Goal: Transaction & Acquisition: Purchase product/service

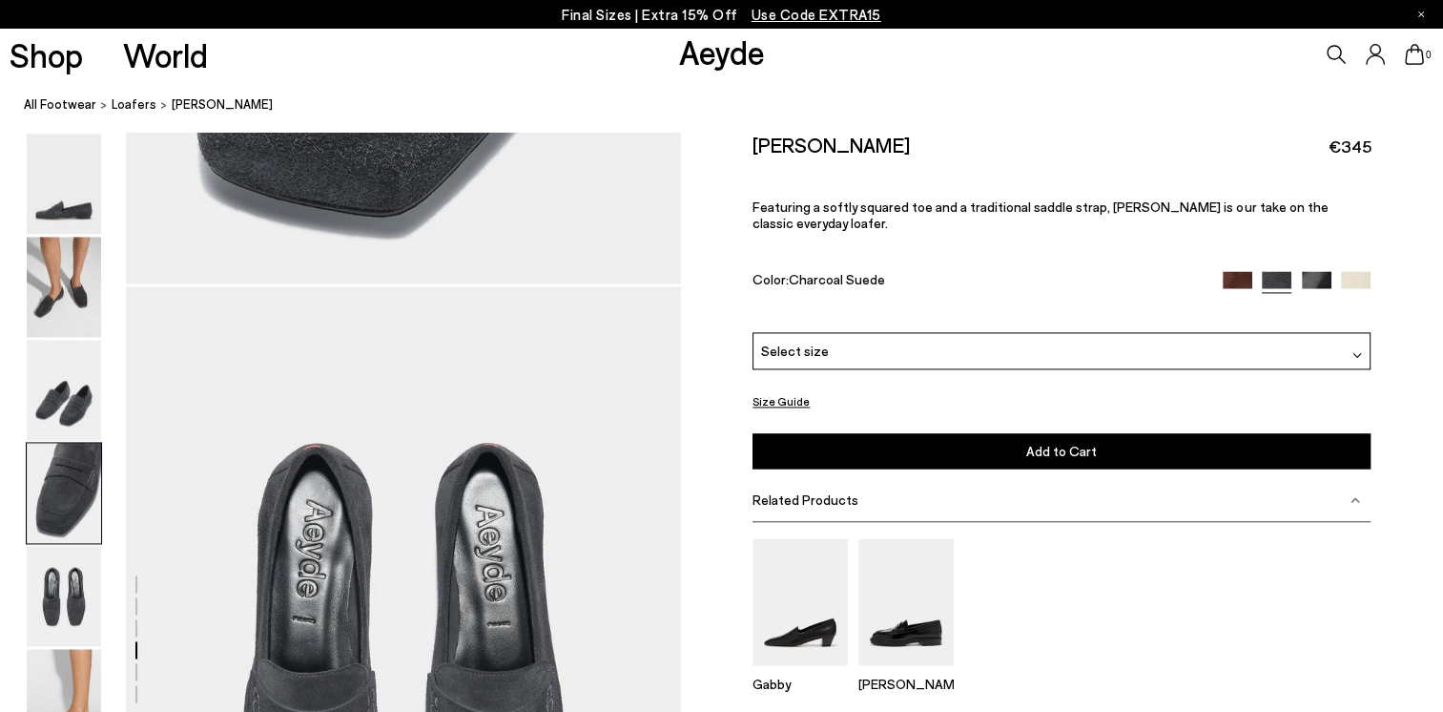
scroll to position [2802, 0]
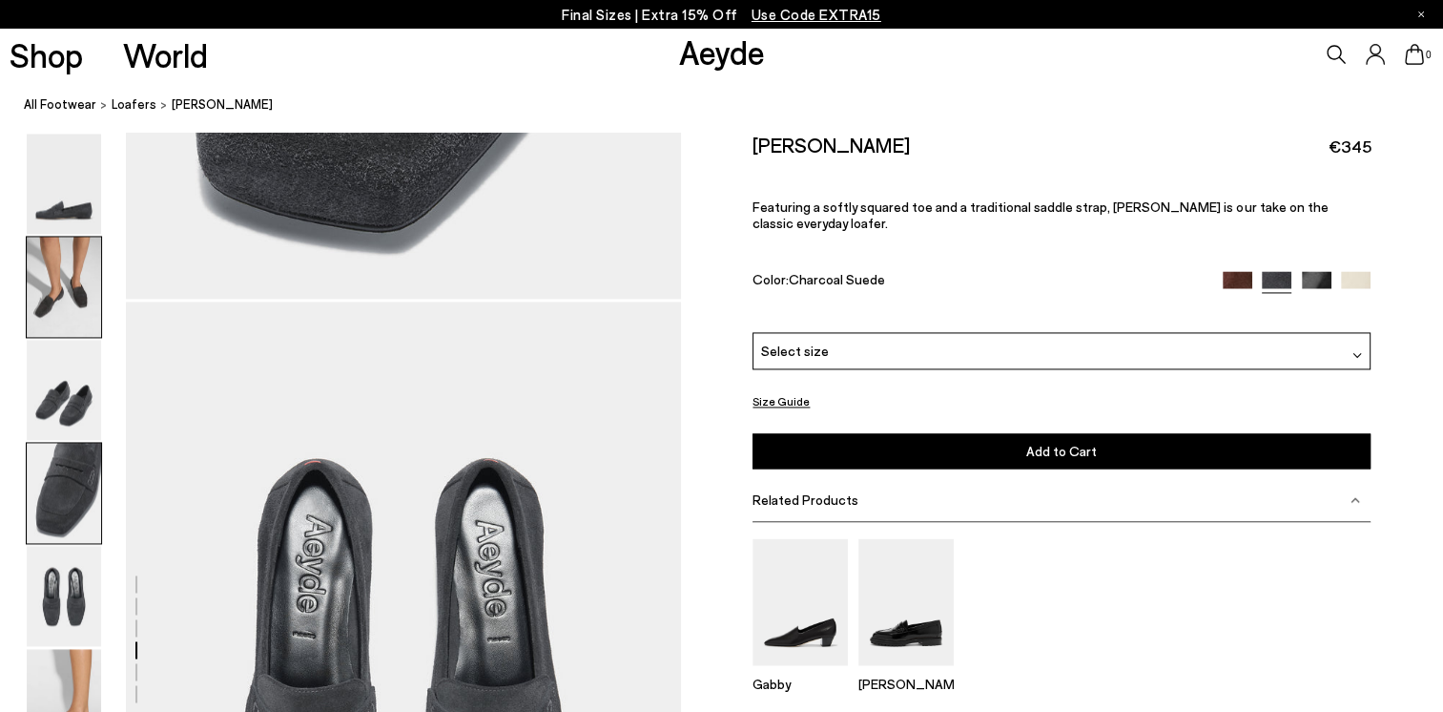
click at [63, 288] on img at bounding box center [64, 287] width 74 height 100
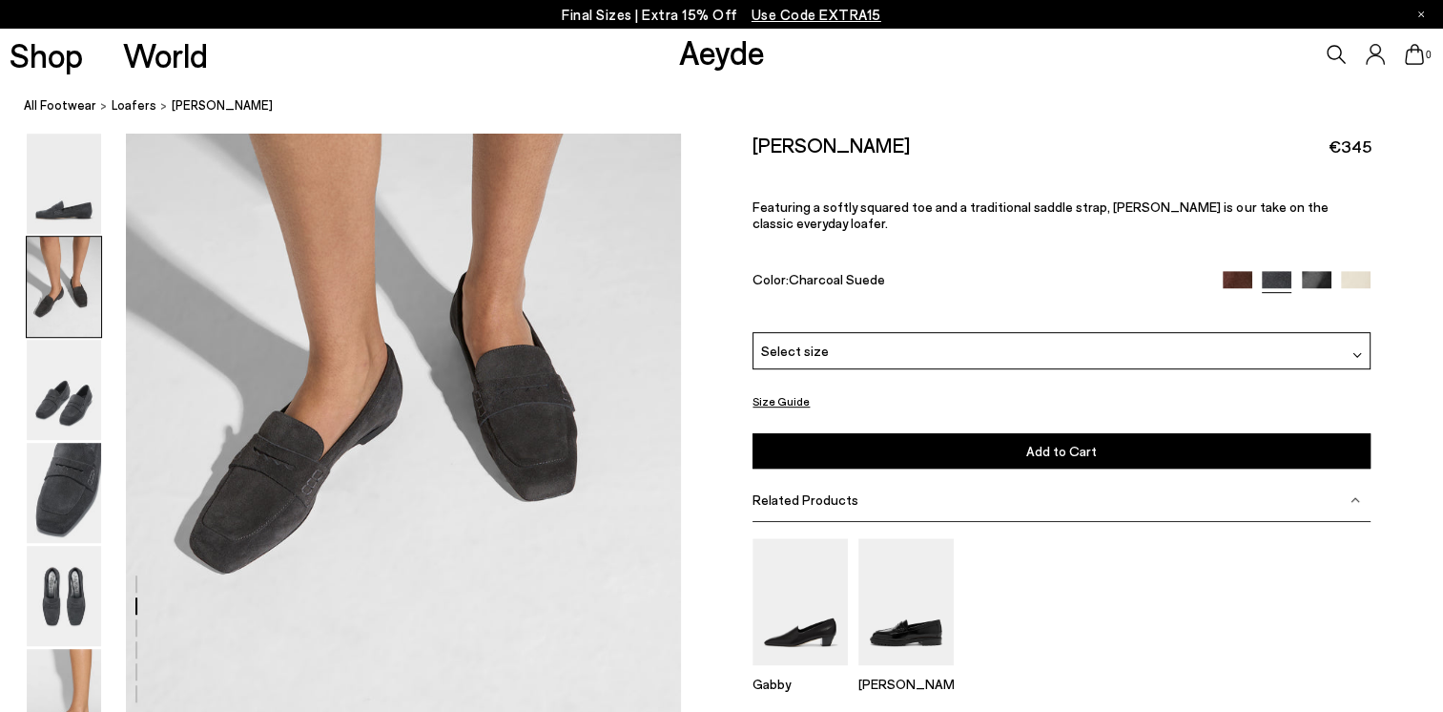
scroll to position [744, 0]
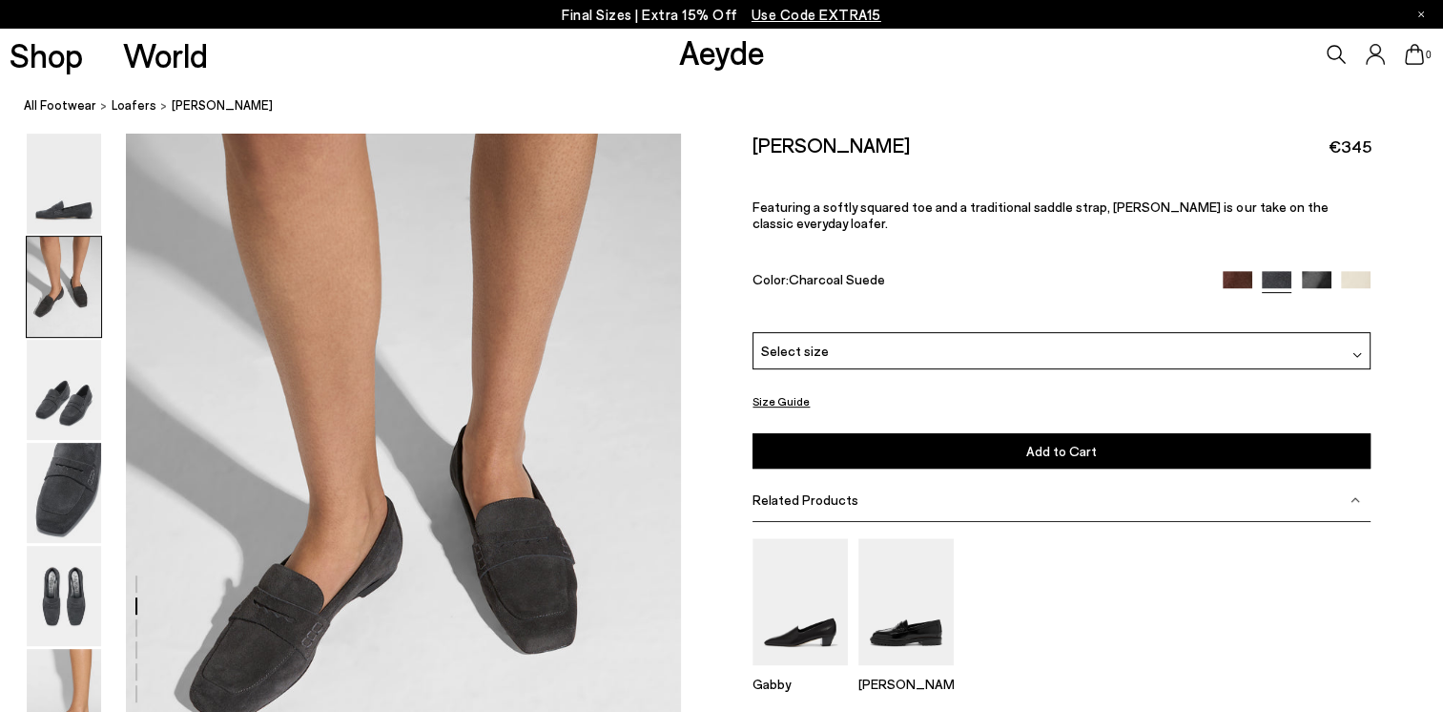
click at [1229, 271] on img at bounding box center [1238, 286] width 30 height 30
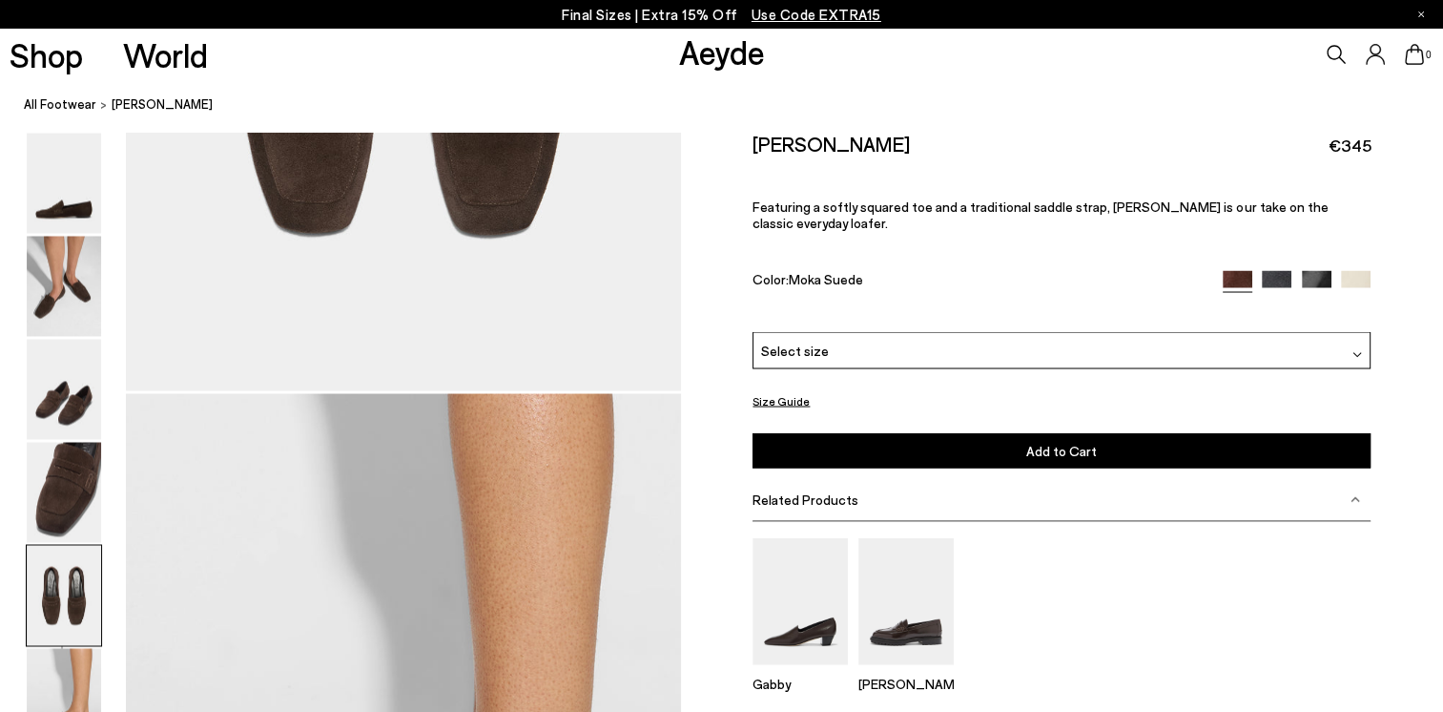
scroll to position [3625, 0]
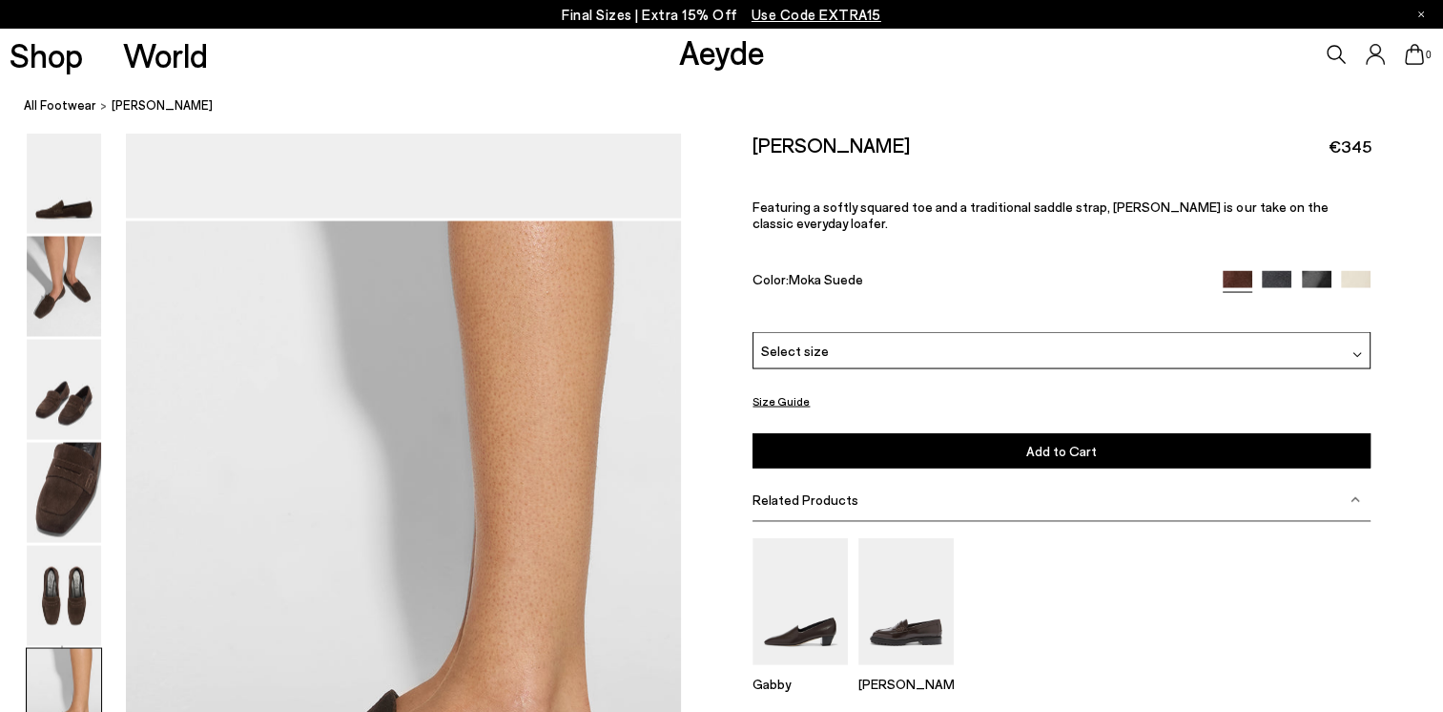
click at [1320, 271] on img at bounding box center [1317, 286] width 30 height 30
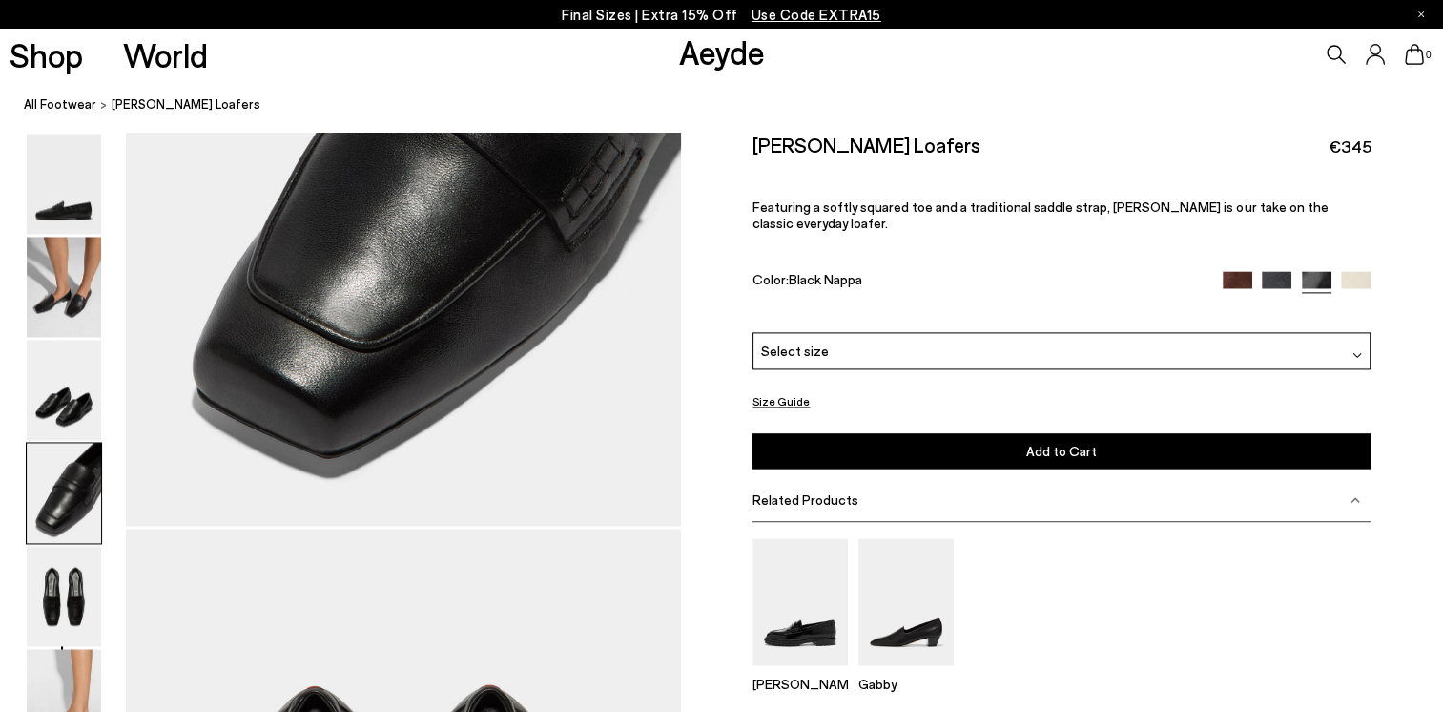
scroll to position [2576, 0]
click at [1348, 271] on img at bounding box center [1356, 286] width 30 height 30
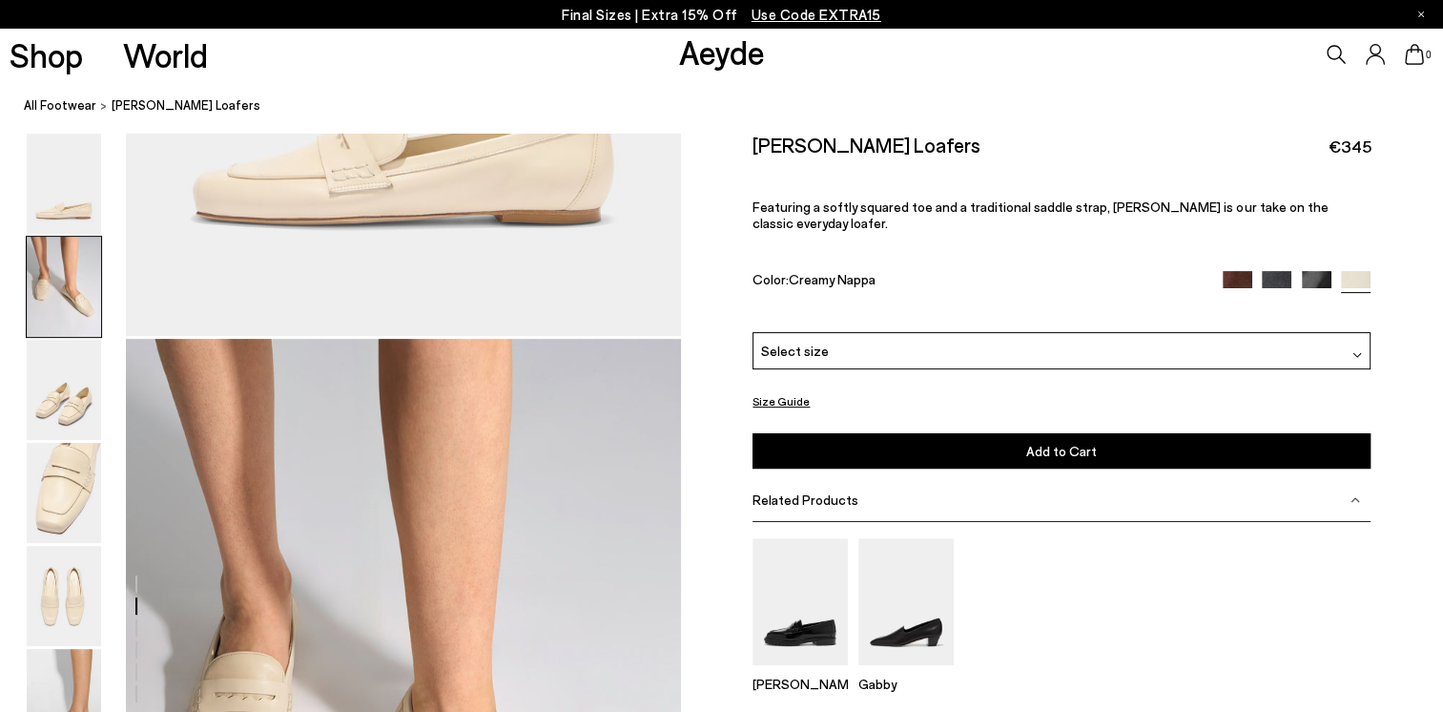
scroll to position [859, 0]
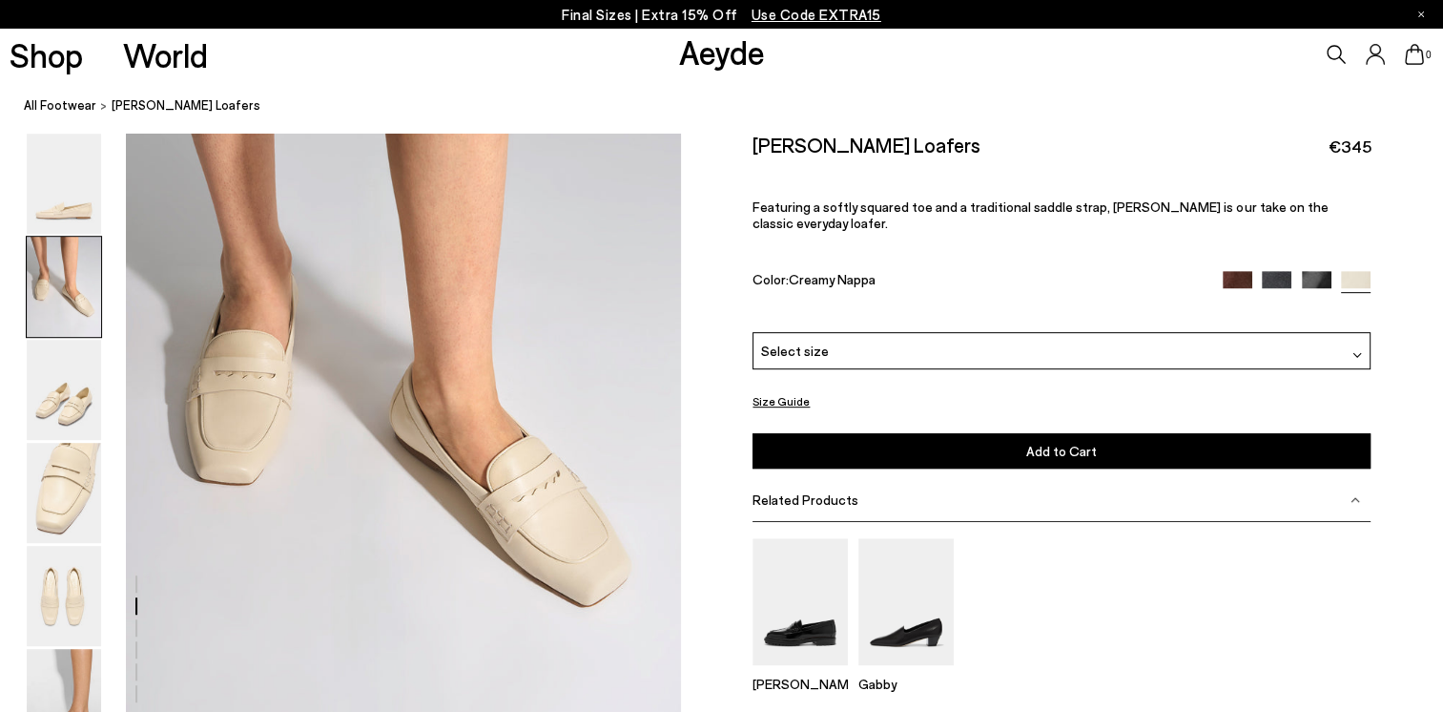
click at [1274, 271] on img at bounding box center [1277, 286] width 30 height 30
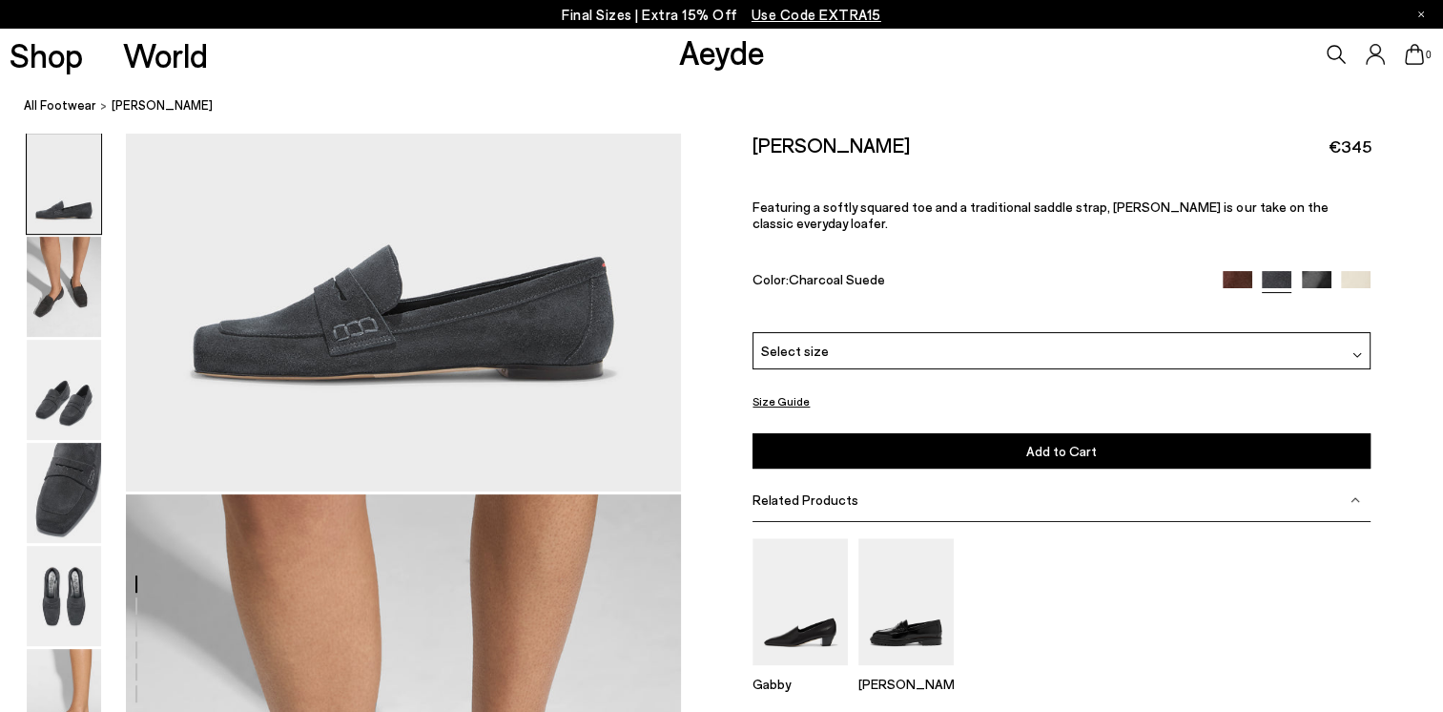
scroll to position [859, 0]
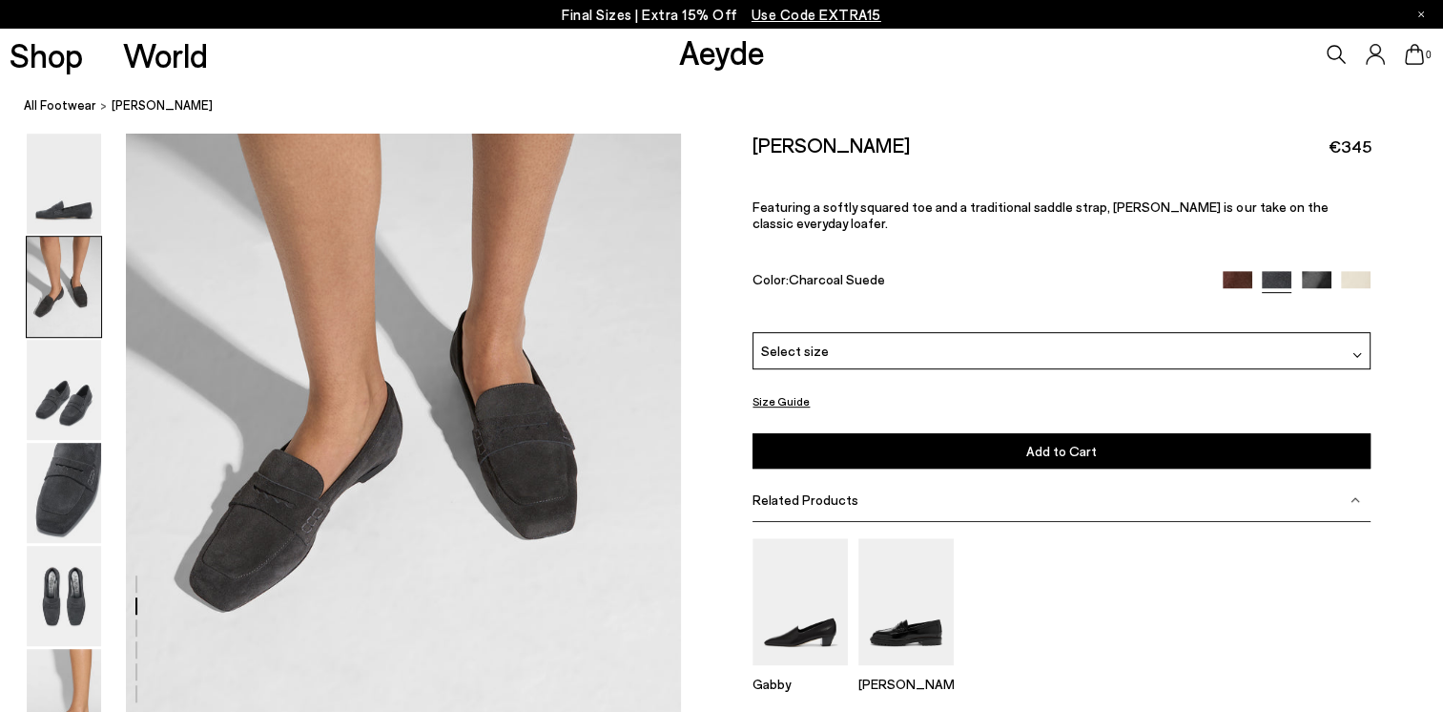
click at [826, 342] on div "Select size" at bounding box center [1062, 350] width 618 height 37
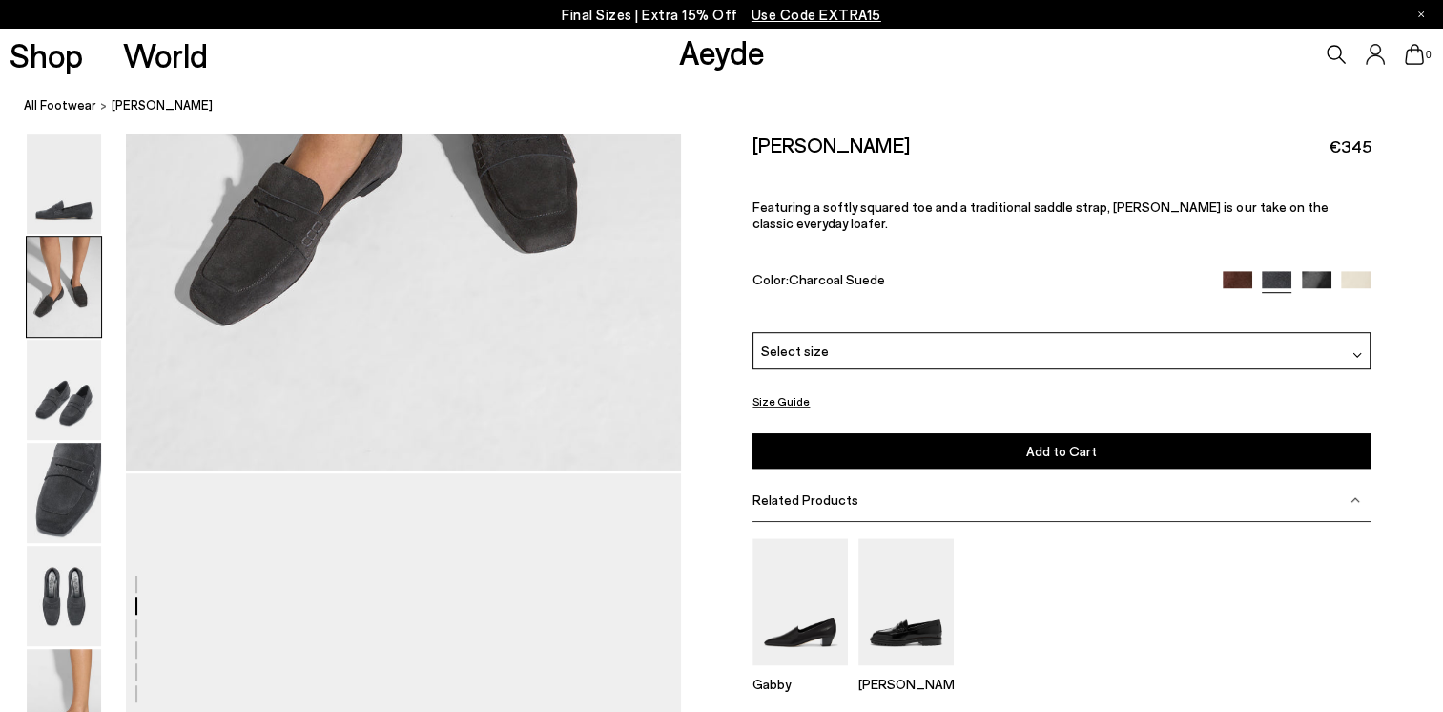
scroll to position [1622, 0]
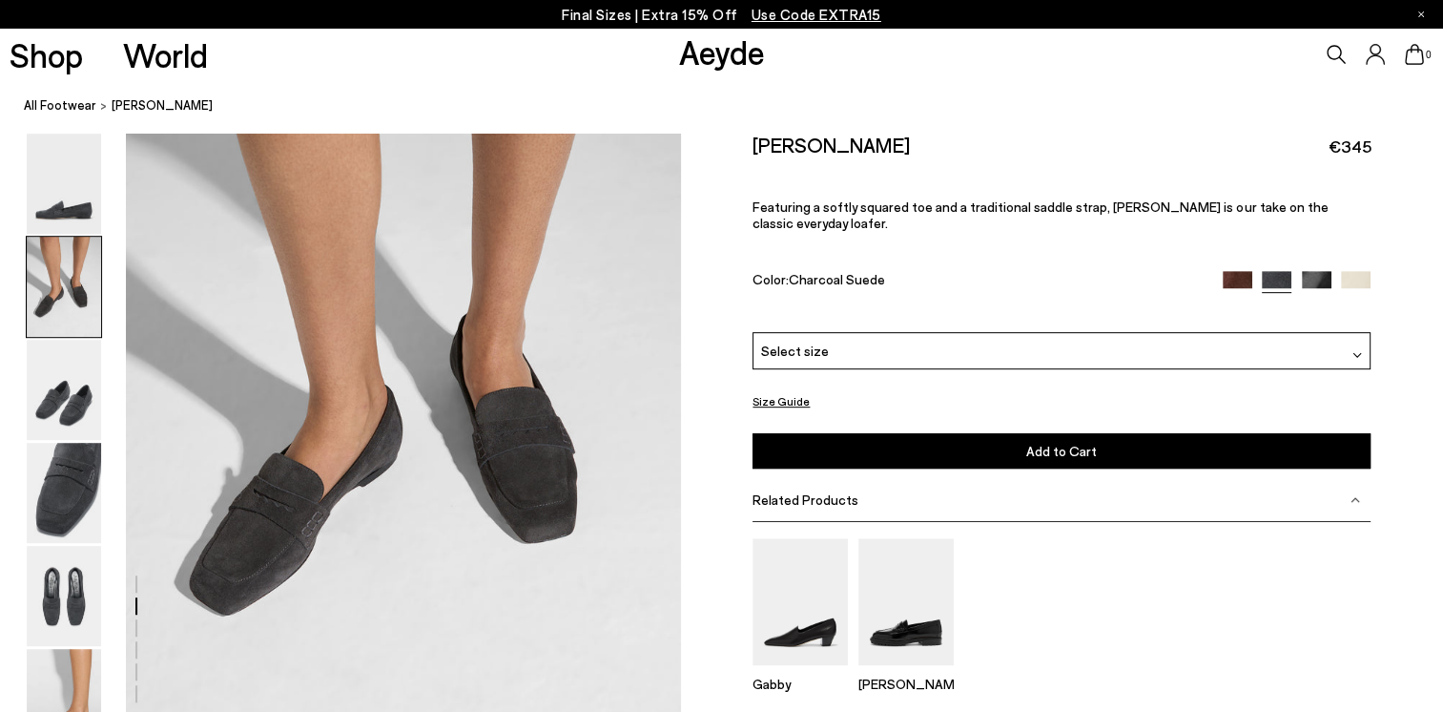
scroll to position [954, 0]
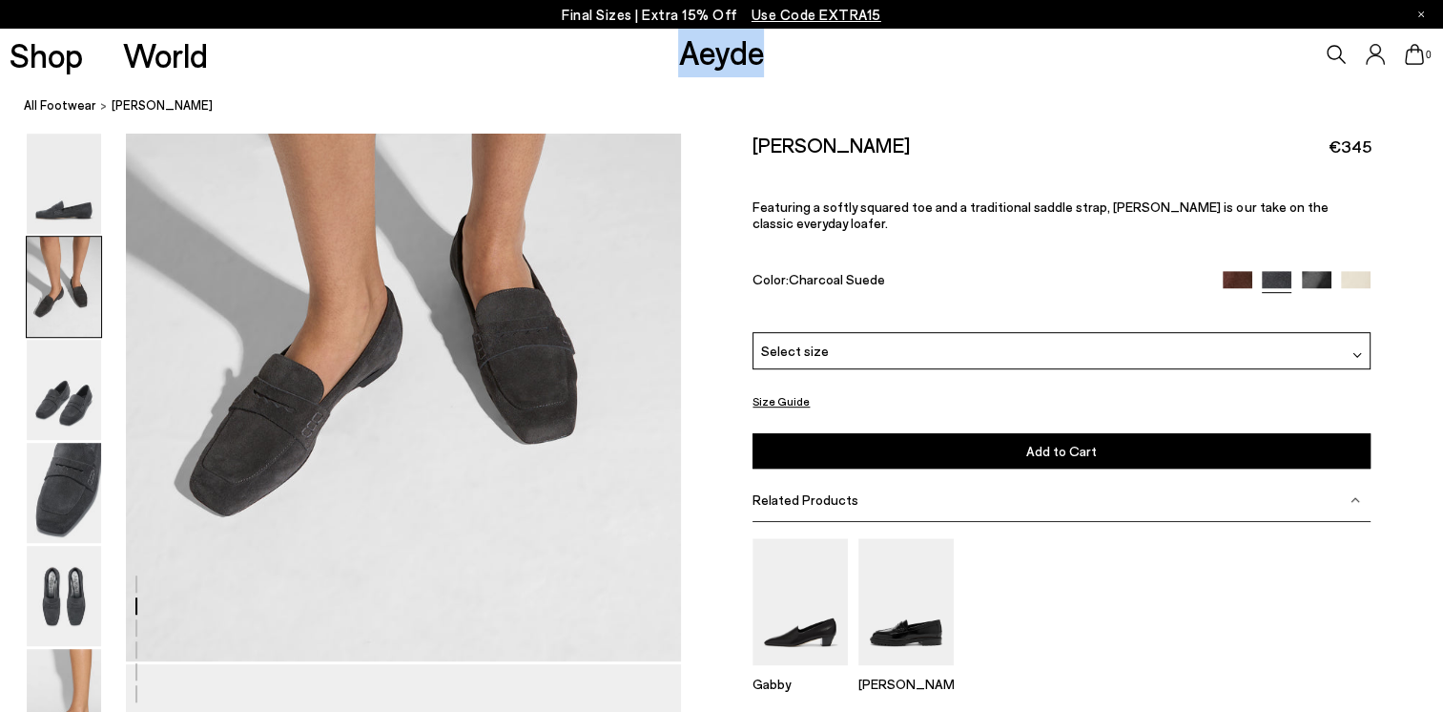
drag, startPoint x: 788, startPoint y: 50, endPoint x: 675, endPoint y: 52, distance: 112.6
click at [675, 52] on div "Shop World Aeyde 0" at bounding box center [721, 55] width 1443 height 52
copy link "Aeyde"
click at [1216, 337] on div "Select size" at bounding box center [1062, 350] width 618 height 37
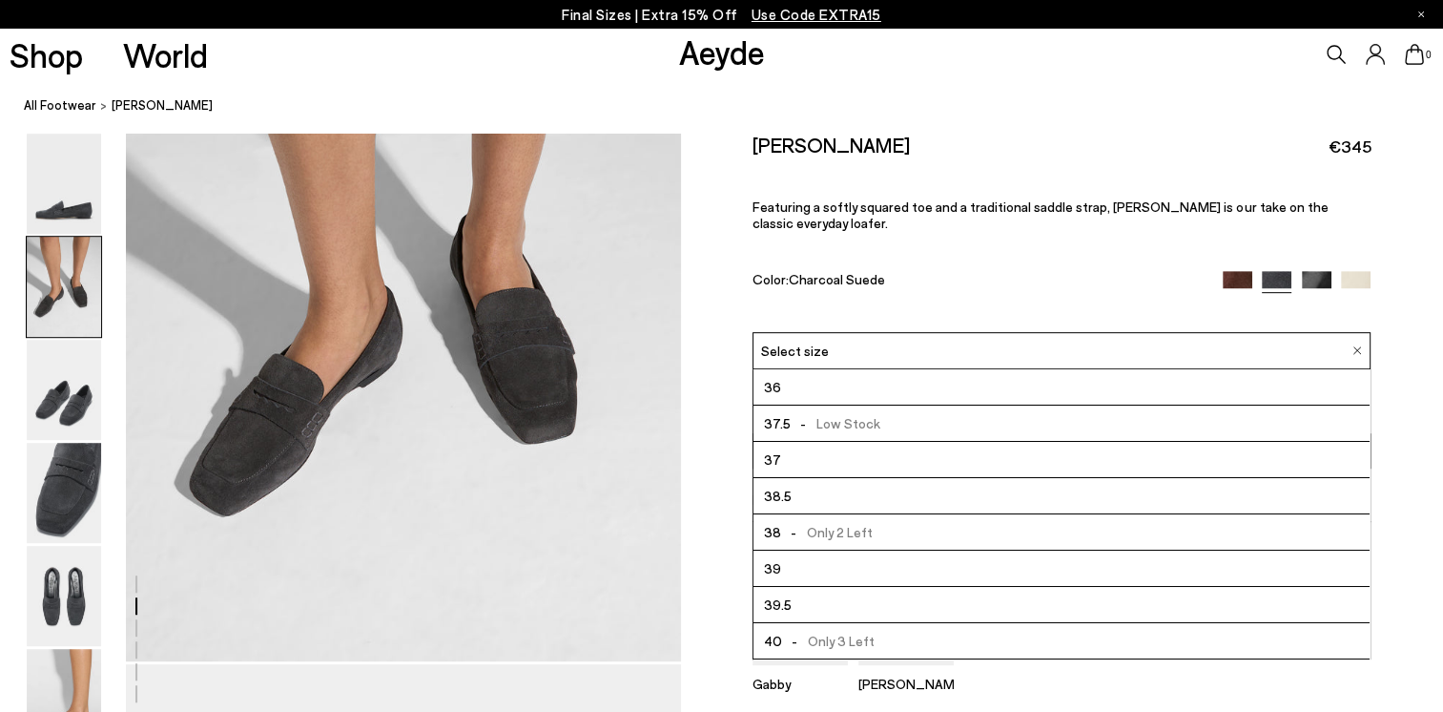
click at [861, 588] on li "39.5" at bounding box center [1062, 605] width 616 height 36
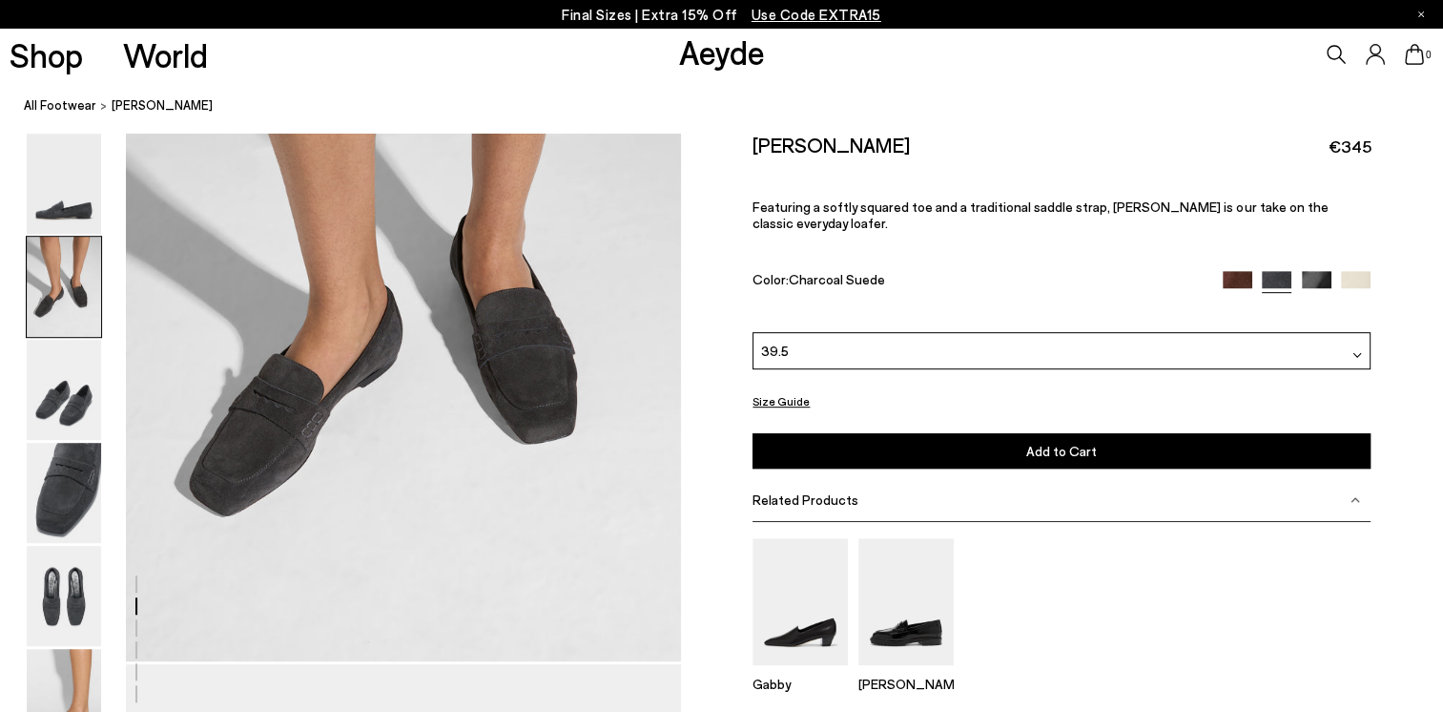
click at [967, 440] on button "Add to Cart Select a Size First" at bounding box center [1062, 450] width 618 height 35
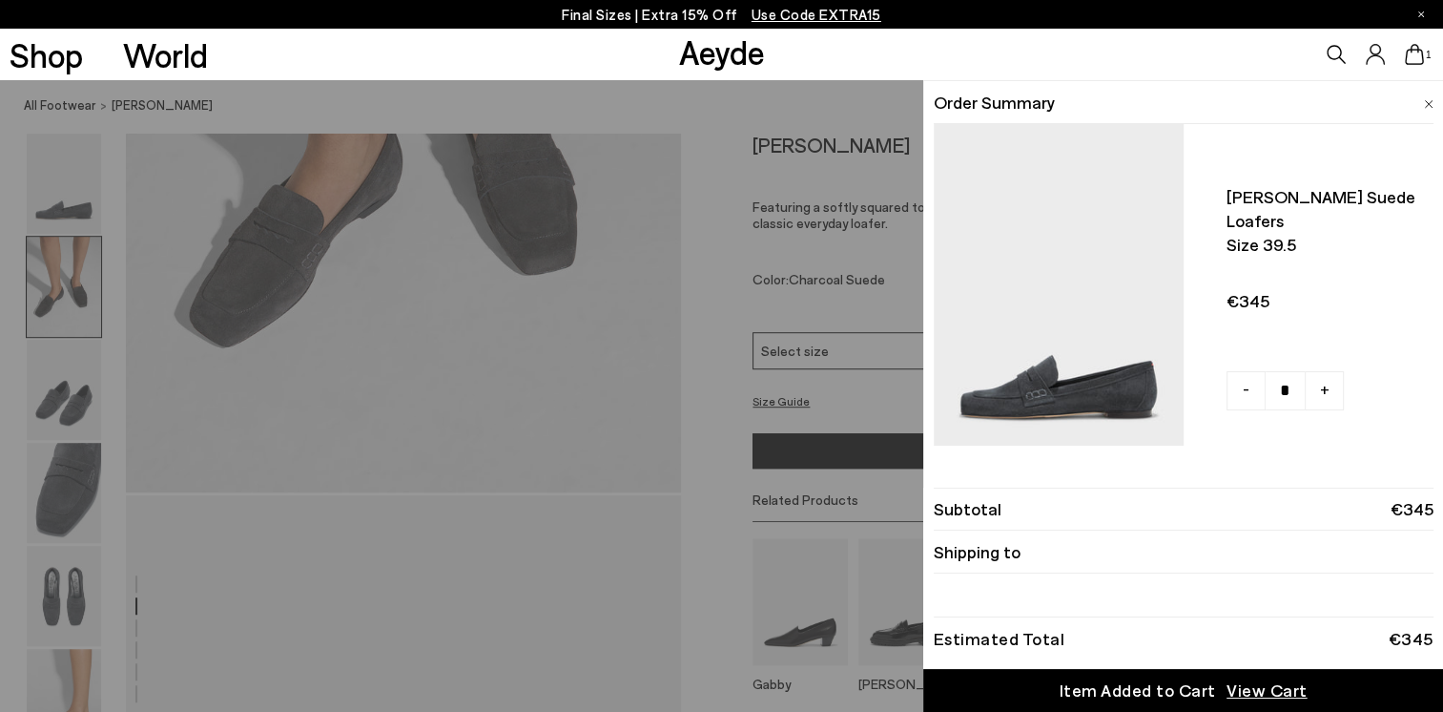
scroll to position [1336, 0]
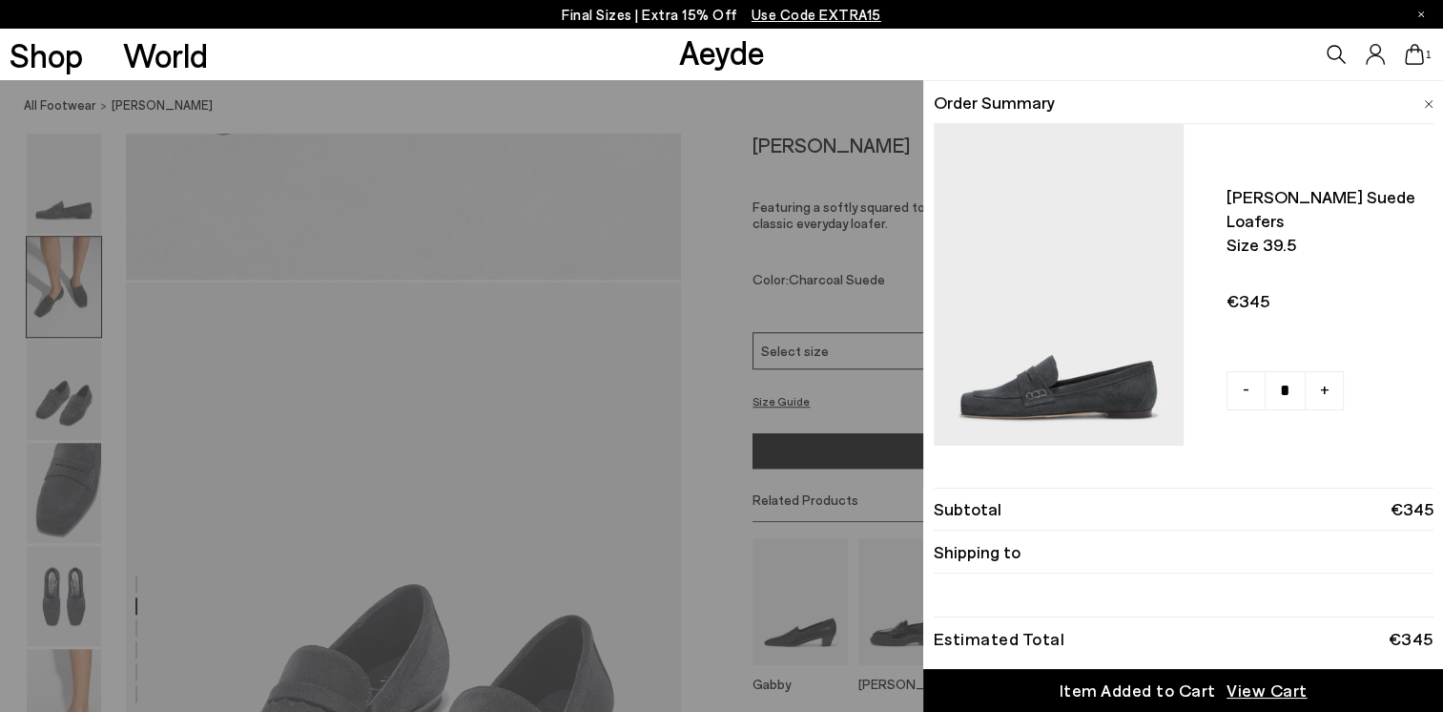
click at [1232, 685] on span "View Cart" at bounding box center [1267, 690] width 81 height 24
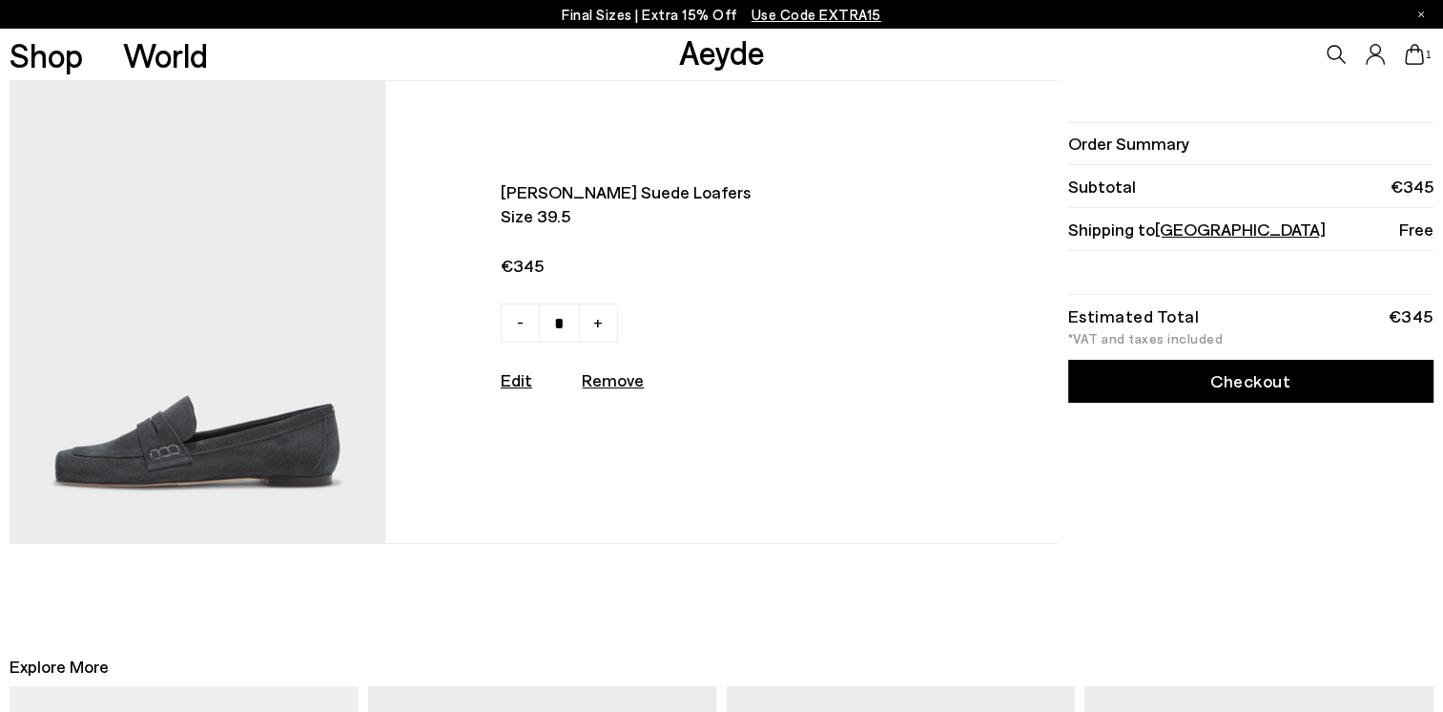
click at [1229, 376] on link "Checkout" at bounding box center [1250, 381] width 365 height 43
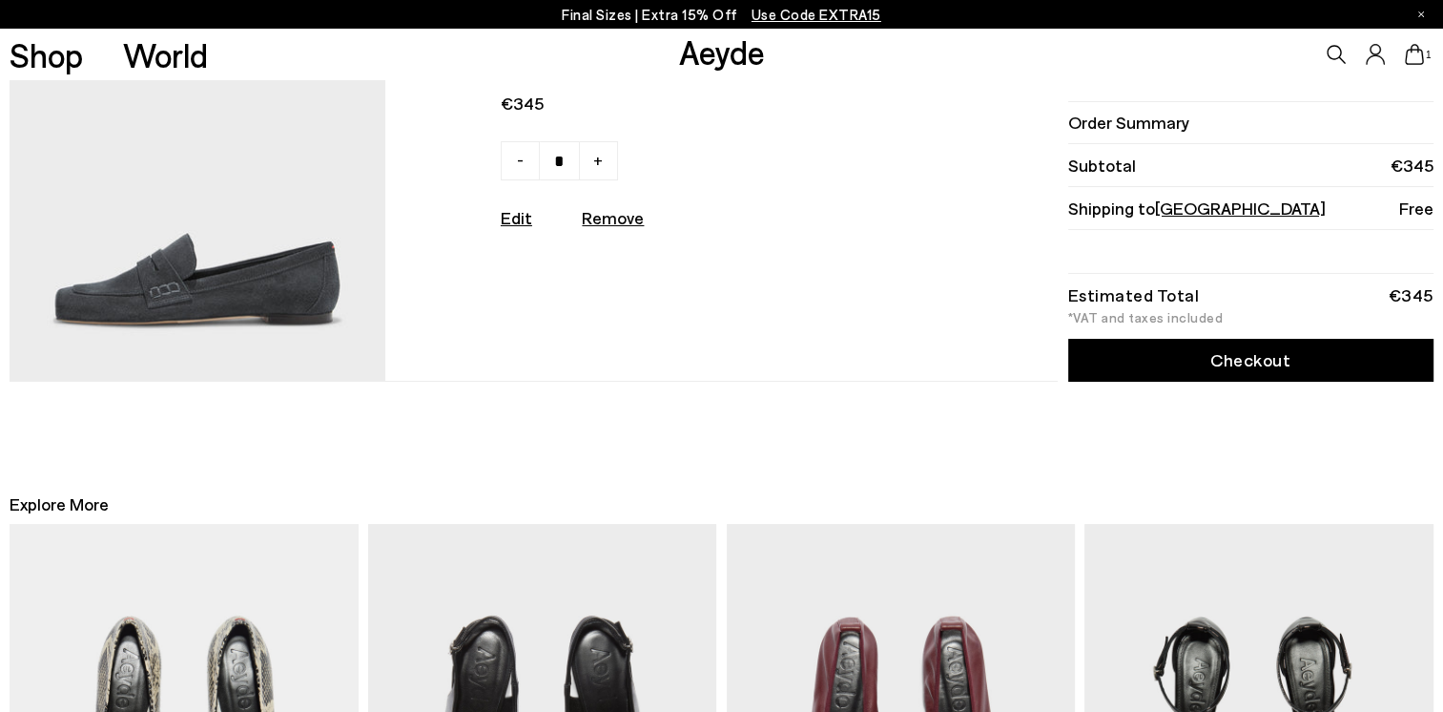
scroll to position [191, 0]
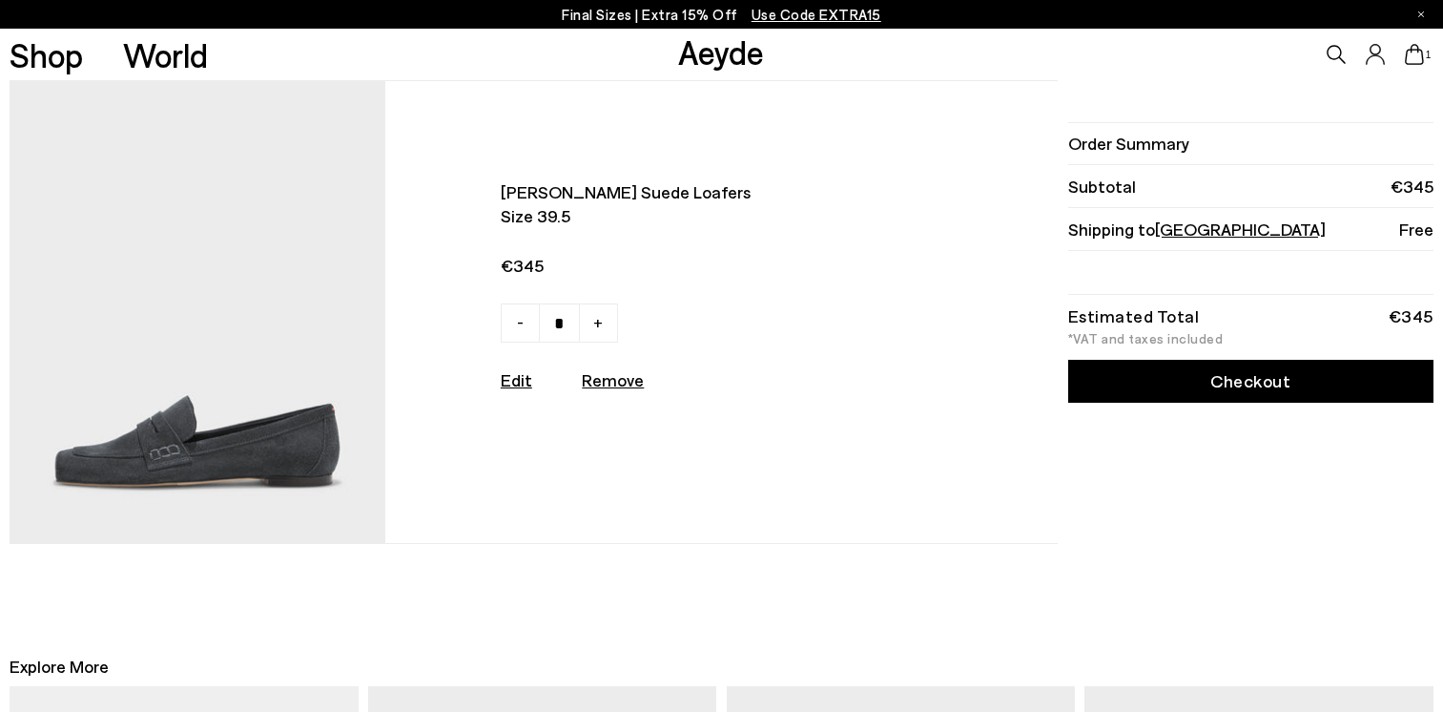
scroll to position [191, 0]
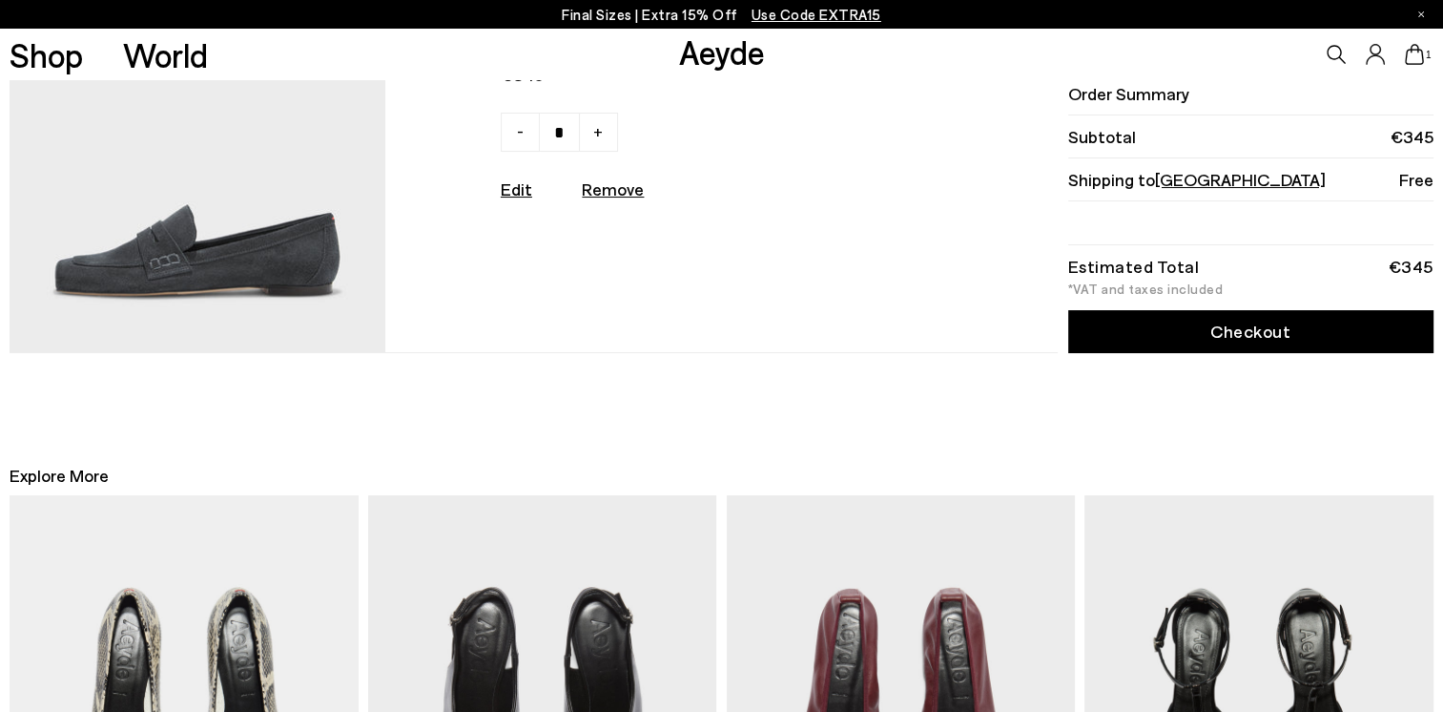
click at [710, 19] on p "Final Sizes | Extra 15% Off Use Code EXTRA15" at bounding box center [722, 15] width 320 height 24
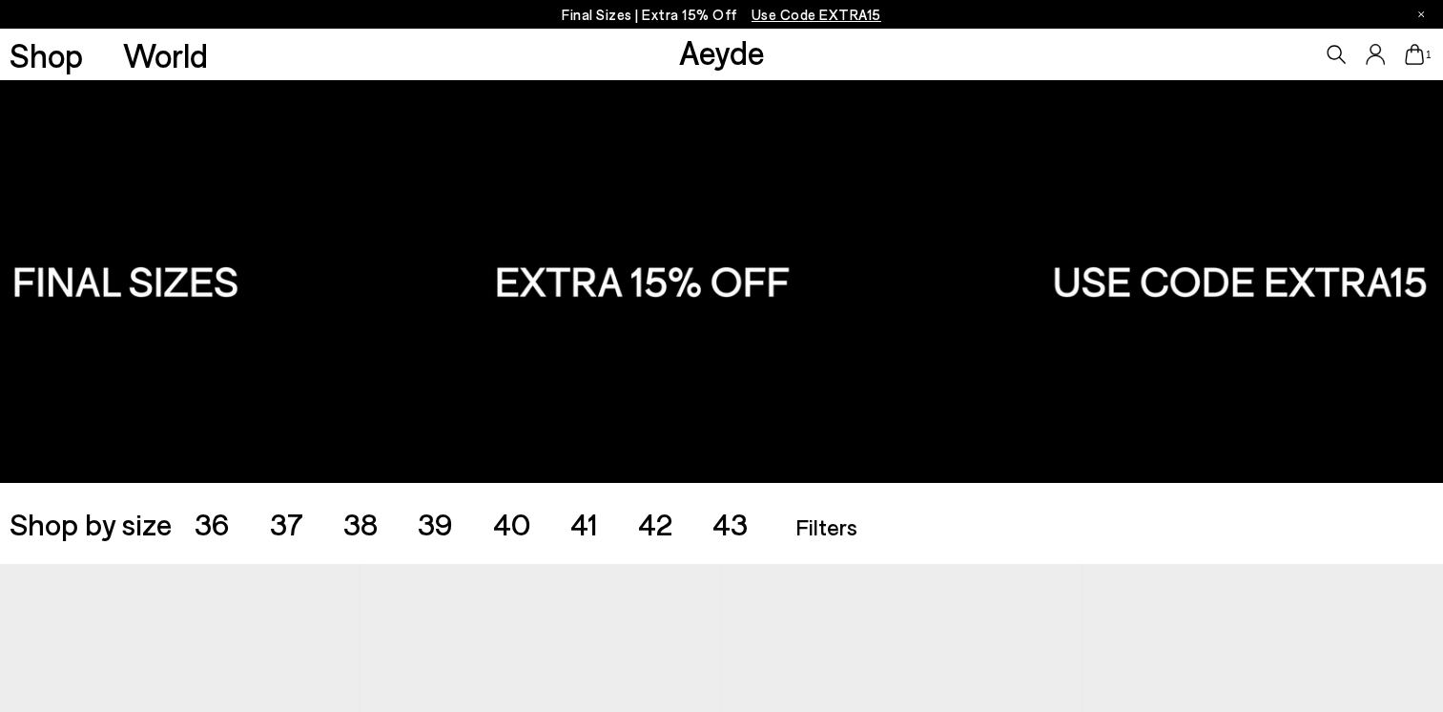
scroll to position [95, 0]
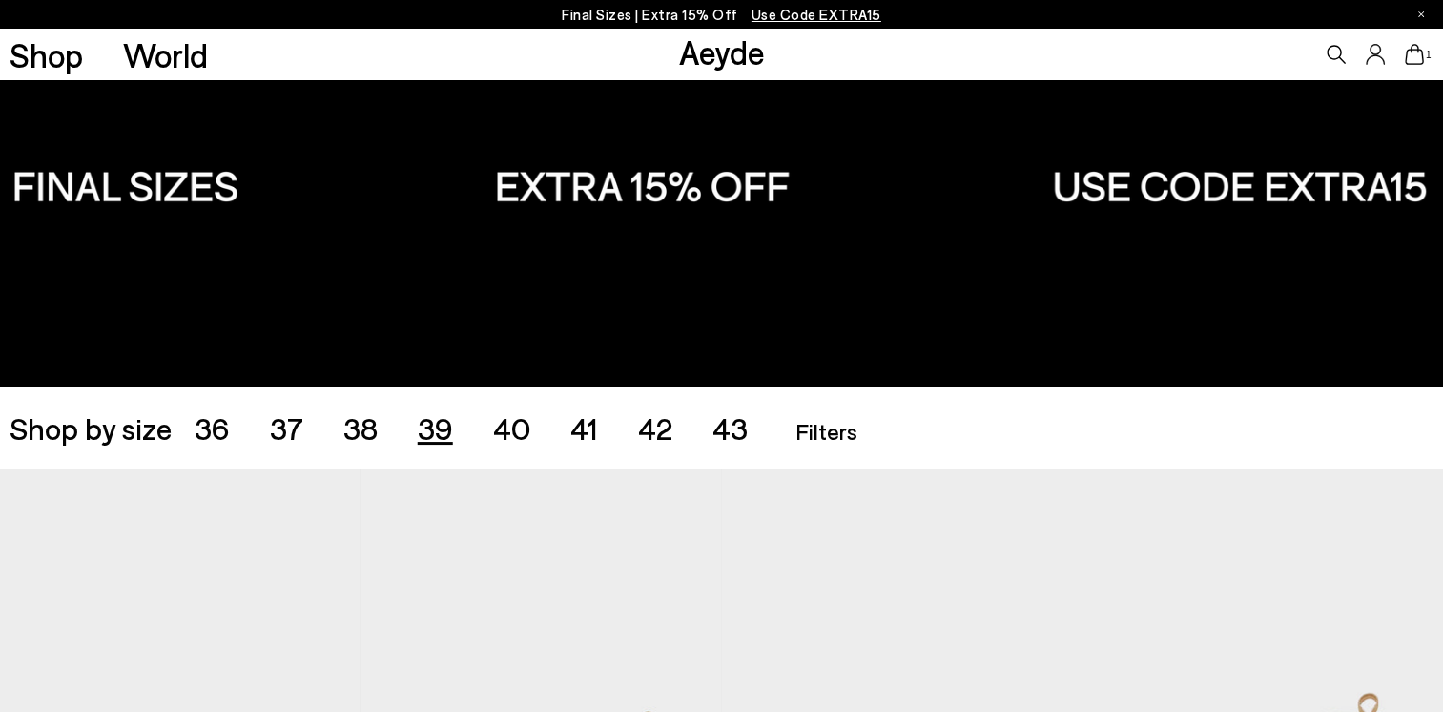
click at [439, 432] on span "39" at bounding box center [435, 427] width 35 height 36
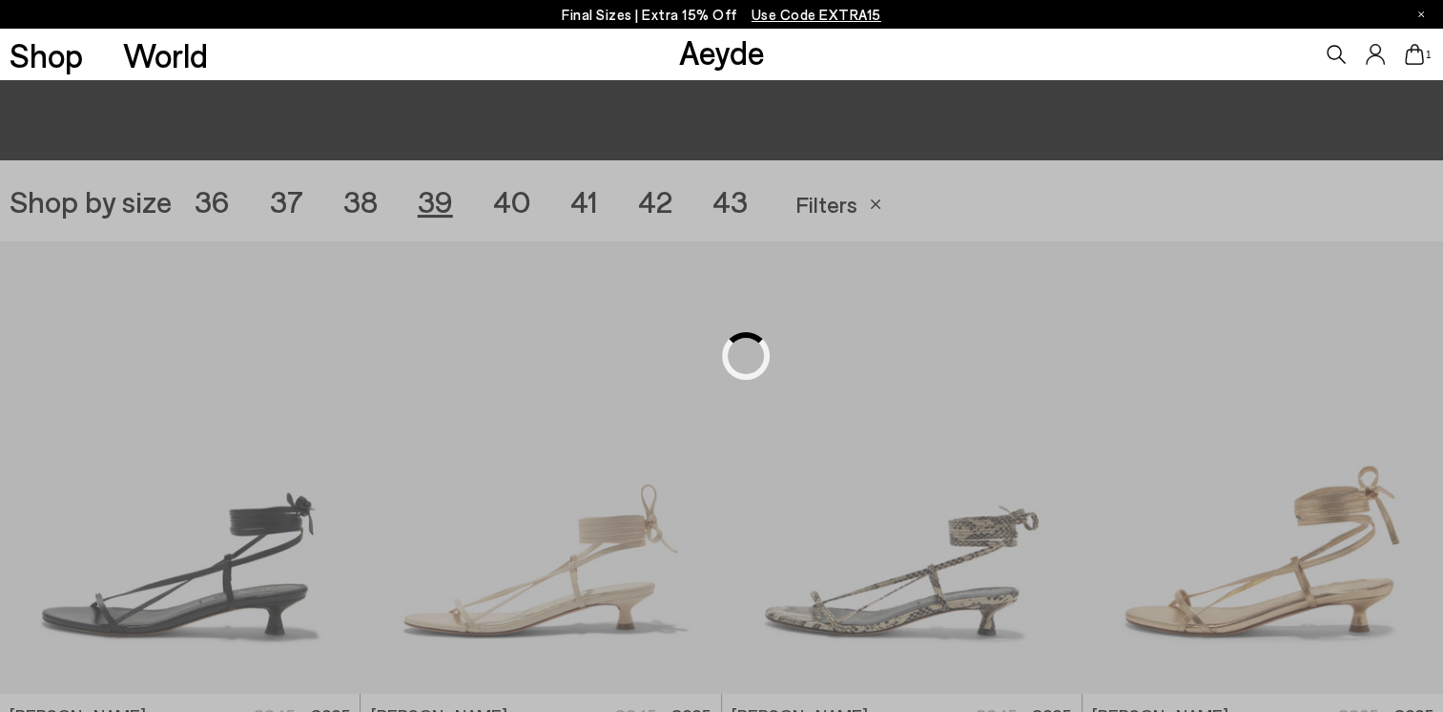
scroll to position [402, 0]
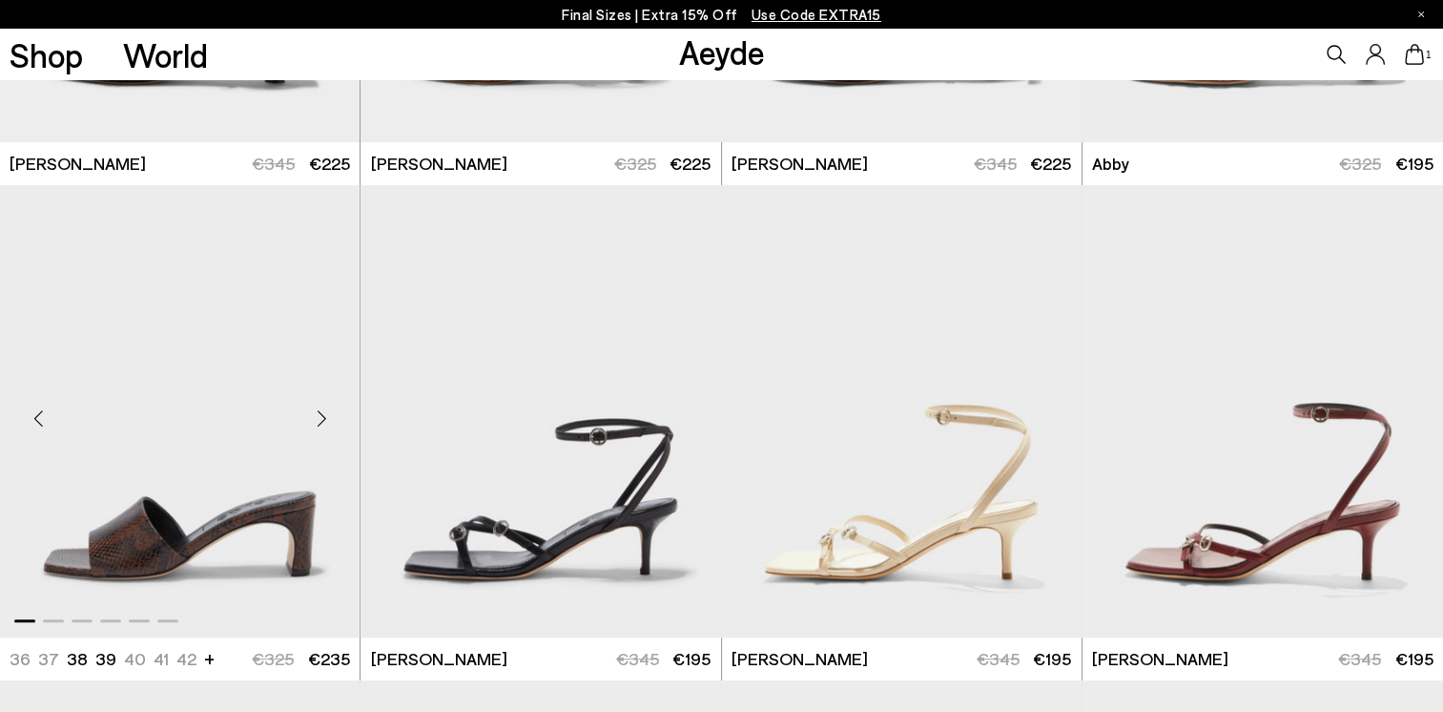
scroll to position [1069, 0]
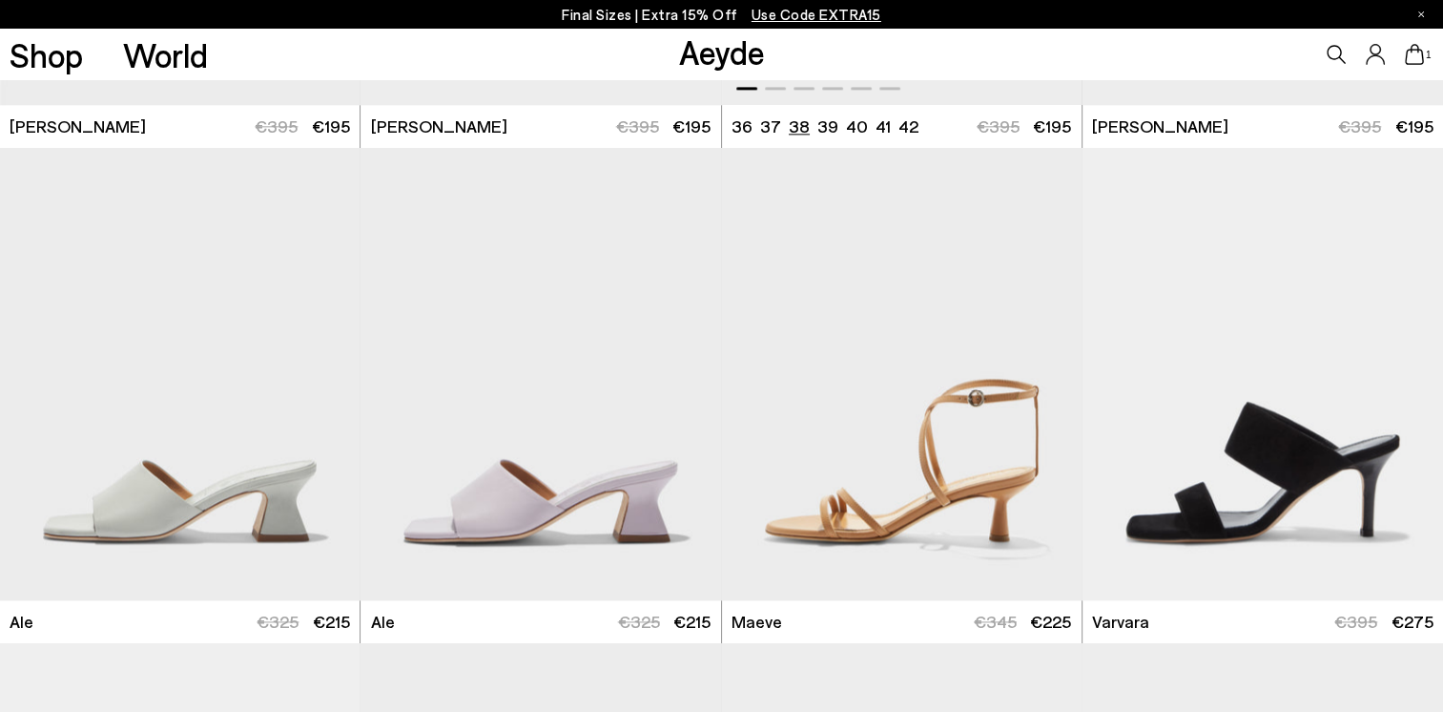
scroll to position [2500, 0]
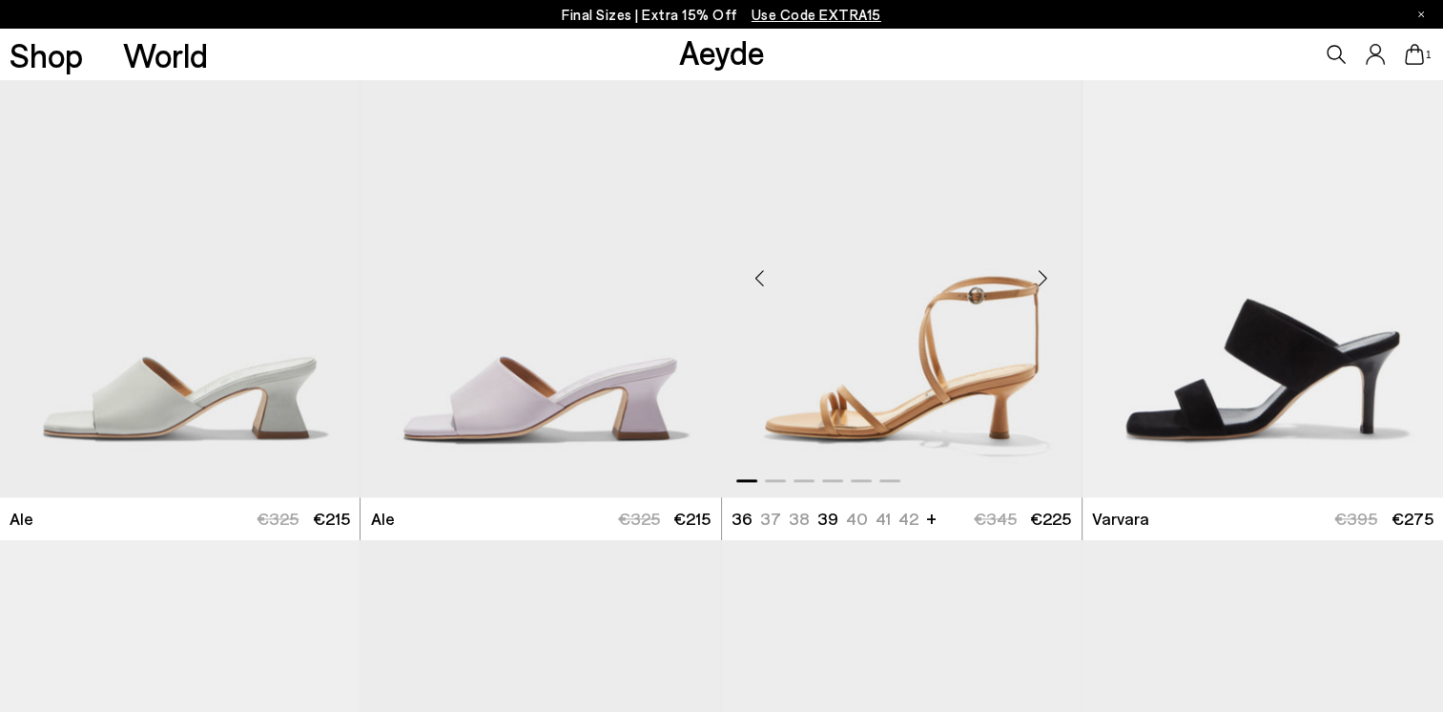
click at [870, 411] on img "1 / 6" at bounding box center [902, 271] width 360 height 452
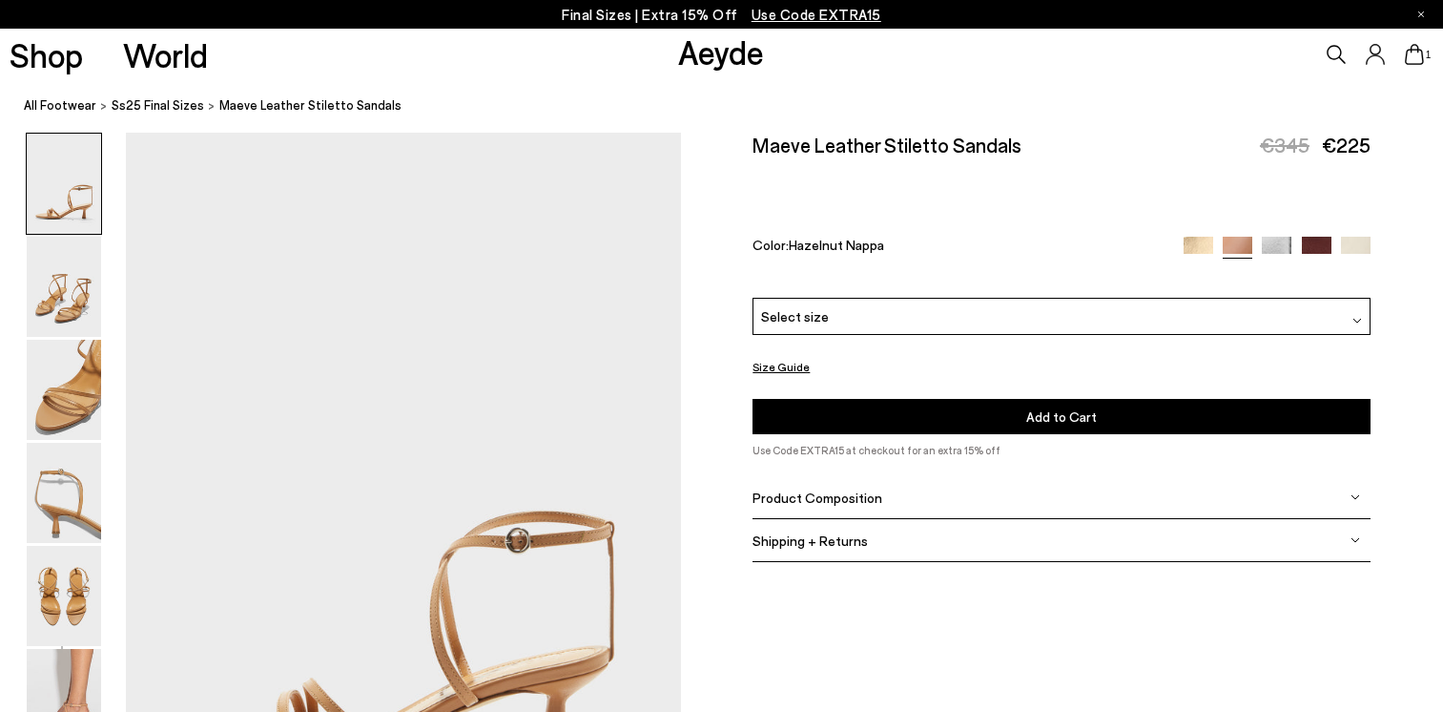
scroll to position [382, 0]
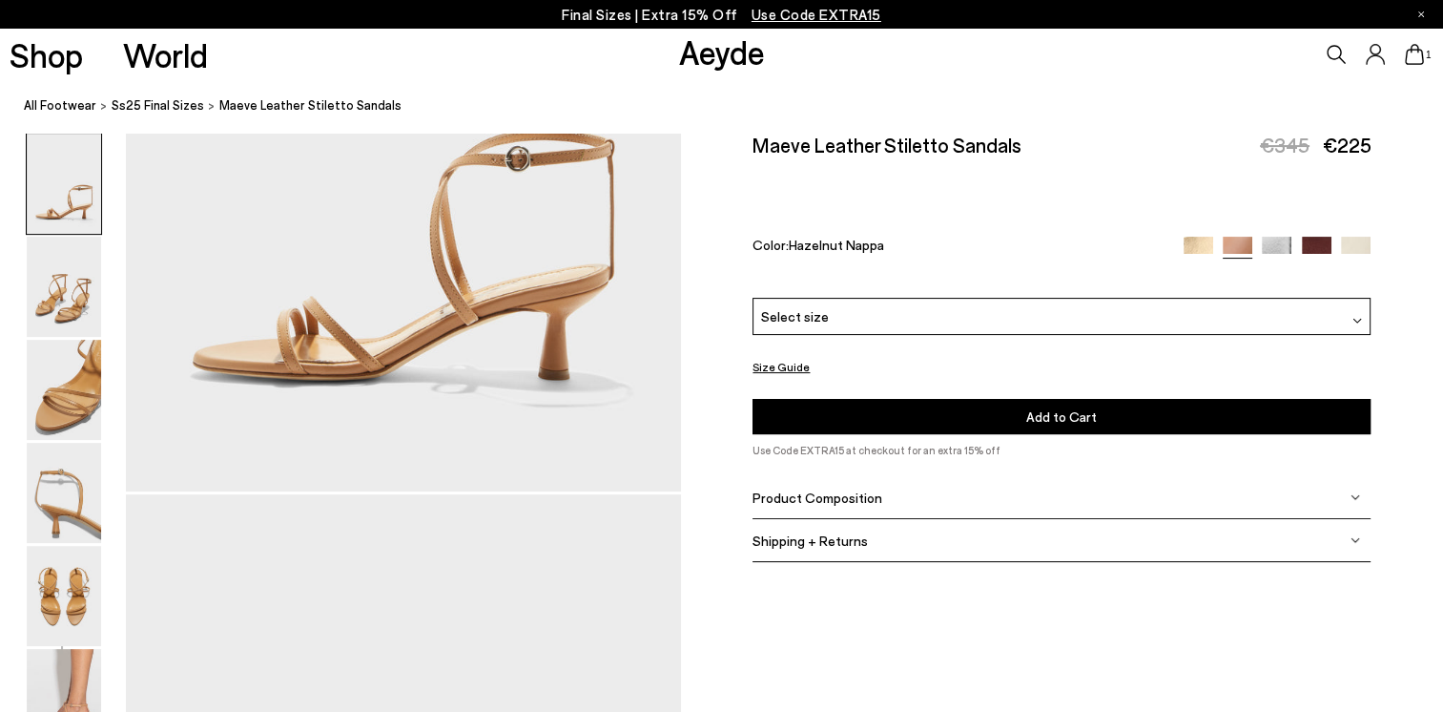
click at [1047, 321] on div "Select size" at bounding box center [1062, 316] width 618 height 37
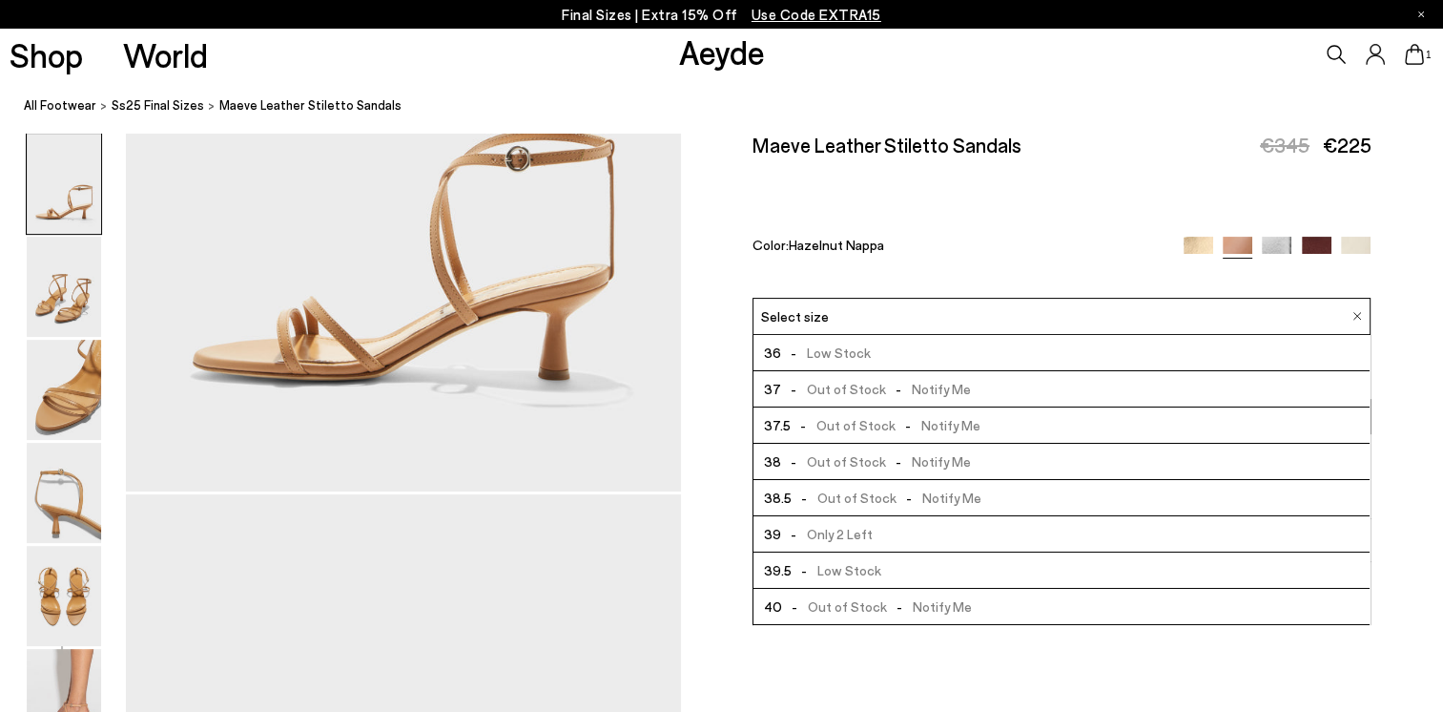
click at [843, 573] on span "- Low Stock" at bounding box center [837, 570] width 90 height 24
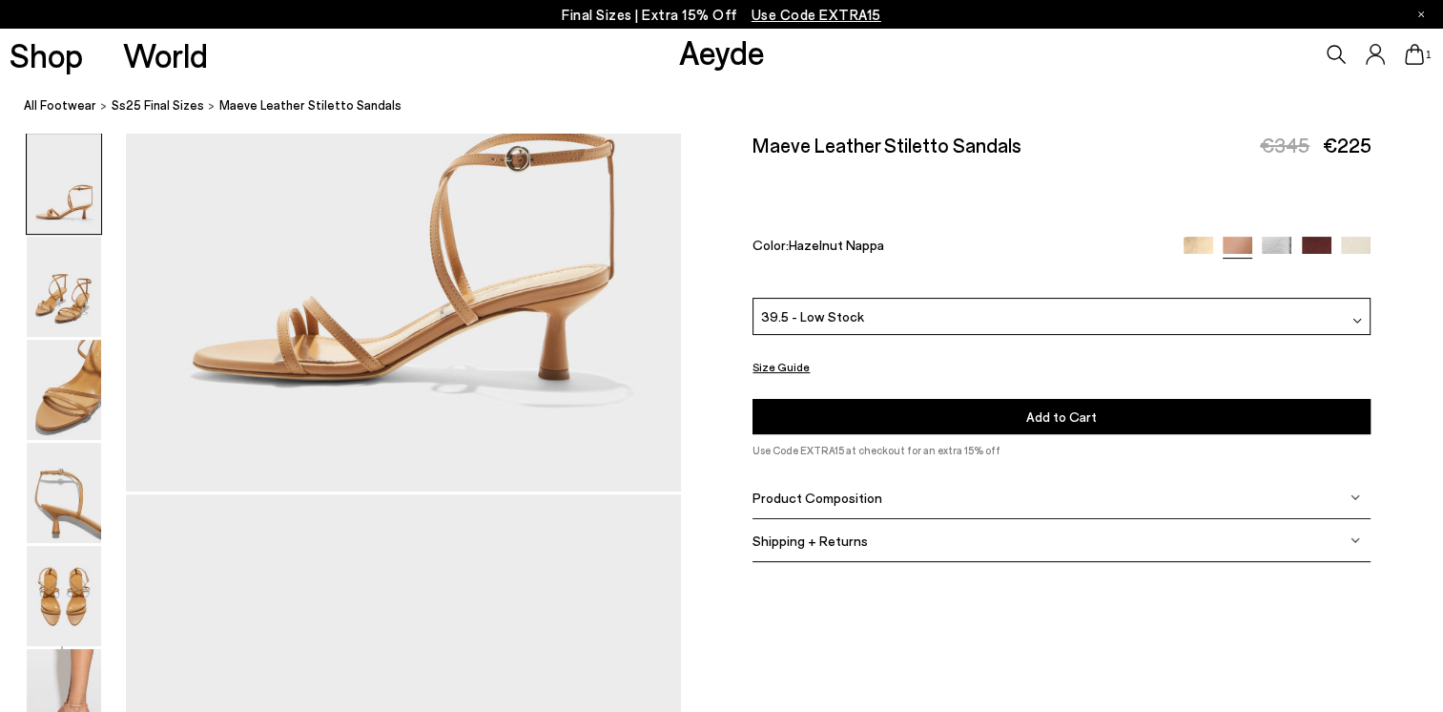
click at [981, 420] on button "Add to Cart Select a Size First" at bounding box center [1062, 416] width 618 height 35
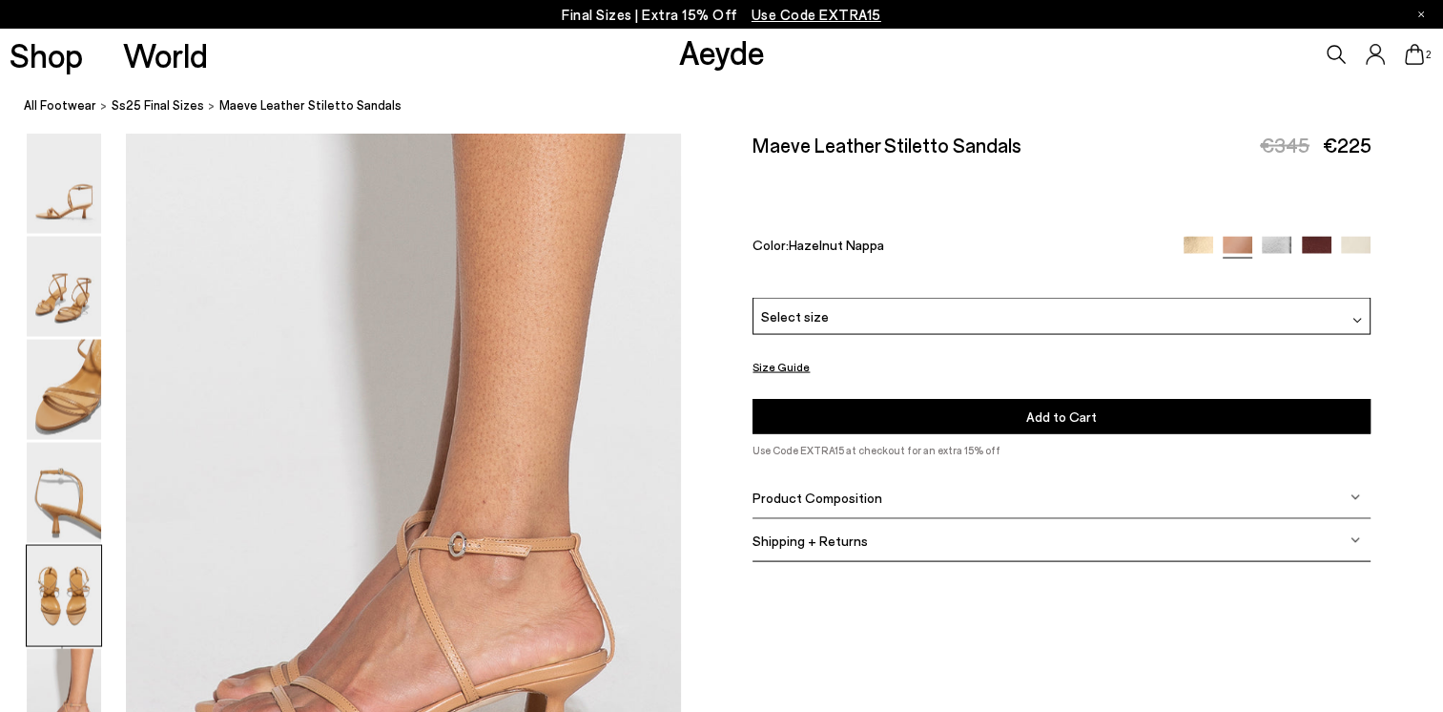
scroll to position [3911, 0]
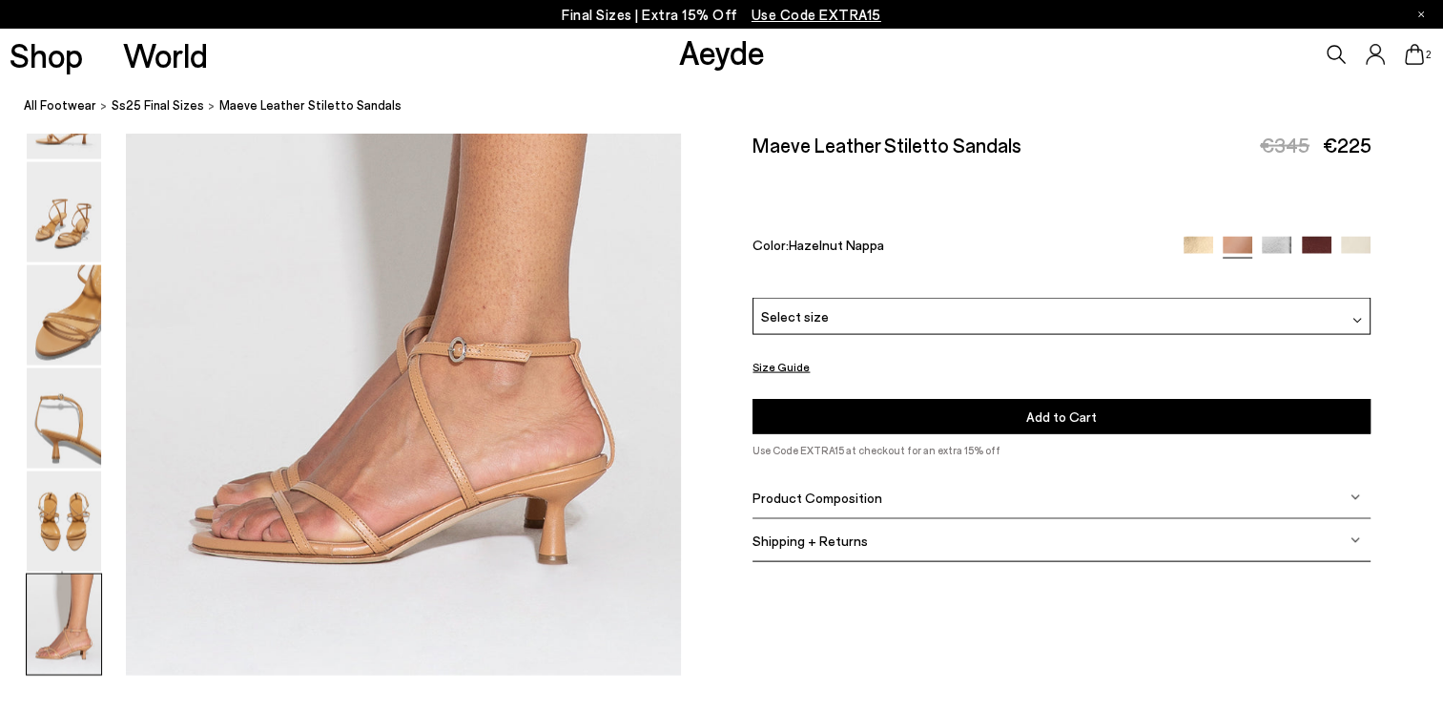
click at [1353, 498] on img at bounding box center [1356, 497] width 10 height 10
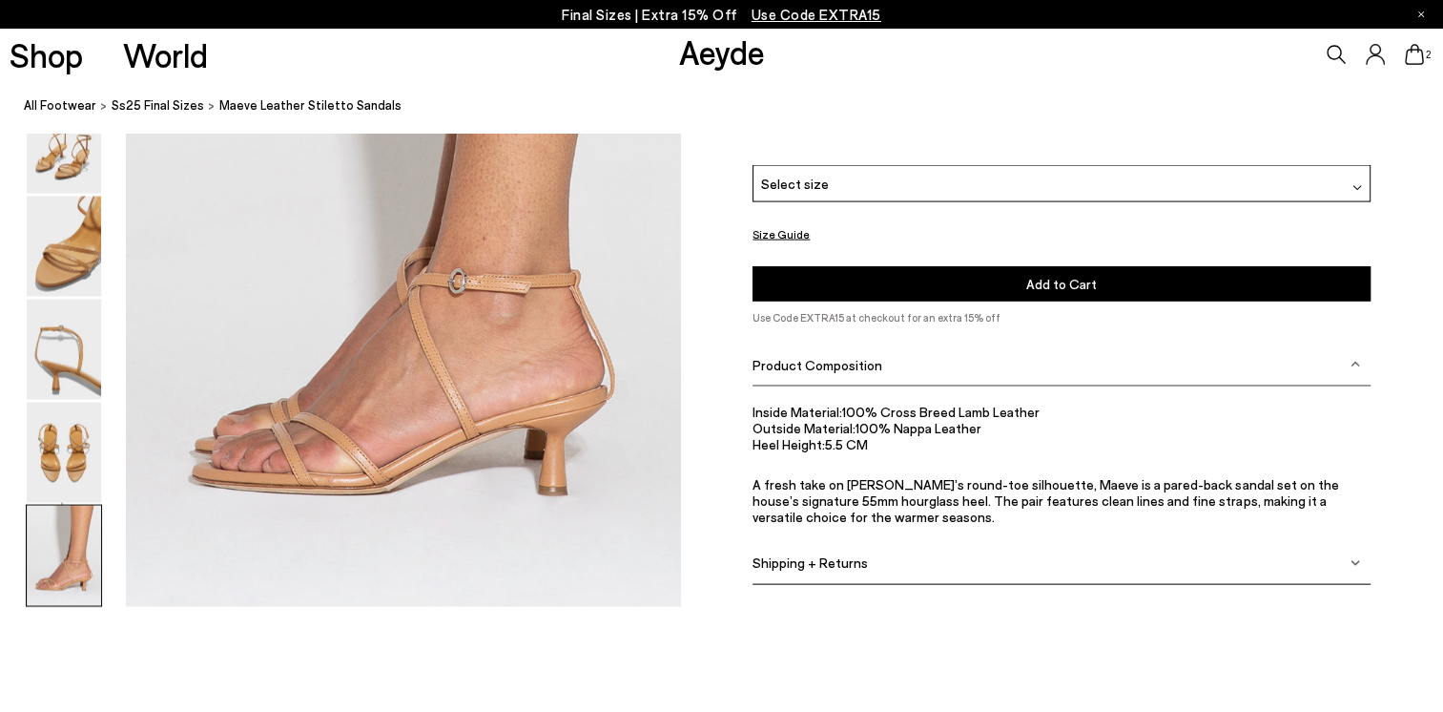
scroll to position [4007, 0]
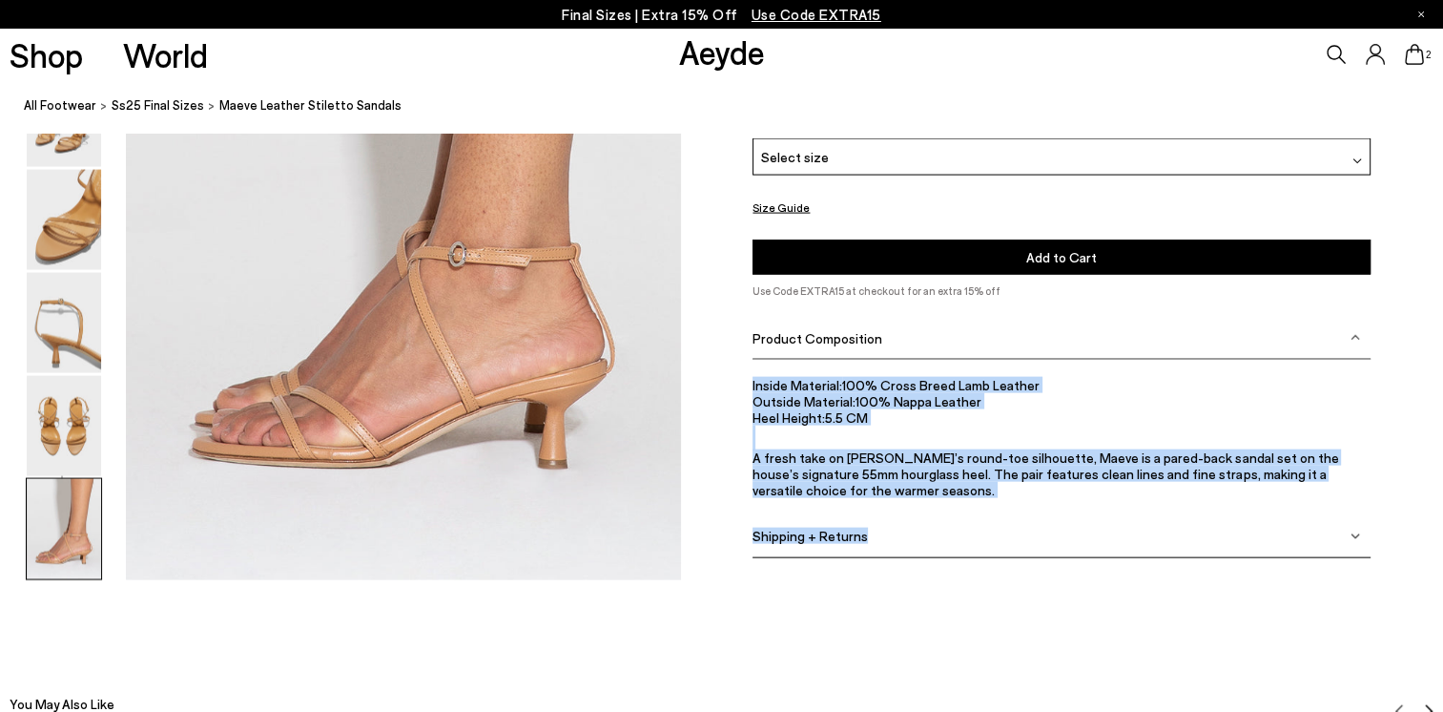
drag, startPoint x: 748, startPoint y: 372, endPoint x: 1061, endPoint y: 530, distance: 350.7
click at [1061, 530] on div "Size Guide Shoes Belt Our shoes come in European sizing. The easiest way to mea…" at bounding box center [1062, 277] width 762 height 606
click at [1200, 430] on ul "Inside Material: 100% Cross Breed Lamb Leather Outside Material: 100% Nappa Lea…" at bounding box center [1062, 438] width 618 height 122
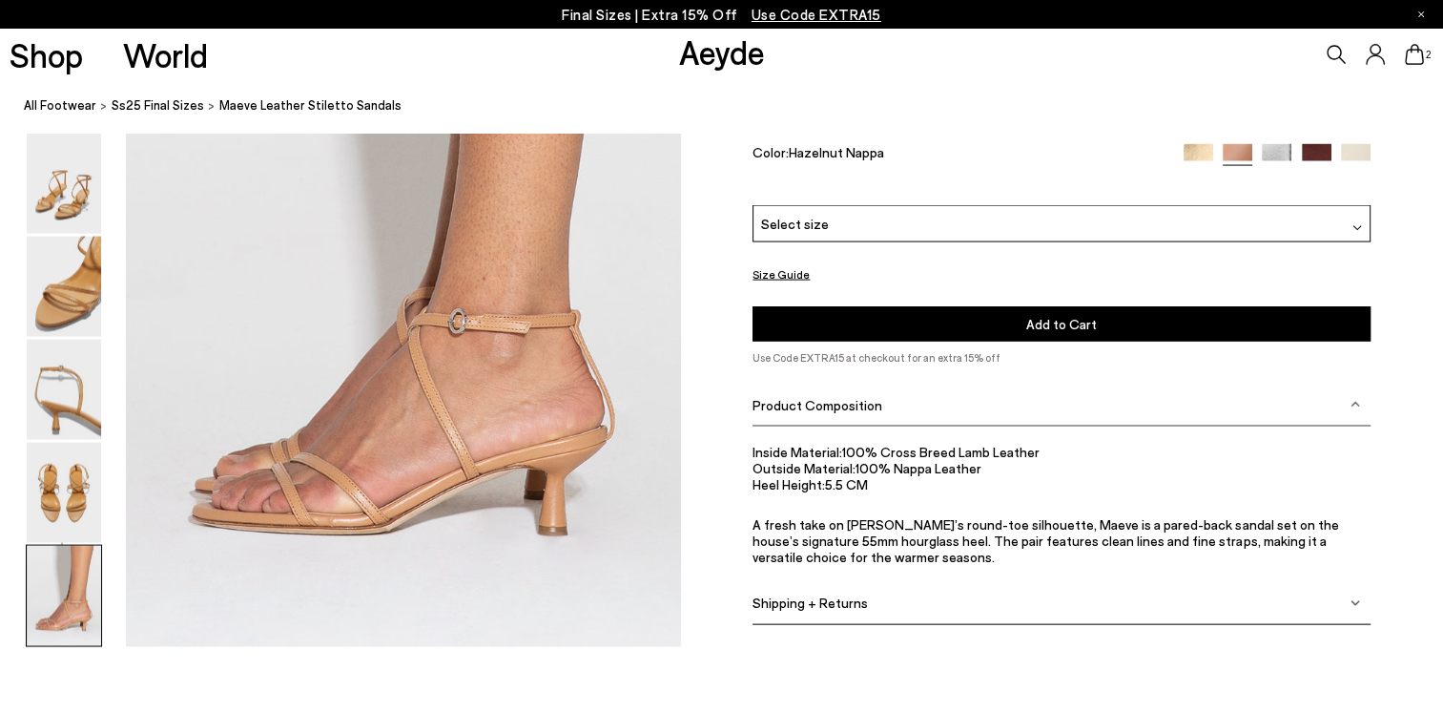
scroll to position [3720, 0]
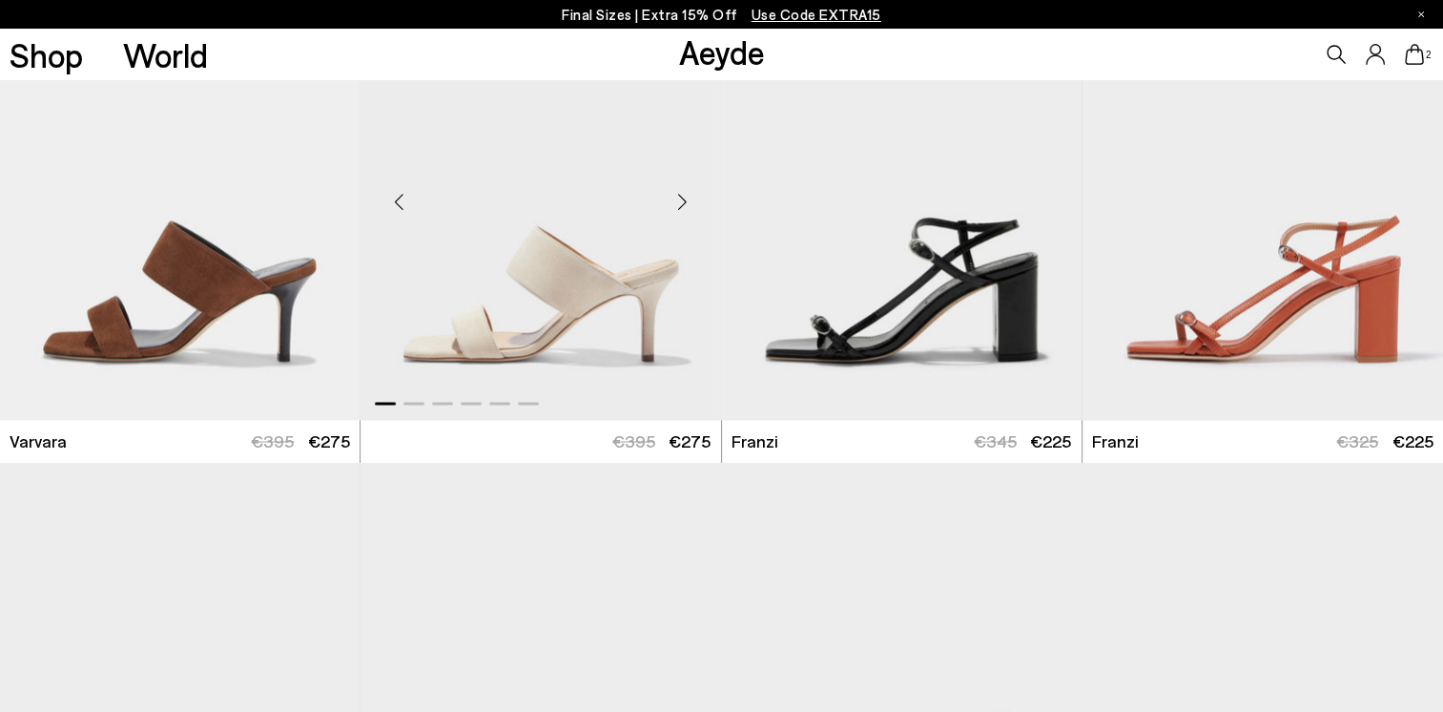
scroll to position [3454, 0]
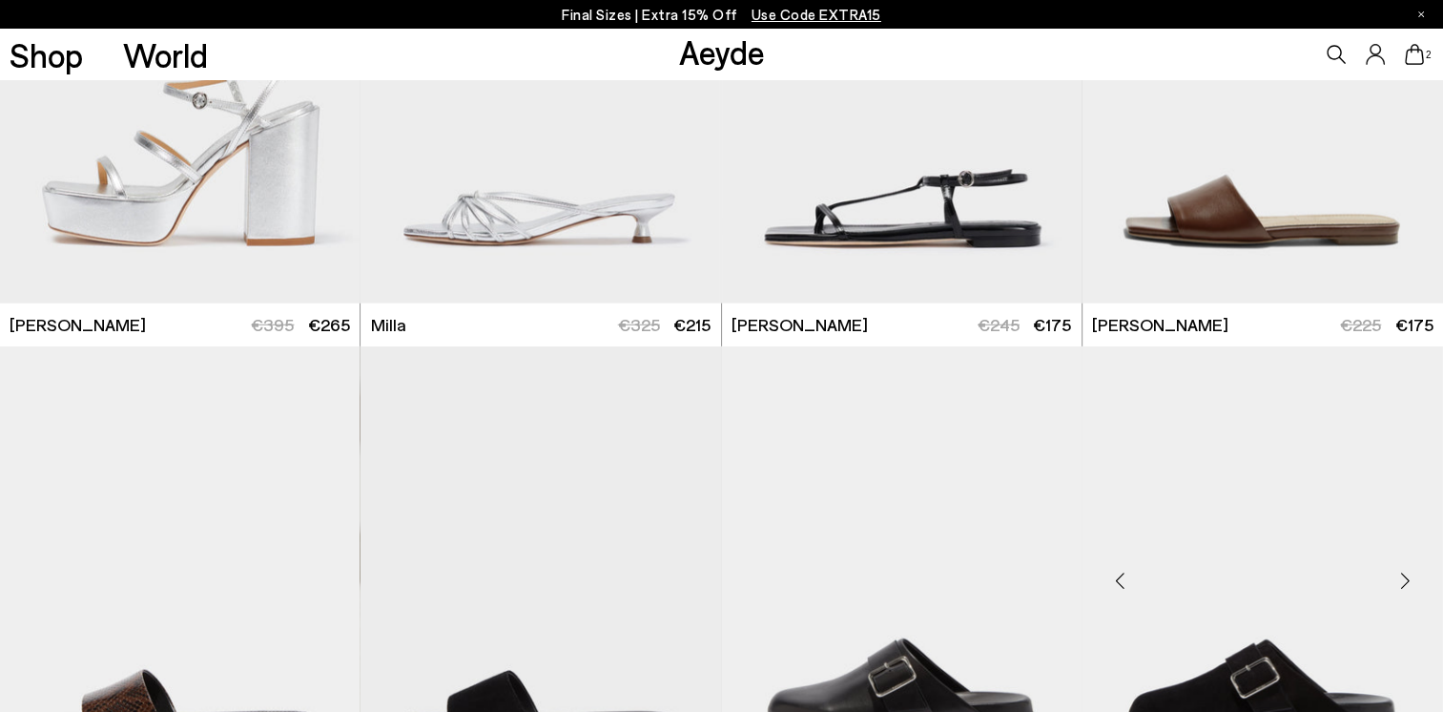
scroll to position [5076, 0]
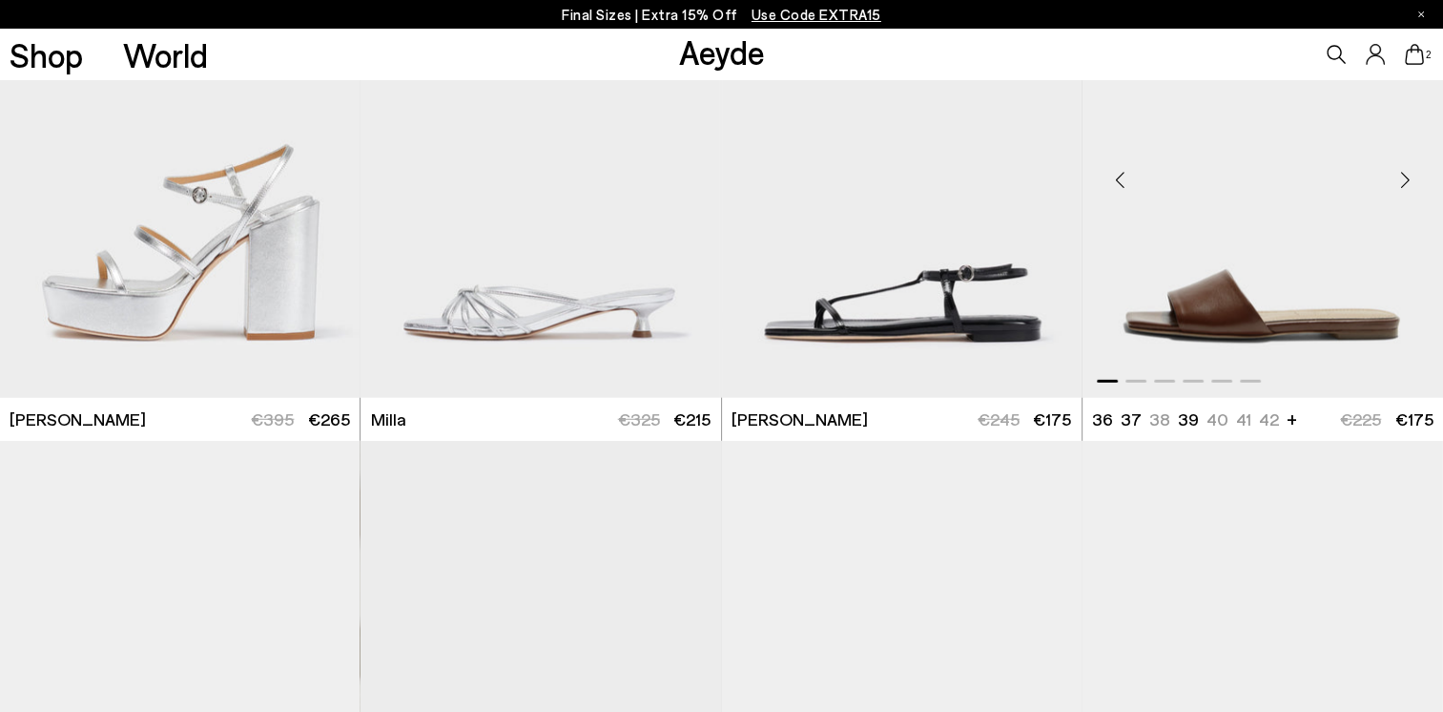
click at [1235, 332] on img "1 / 6" at bounding box center [1263, 172] width 361 height 452
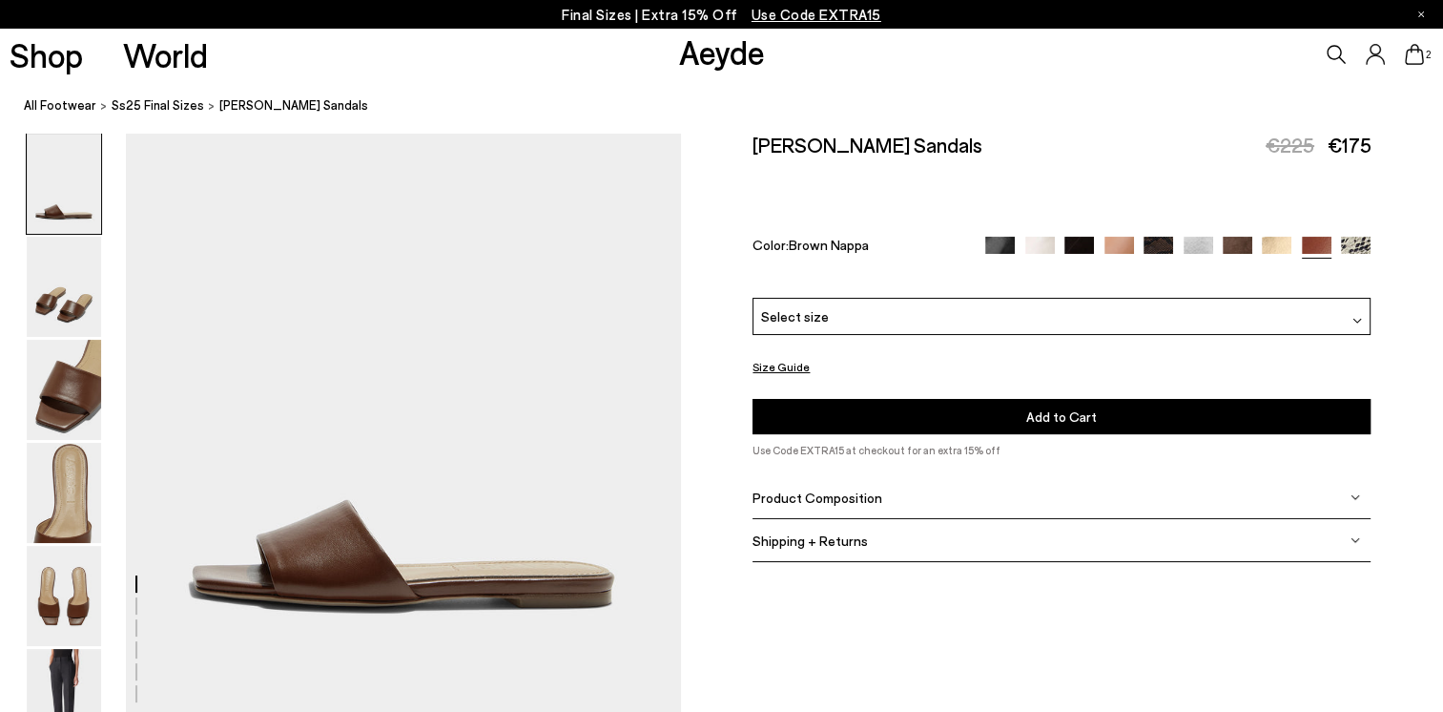
scroll to position [191, 0]
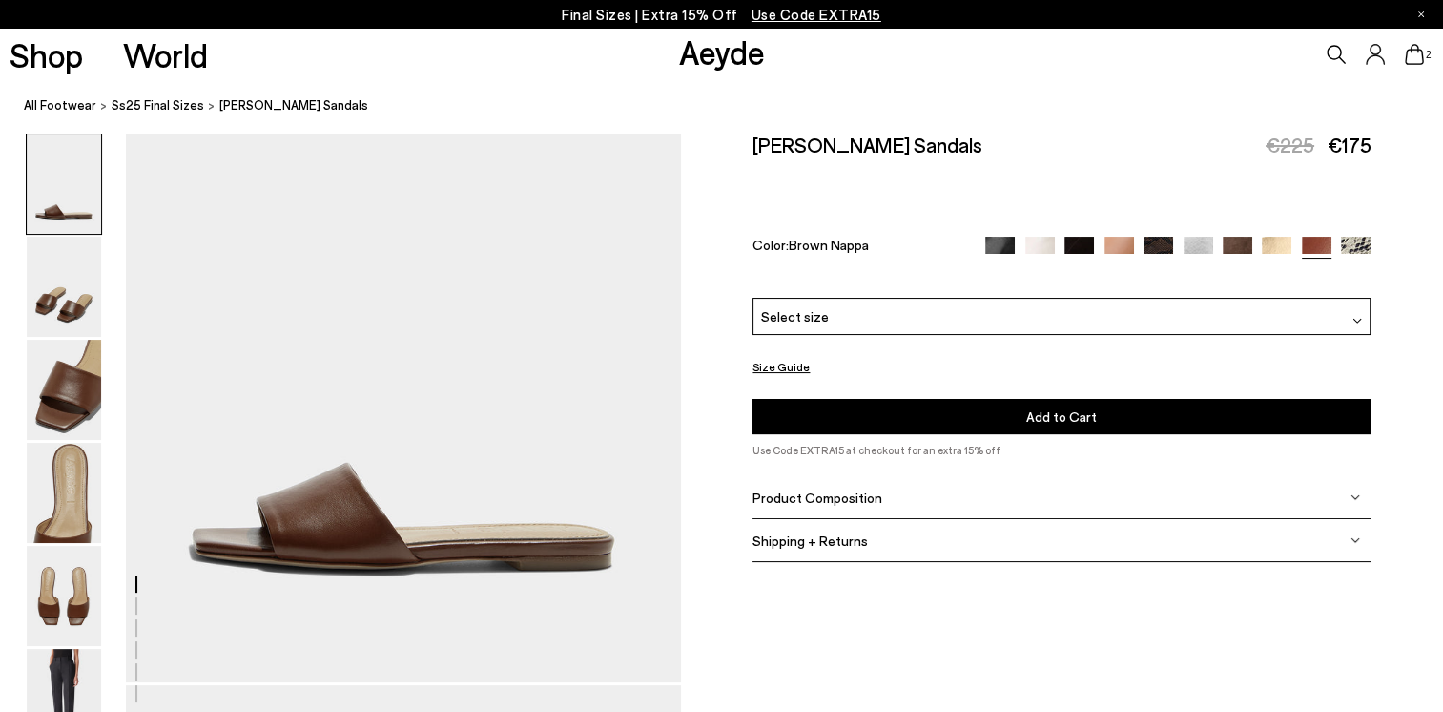
click at [854, 313] on div "Select size" at bounding box center [1062, 316] width 618 height 37
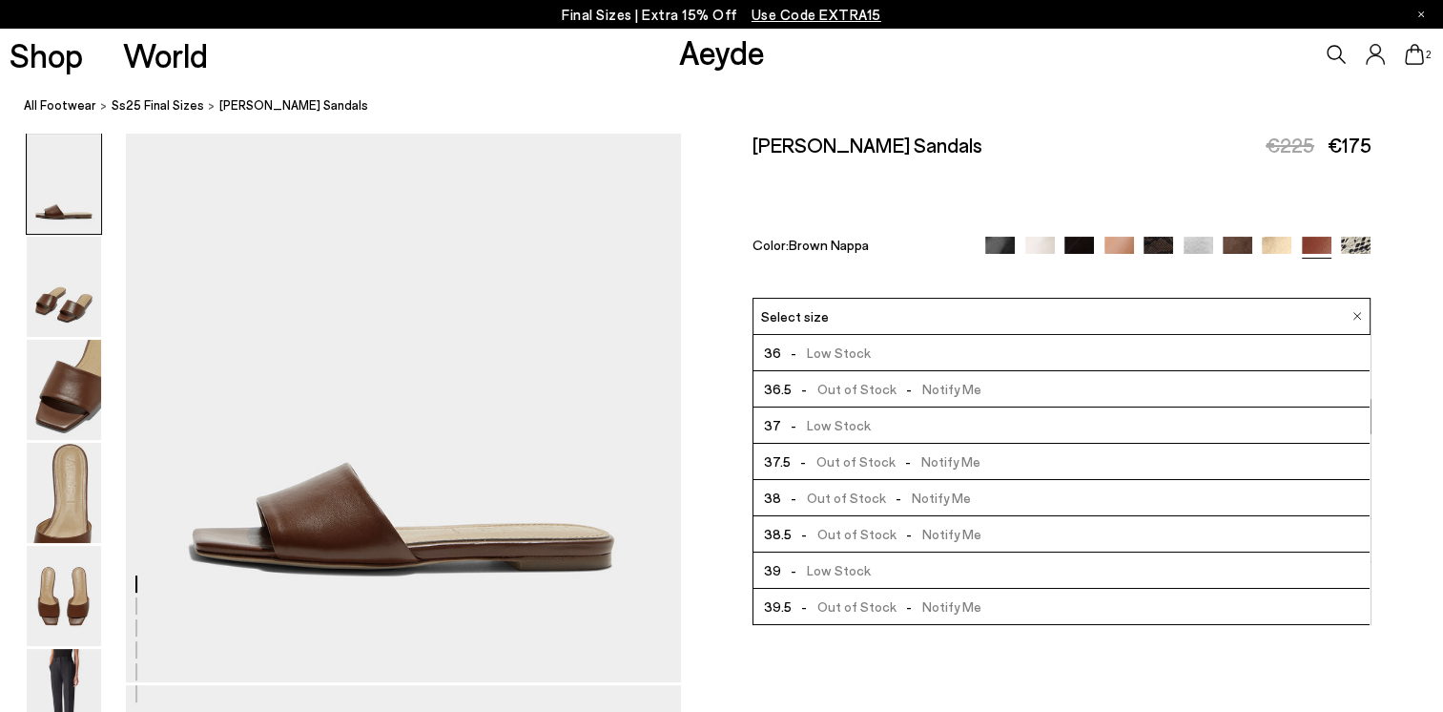
click at [846, 601] on span "- Out of Stock - Notify Me" at bounding box center [887, 606] width 190 height 24
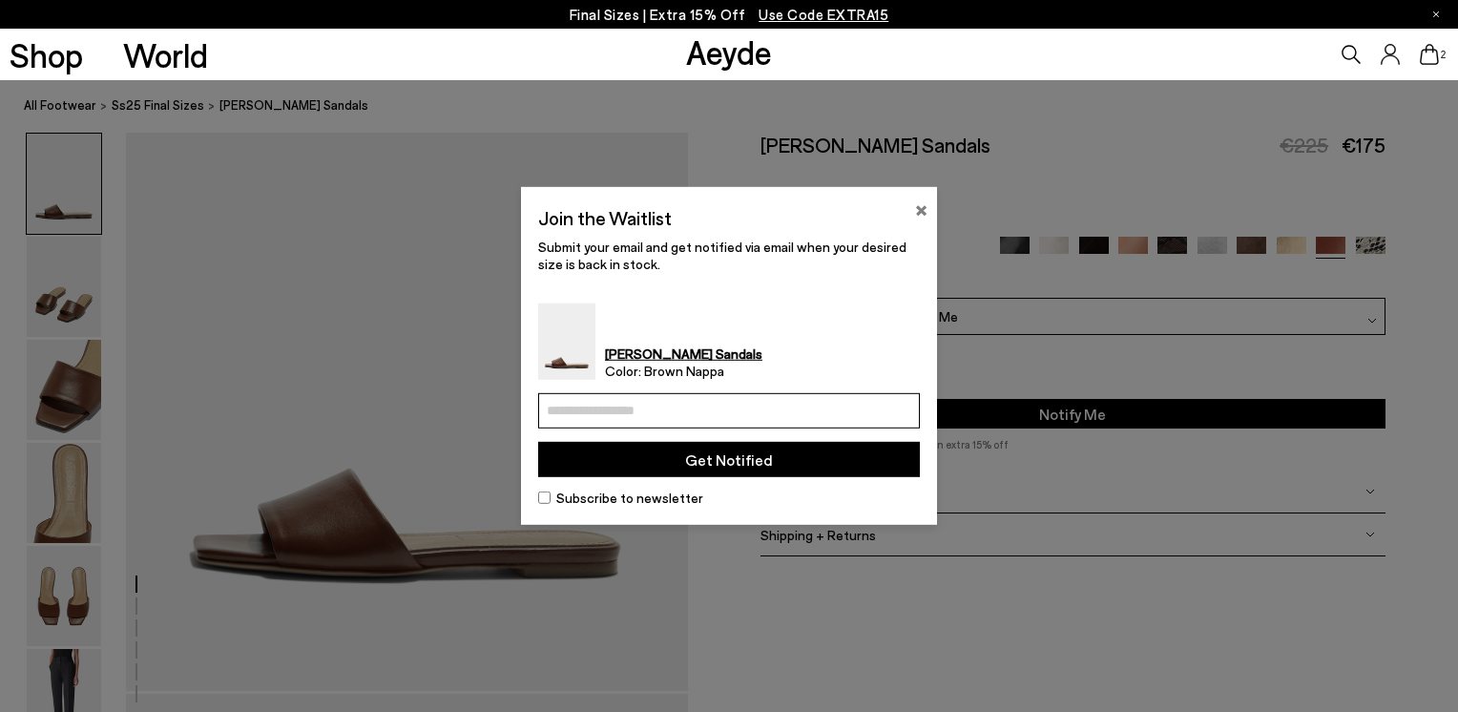
click at [917, 207] on button "×" at bounding box center [921, 208] width 12 height 23
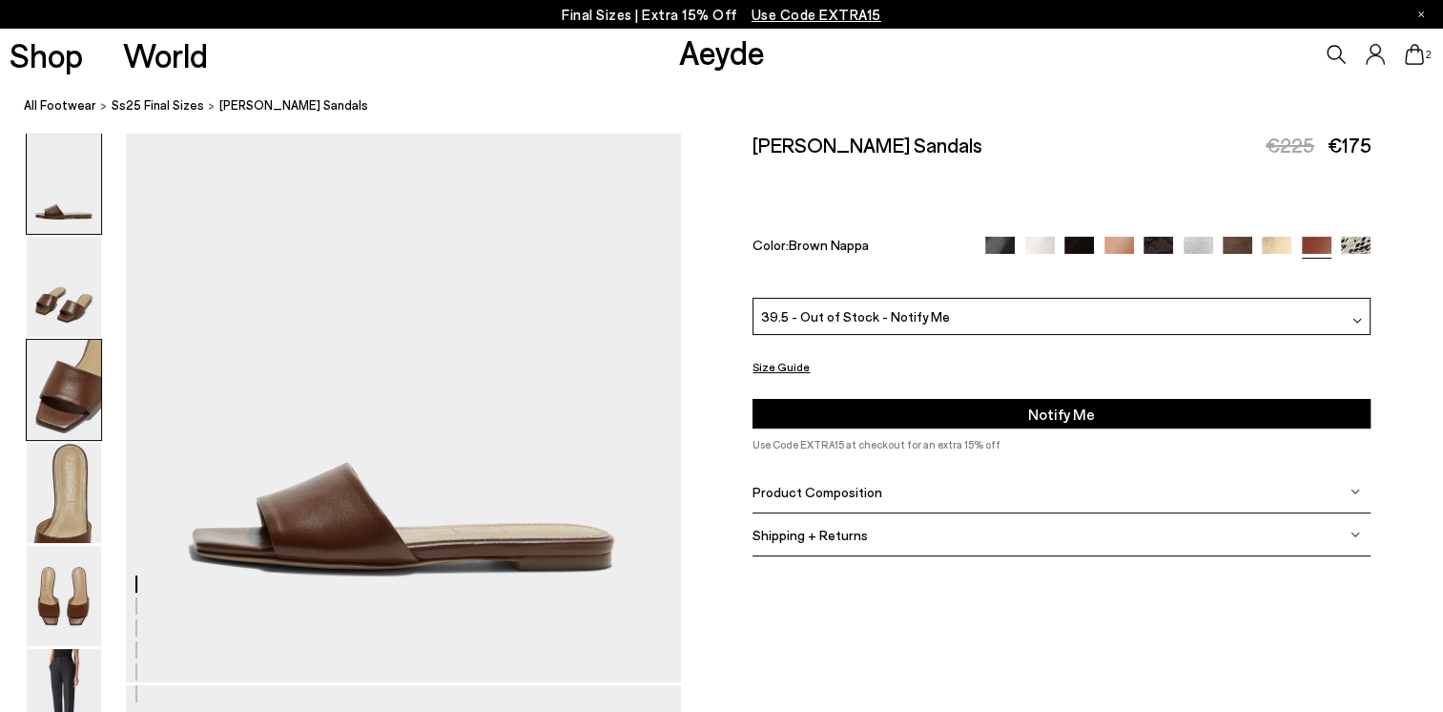
click at [57, 406] on img at bounding box center [64, 390] width 74 height 100
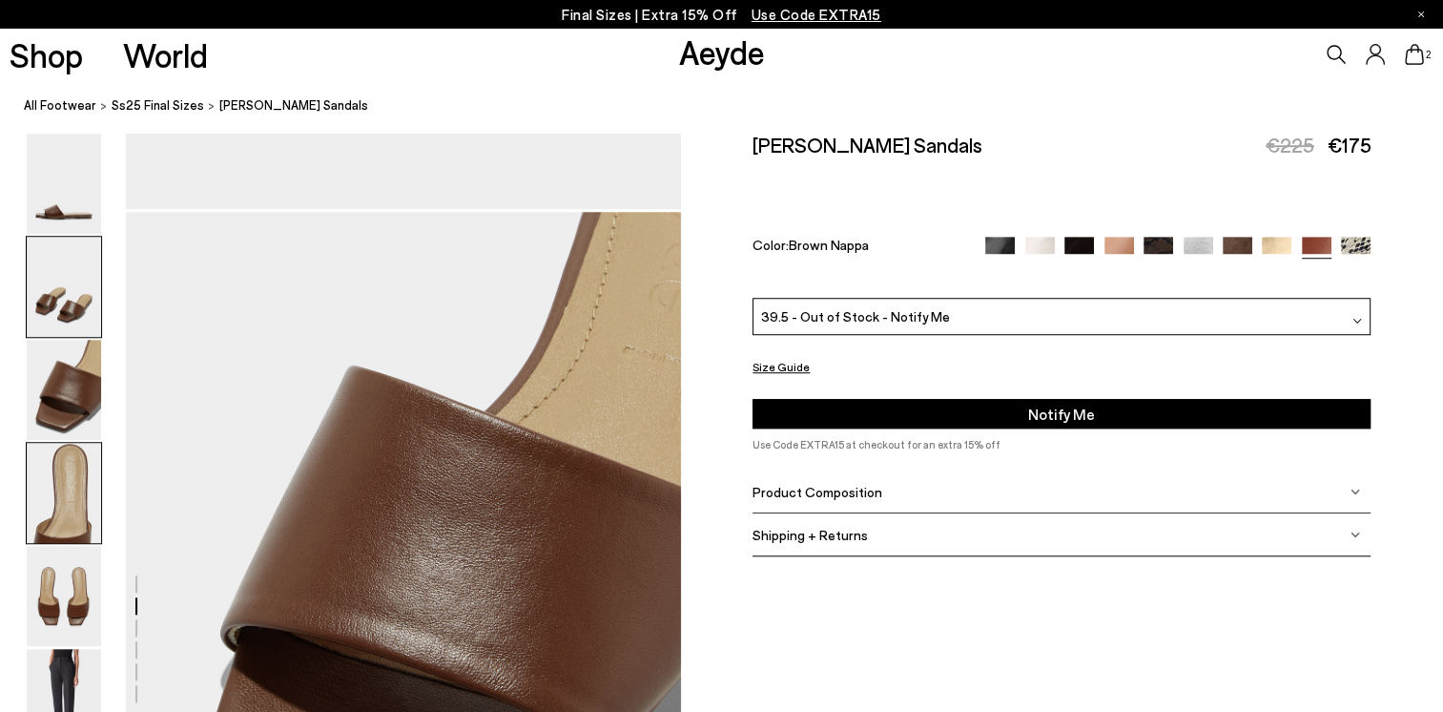
scroll to position [1487, 0]
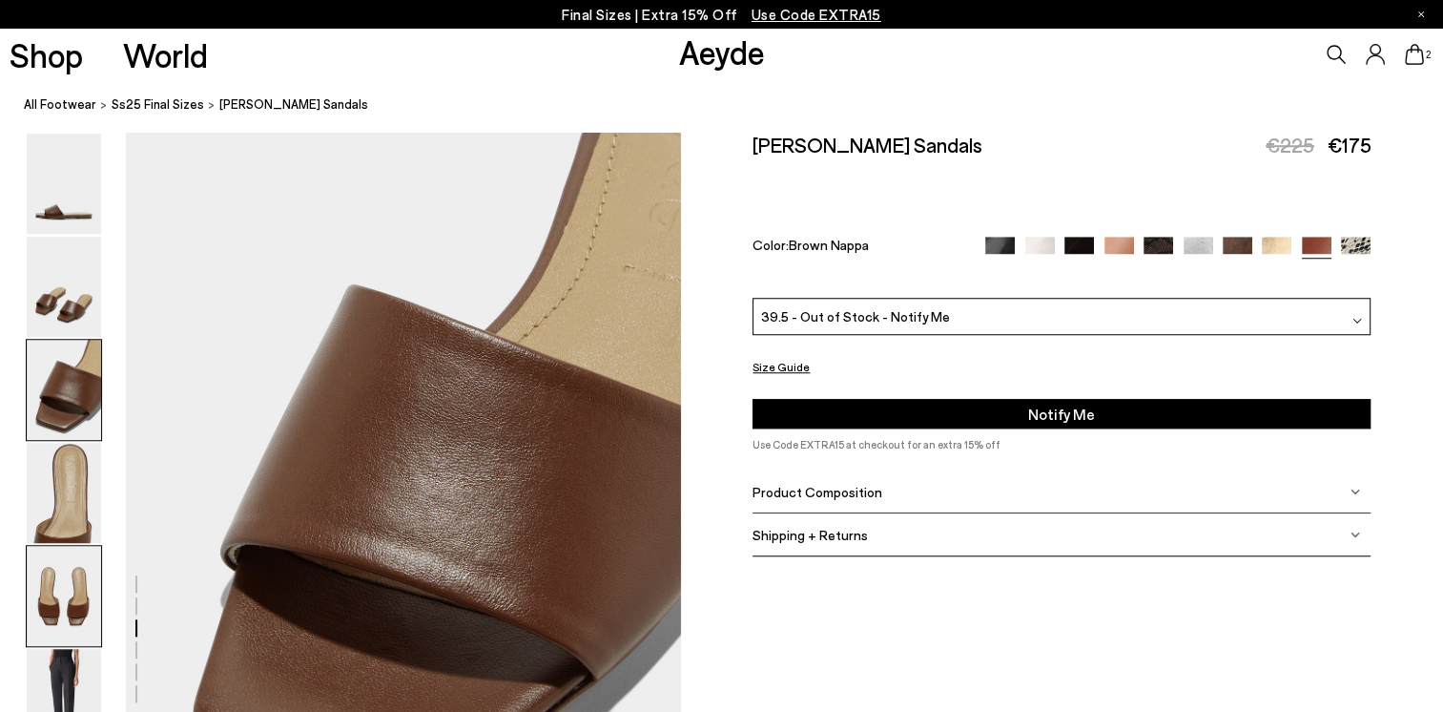
click at [52, 587] on img at bounding box center [64, 596] width 74 height 100
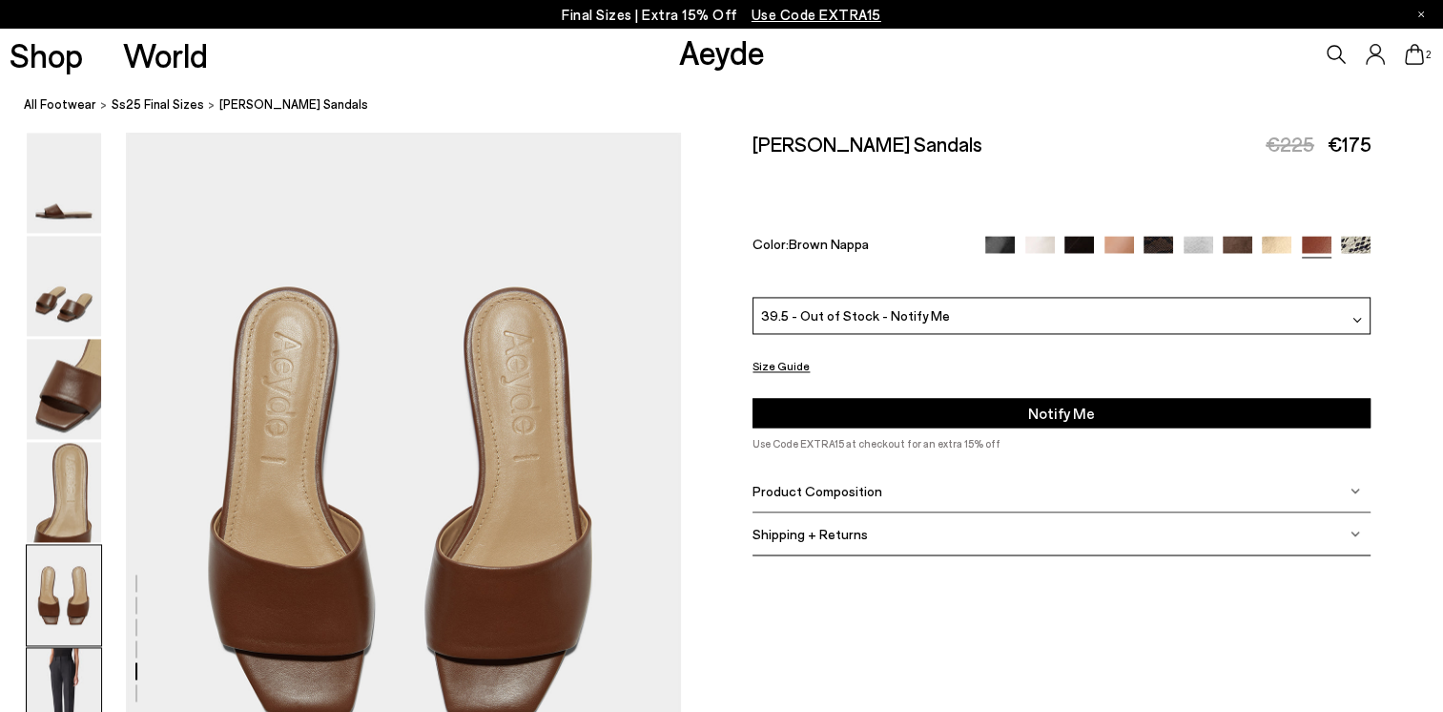
click at [52, 676] on img at bounding box center [64, 699] width 74 height 100
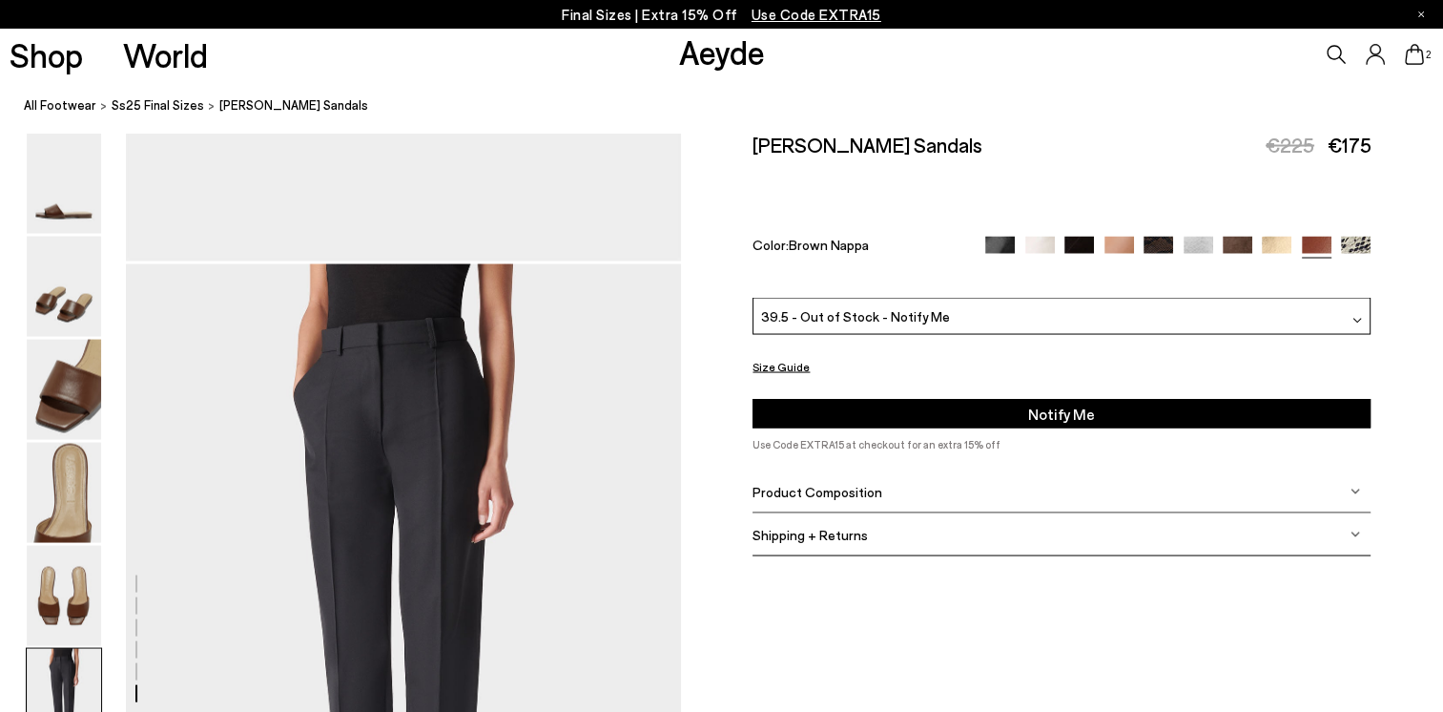
scroll to position [3845, 0]
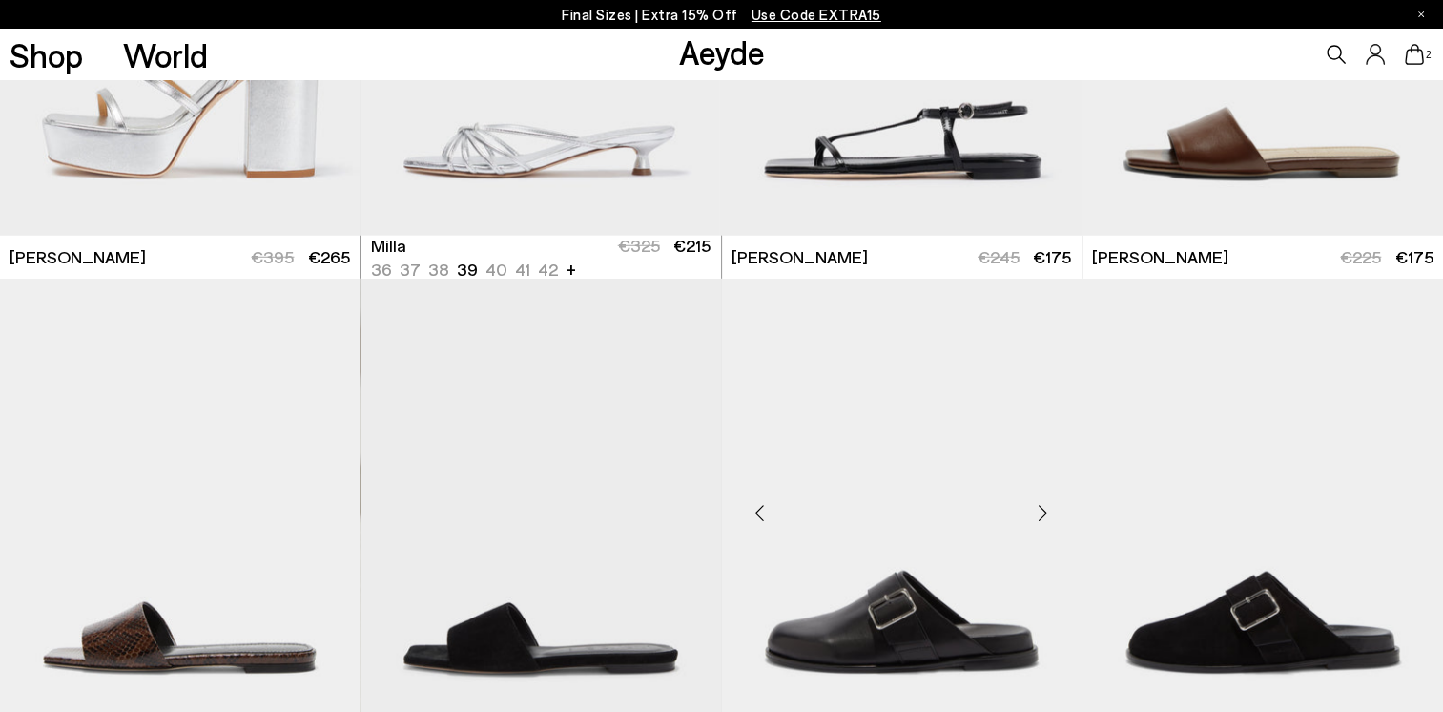
scroll to position [5460, 0]
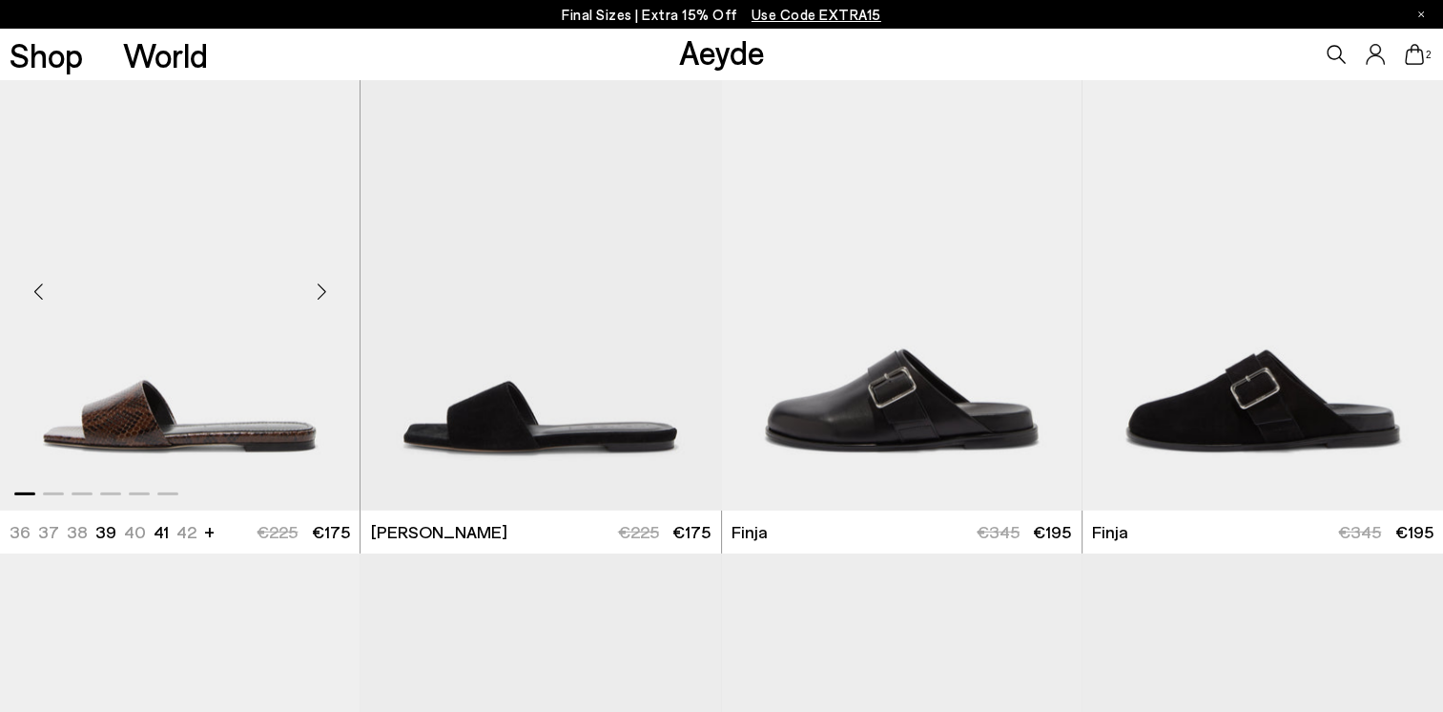
click at [113, 423] on img "1 / 6" at bounding box center [180, 283] width 360 height 452
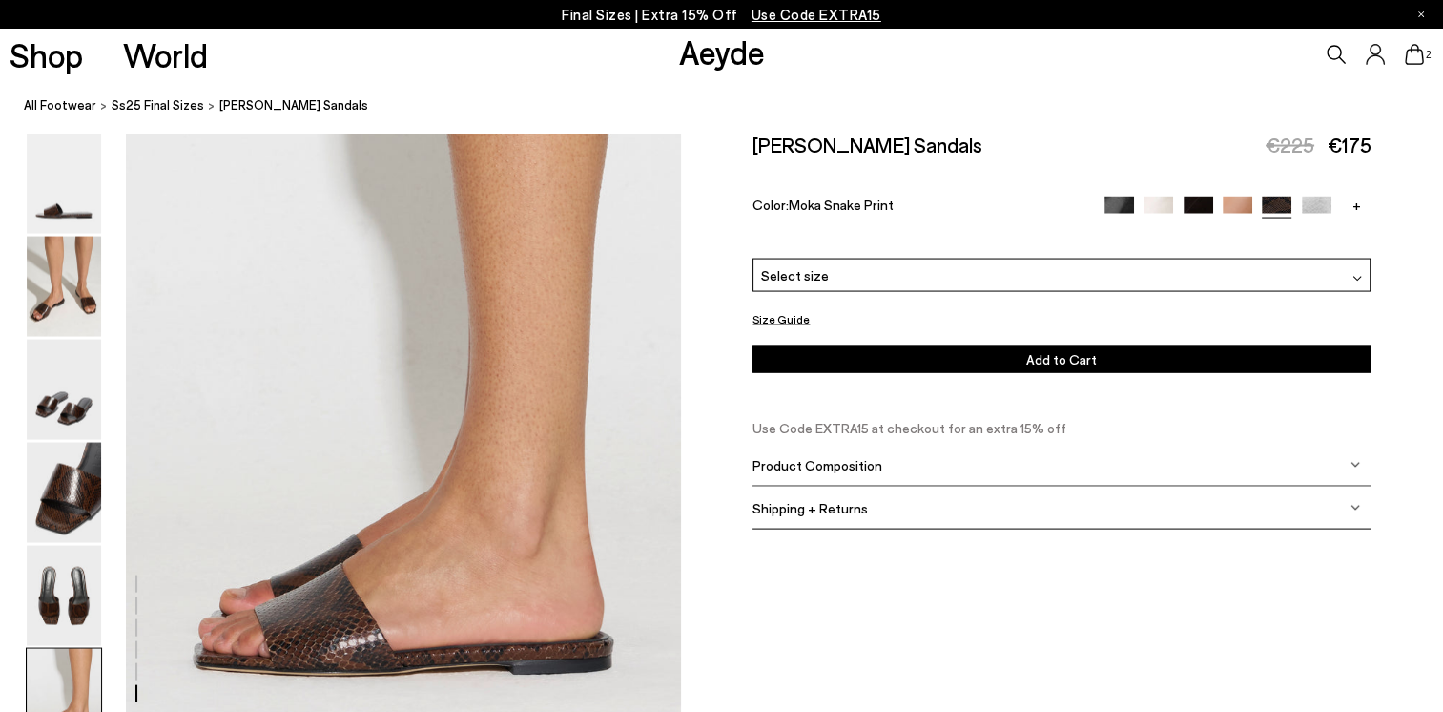
scroll to position [3911, 0]
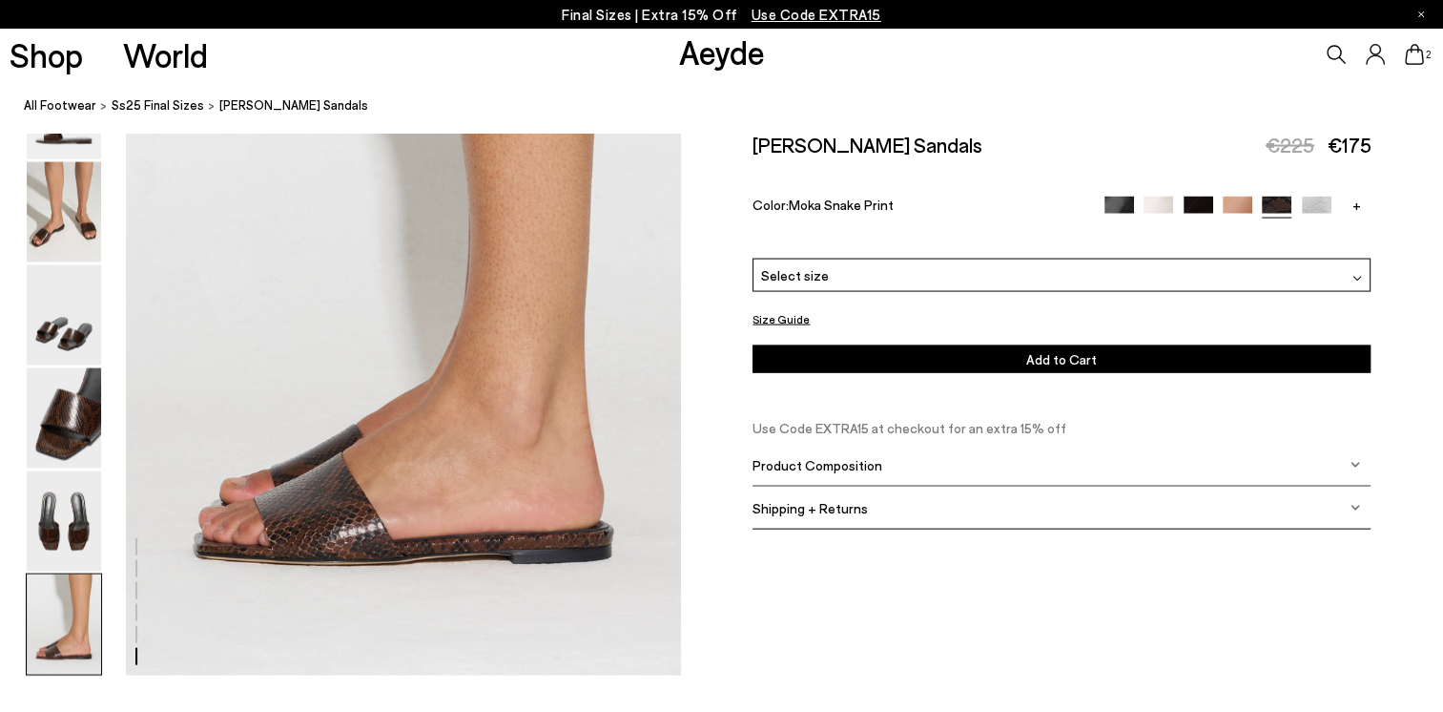
click at [985, 270] on div "Select size" at bounding box center [1062, 275] width 618 height 33
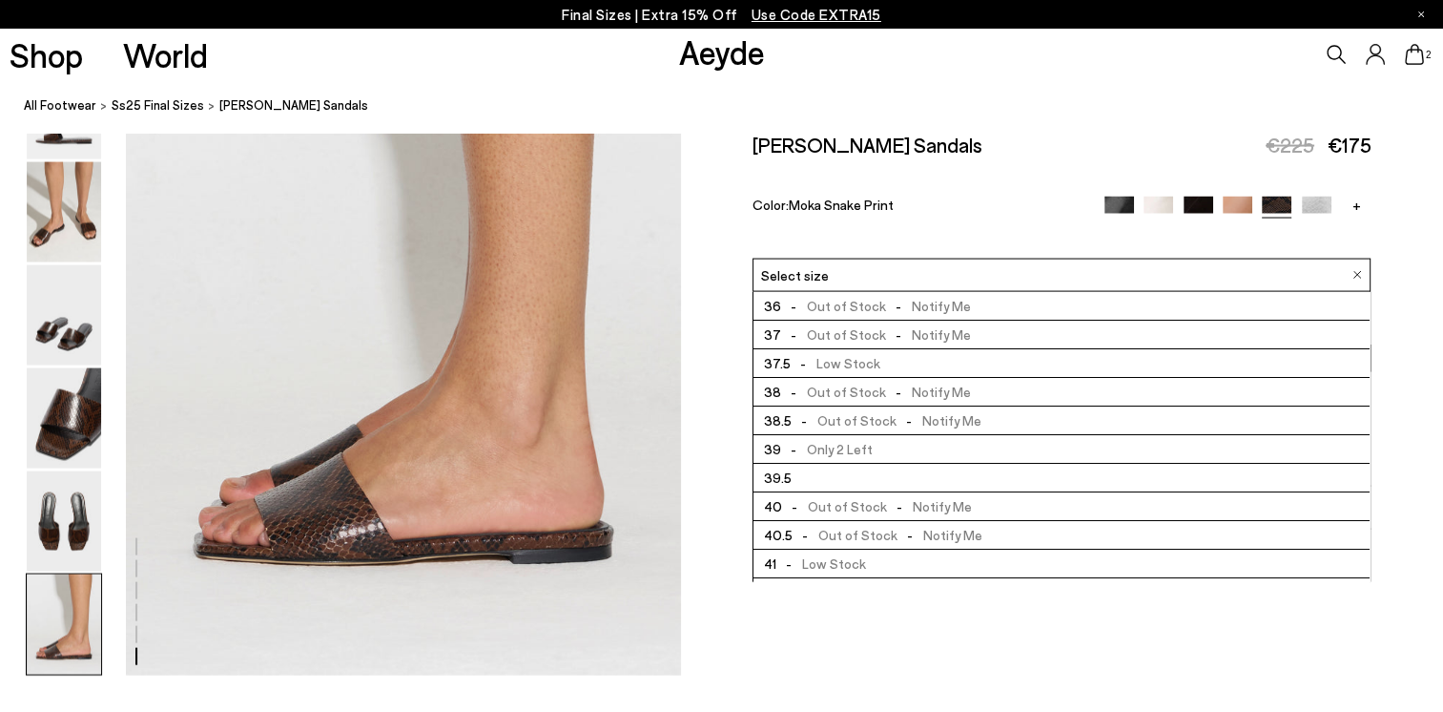
click at [822, 473] on li "39.5" at bounding box center [1062, 478] width 616 height 29
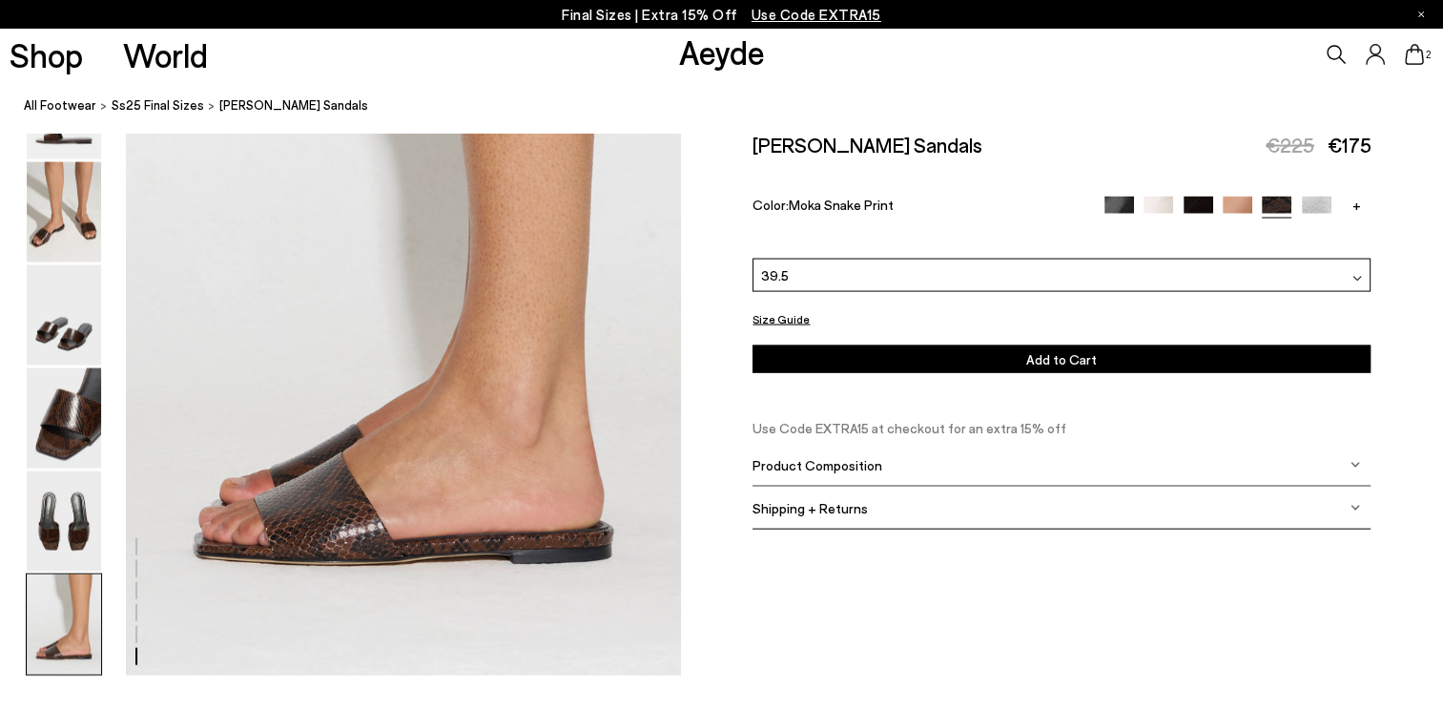
click at [966, 363] on button "Add to Cart Select a Size First" at bounding box center [1062, 359] width 618 height 28
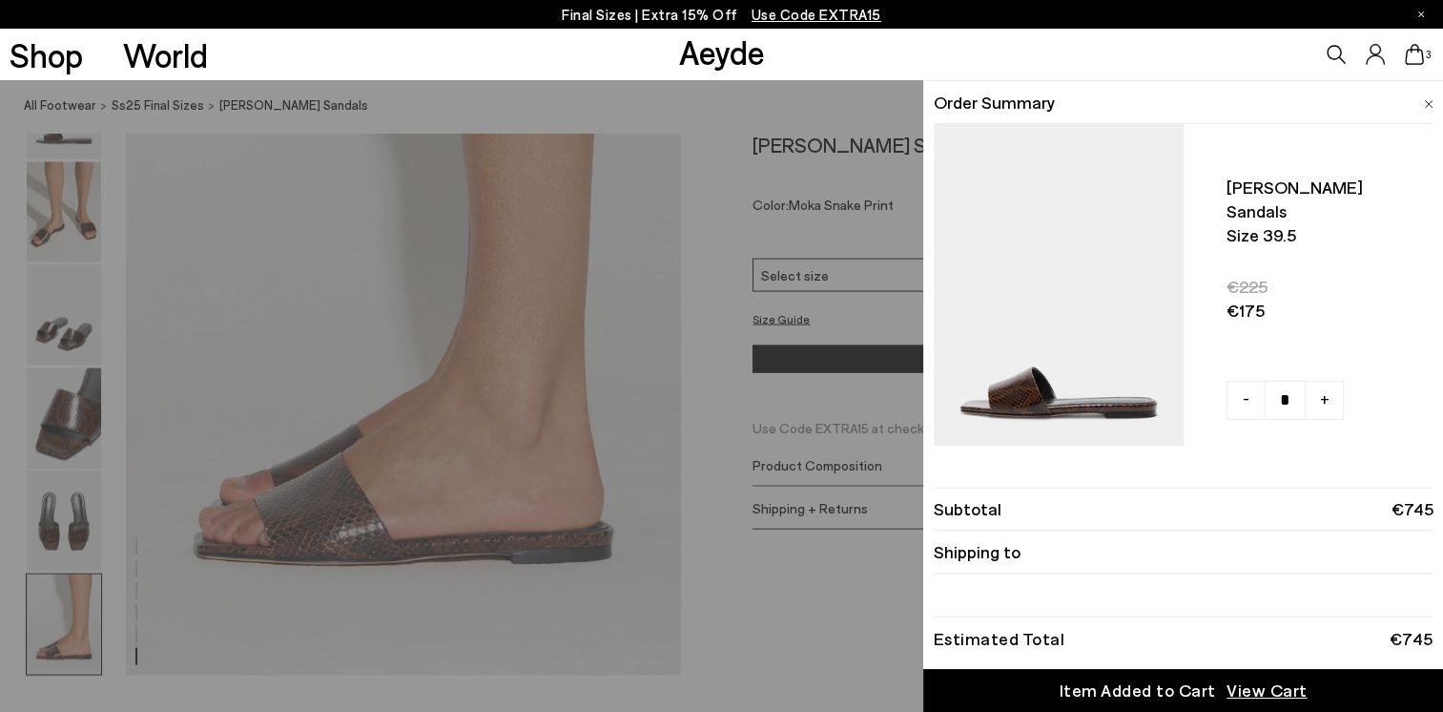
click at [763, 634] on div "Quick Add Color Size View Details Order Summary Anna leather sandals Size 39.5 …" at bounding box center [721, 396] width 1443 height 632
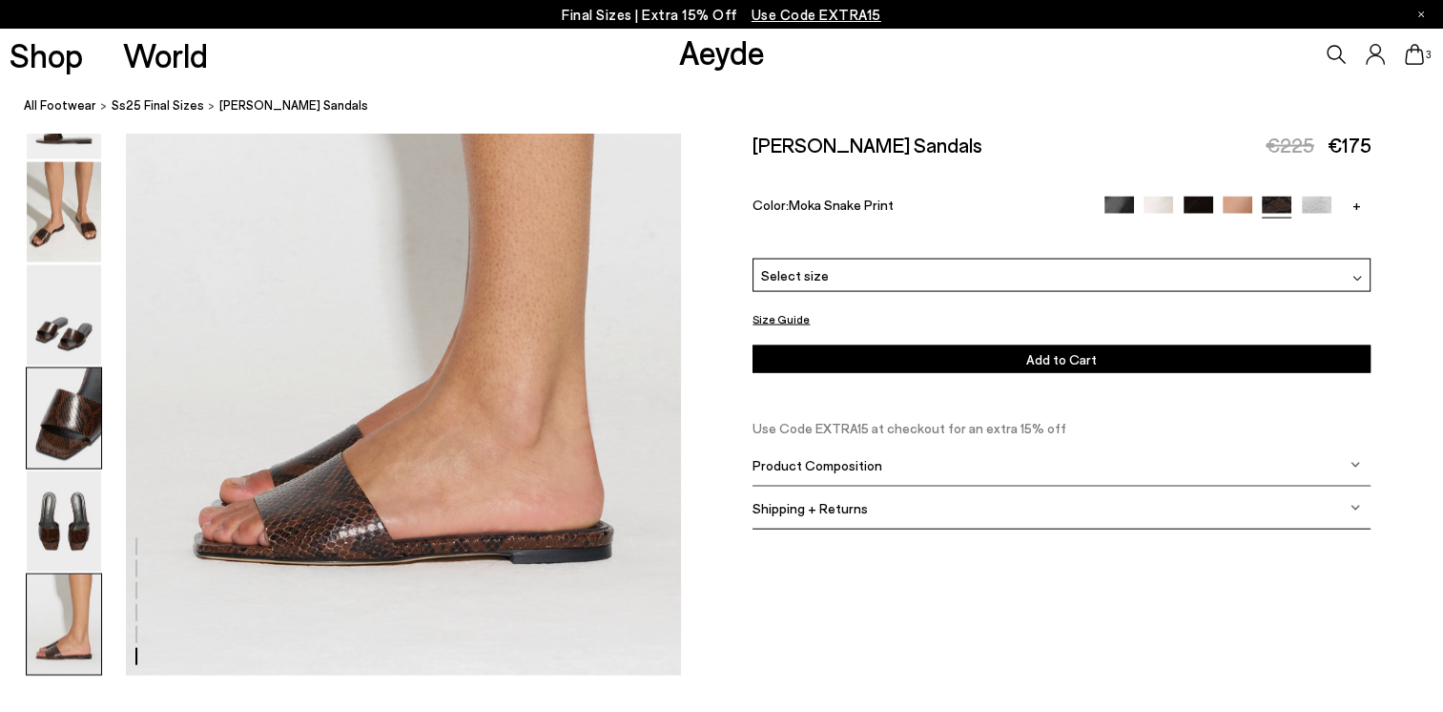
click at [69, 438] on img at bounding box center [64, 418] width 74 height 100
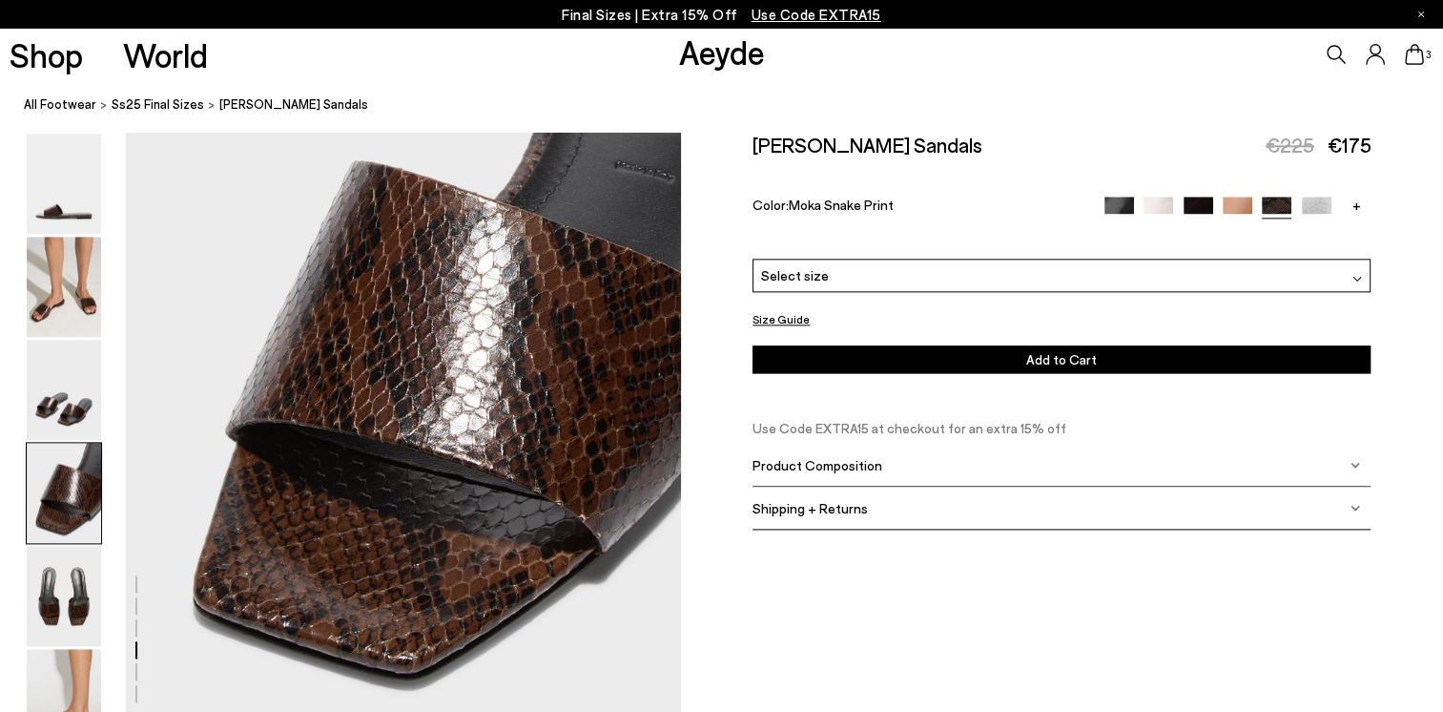
scroll to position [2229, 0]
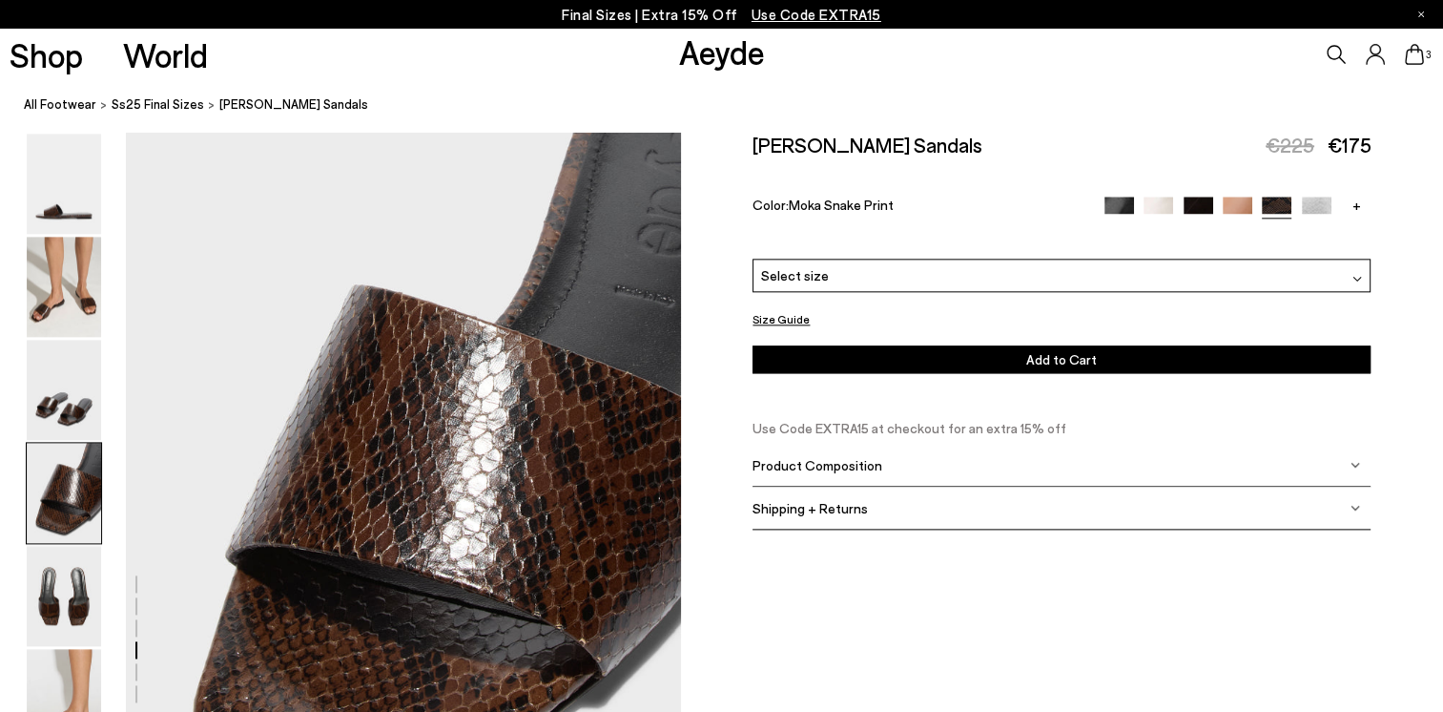
click at [61, 482] on img at bounding box center [64, 493] width 74 height 100
click at [50, 389] on img at bounding box center [64, 390] width 74 height 100
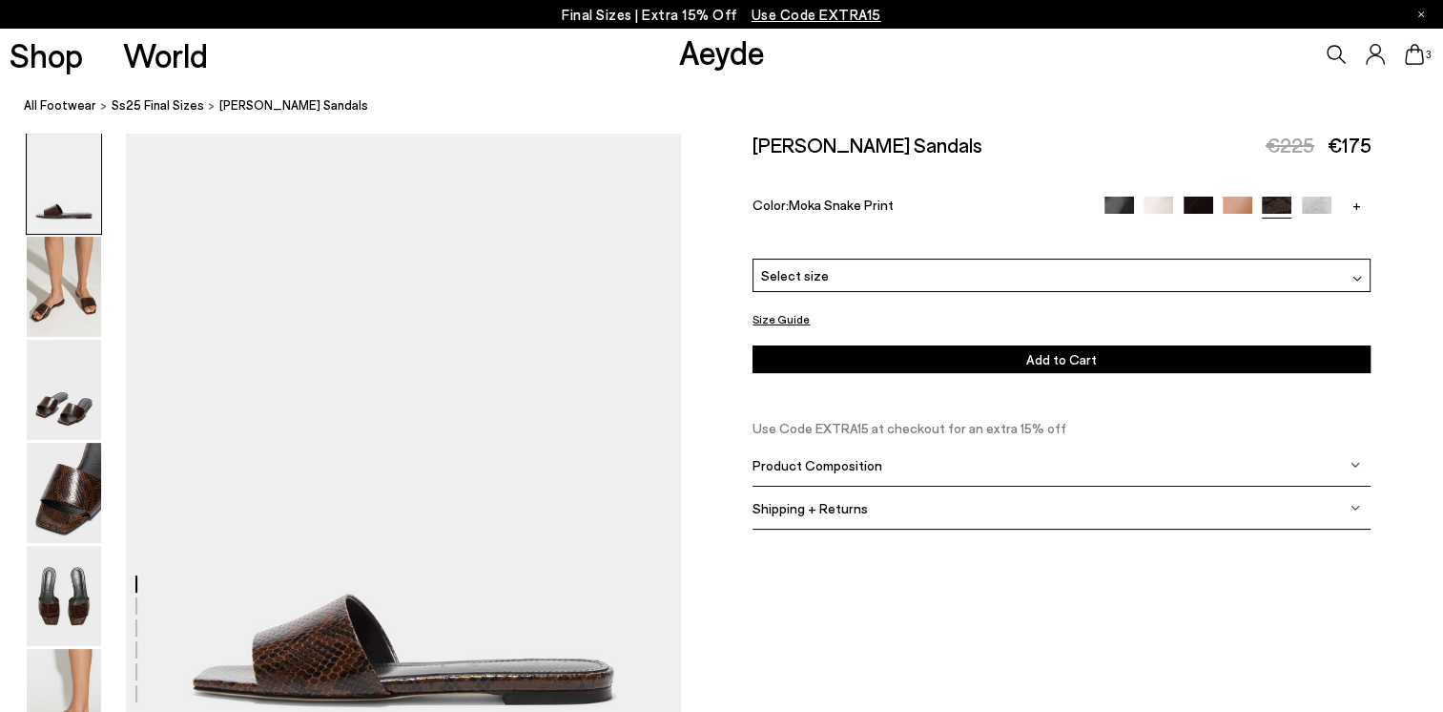
scroll to position [56, 0]
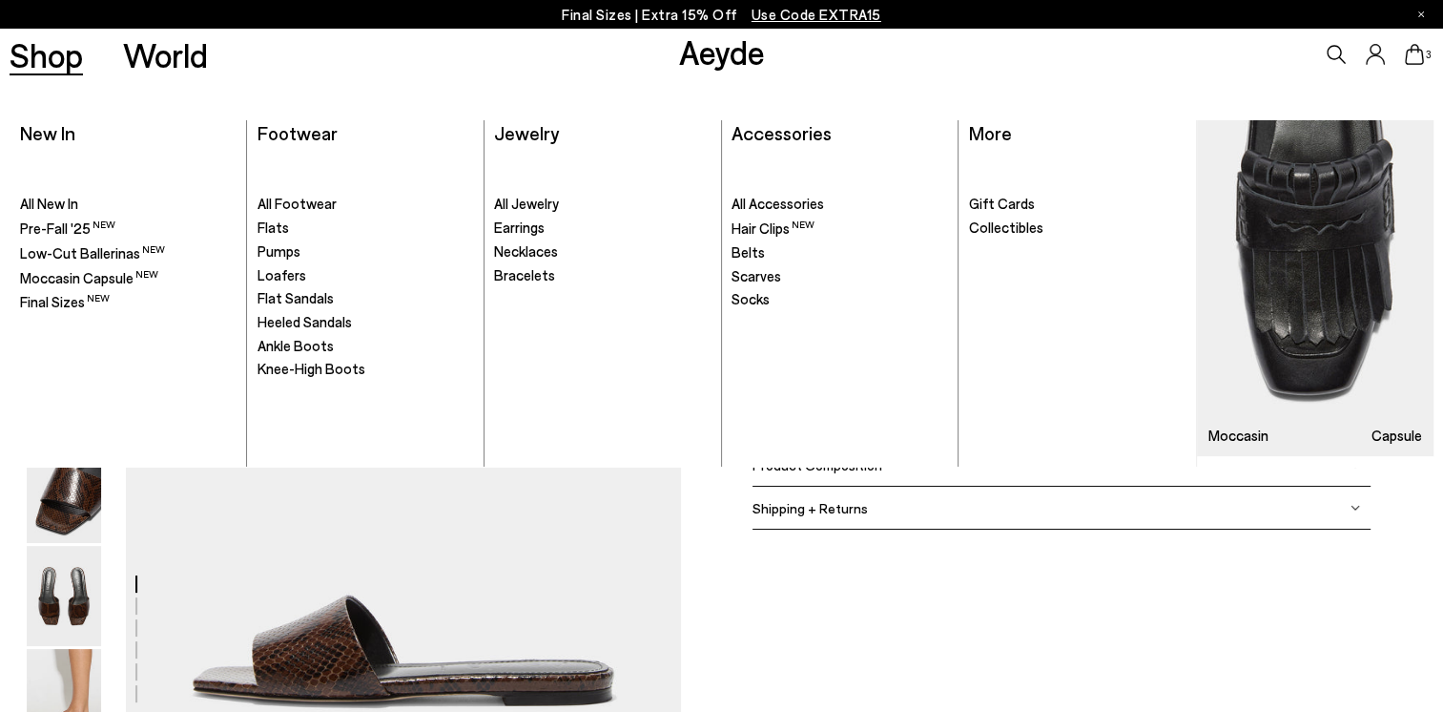
scroll to position [3911, 0]
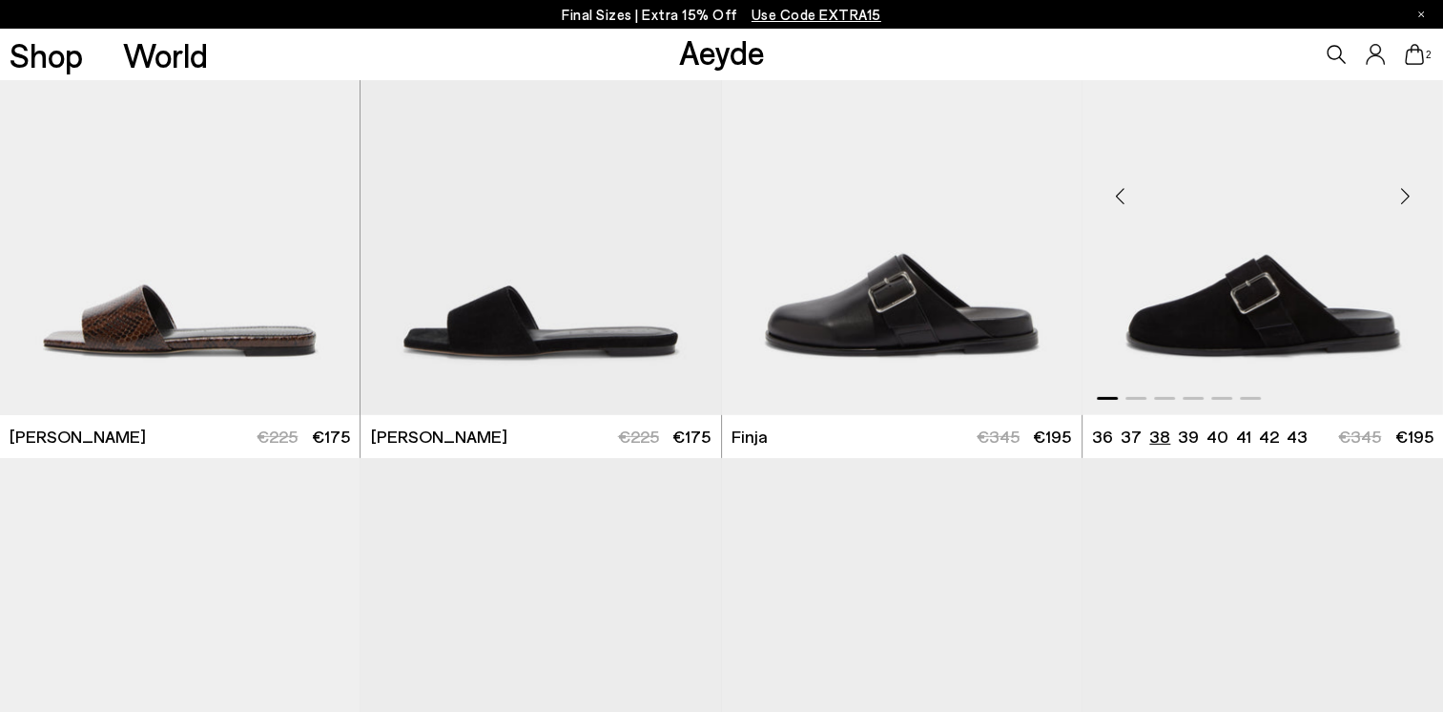
scroll to position [5556, 0]
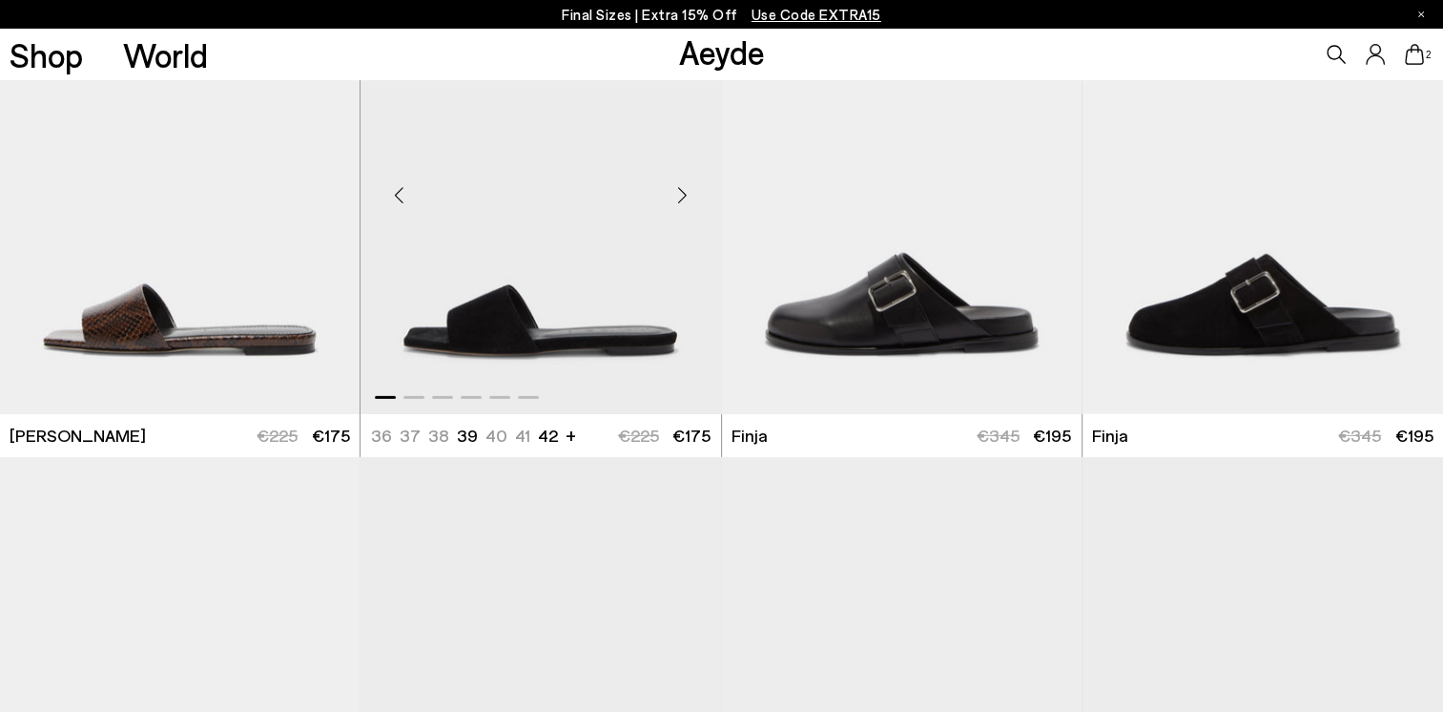
click at [548, 322] on img "1 / 6" at bounding box center [541, 187] width 360 height 452
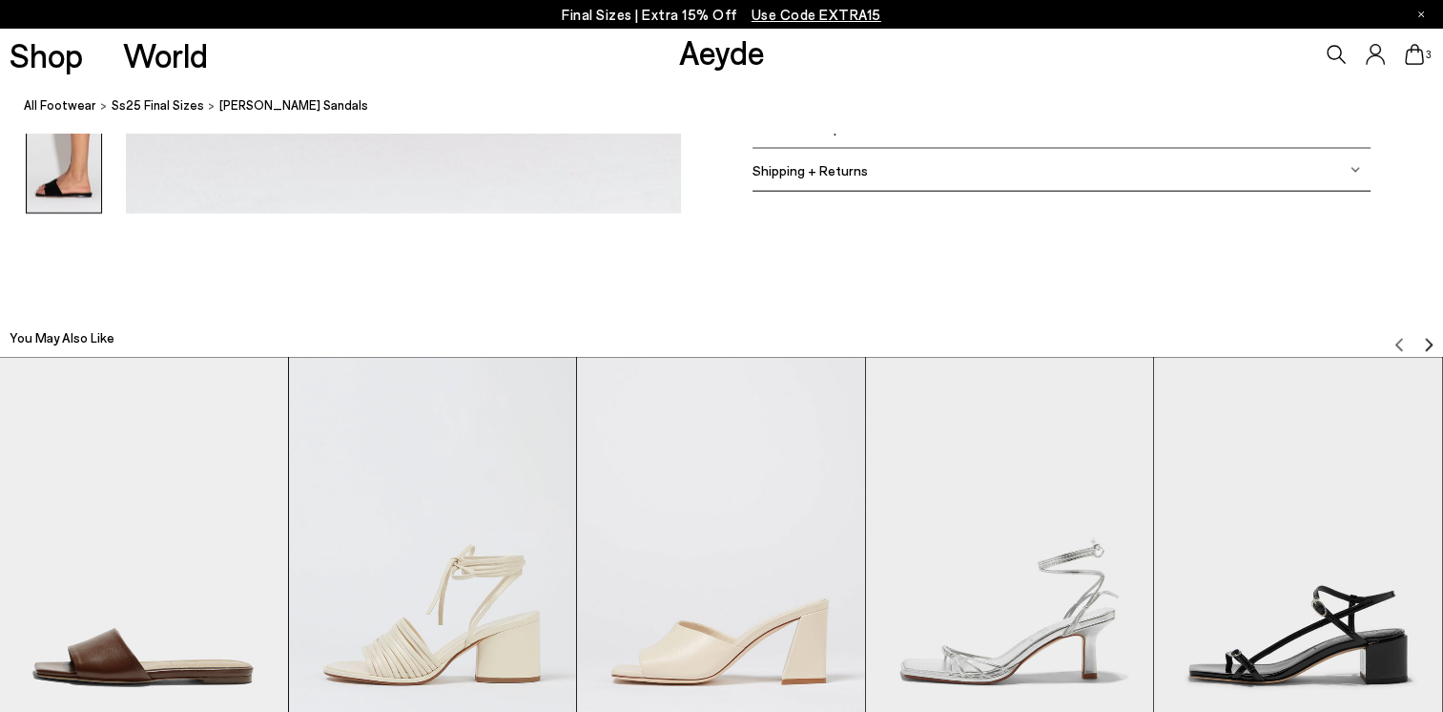
scroll to position [4007, 0]
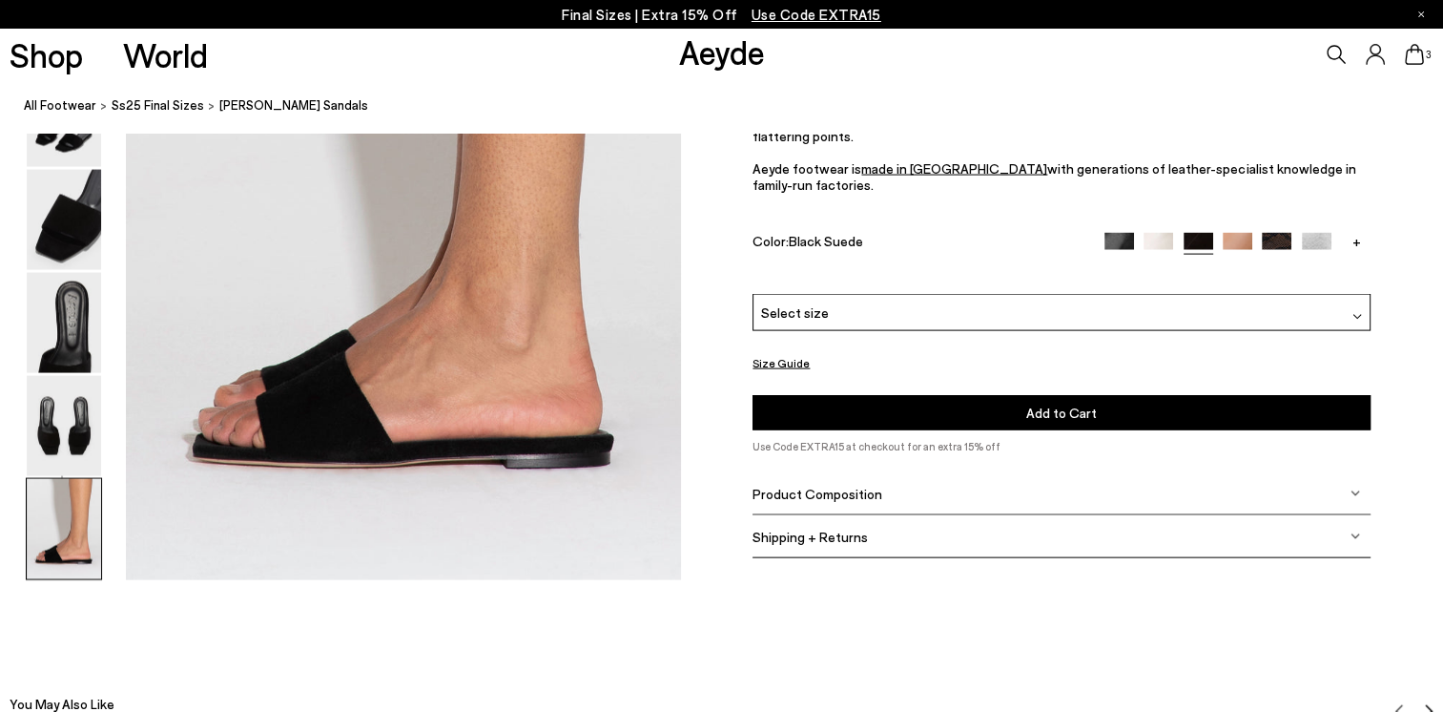
click at [812, 490] on span "Product Composition" at bounding box center [818, 494] width 130 height 16
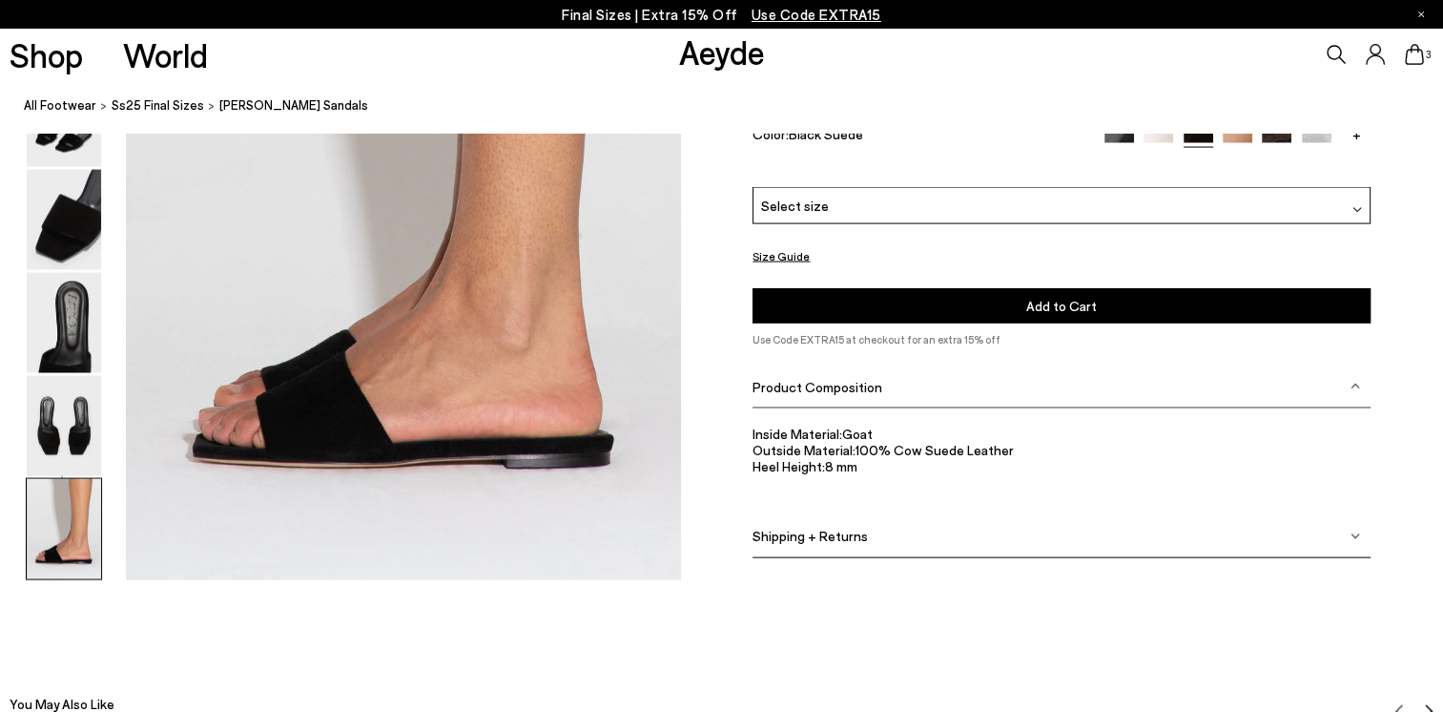
click at [977, 203] on div "Select size" at bounding box center [1062, 206] width 618 height 37
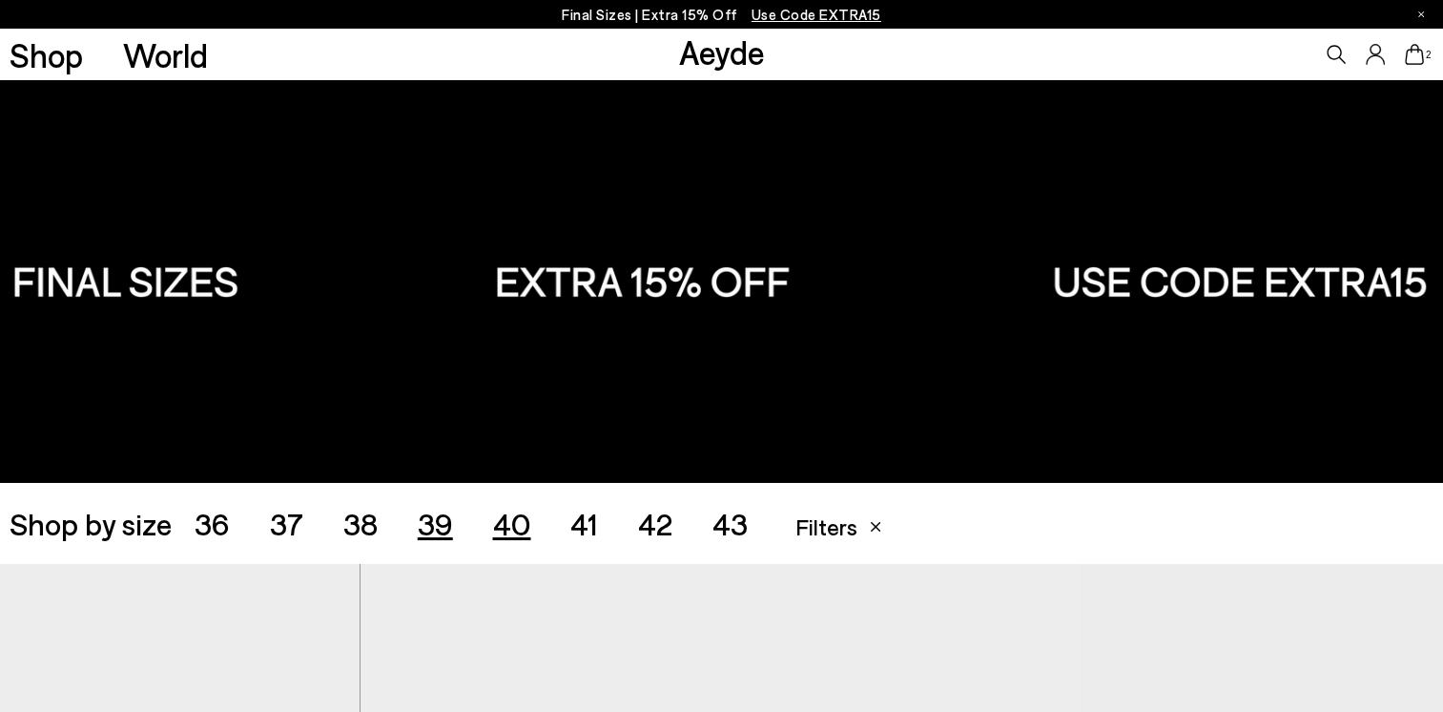
click at [516, 517] on span "40" at bounding box center [511, 523] width 38 height 36
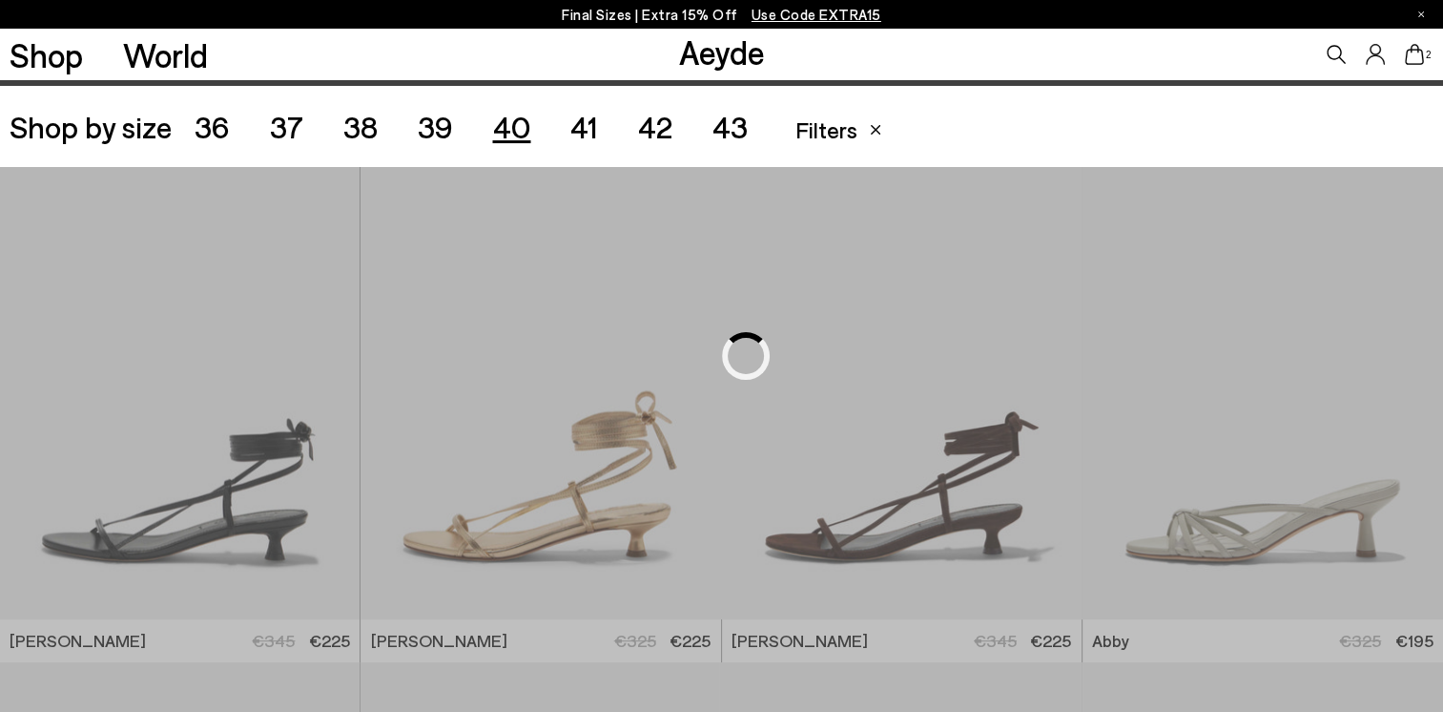
scroll to position [402, 0]
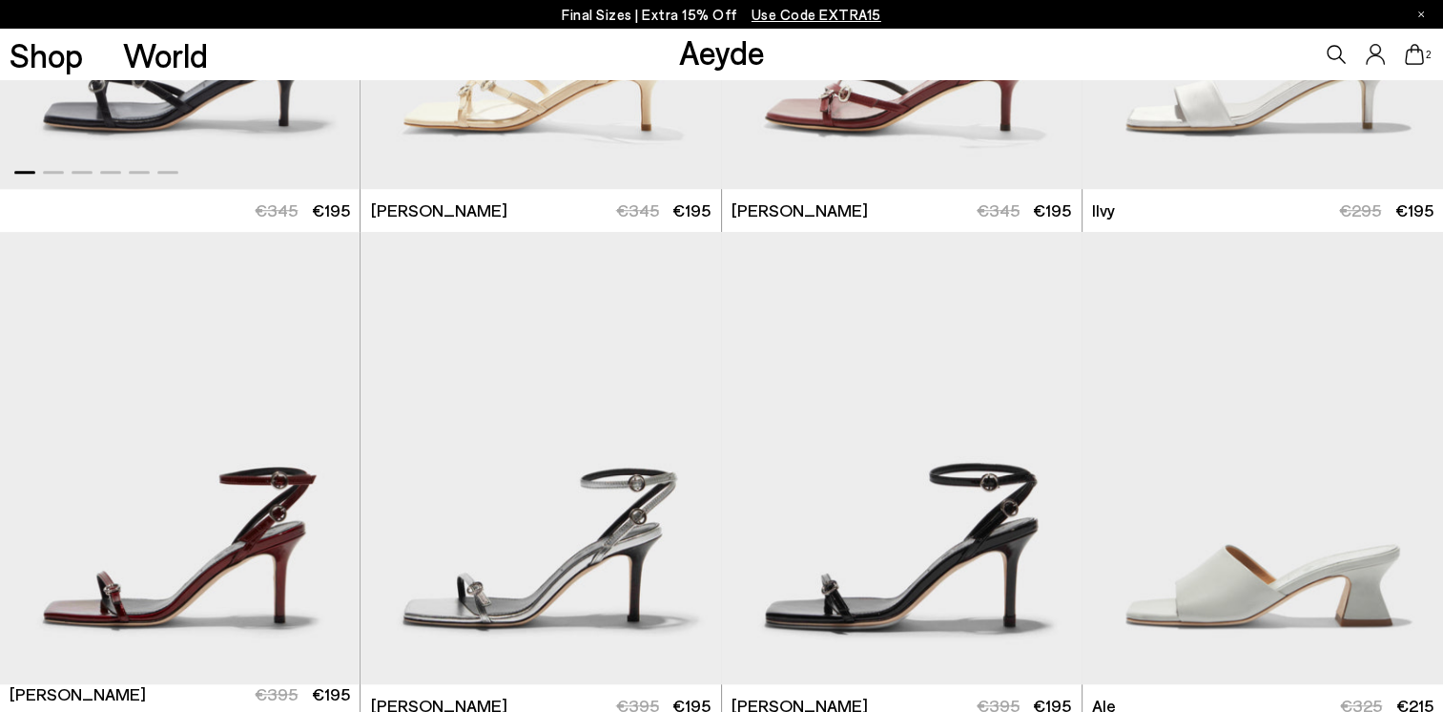
scroll to position [1356, 0]
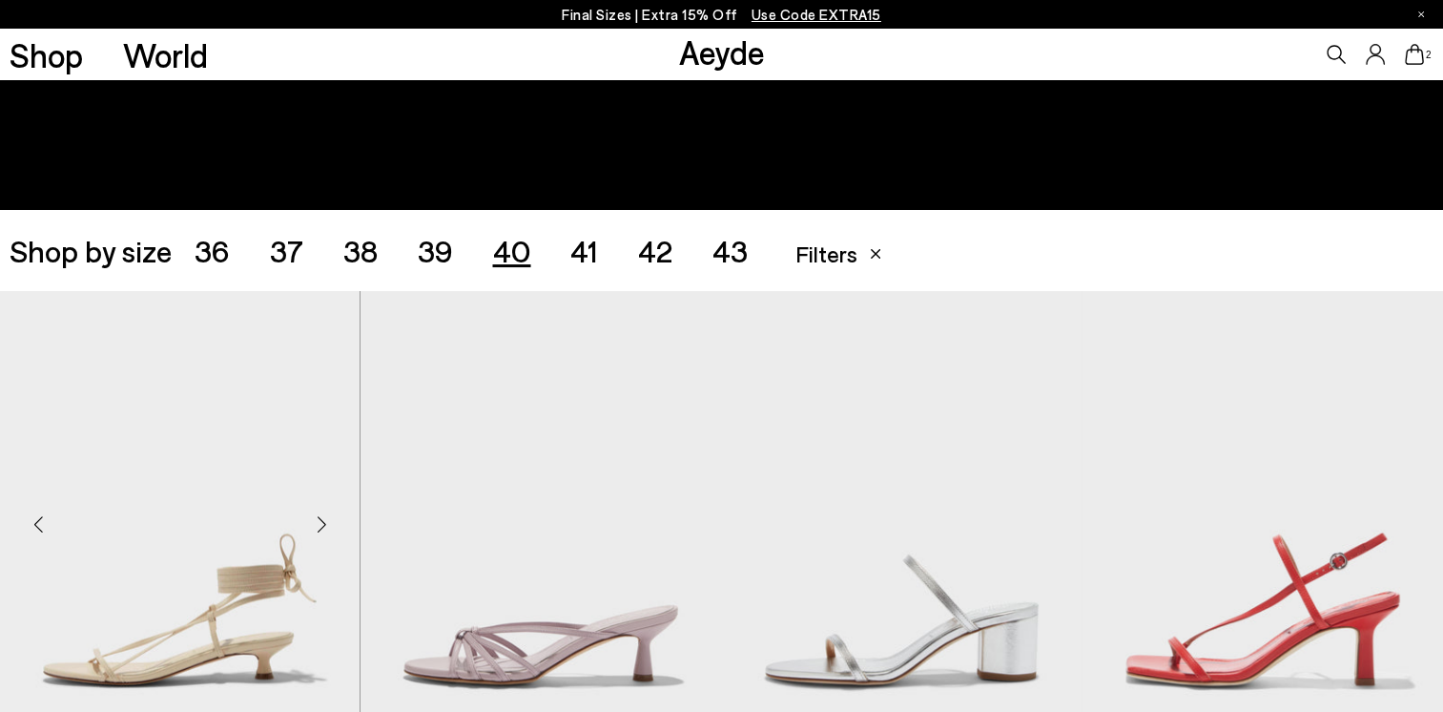
scroll to position [497, 0]
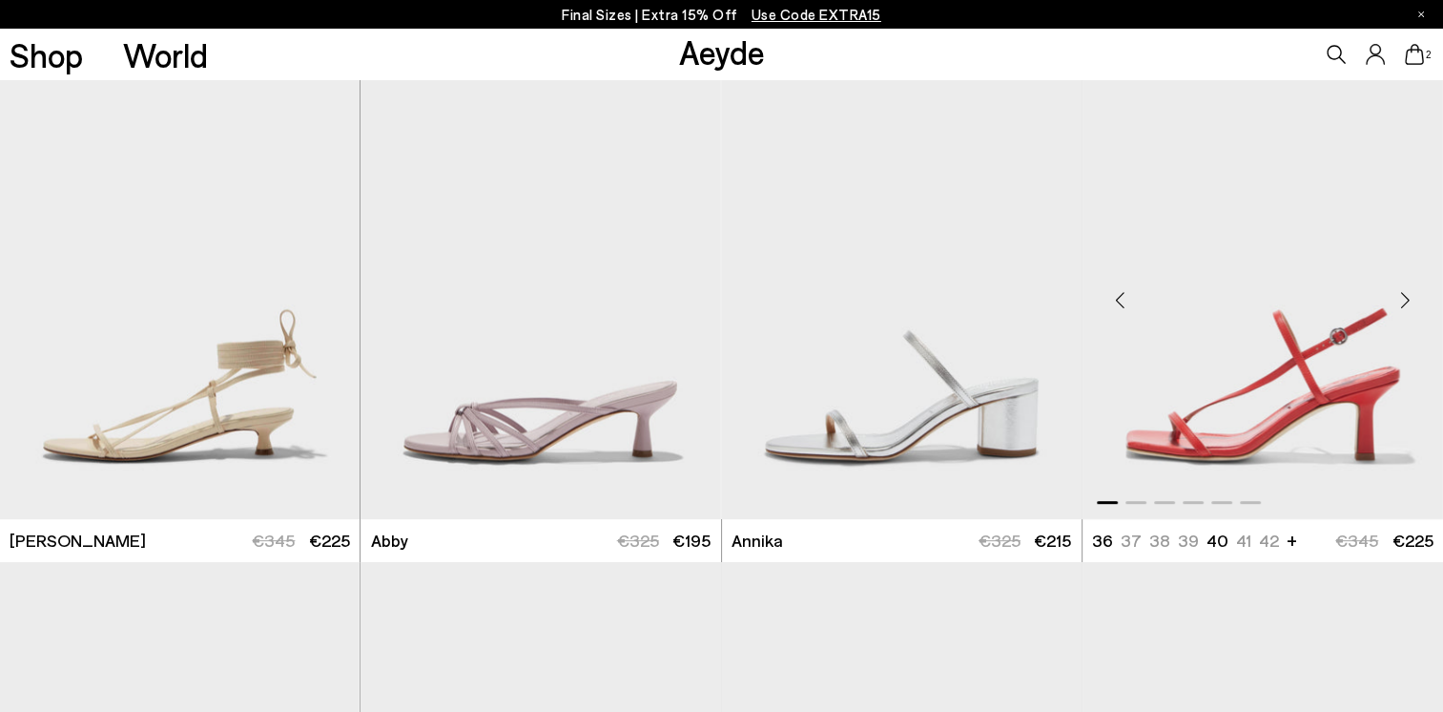
click at [1279, 411] on img "1 / 6" at bounding box center [1263, 292] width 361 height 452
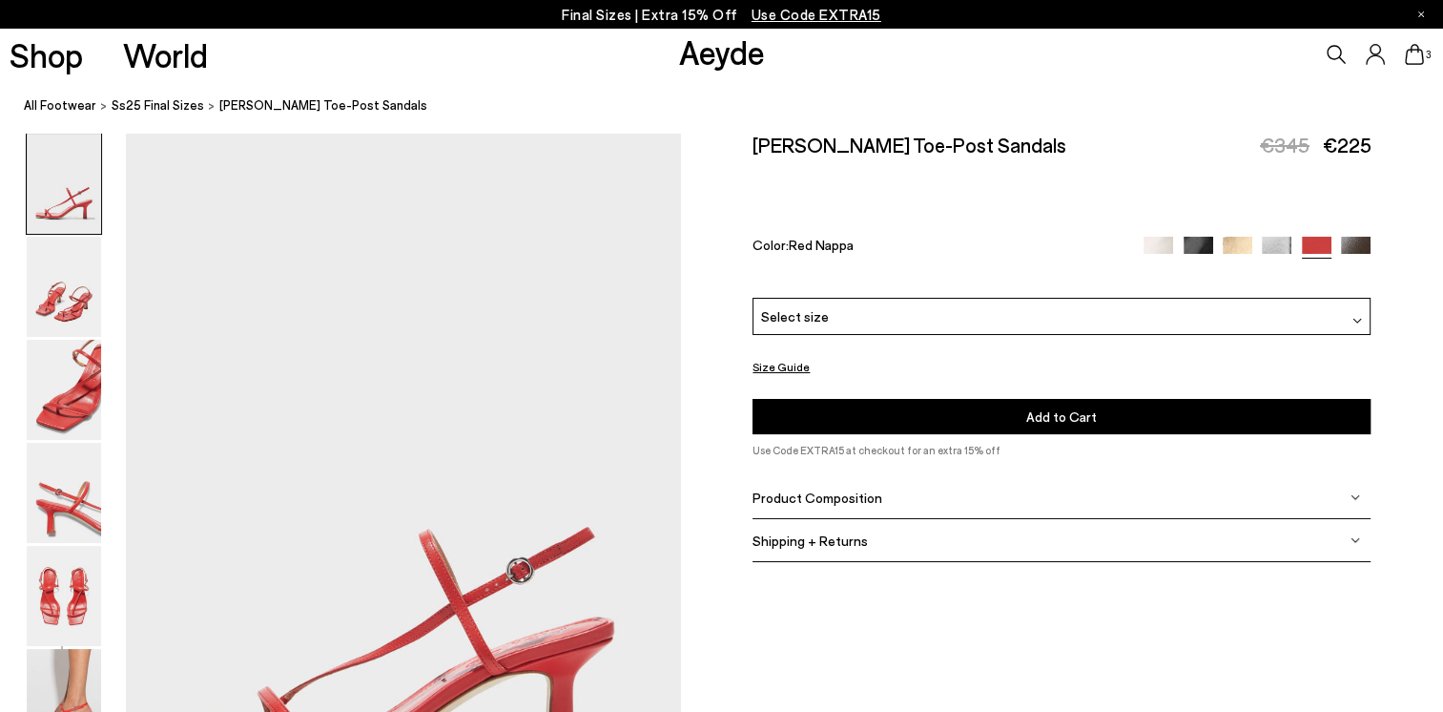
click at [1134, 317] on div "Select size" at bounding box center [1062, 316] width 618 height 37
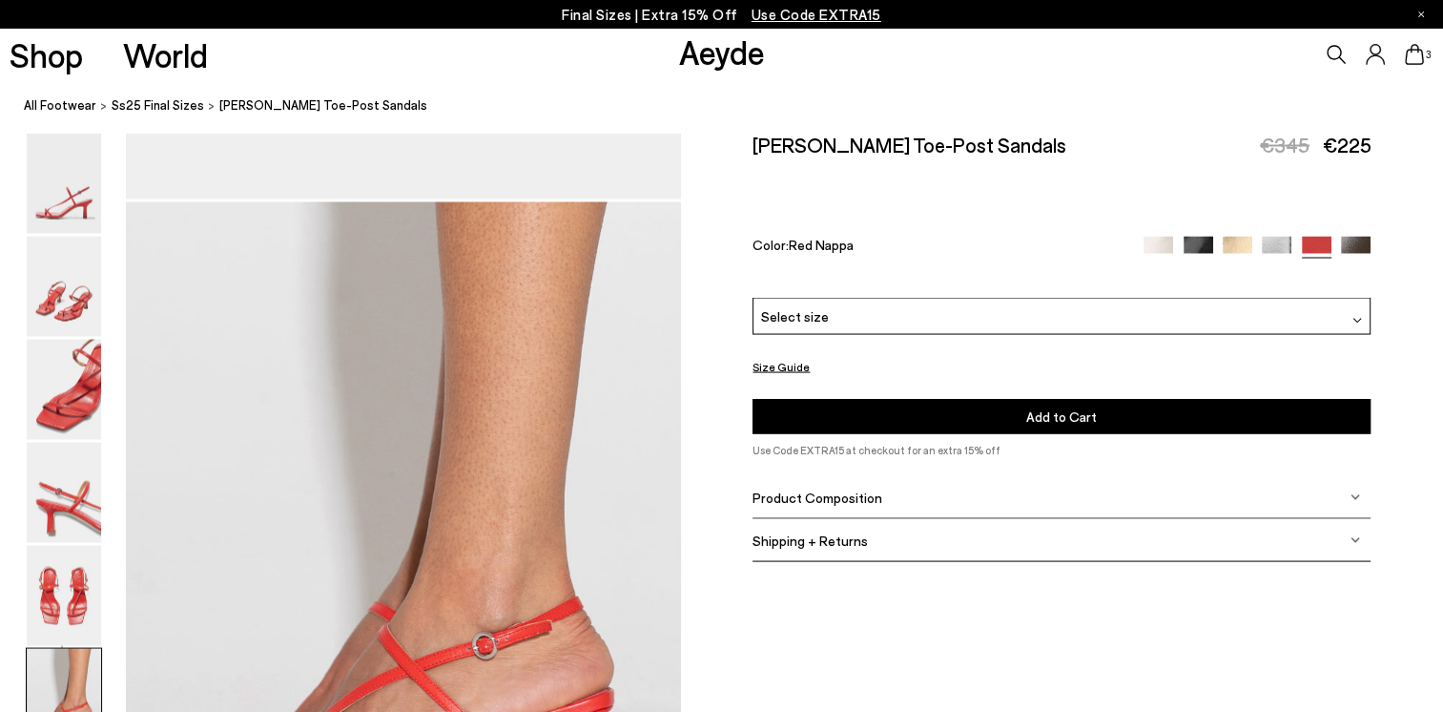
scroll to position [3911, 0]
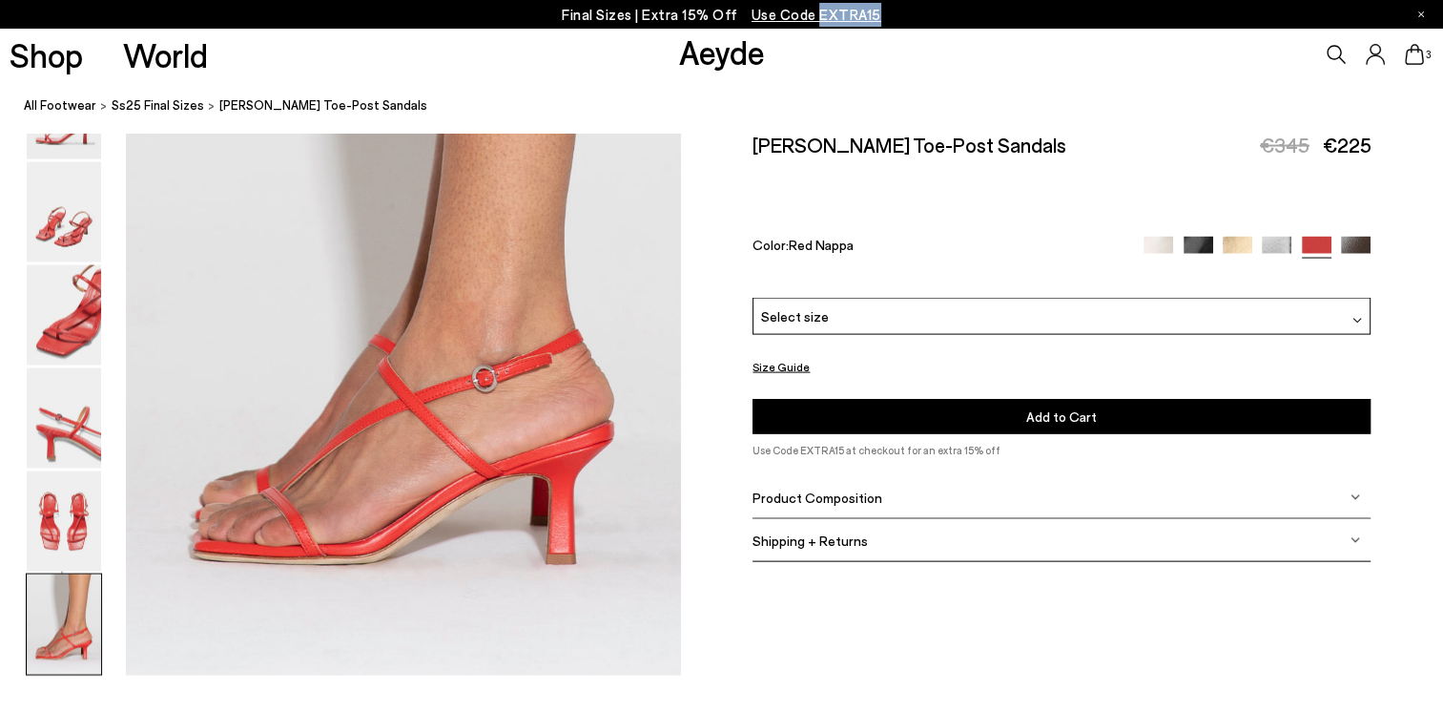
drag, startPoint x: 900, startPoint y: 9, endPoint x: 822, endPoint y: 12, distance: 77.4
click at [822, 12] on div "Final Sizes | Extra 15% Off Use Code EXTRA15" at bounding box center [721, 14] width 1443 height 29
click at [822, 12] on span "Use Code EXTRA15" at bounding box center [817, 14] width 130 height 17
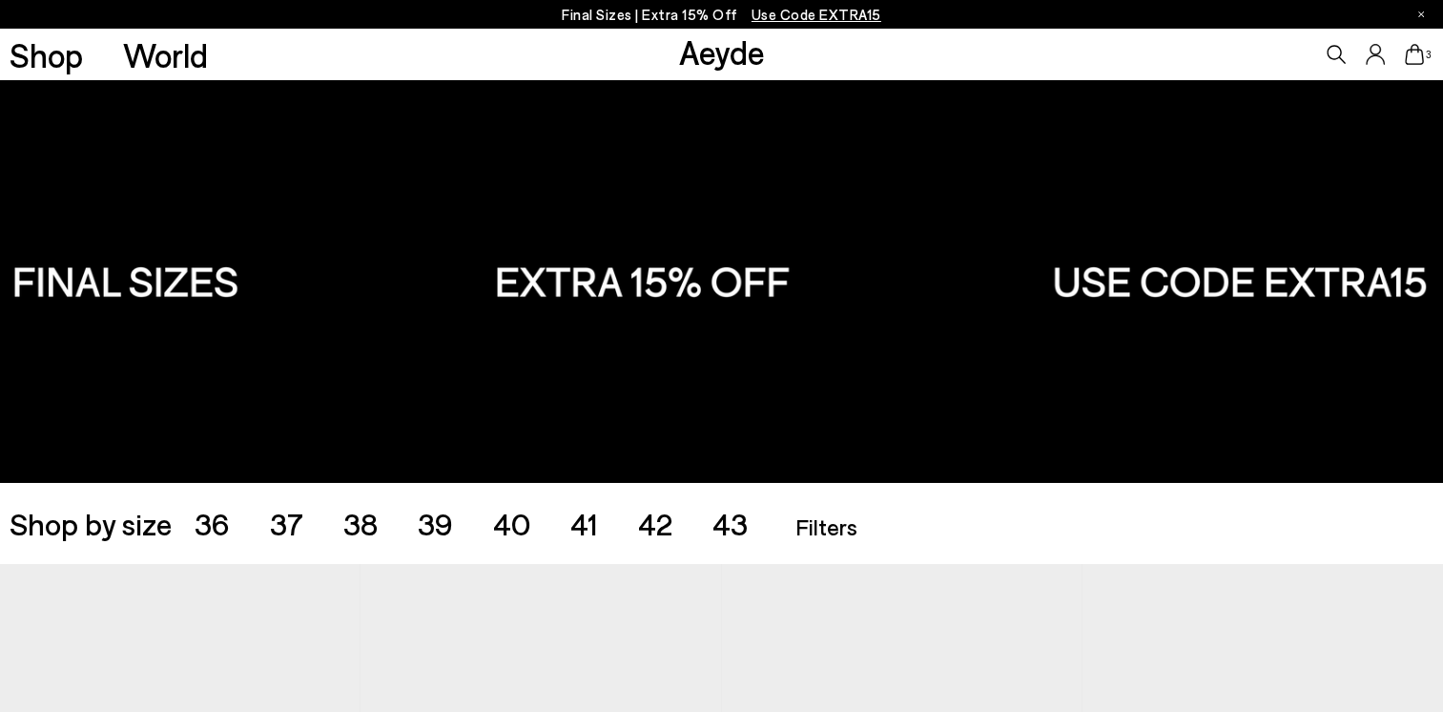
drag, startPoint x: 1408, startPoint y: 56, endPoint x: 1373, endPoint y: 33, distance: 42.1
click at [1408, 56] on icon at bounding box center [1414, 54] width 19 height 21
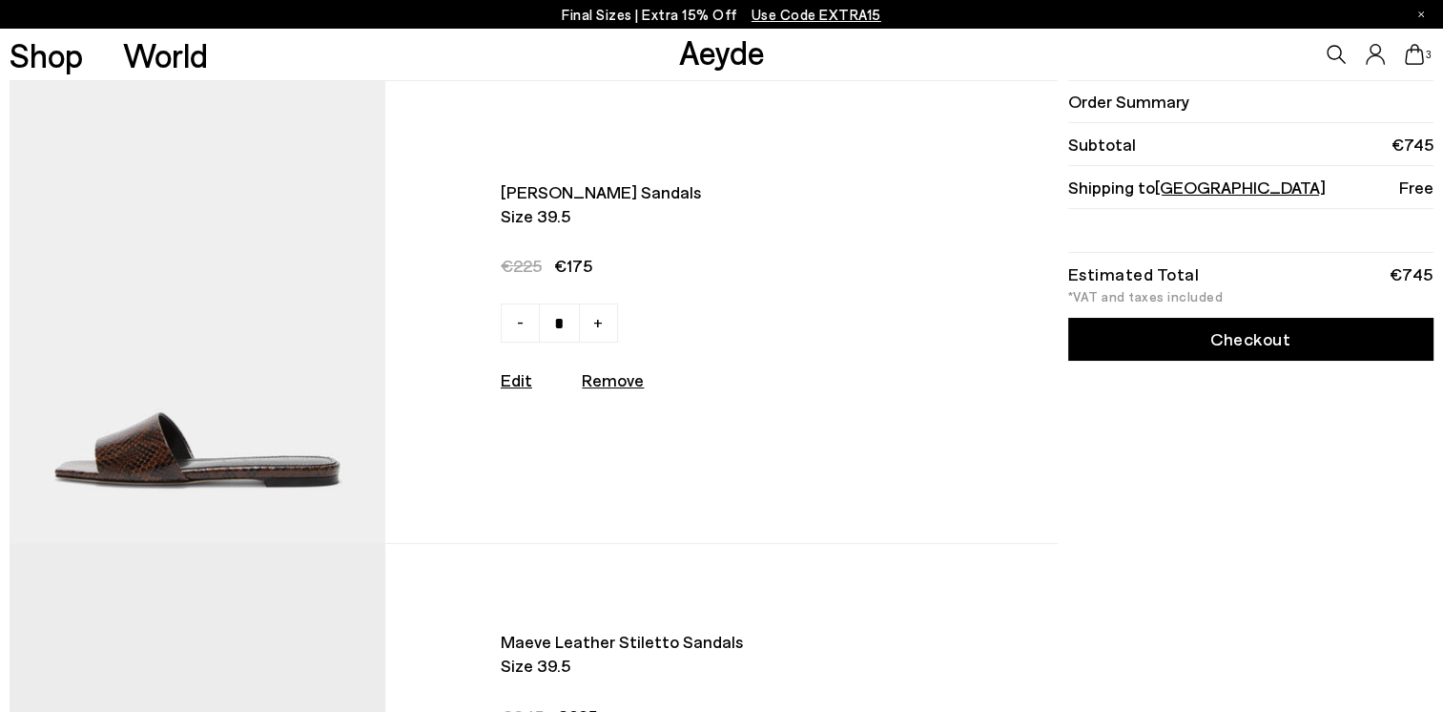
click at [1255, 342] on link "Checkout" at bounding box center [1250, 339] width 365 height 43
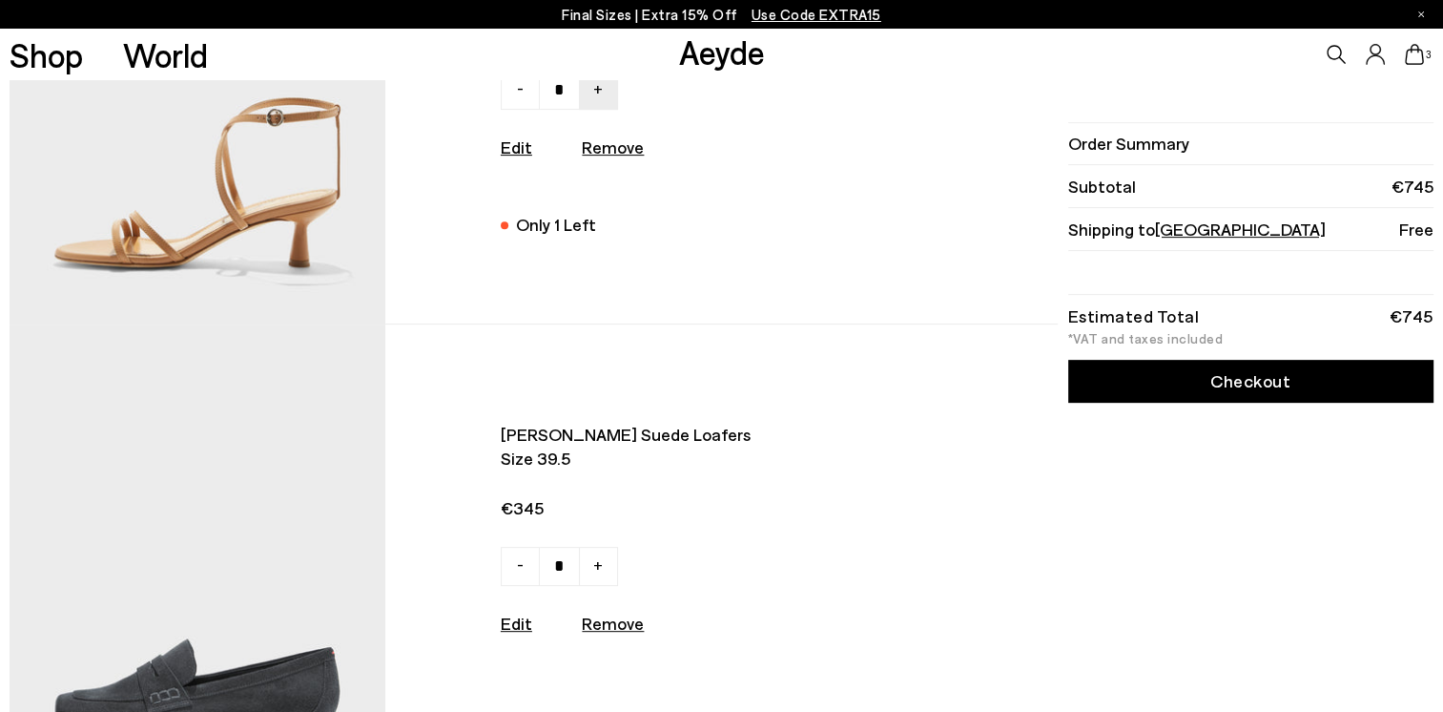
scroll to position [668, 0]
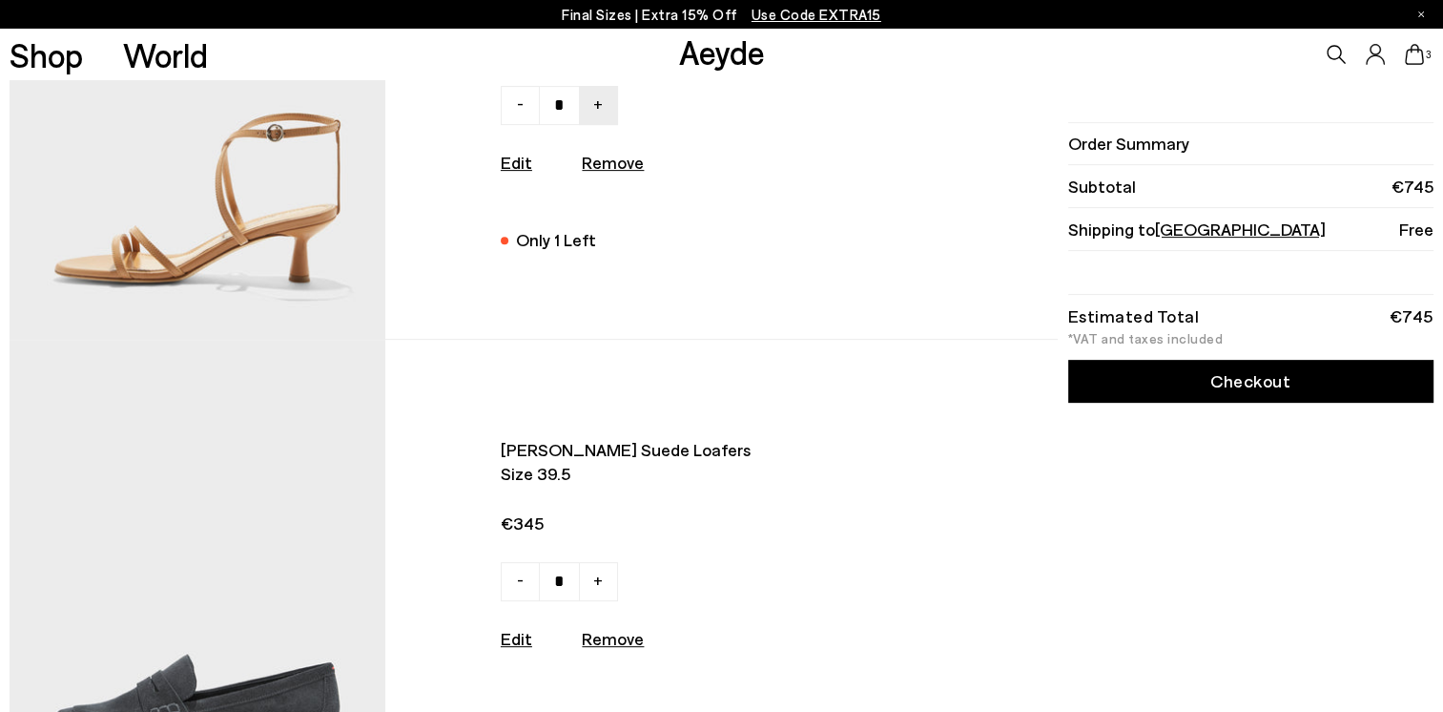
click at [225, 258] on img at bounding box center [197, 107] width 375 height 462
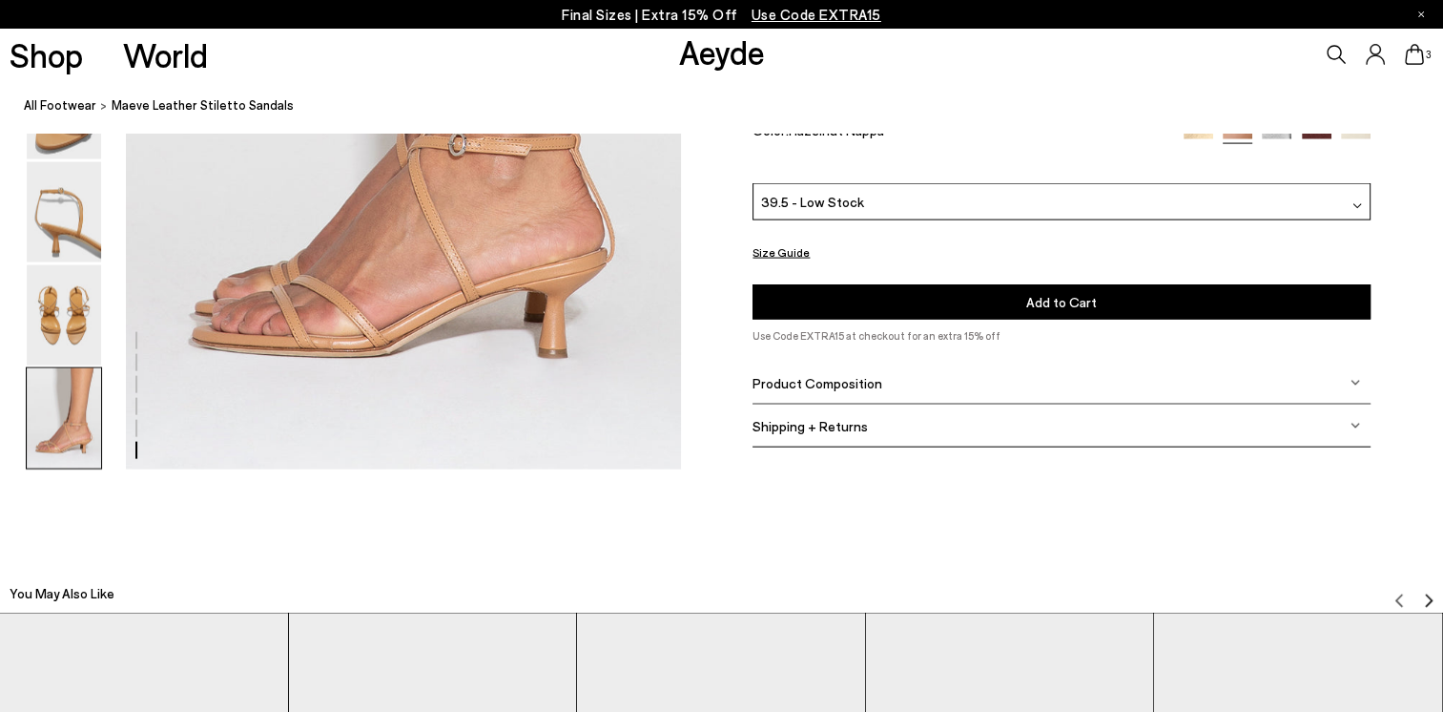
scroll to position [3911, 0]
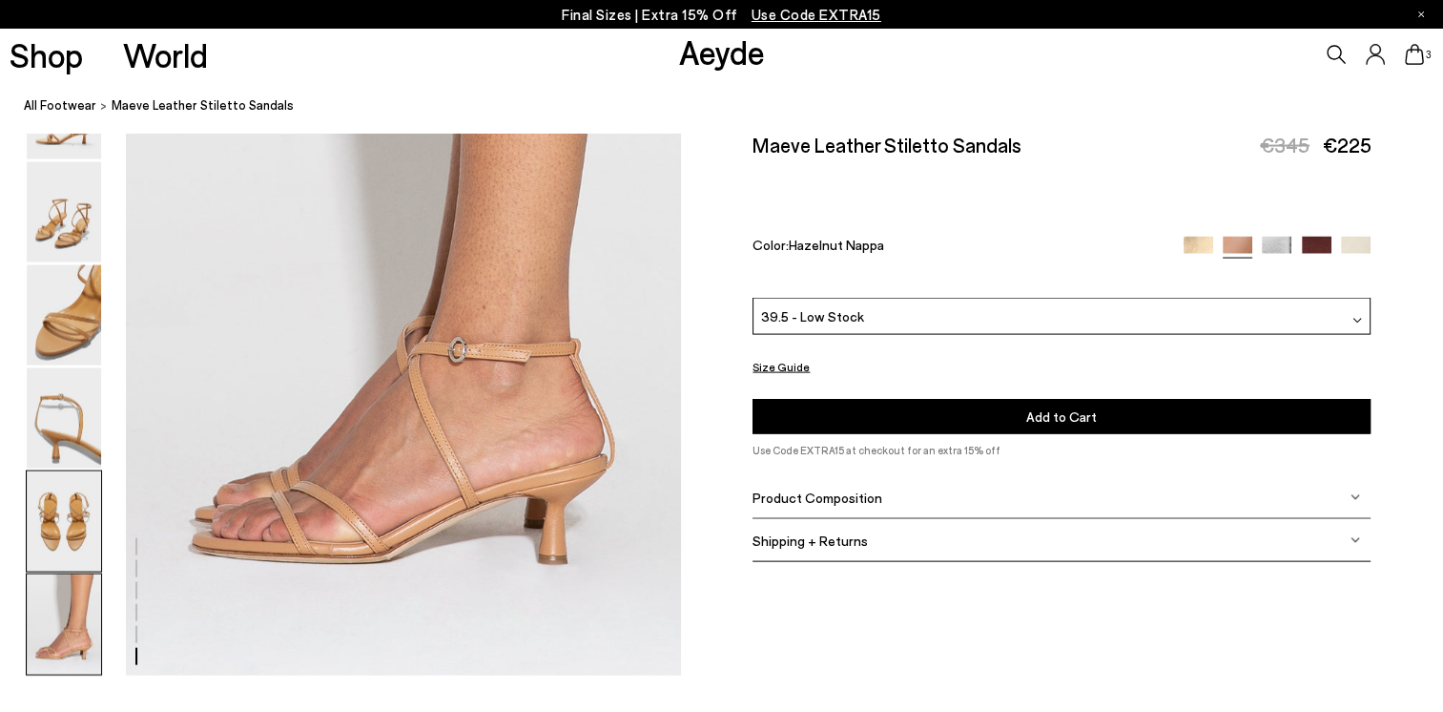
click at [63, 519] on img at bounding box center [64, 521] width 74 height 100
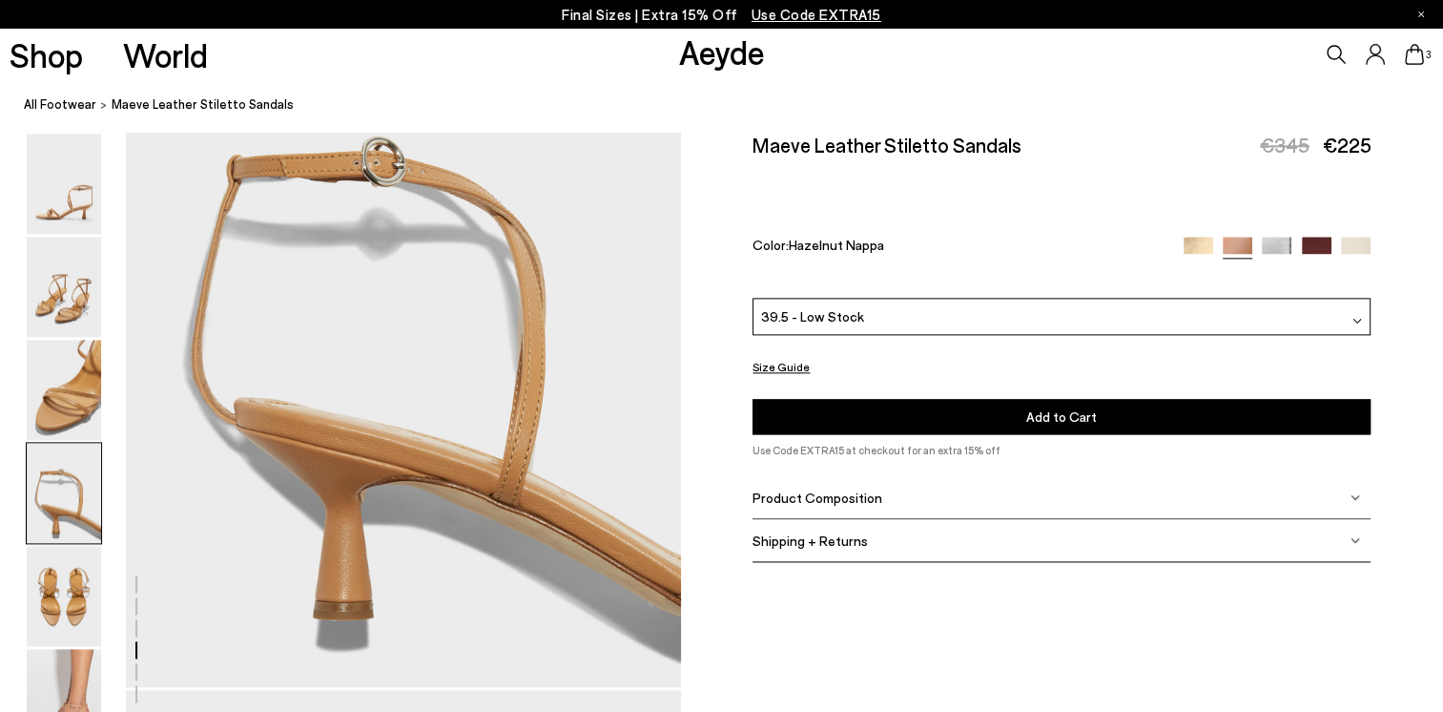
scroll to position [2400, 0]
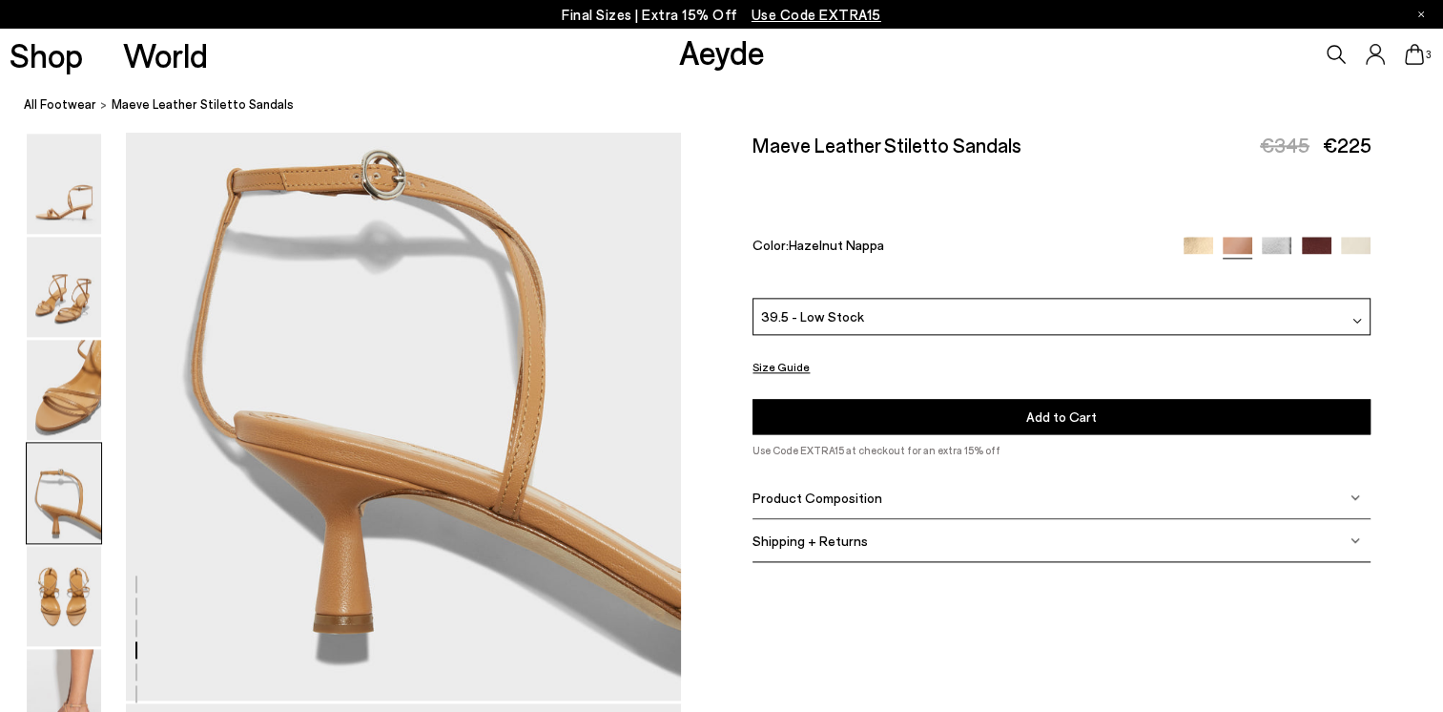
click at [1316, 246] on img at bounding box center [1317, 252] width 30 height 30
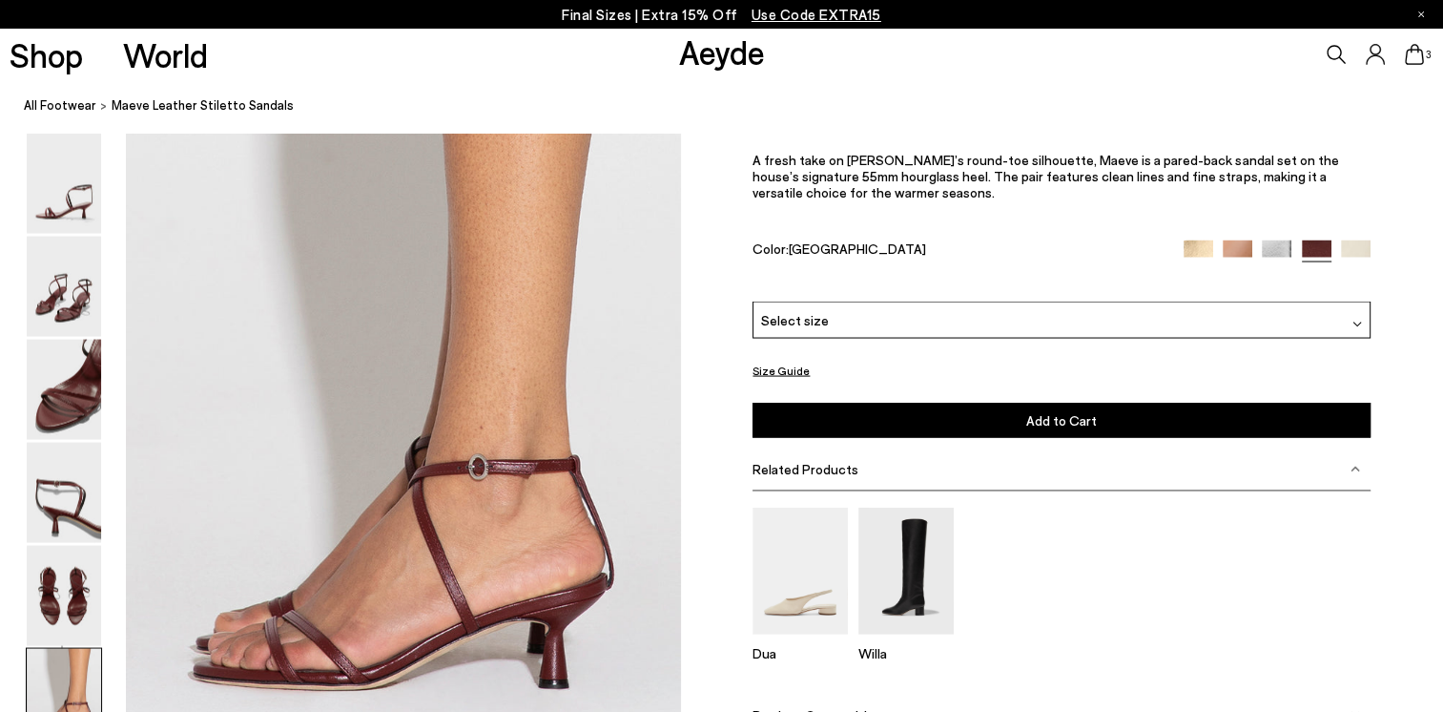
scroll to position [3625, 0]
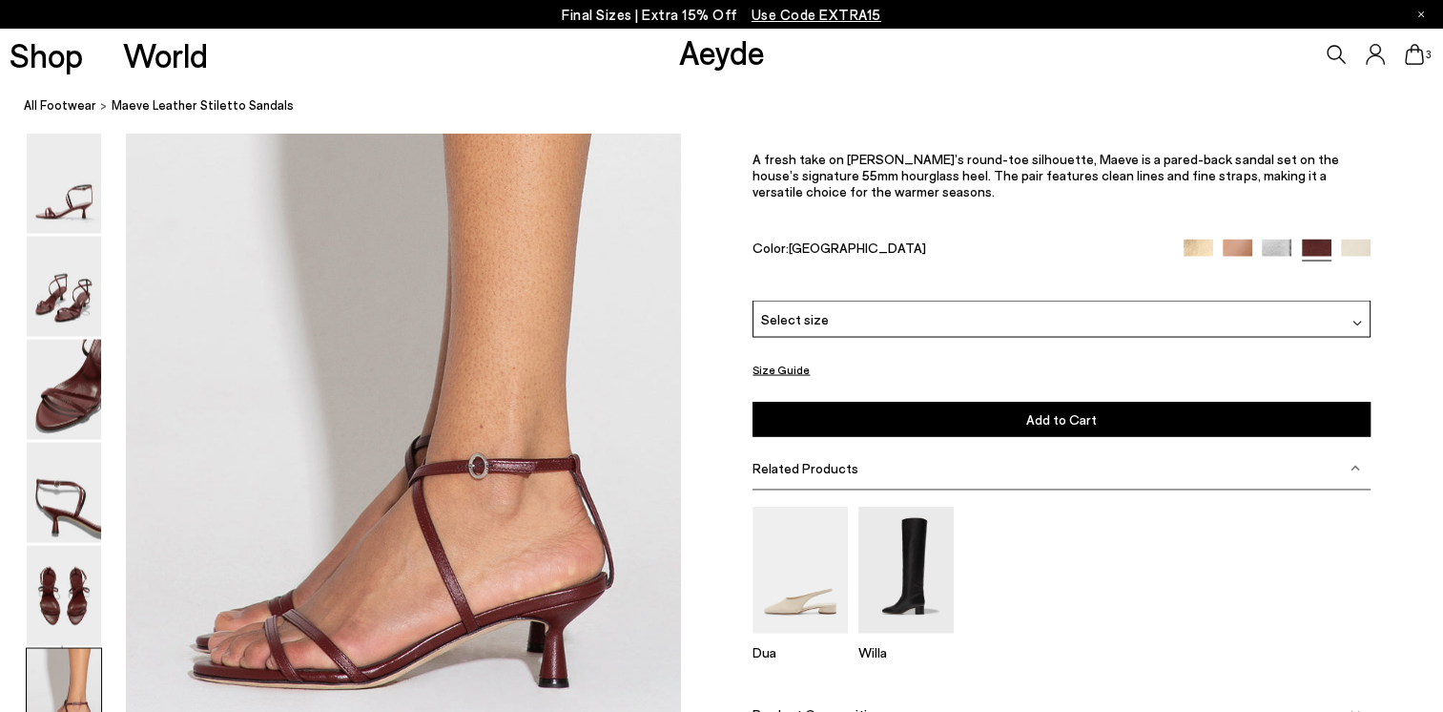
click at [1348, 250] on img at bounding box center [1356, 254] width 30 height 30
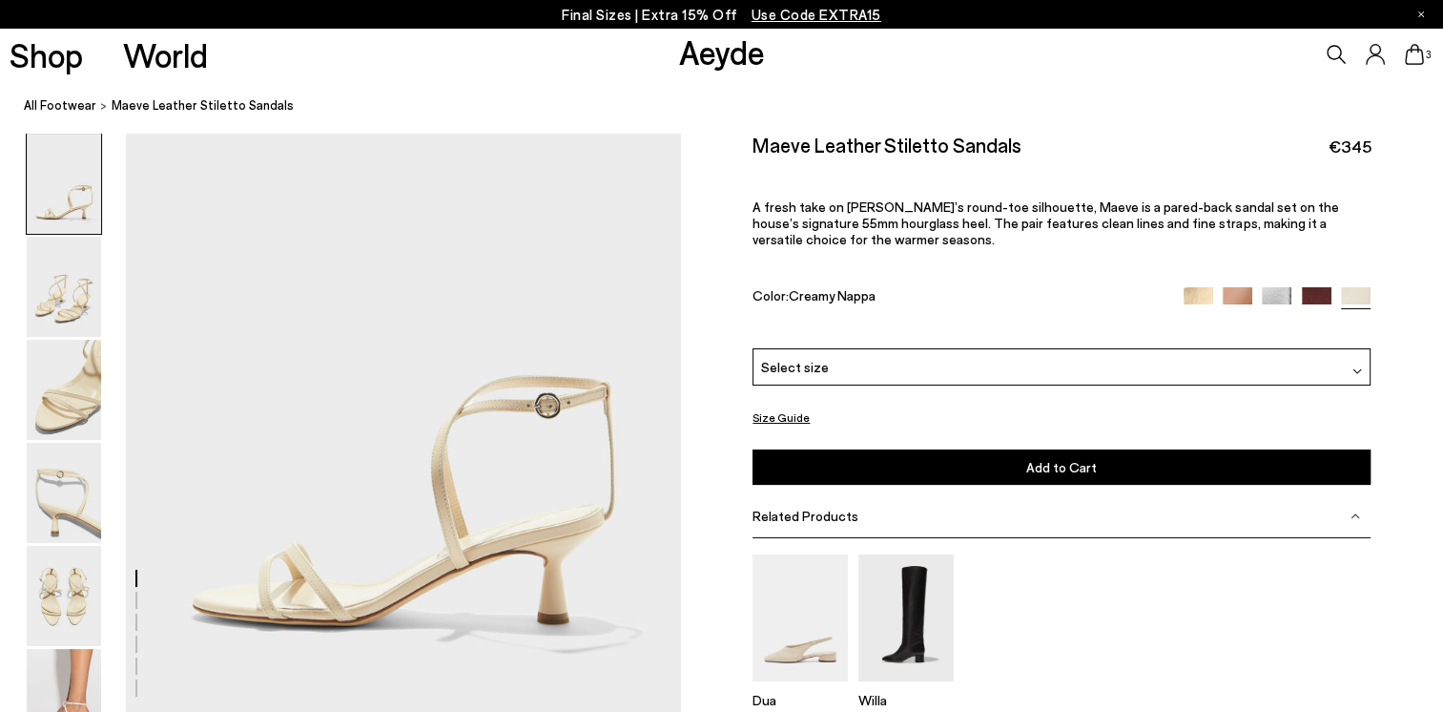
click at [1267, 298] on img at bounding box center [1277, 302] width 30 height 30
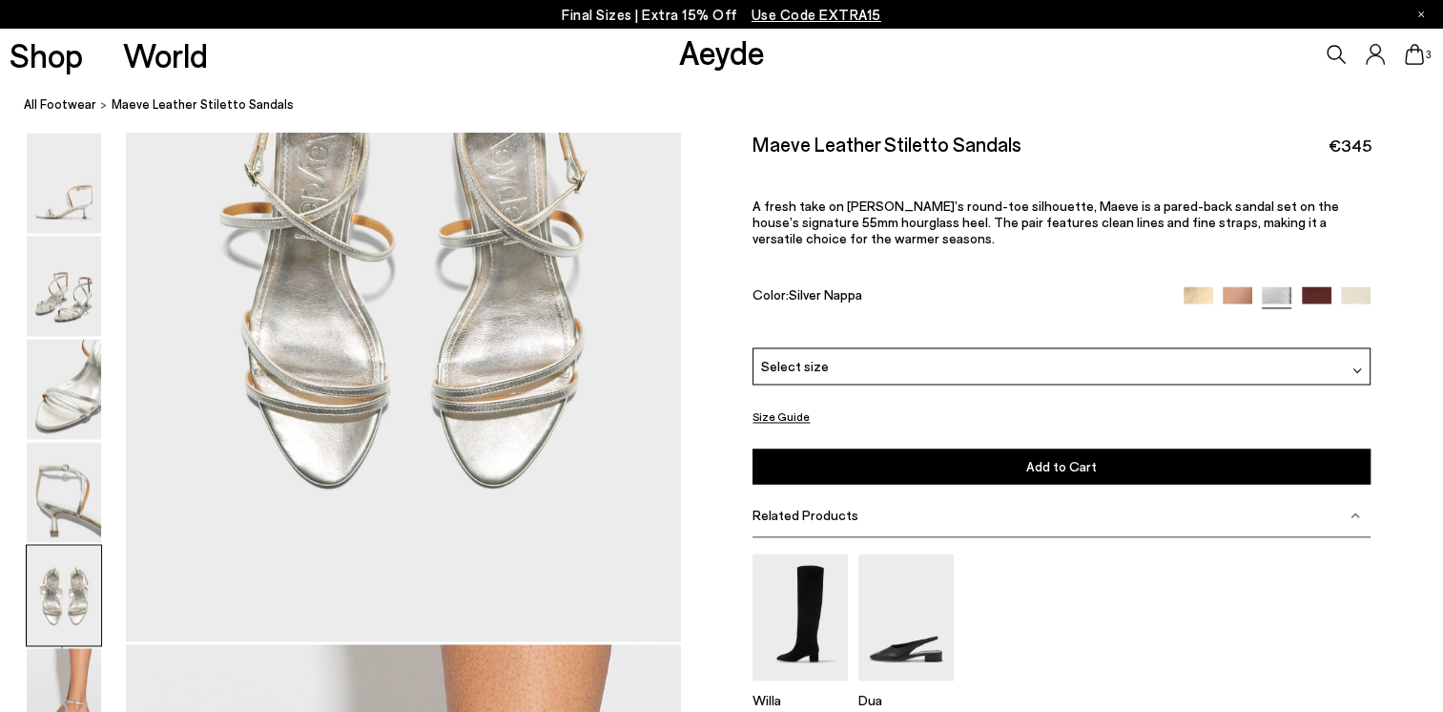
scroll to position [2862, 0]
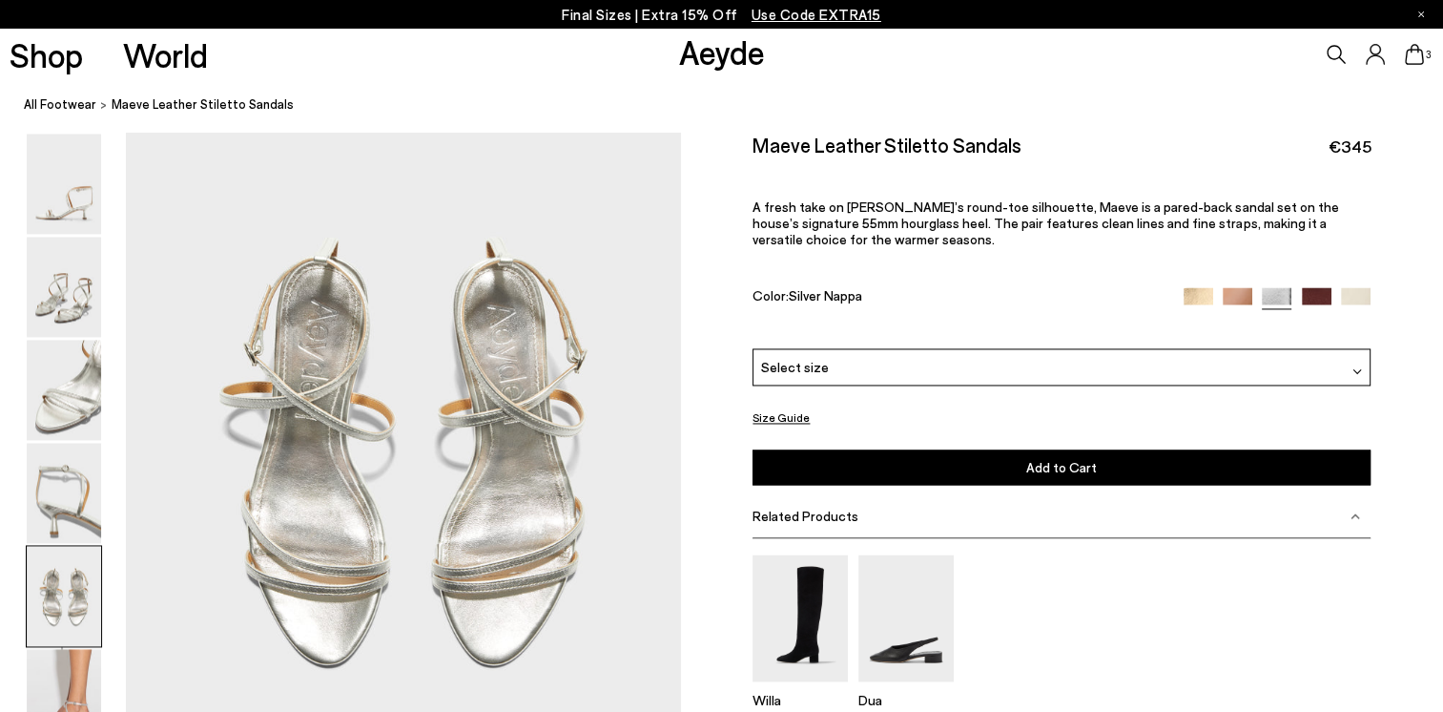
click at [1198, 299] on img at bounding box center [1199, 302] width 30 height 30
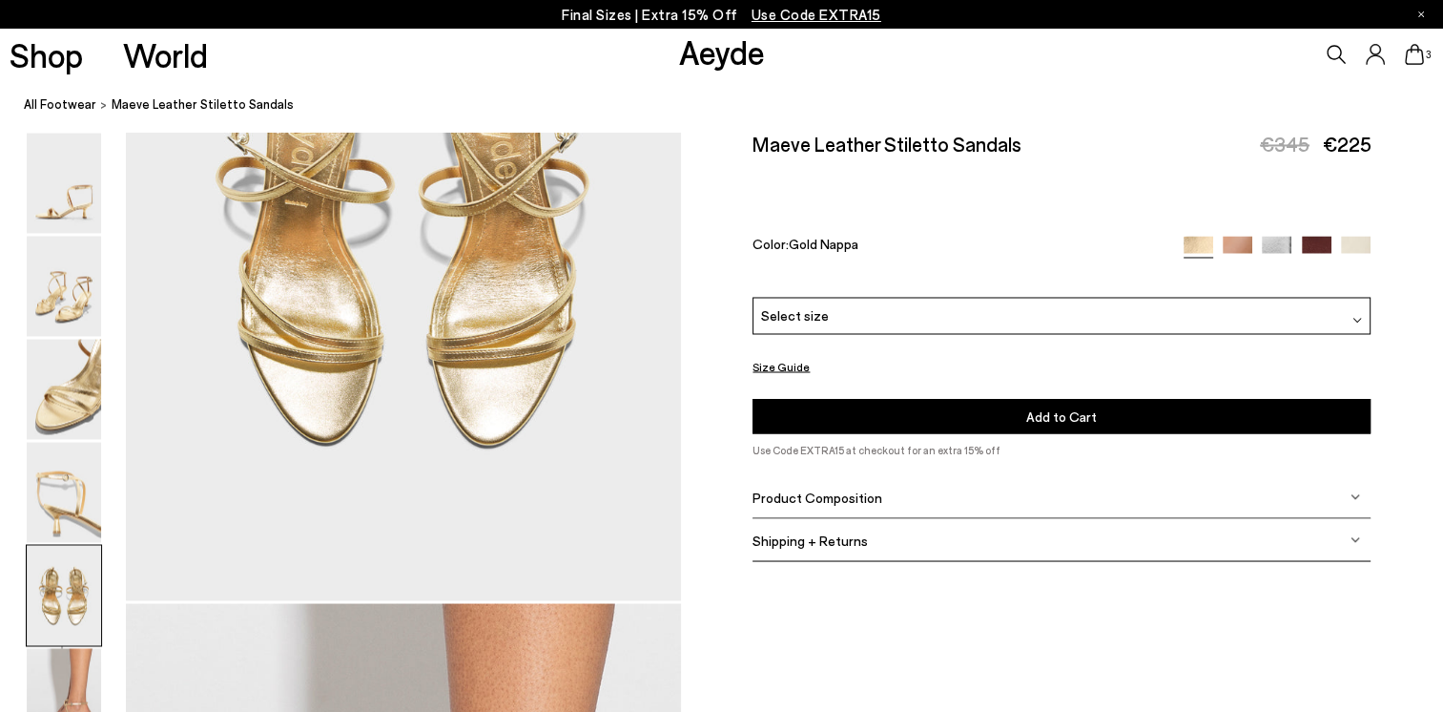
scroll to position [3816, 0]
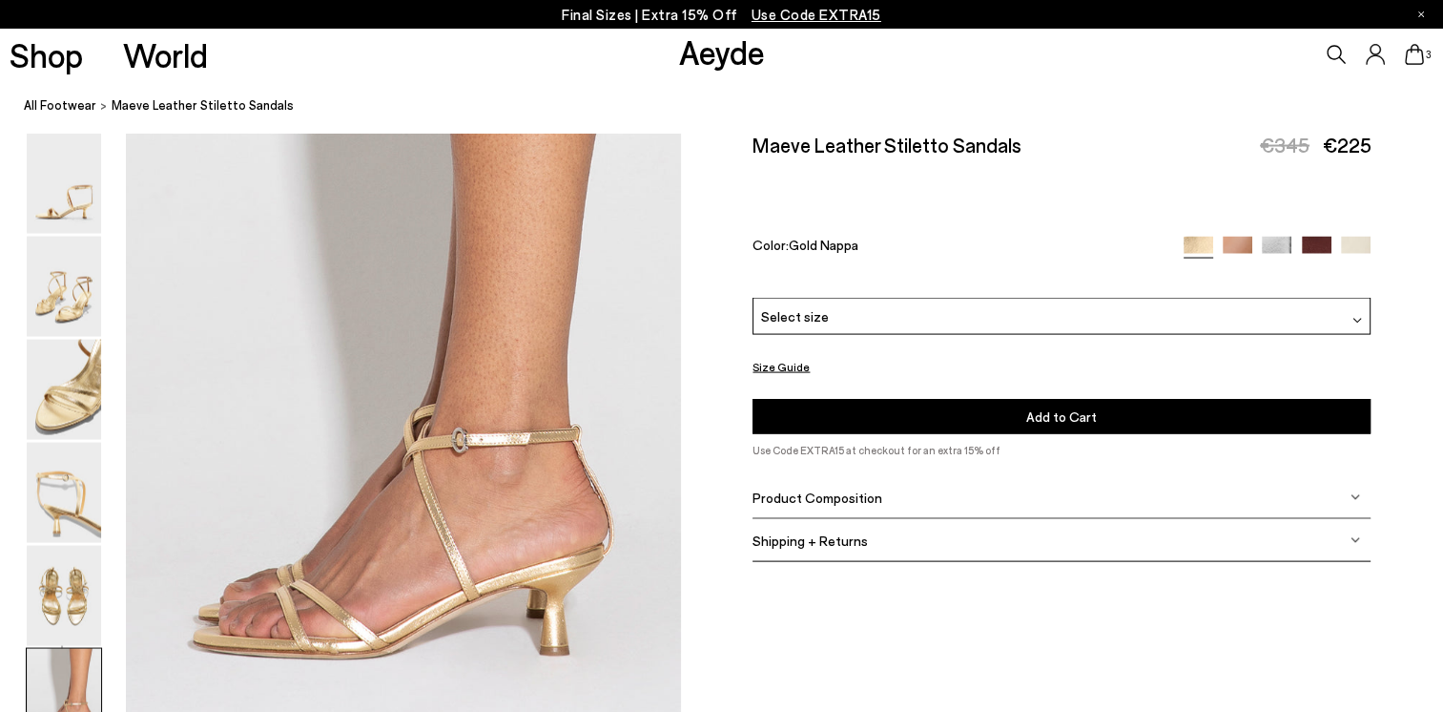
click at [1240, 310] on div "Select size" at bounding box center [1062, 316] width 618 height 37
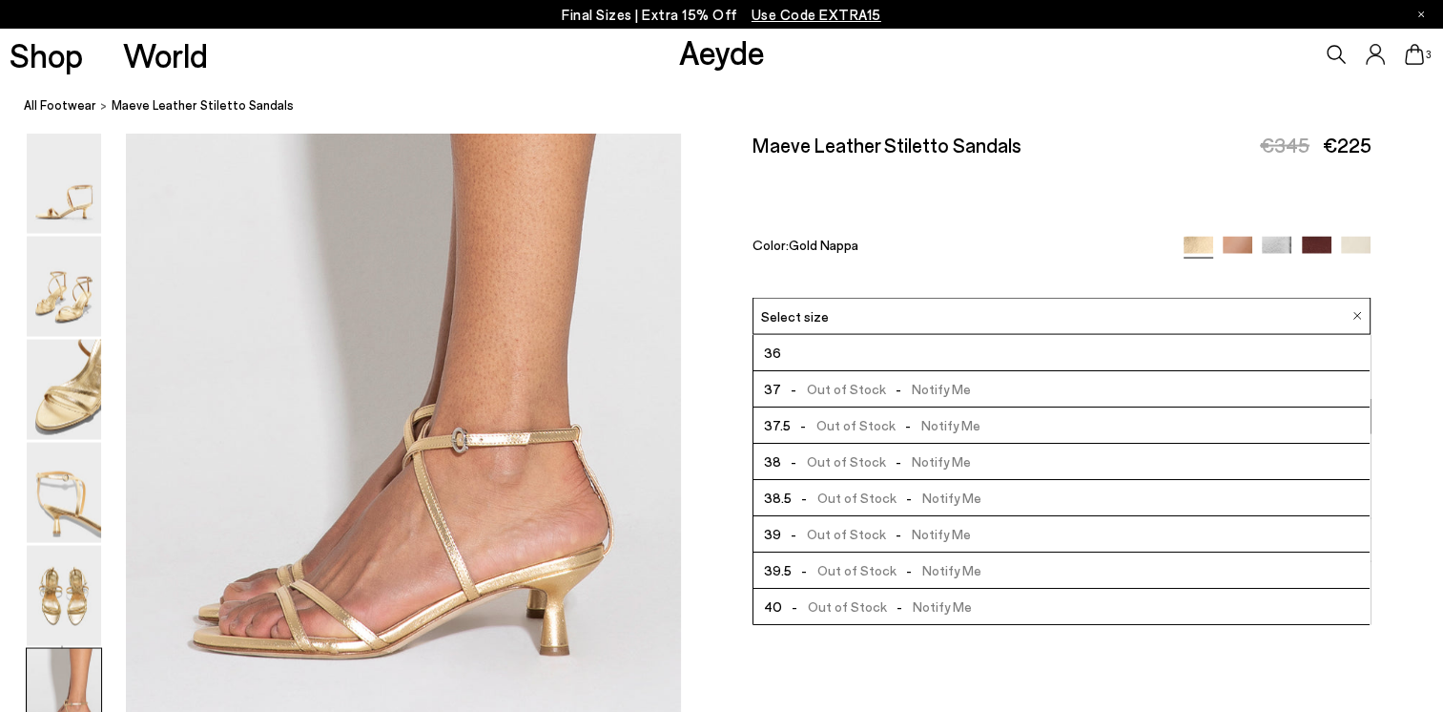
click at [1229, 245] on img at bounding box center [1238, 252] width 30 height 30
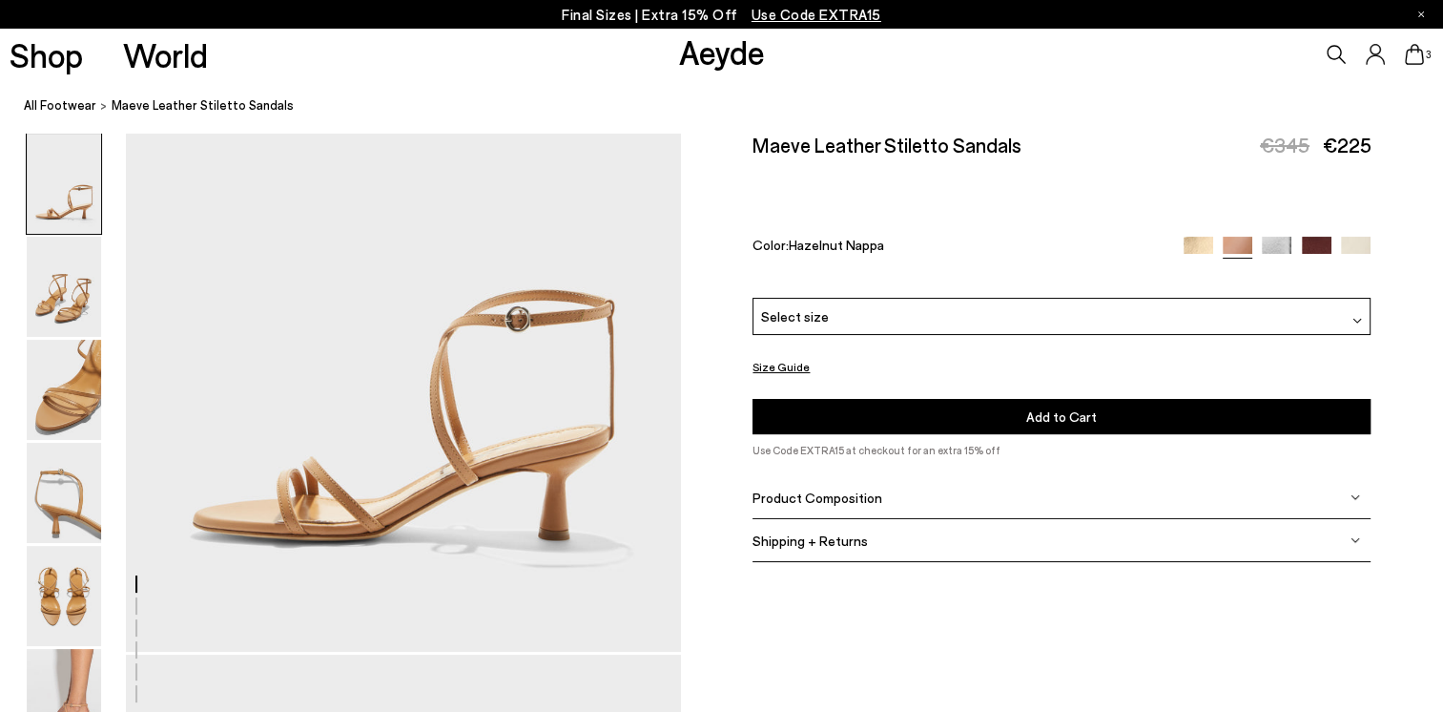
scroll to position [286, 0]
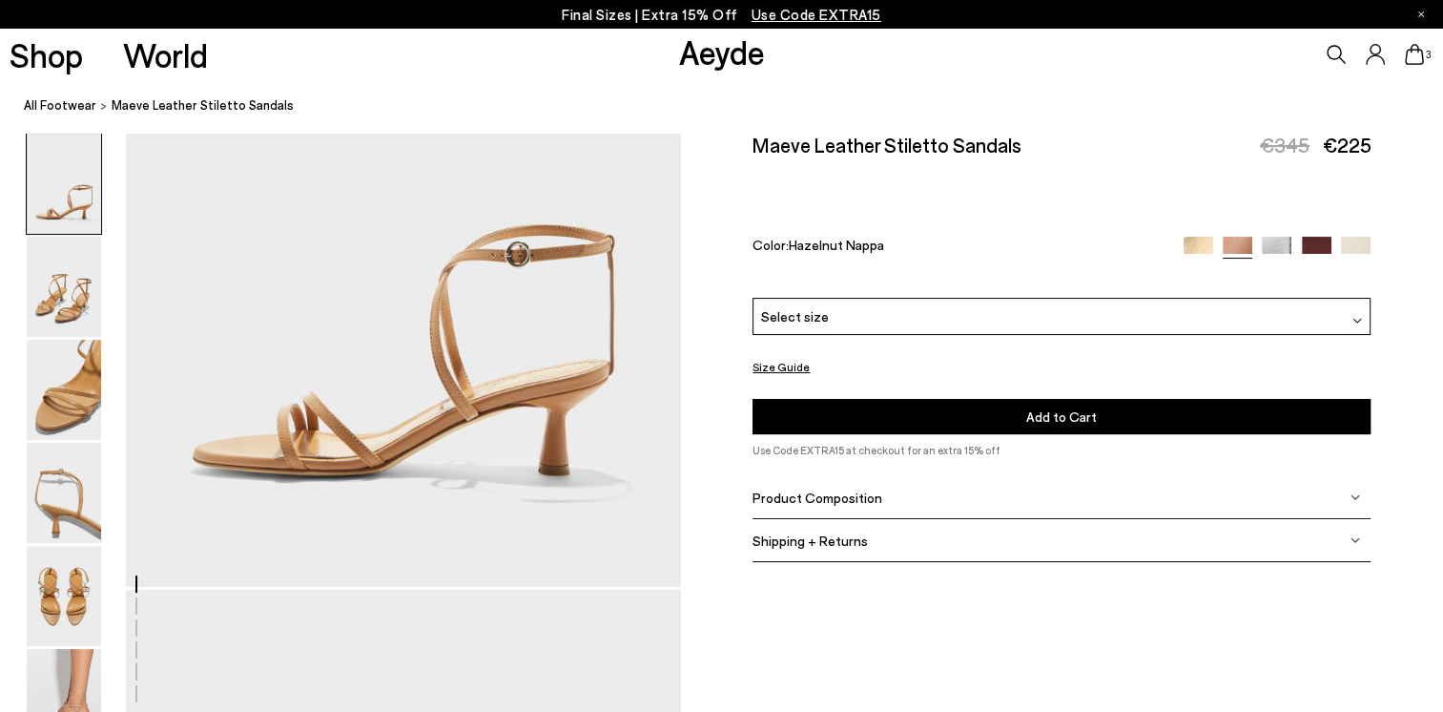
click at [1344, 502] on div "Product Composition" at bounding box center [1062, 497] width 618 height 43
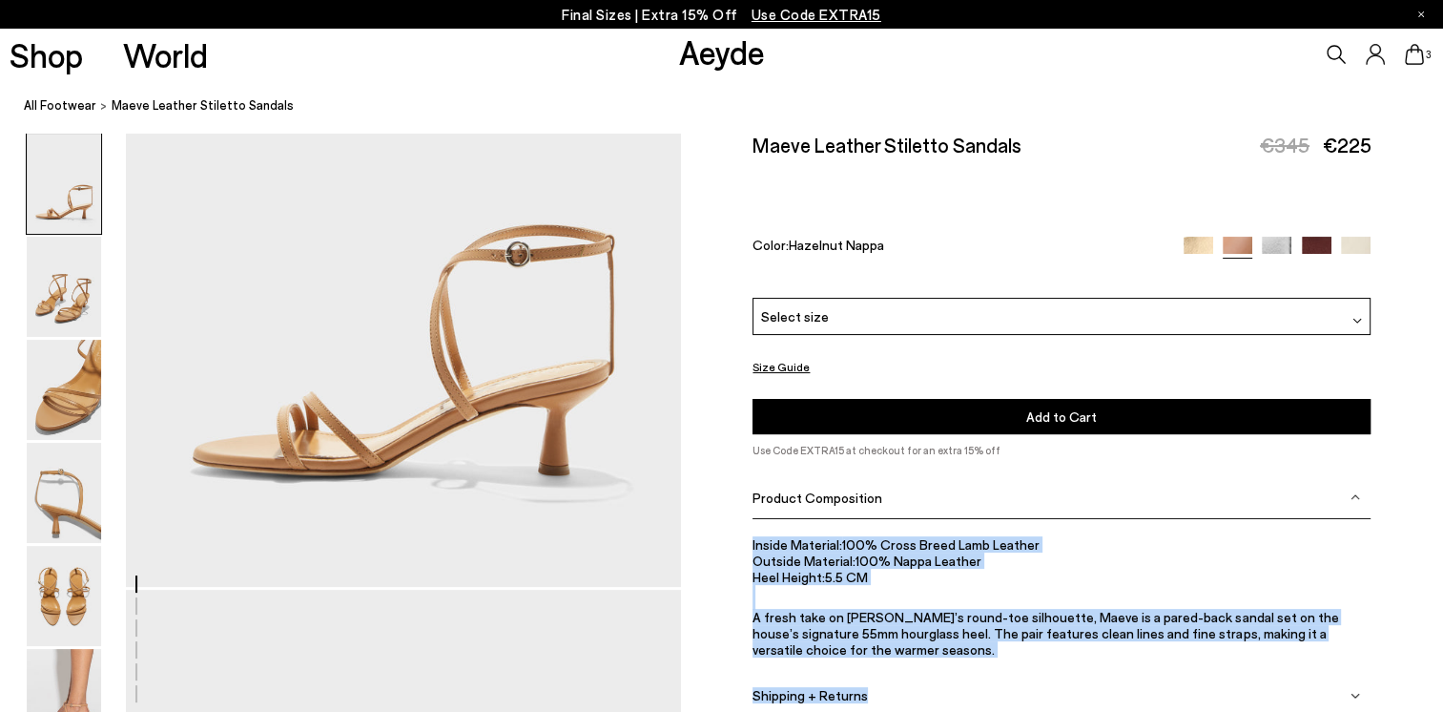
drag, startPoint x: 743, startPoint y: 536, endPoint x: 1024, endPoint y: 691, distance: 320.2
click at [1024, 691] on div "Size Guide Shoes Belt Our shoes come in European sizing. The easiest way to mea…" at bounding box center [1062, 436] width 762 height 606
copy div "Inside Material: 100% Cross Breed Lamb Leather Outside Material: 100% Nappa Lea…"
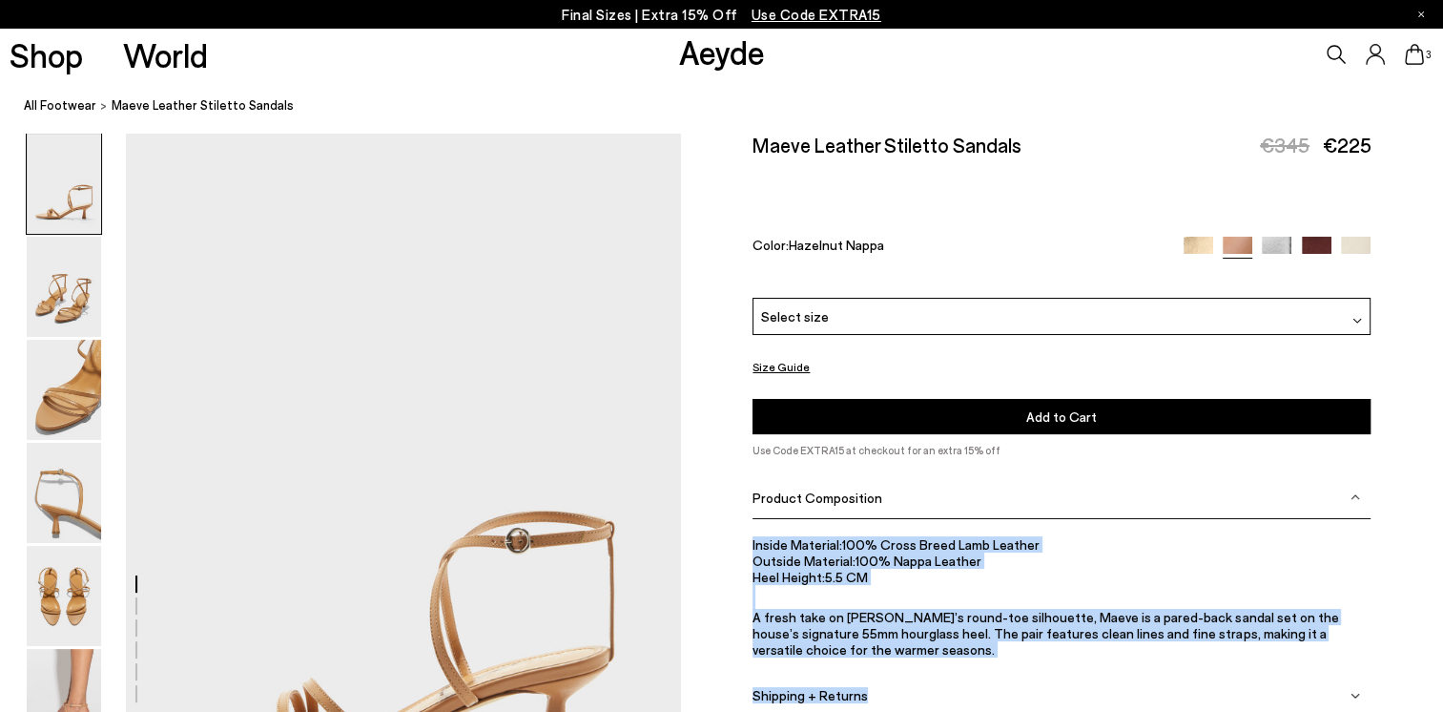
click at [1418, 52] on icon at bounding box center [1414, 54] width 19 height 21
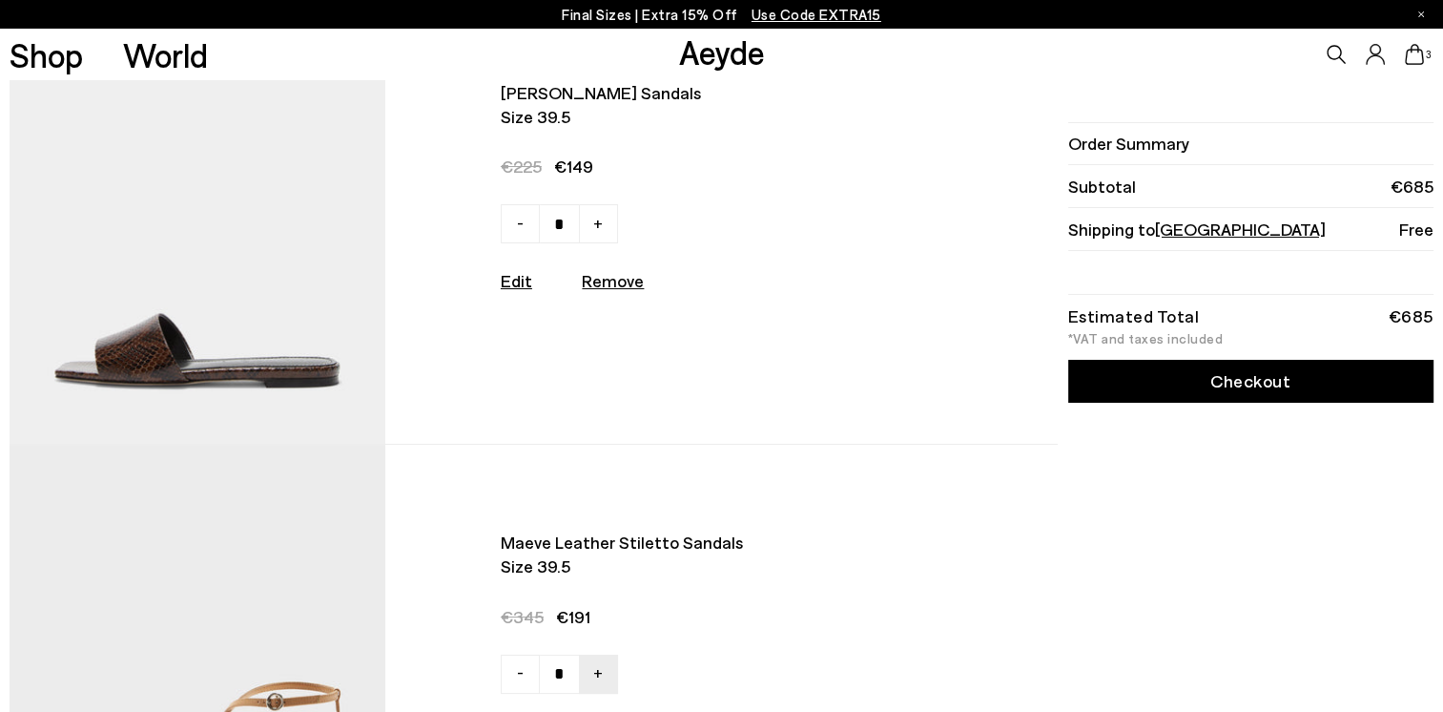
scroll to position [95, 0]
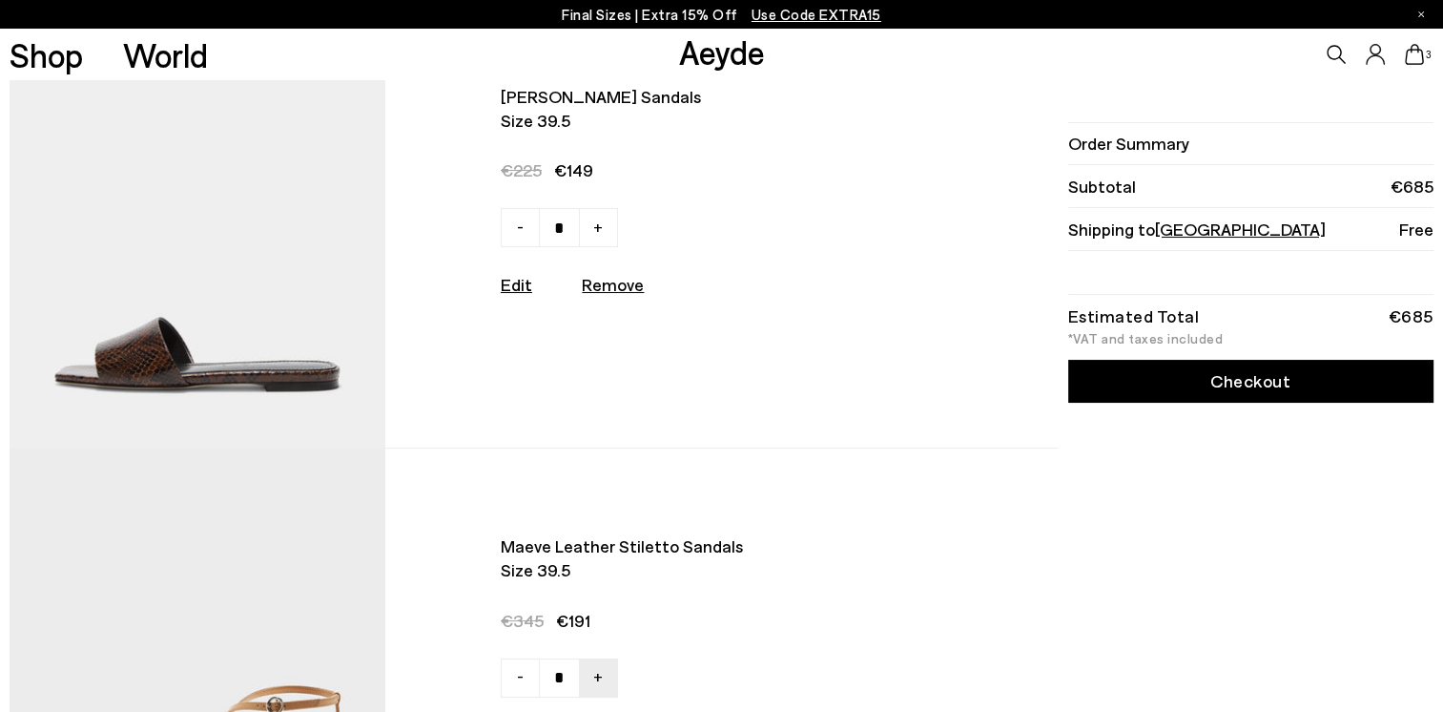
click at [152, 349] on img at bounding box center [197, 217] width 375 height 462
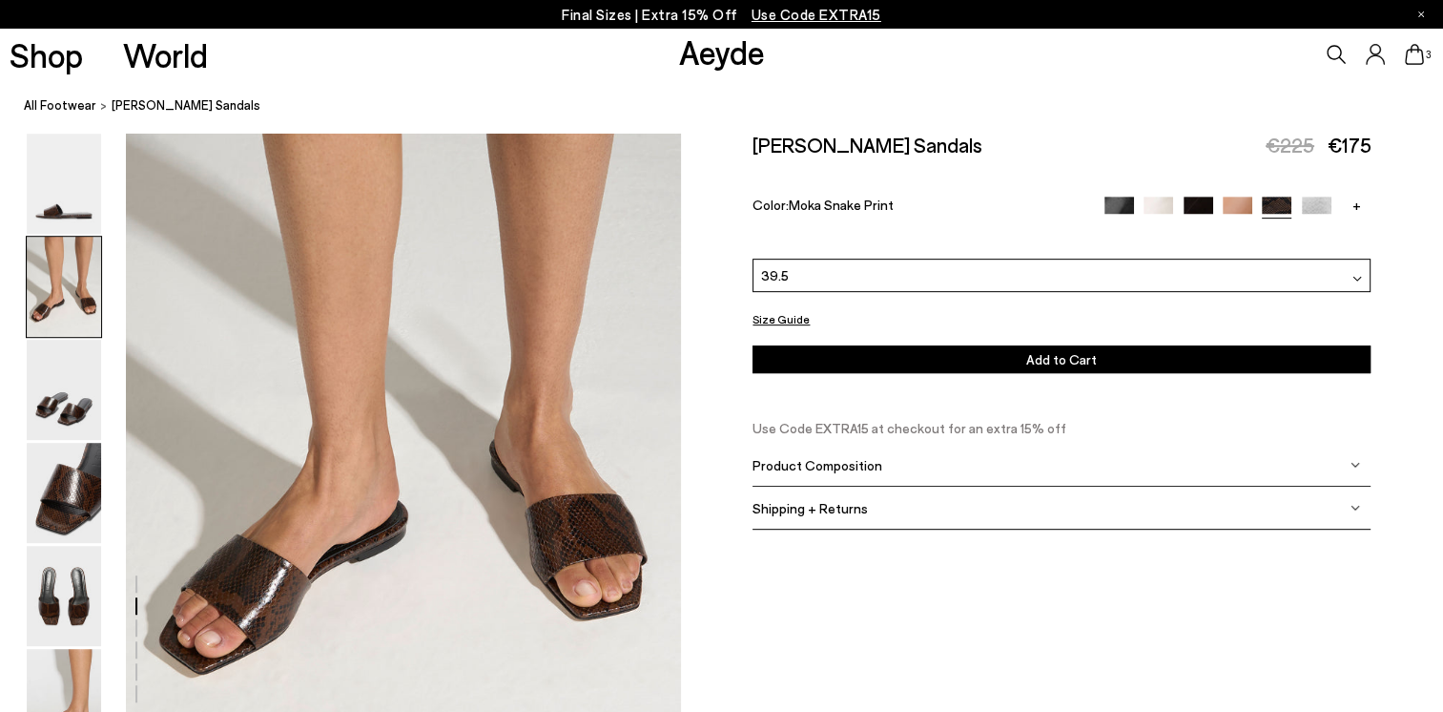
scroll to position [1049, 0]
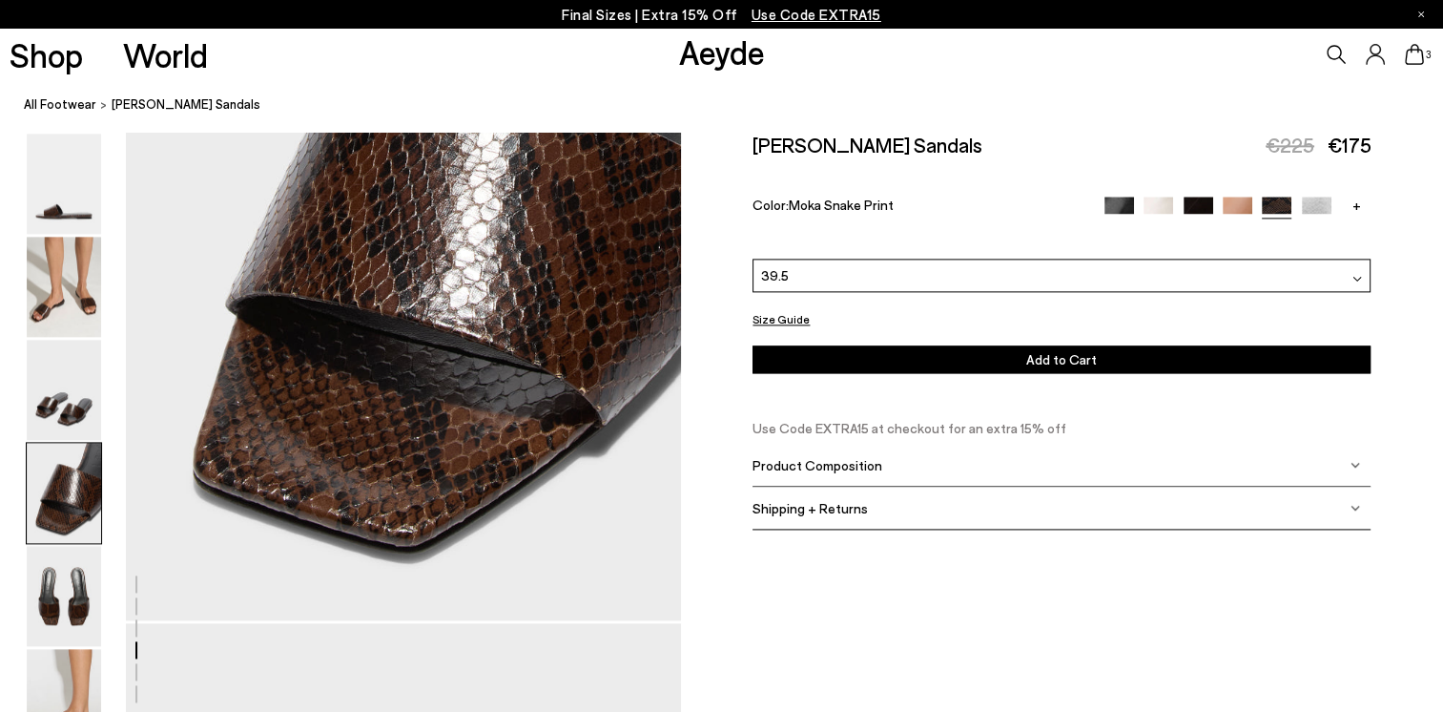
scroll to position [2290, 0]
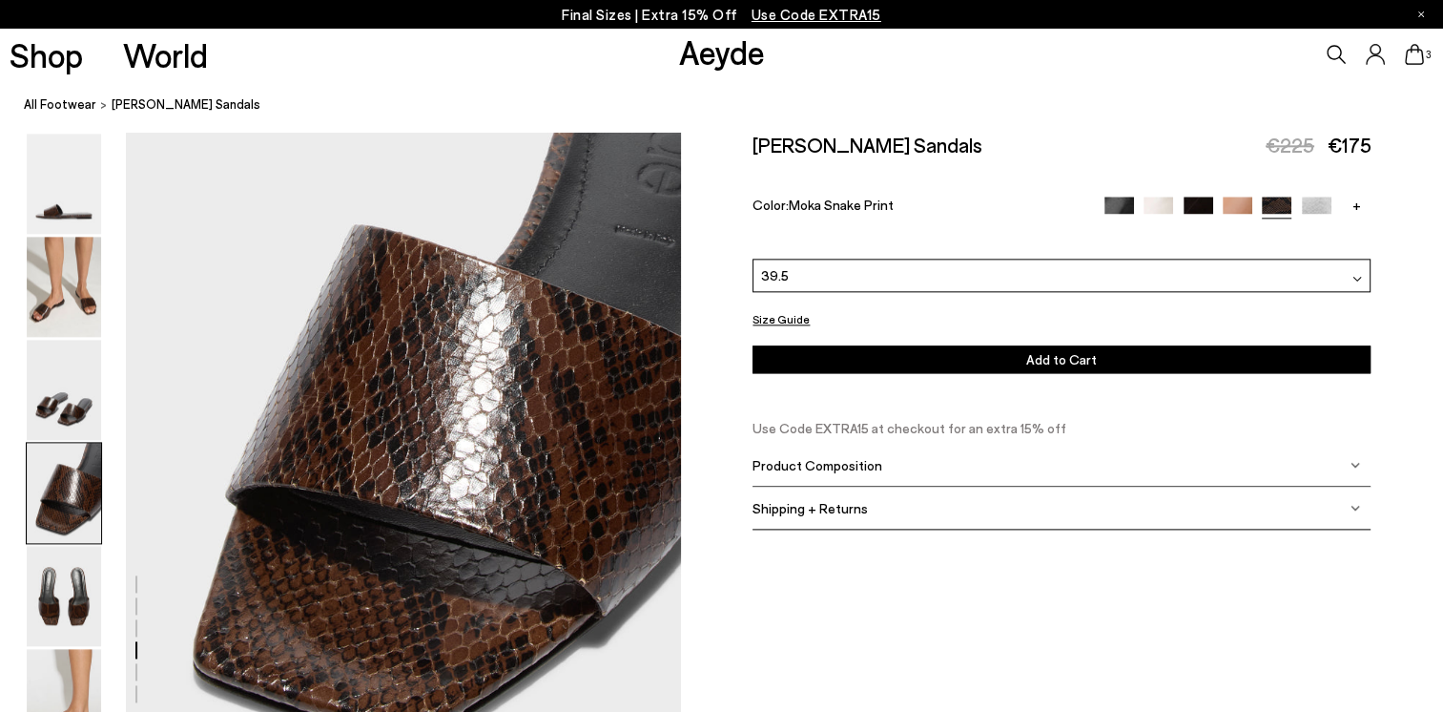
click at [805, 628] on div at bounding box center [721, 69] width 1443 height 4453
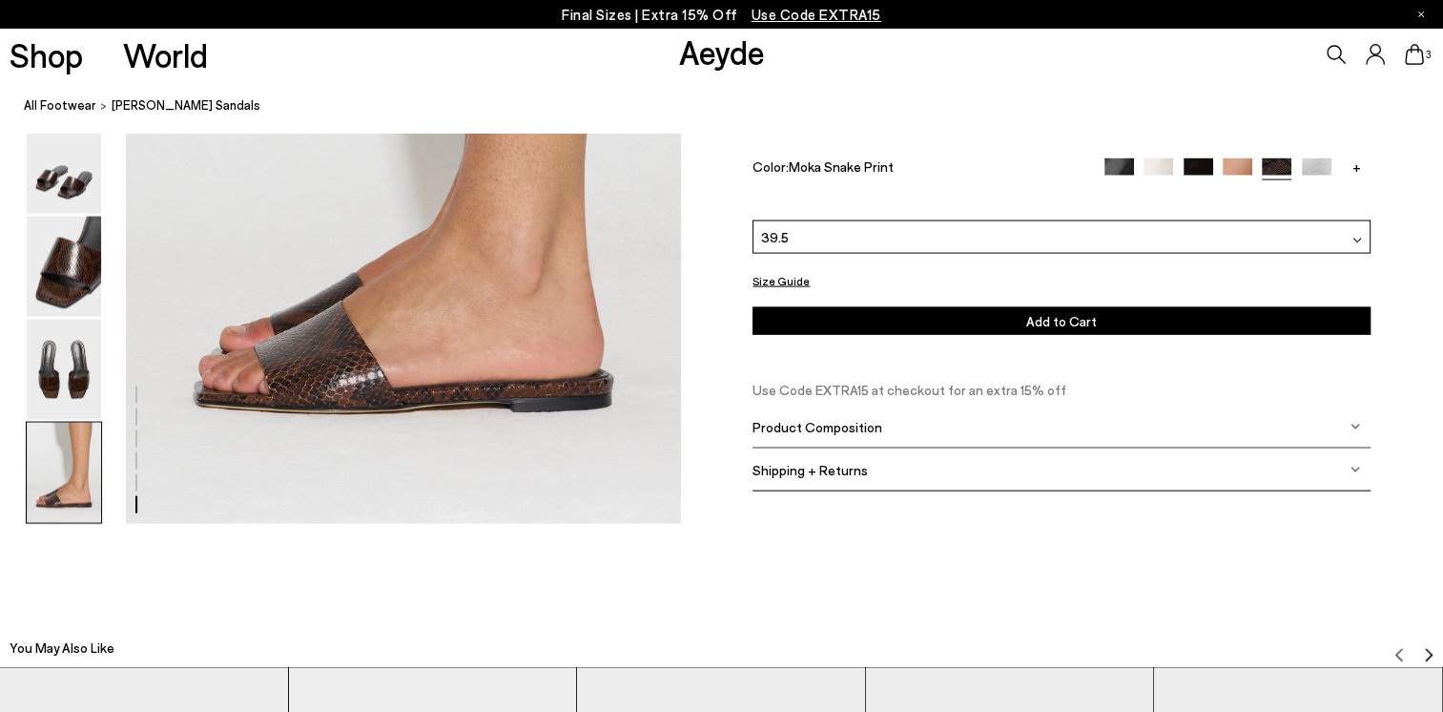
scroll to position [4007, 0]
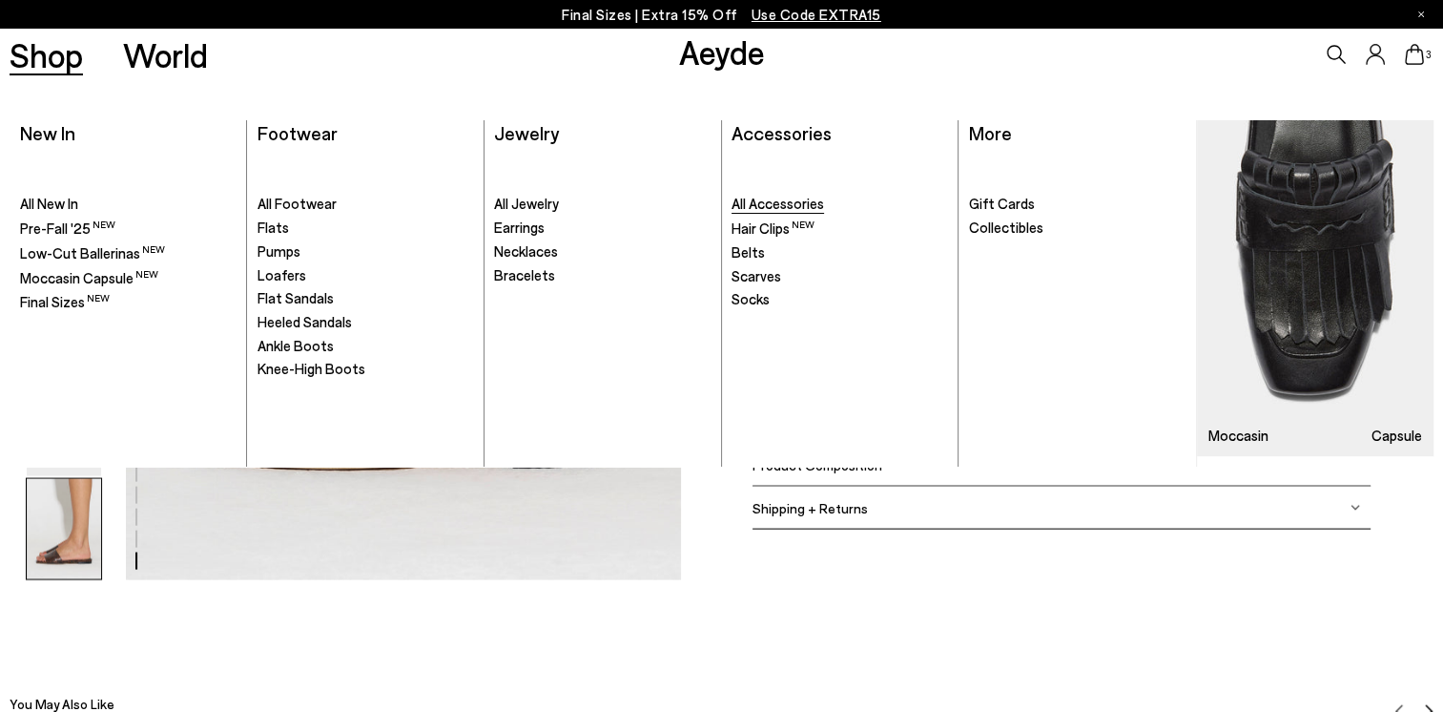
click at [811, 200] on span "All Accessories" at bounding box center [778, 203] width 93 height 17
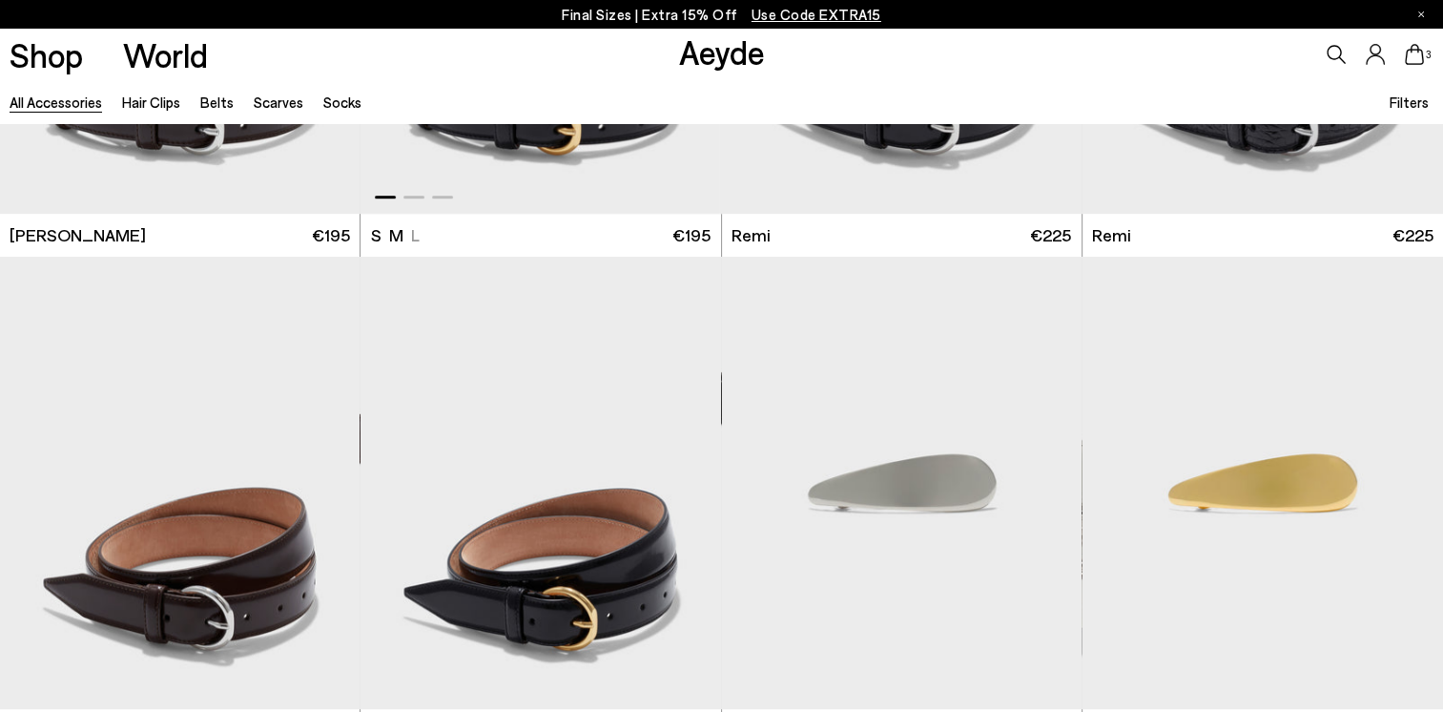
scroll to position [859, 0]
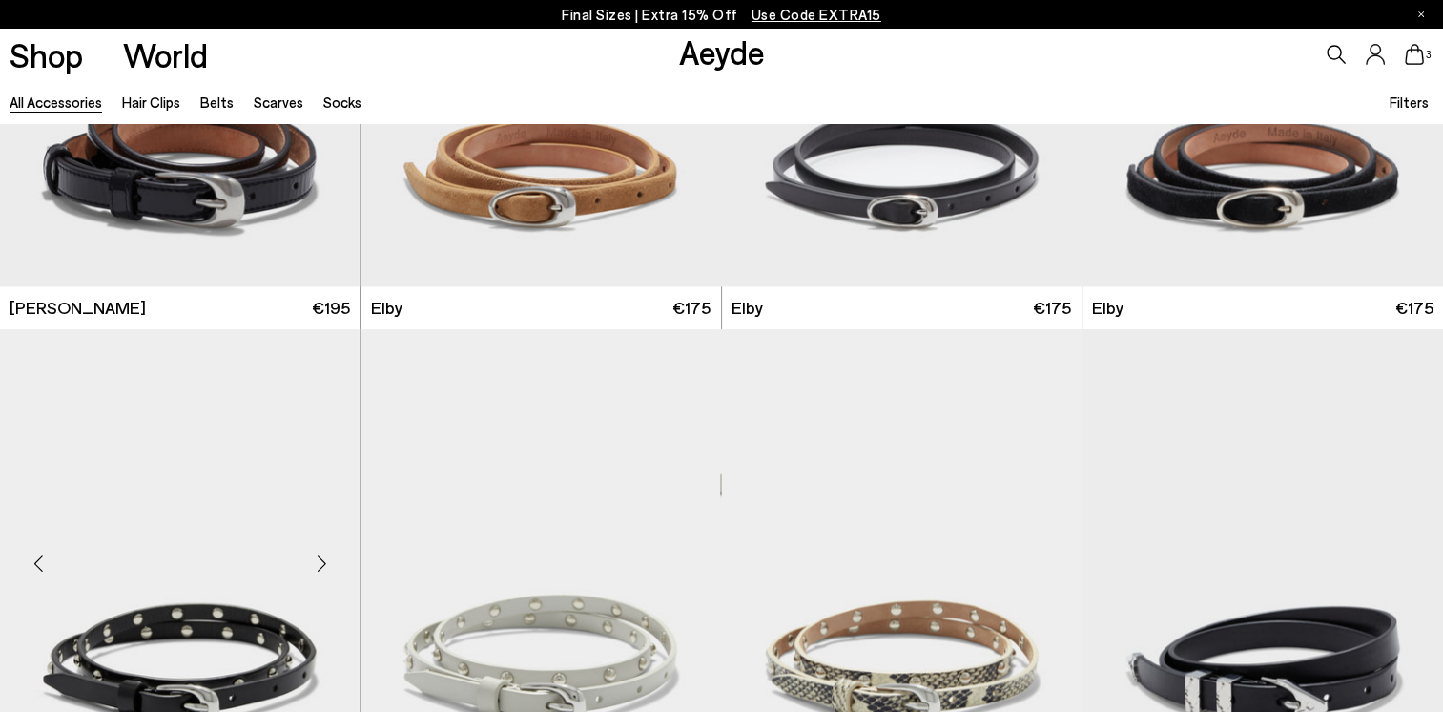
scroll to position [3148, 0]
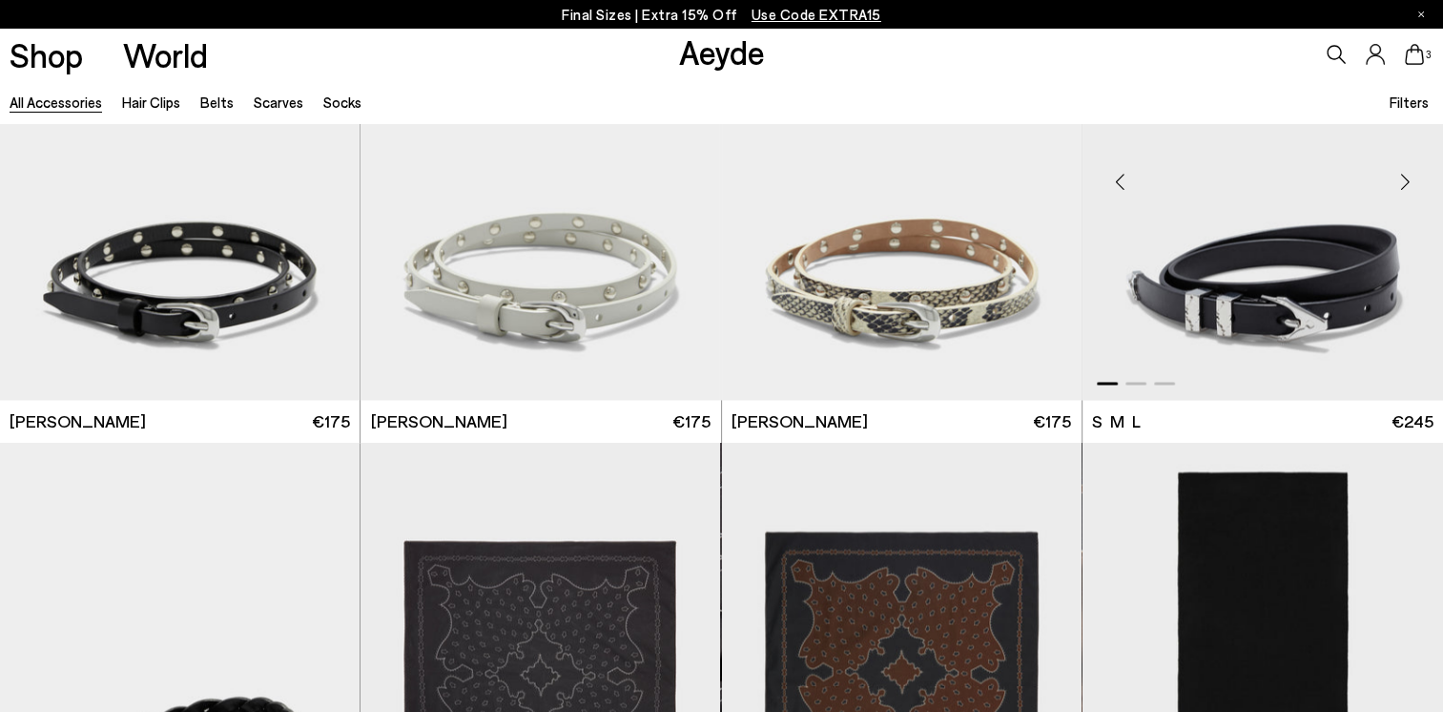
click at [1408, 181] on div "Next slide" at bounding box center [1405, 181] width 57 height 57
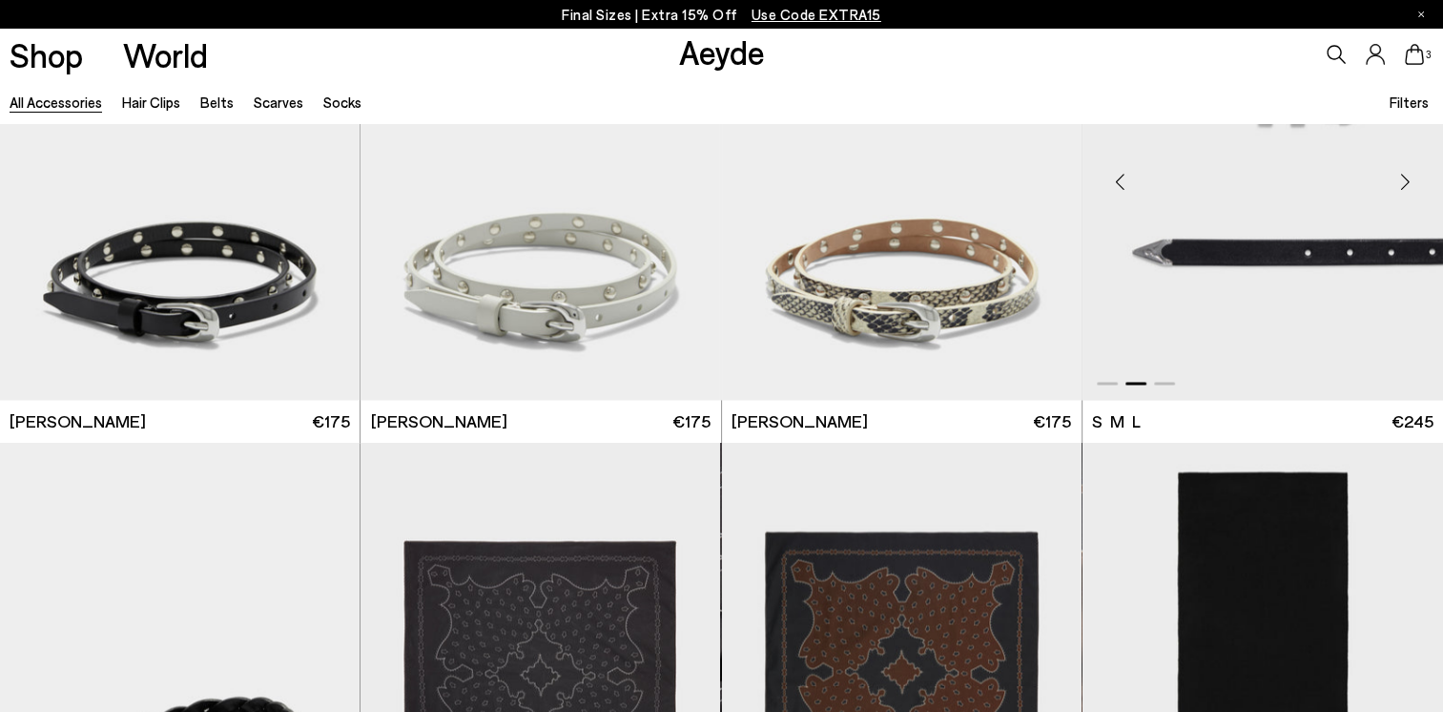
click at [1407, 181] on div "Next slide" at bounding box center [1405, 181] width 57 height 57
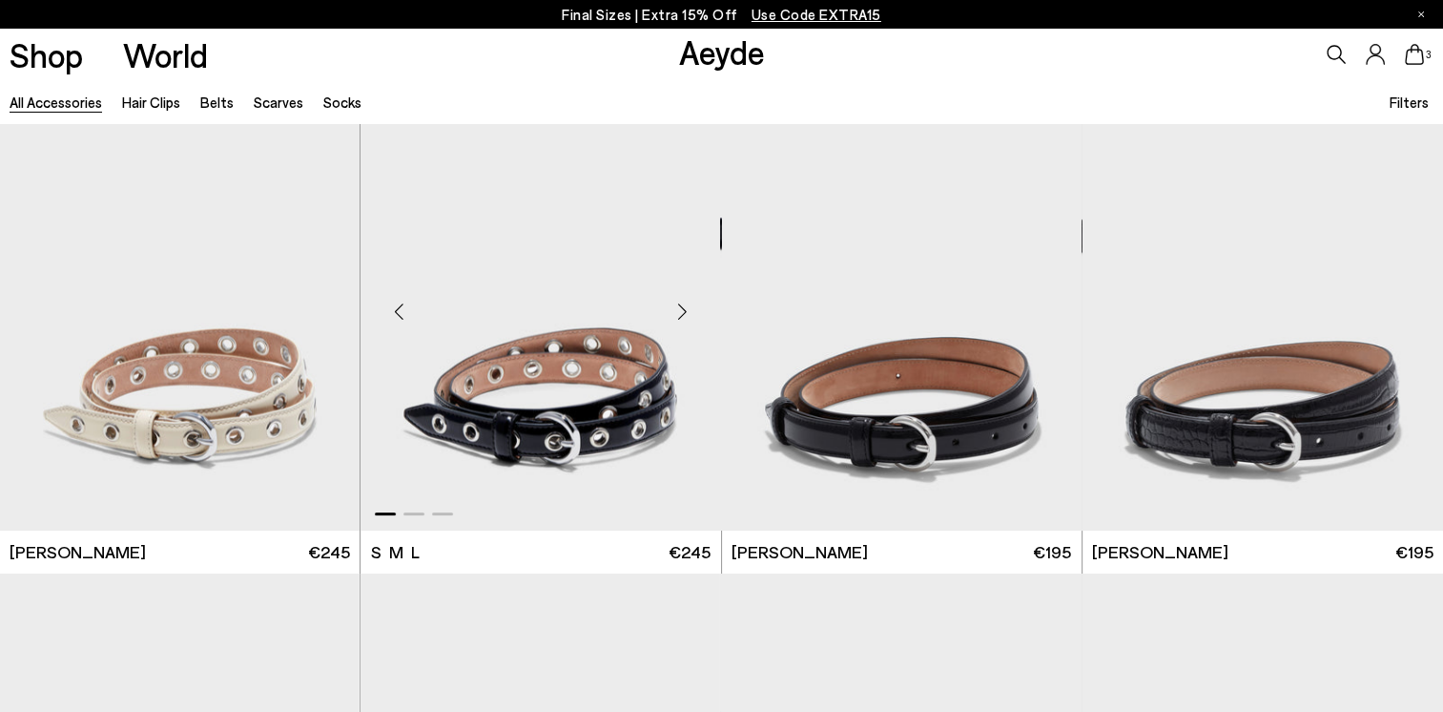
scroll to position [0, 0]
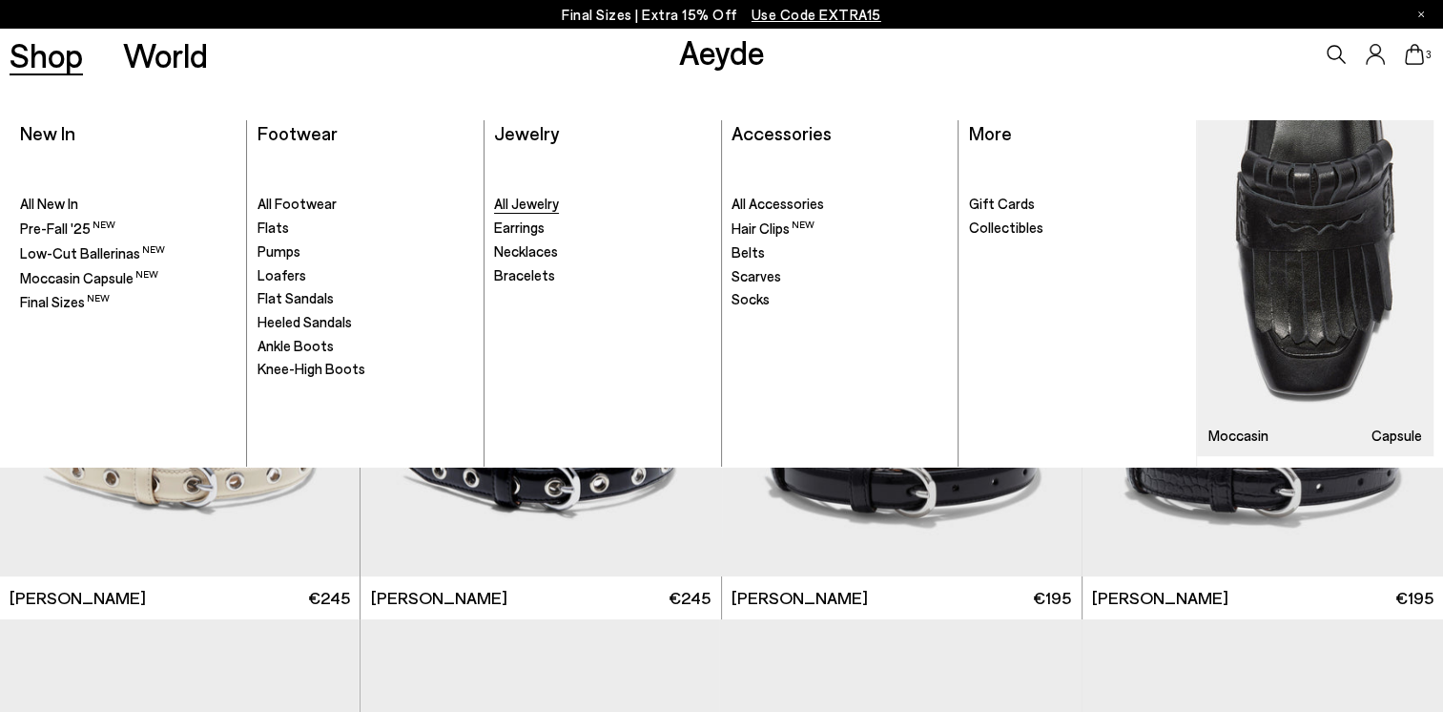
click at [539, 203] on span "All Jewelry" at bounding box center [526, 203] width 65 height 17
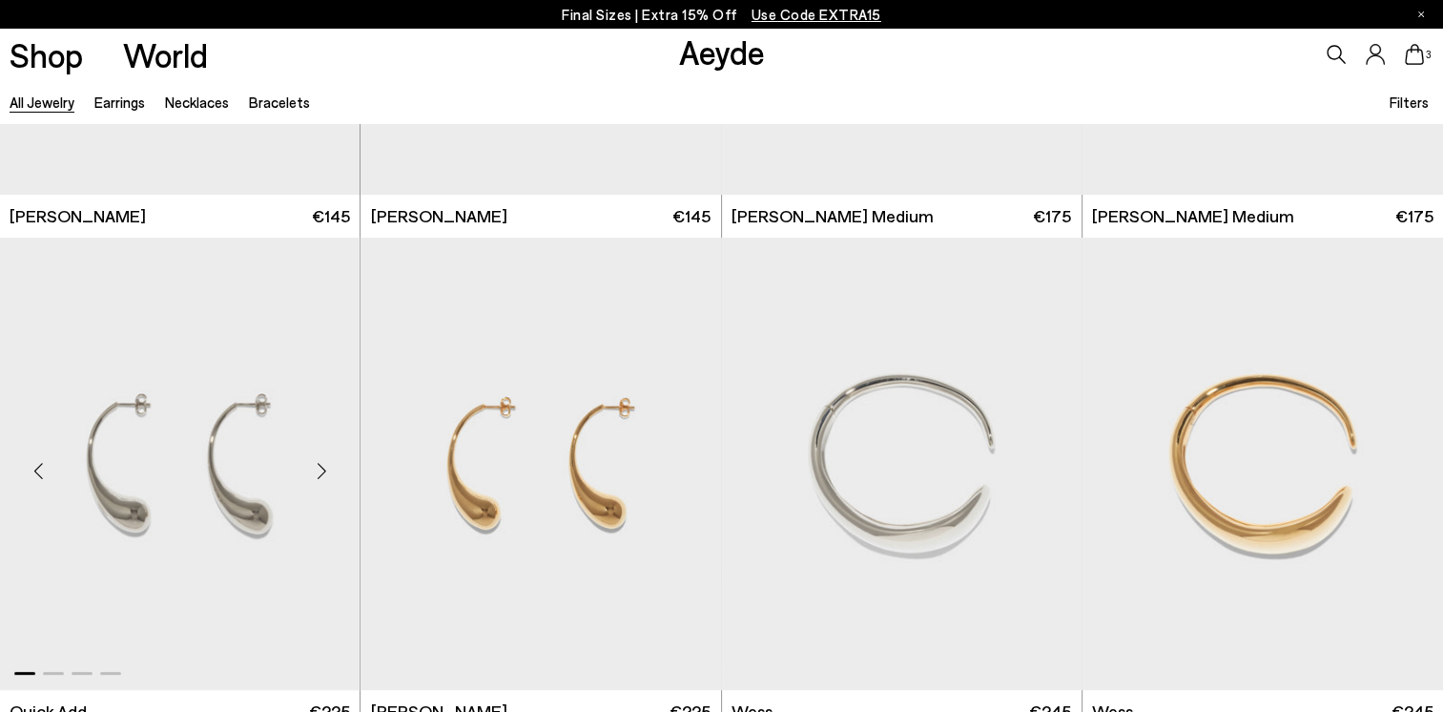
scroll to position [668, 0]
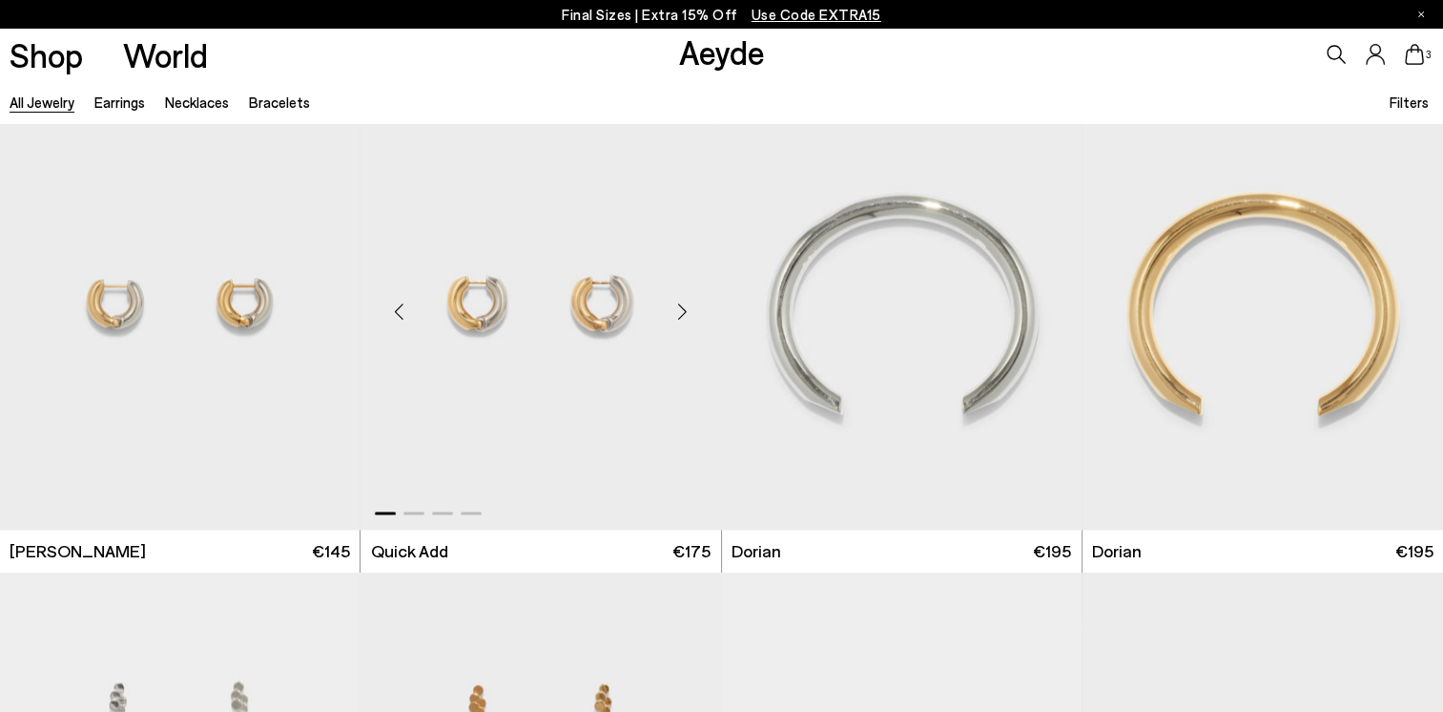
scroll to position [3053, 0]
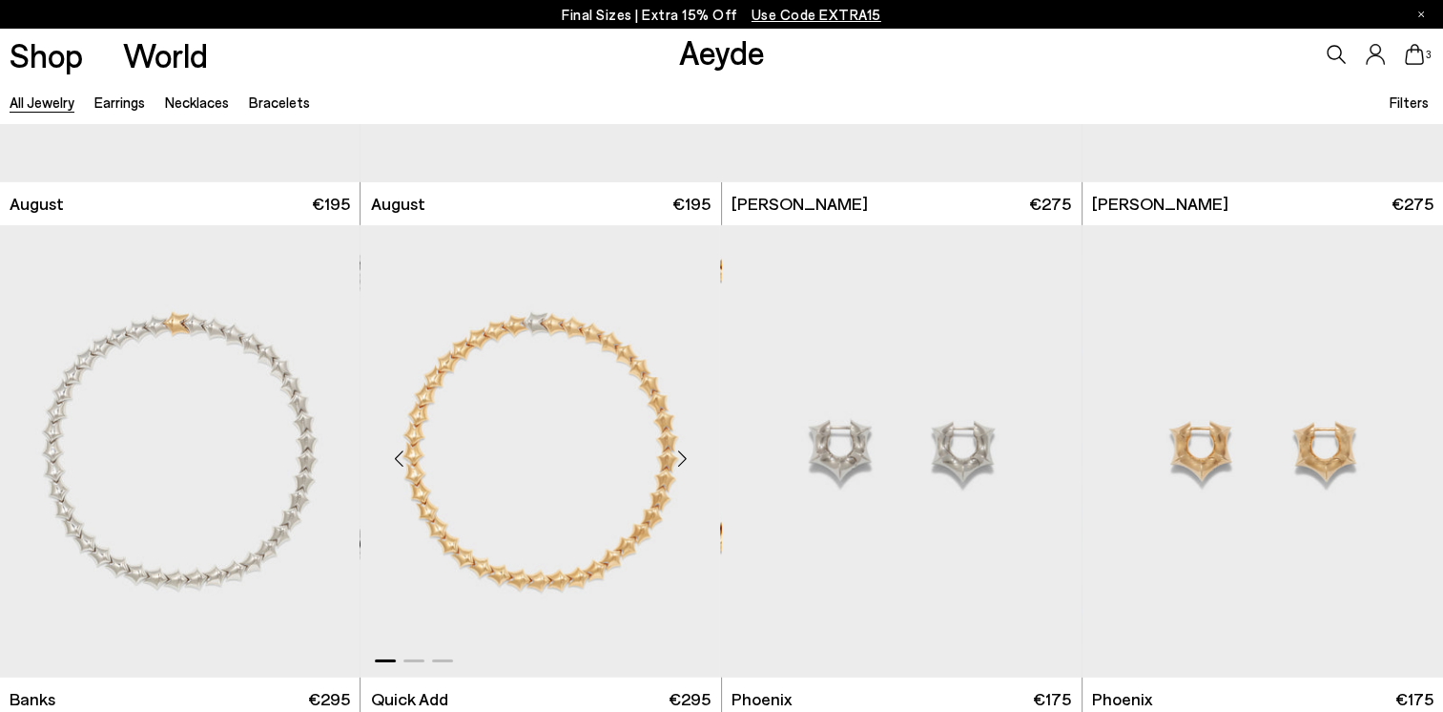
scroll to position [5915, 0]
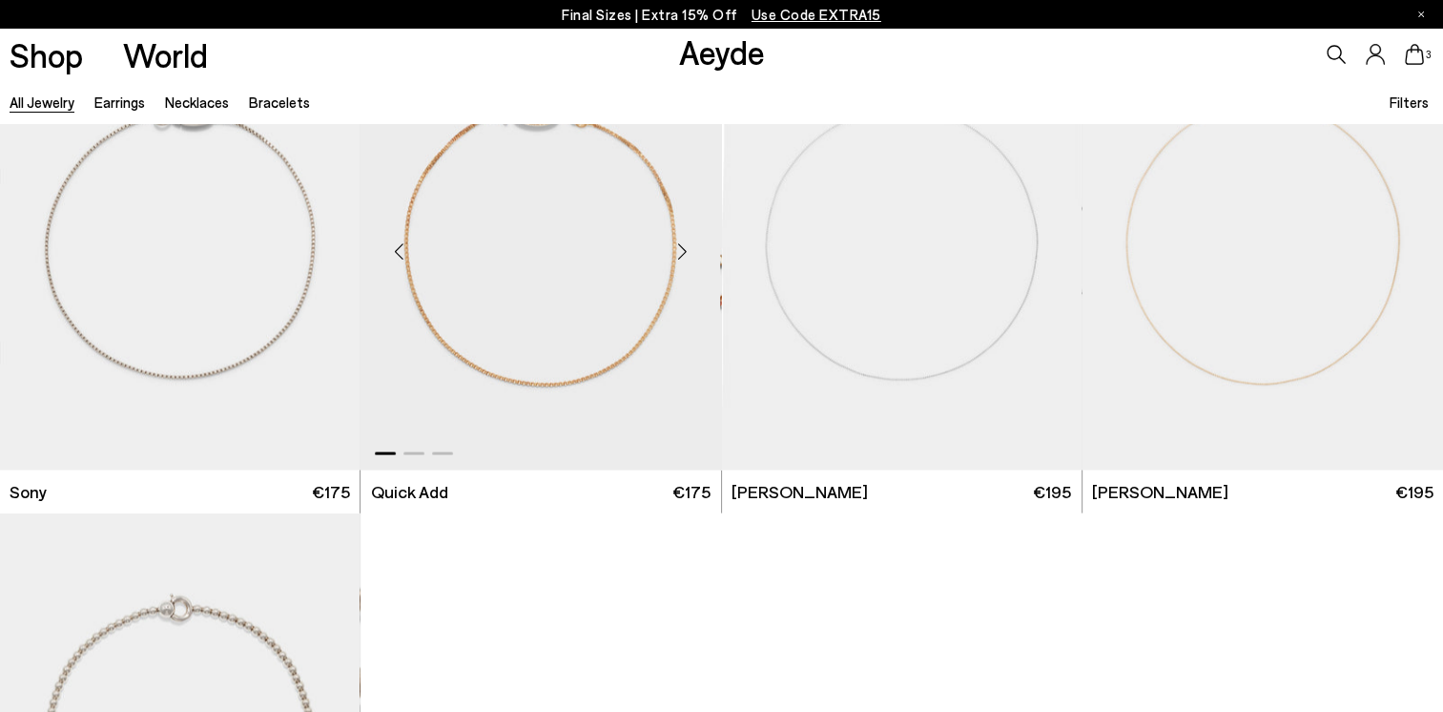
scroll to position [10971, 0]
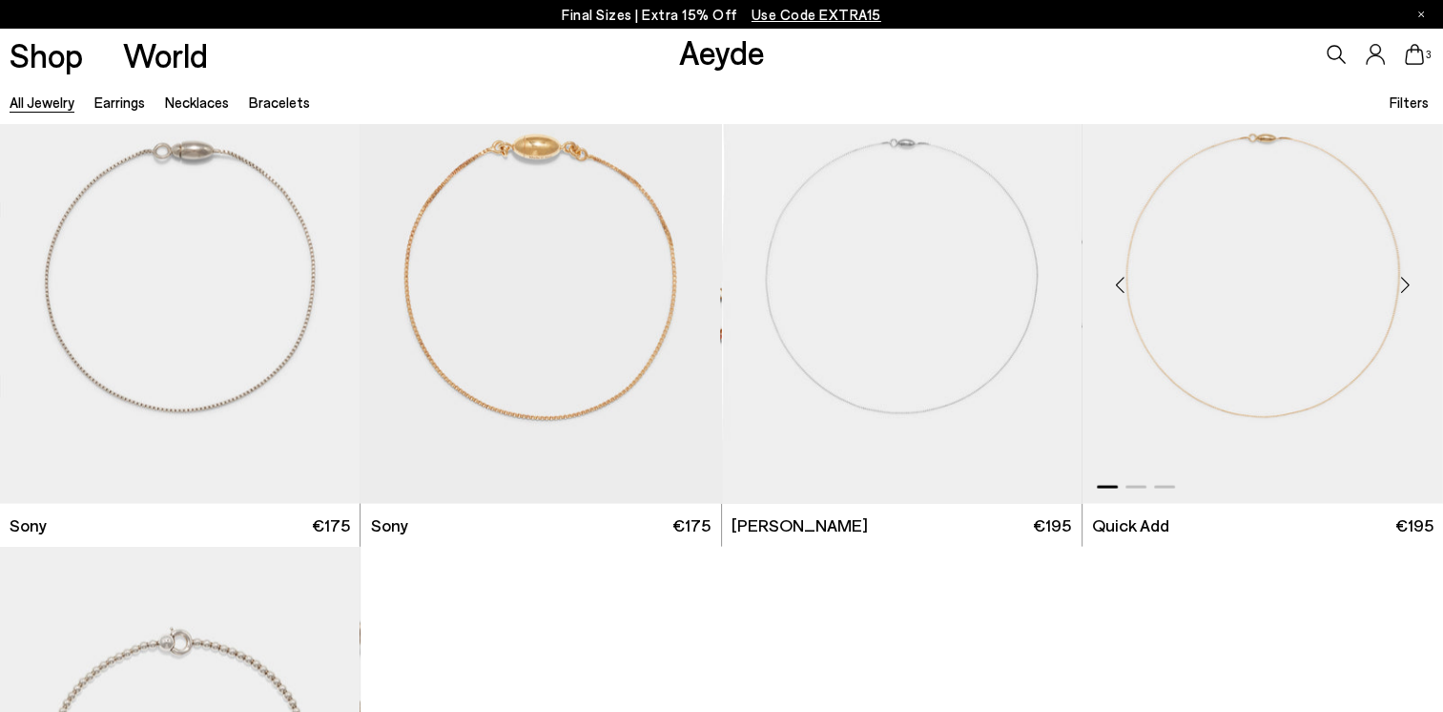
click at [1400, 280] on div "Next slide" at bounding box center [1405, 285] width 57 height 57
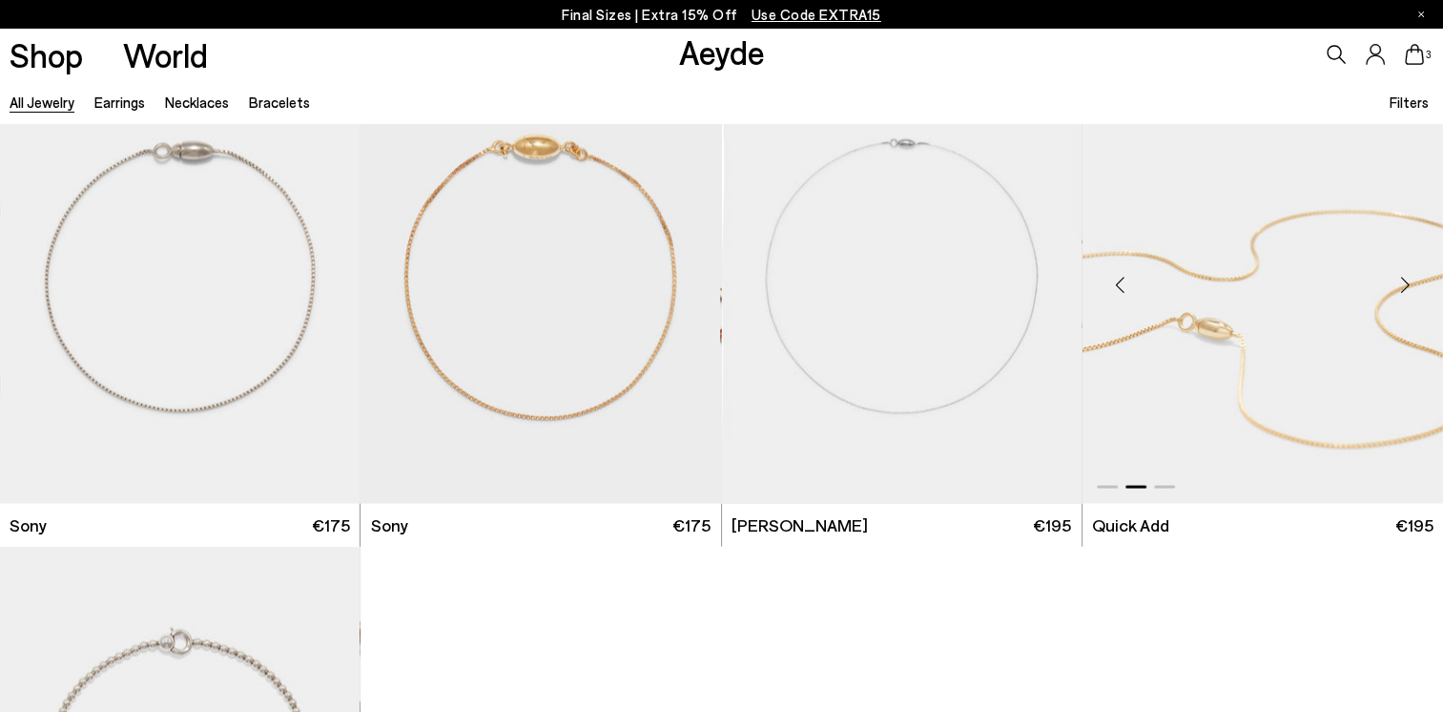
click at [1402, 283] on div "Next slide" at bounding box center [1405, 285] width 57 height 57
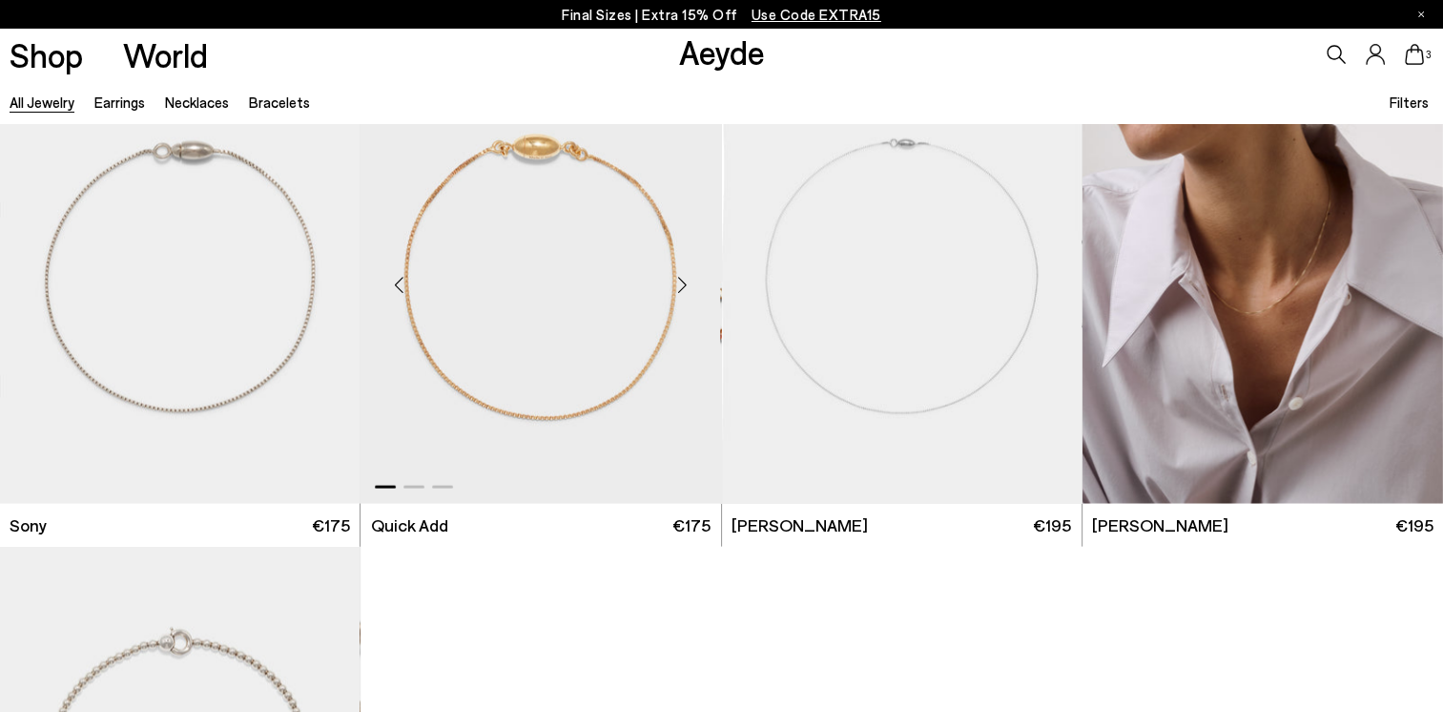
click at [687, 284] on div "Next slide" at bounding box center [682, 285] width 57 height 57
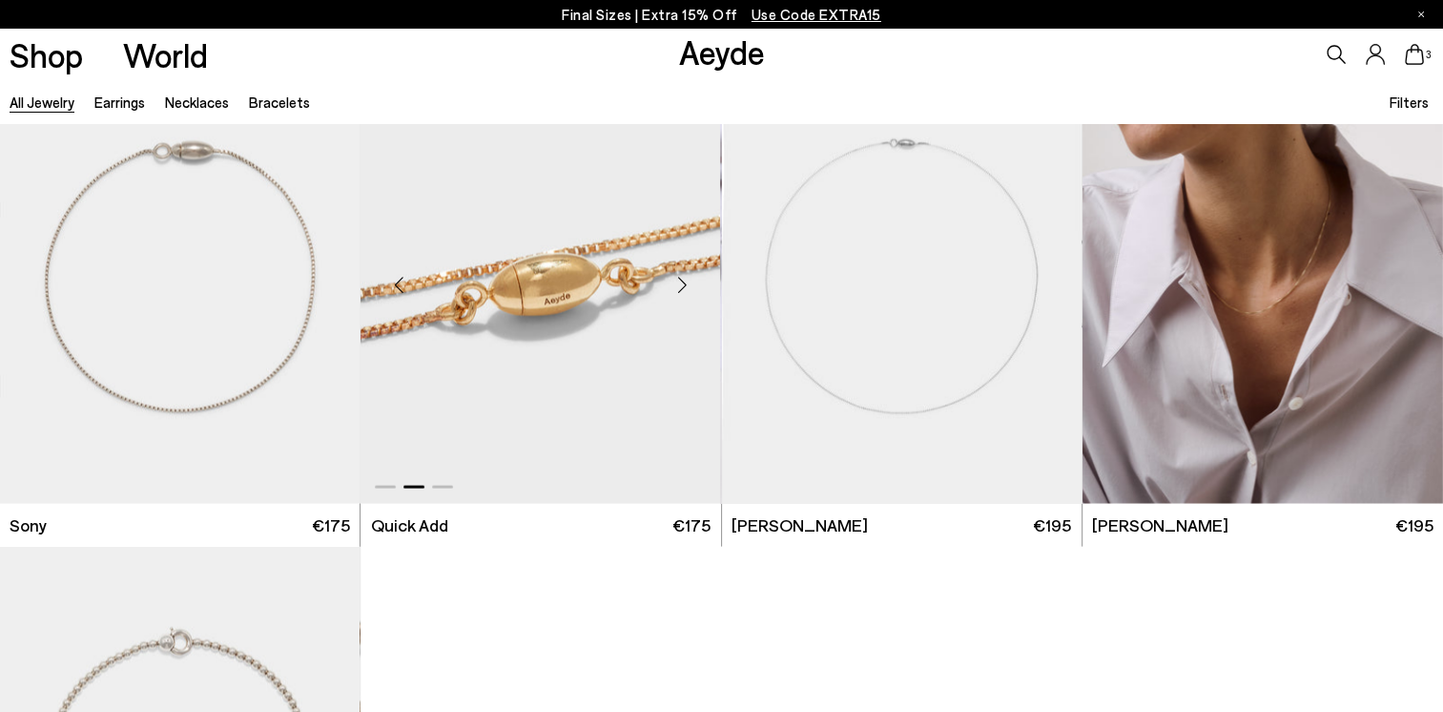
click at [687, 284] on div "Next slide" at bounding box center [682, 285] width 57 height 57
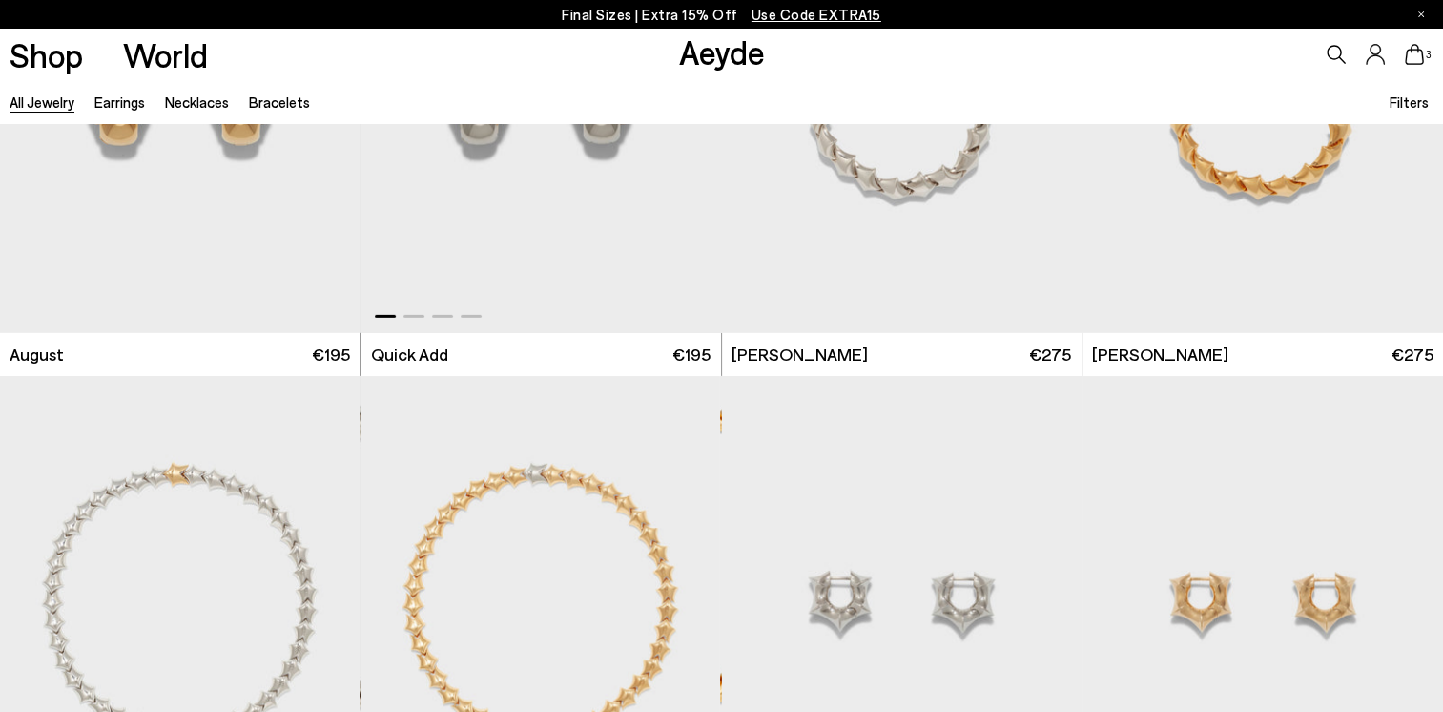
scroll to position [5915, 0]
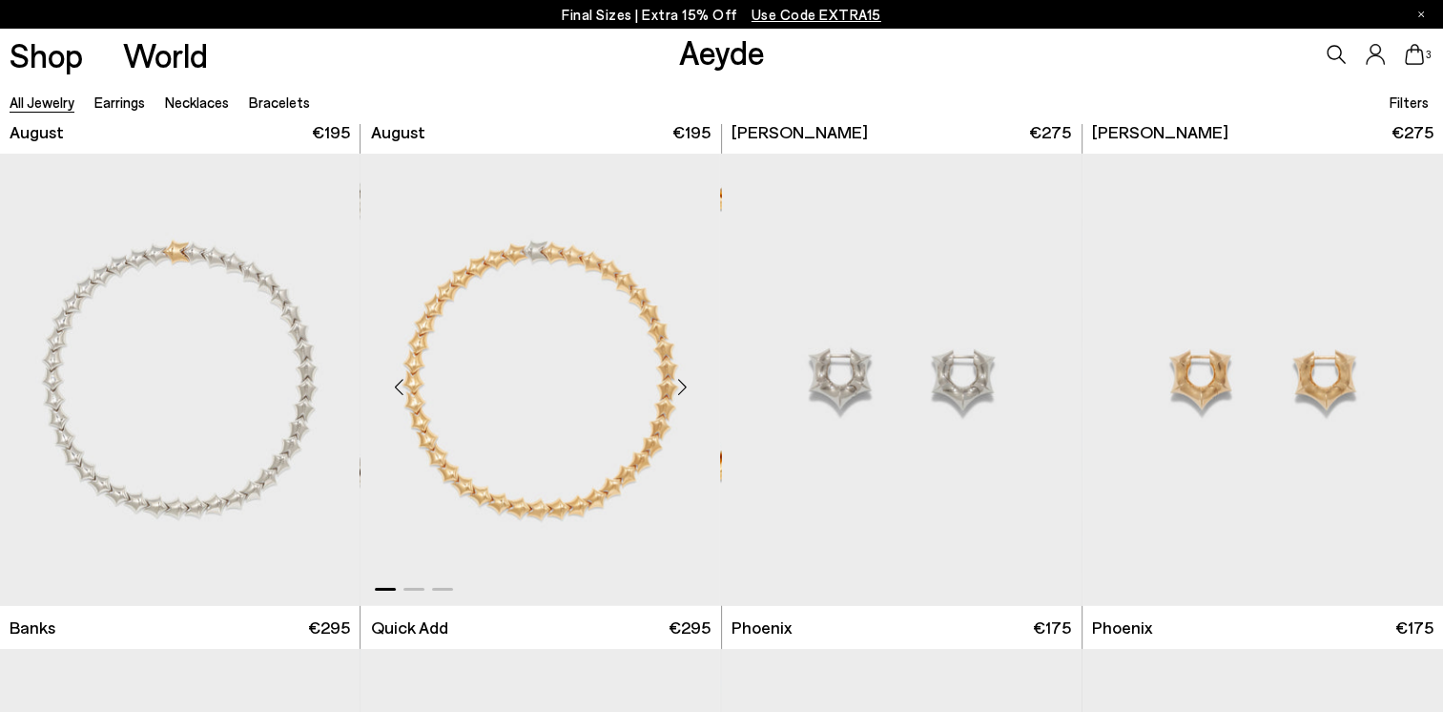
click at [683, 387] on div "Next slide" at bounding box center [682, 387] width 57 height 57
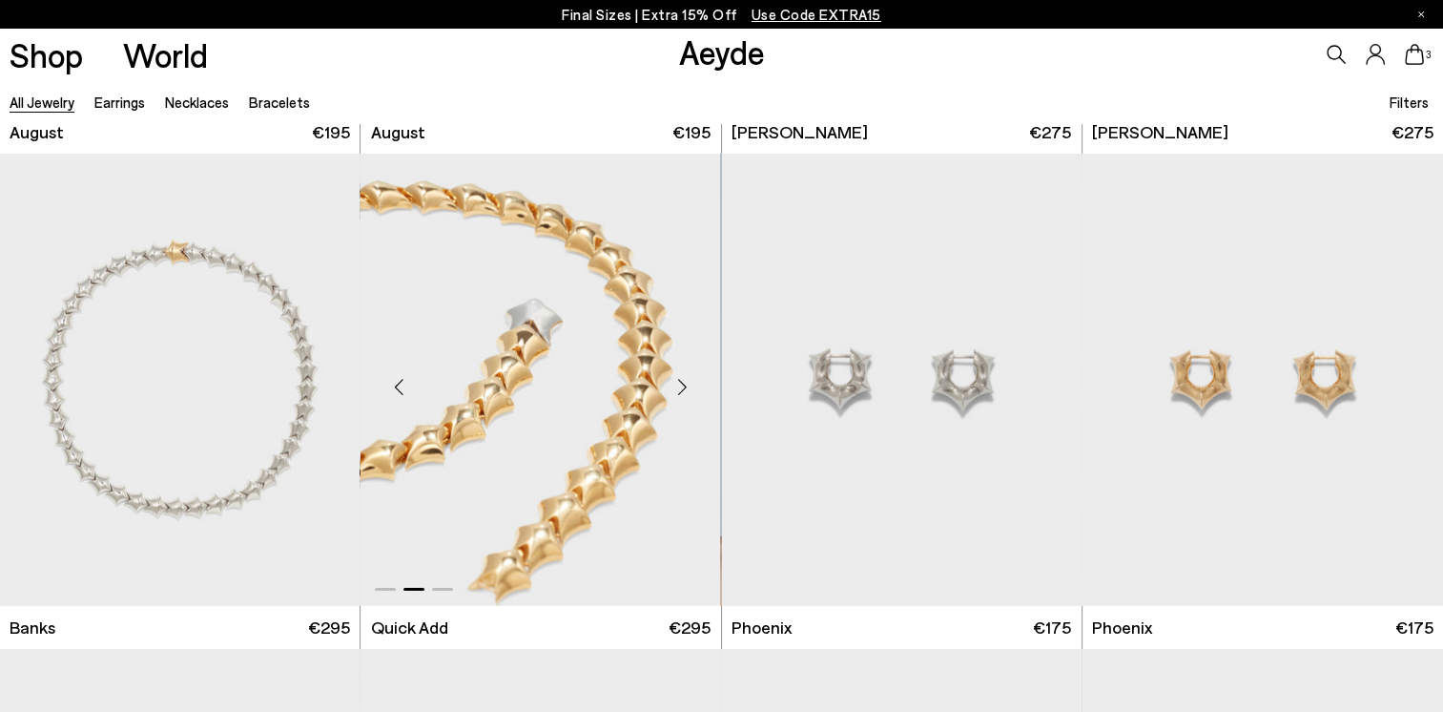
click at [683, 387] on div "Next slide" at bounding box center [682, 387] width 57 height 57
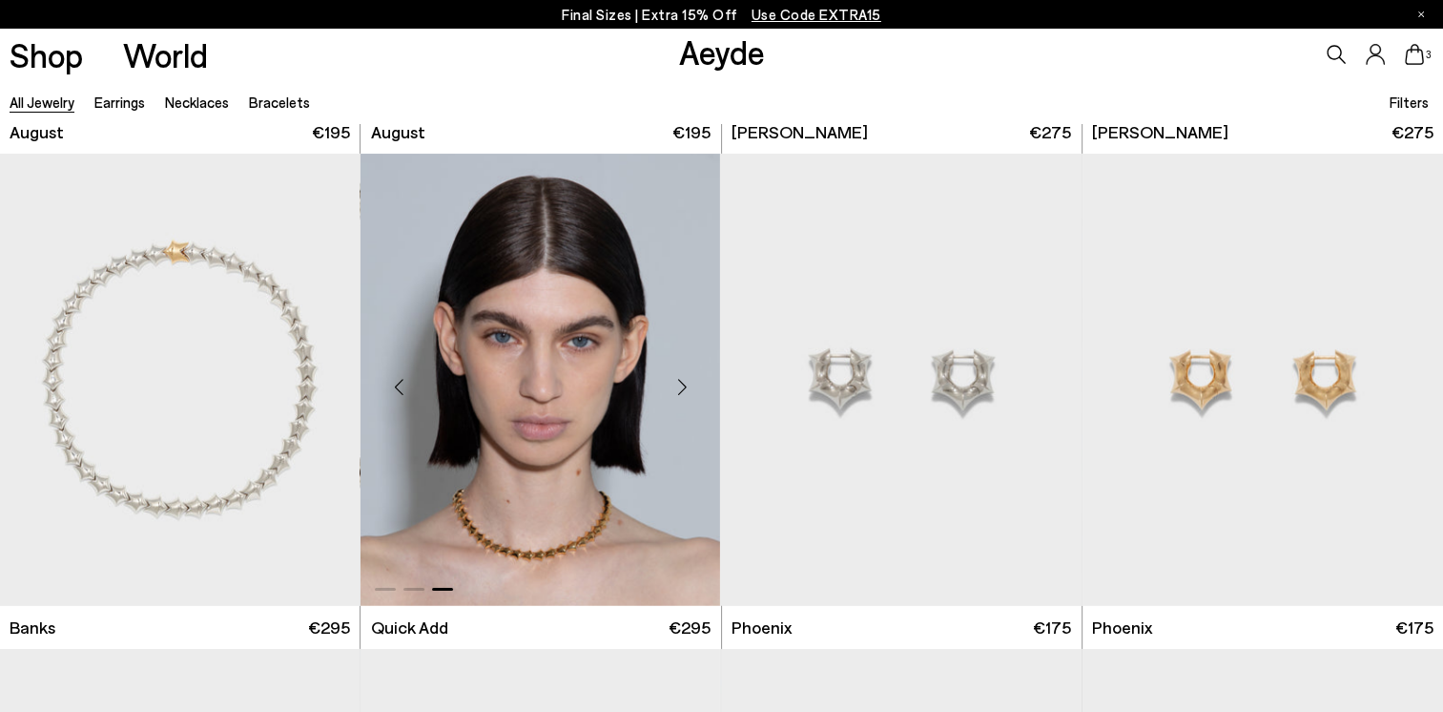
click at [683, 387] on div "Next slide" at bounding box center [682, 387] width 57 height 57
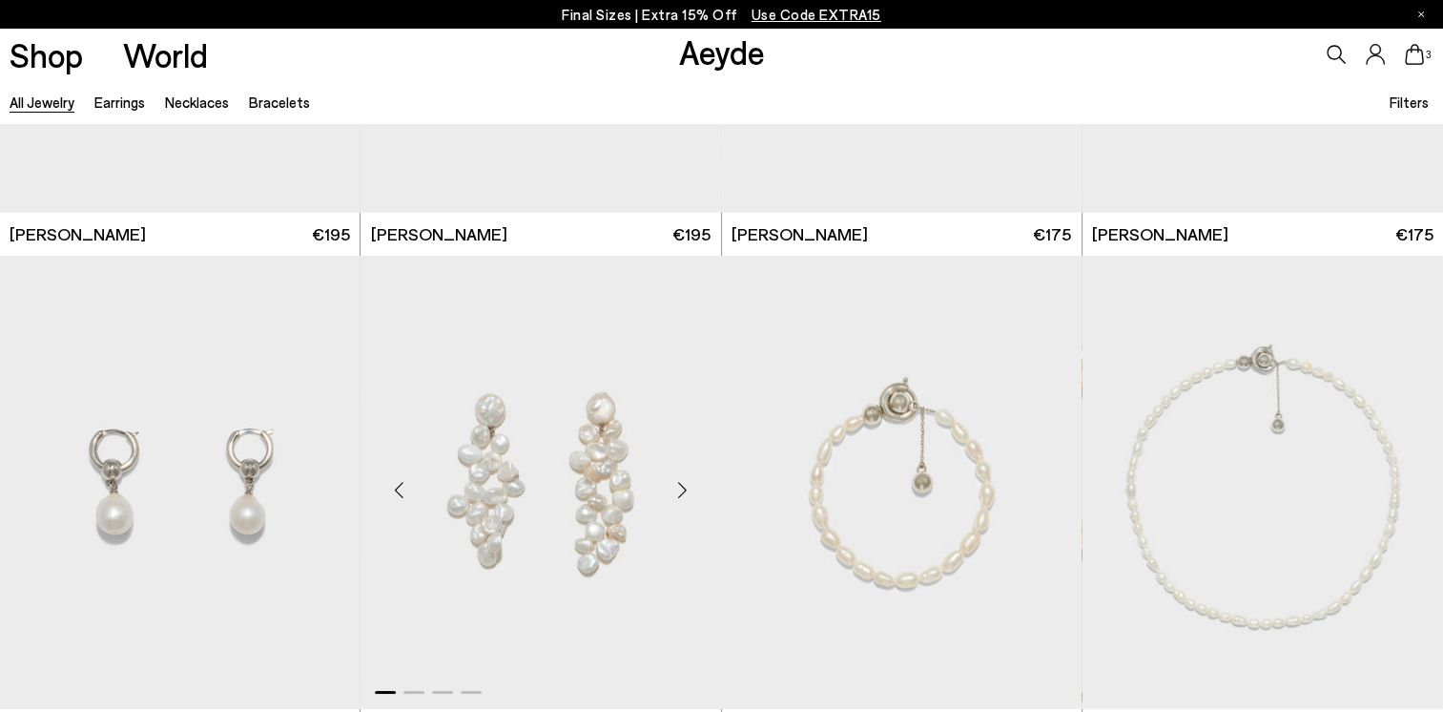
scroll to position [7059, 0]
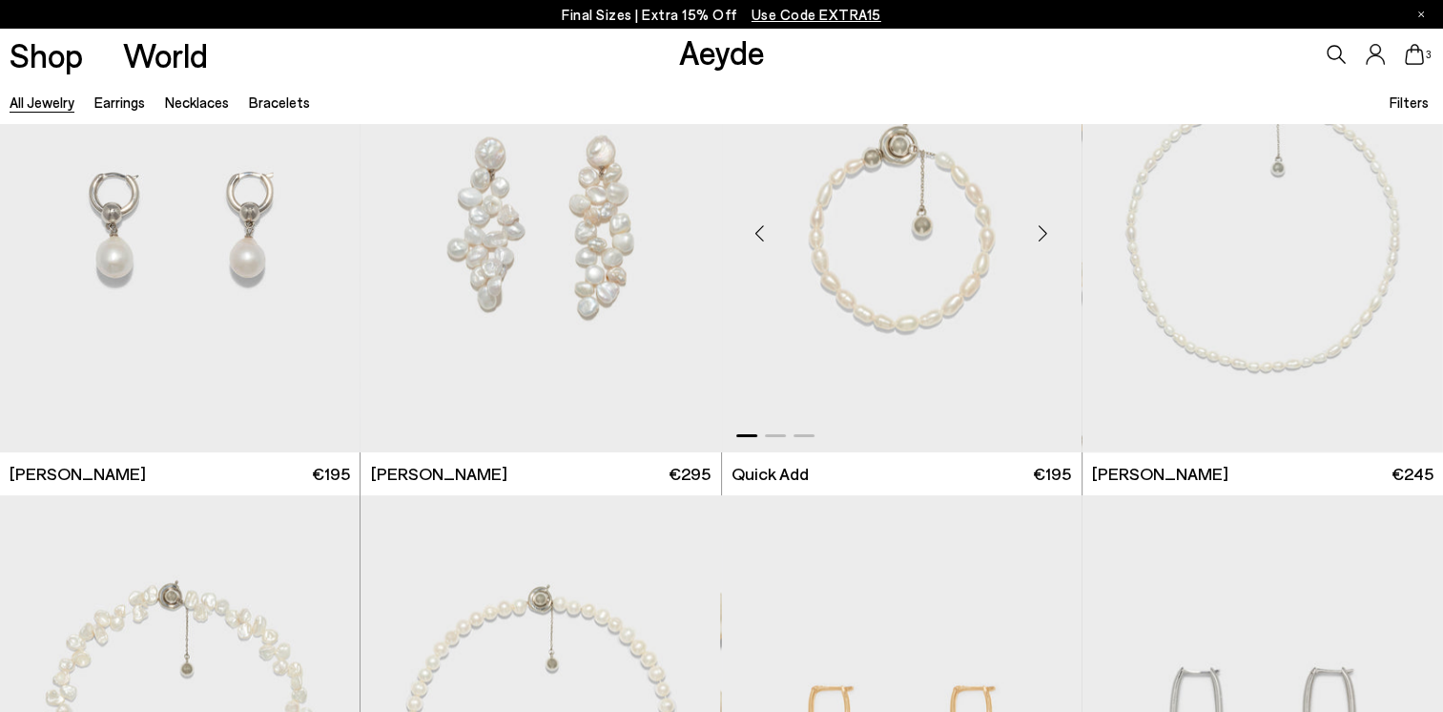
click at [1037, 233] on div "Next slide" at bounding box center [1043, 232] width 57 height 57
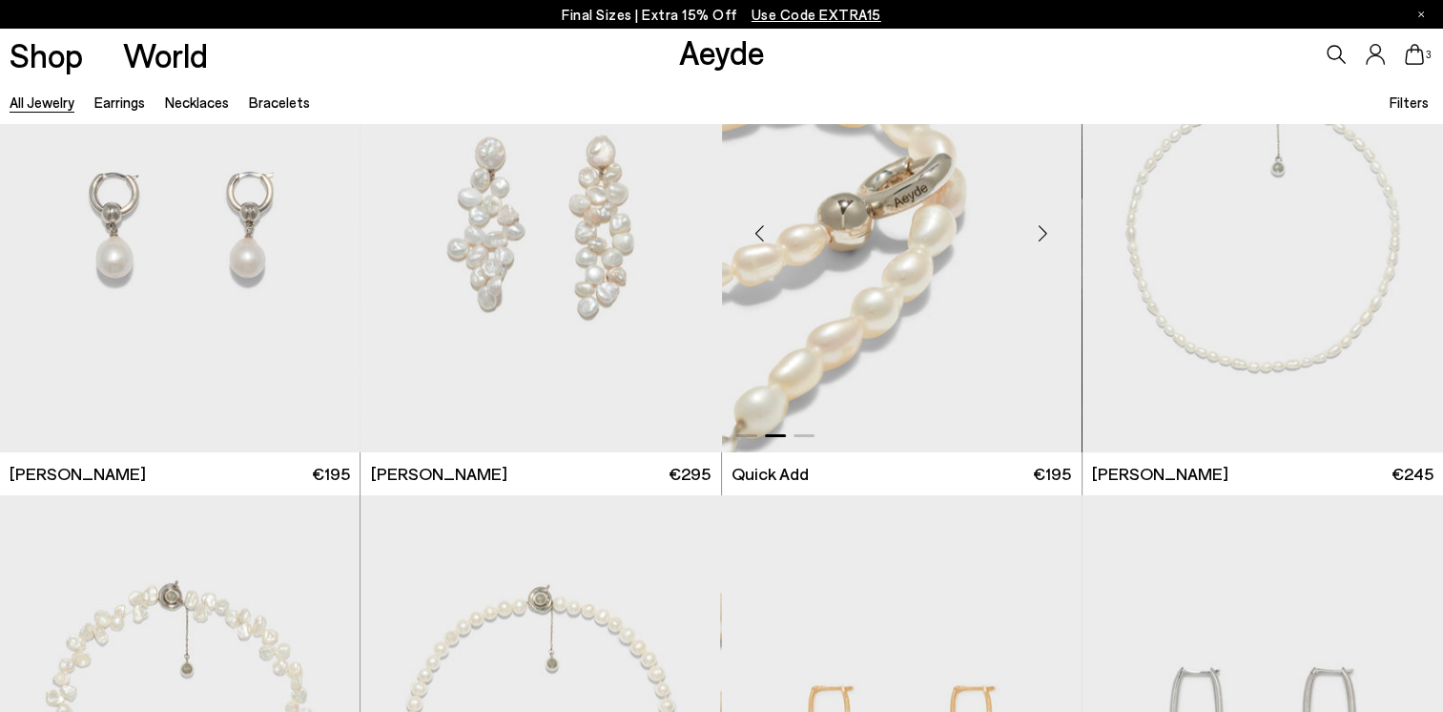
click at [1038, 233] on div "Next slide" at bounding box center [1043, 232] width 57 height 57
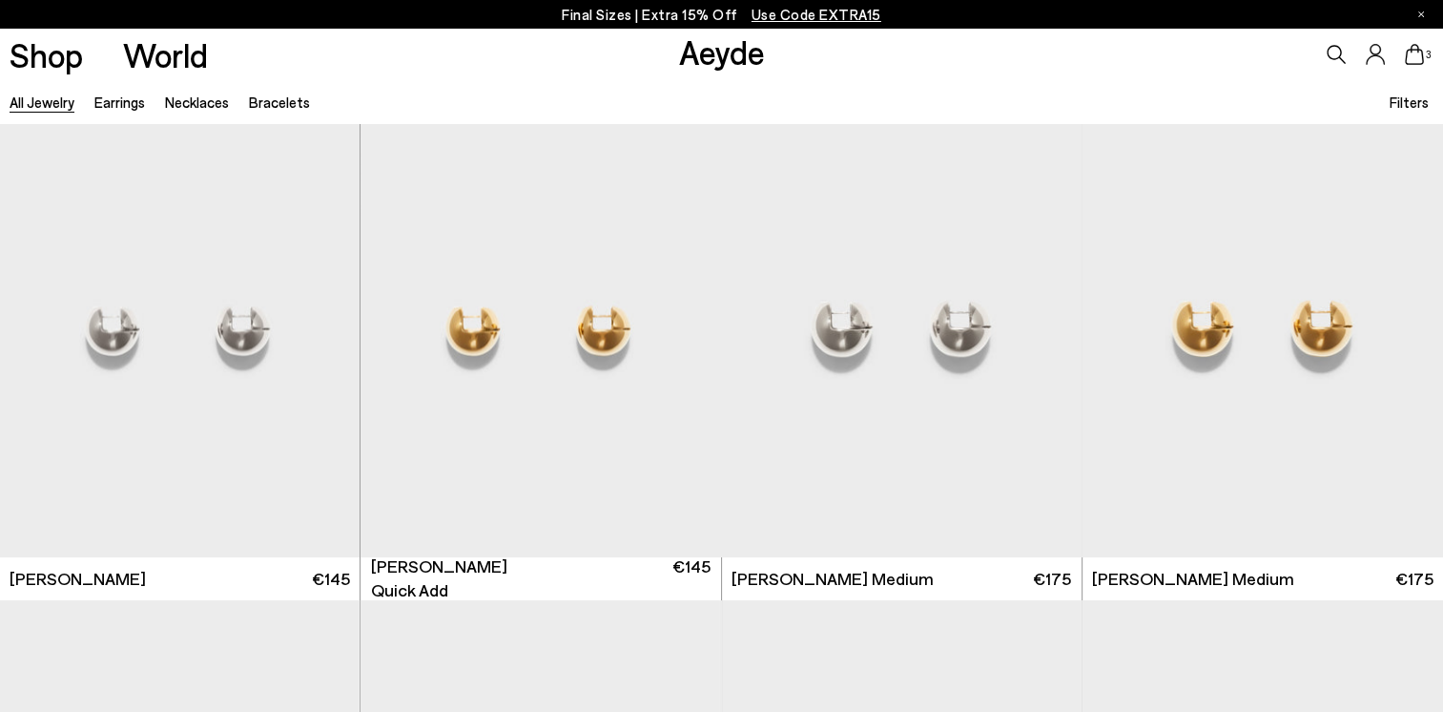
scroll to position [484, 0]
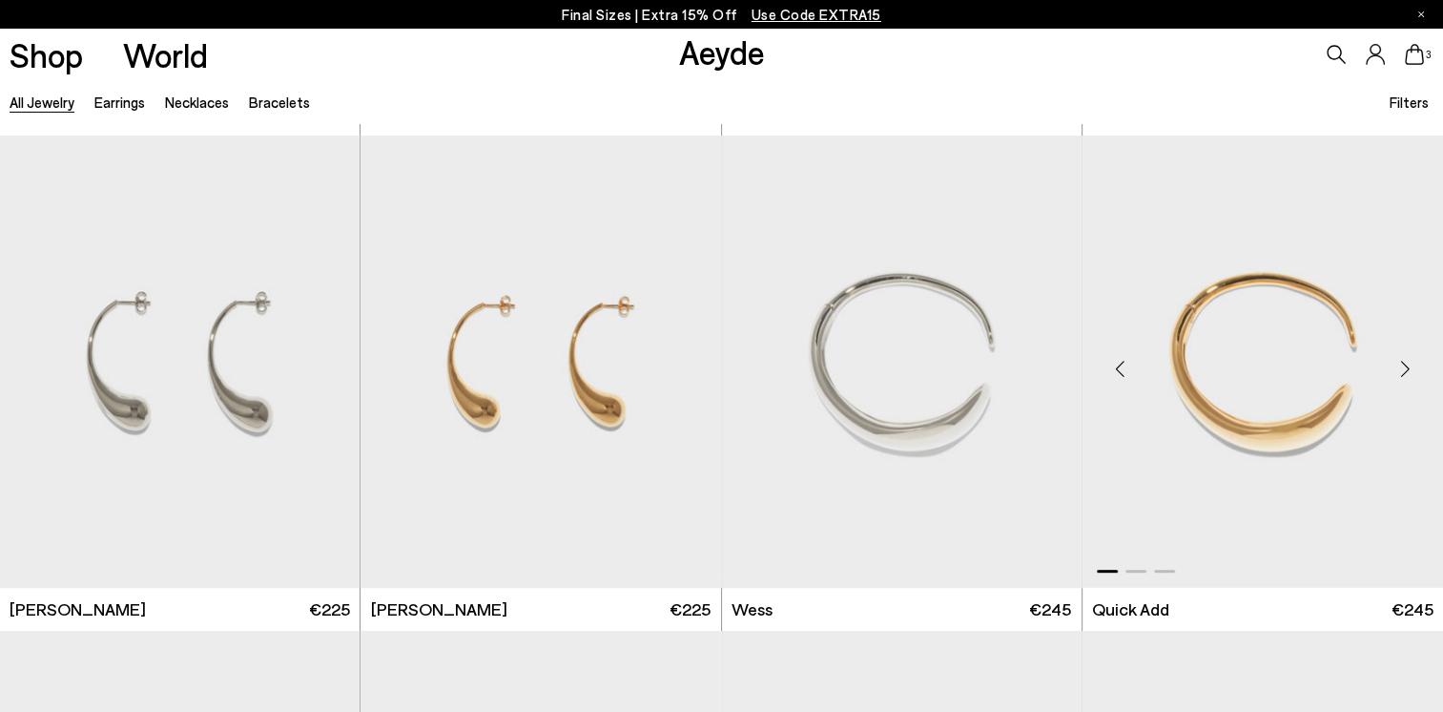
click at [1404, 368] on div "Next slide" at bounding box center [1405, 369] width 57 height 57
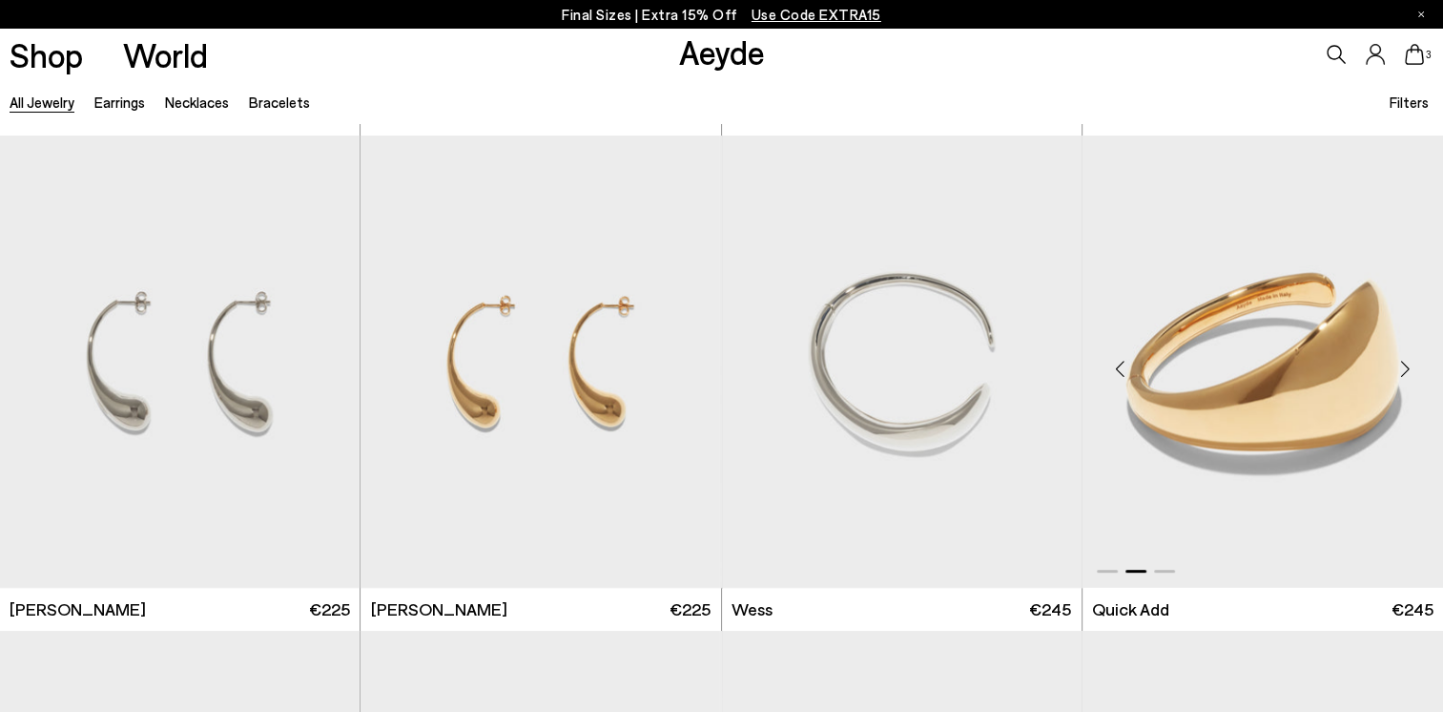
click at [1404, 368] on div "Next slide" at bounding box center [1405, 369] width 57 height 57
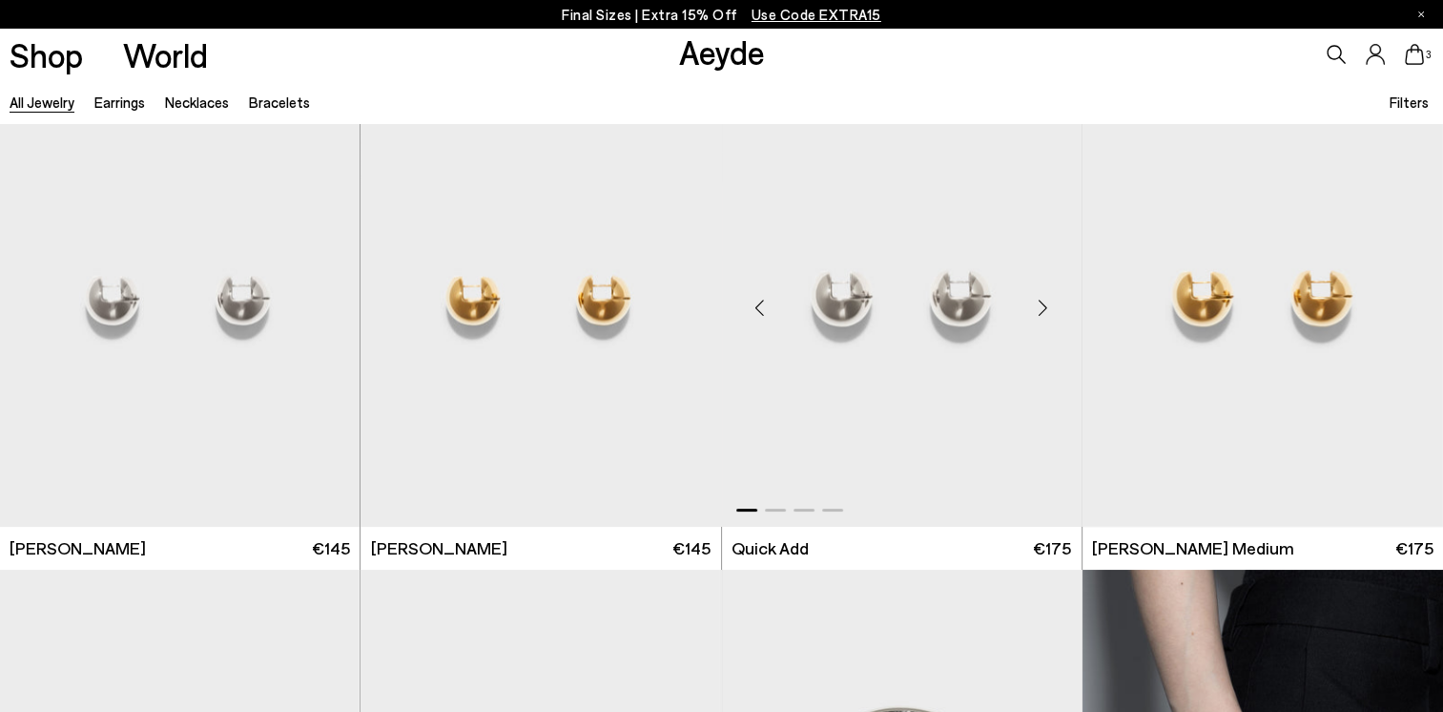
scroll to position [0, 0]
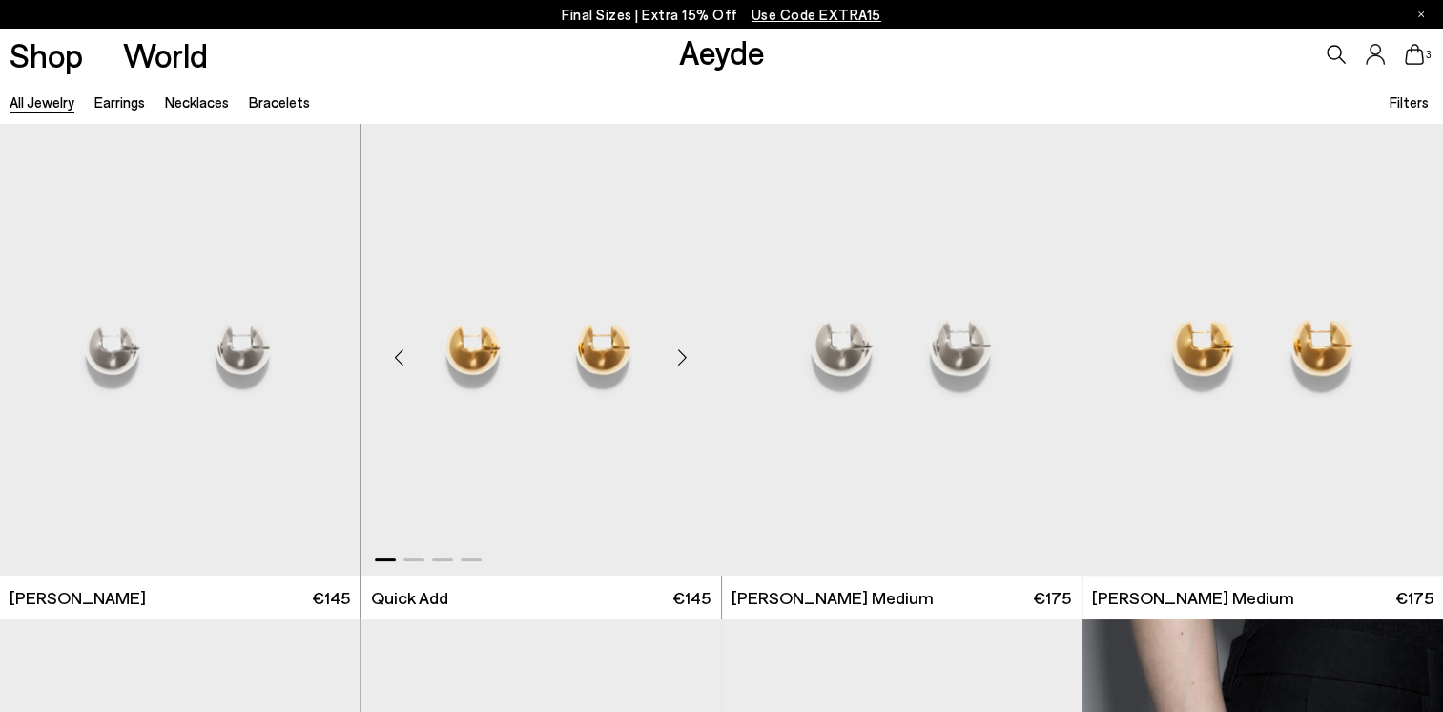
click at [684, 350] on div "Next slide" at bounding box center [682, 356] width 57 height 57
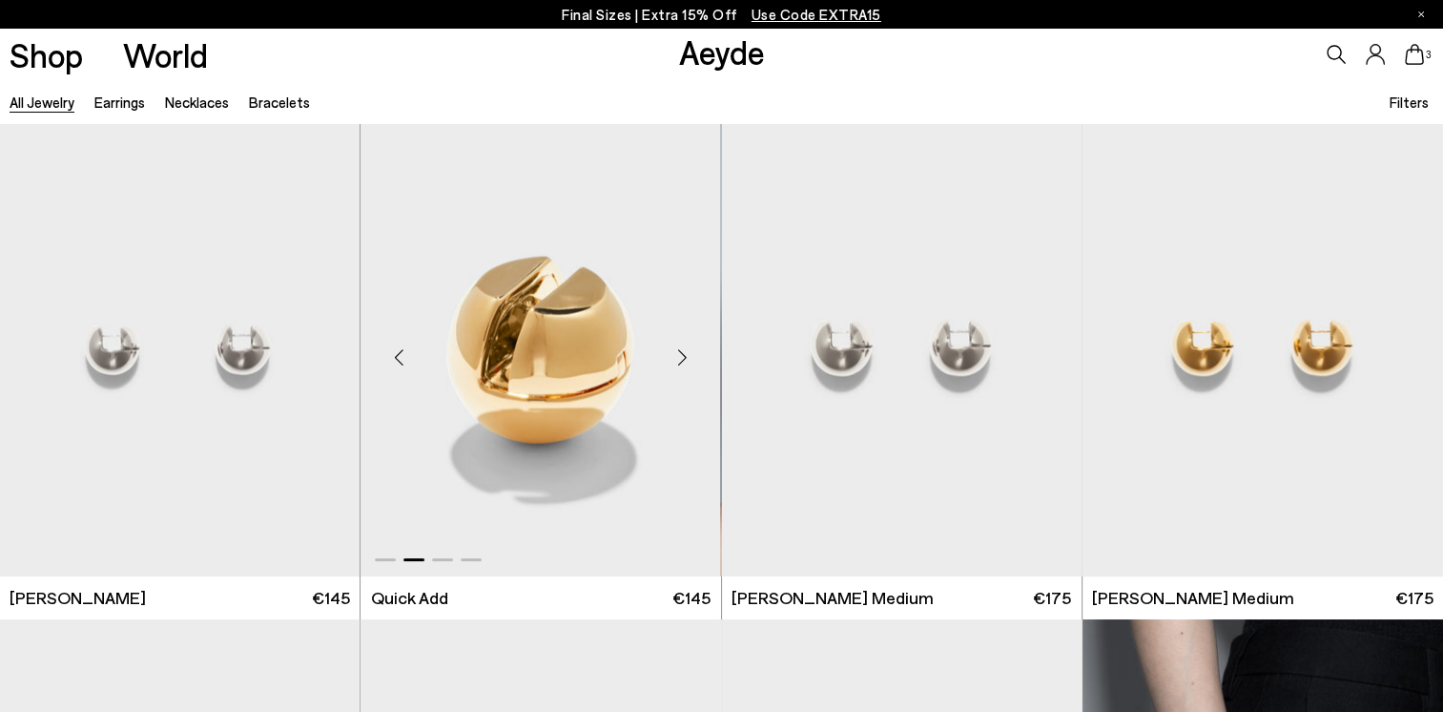
click at [684, 350] on div "Next slide" at bounding box center [682, 356] width 57 height 57
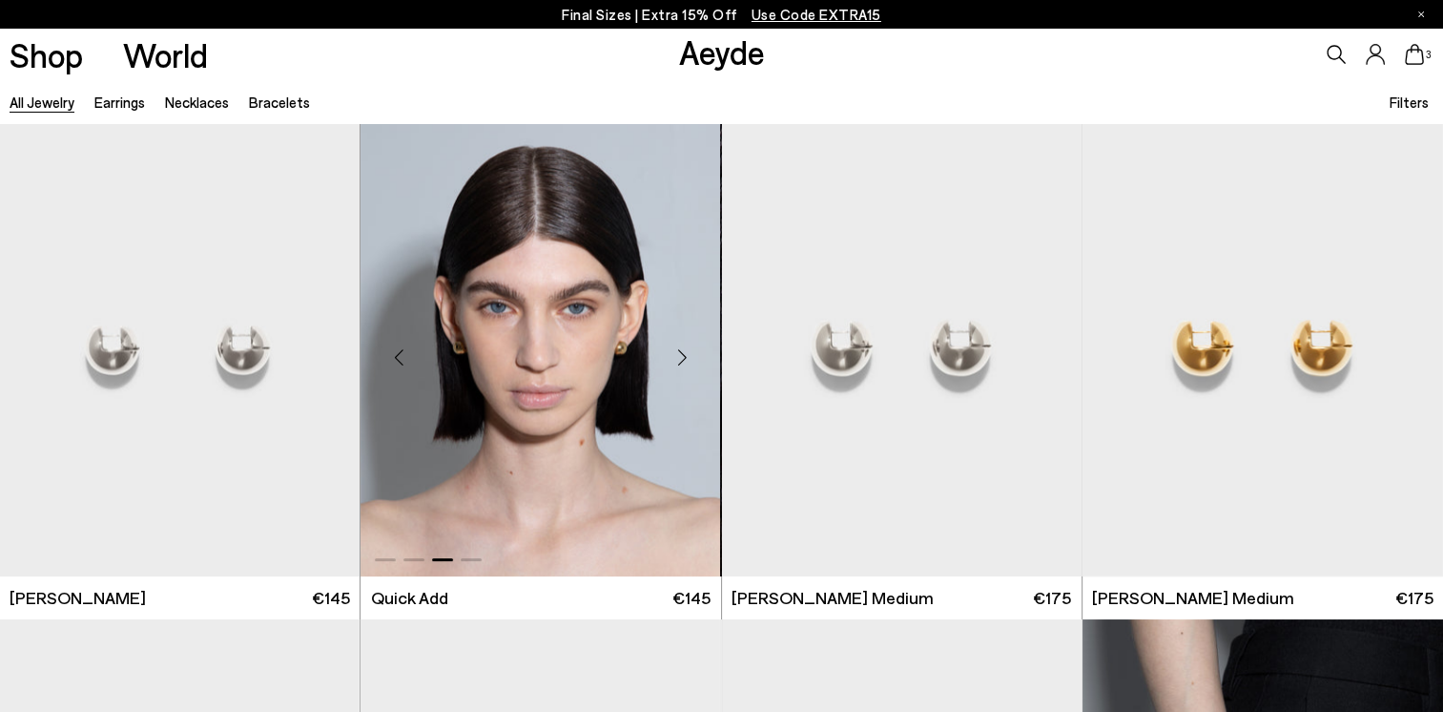
click at [684, 350] on div "Next slide" at bounding box center [682, 356] width 57 height 57
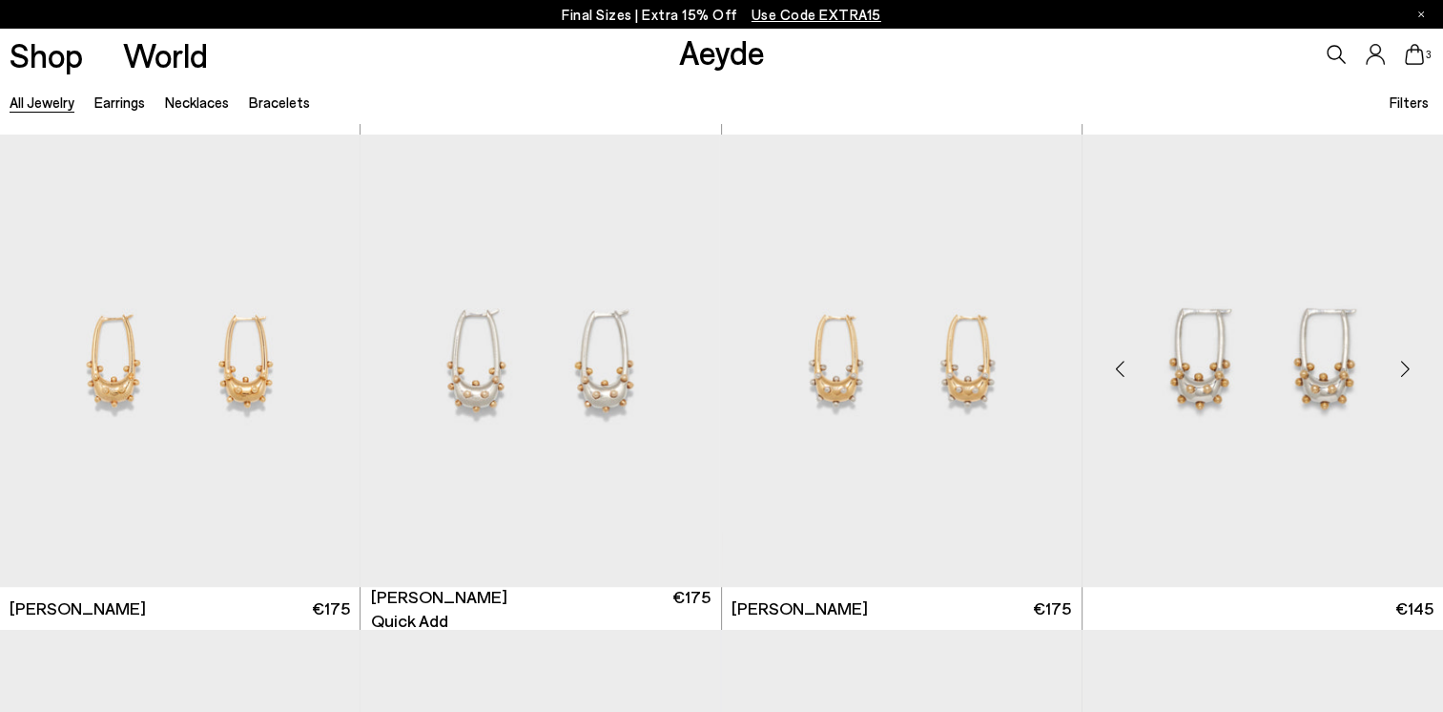
scroll to position [8395, 0]
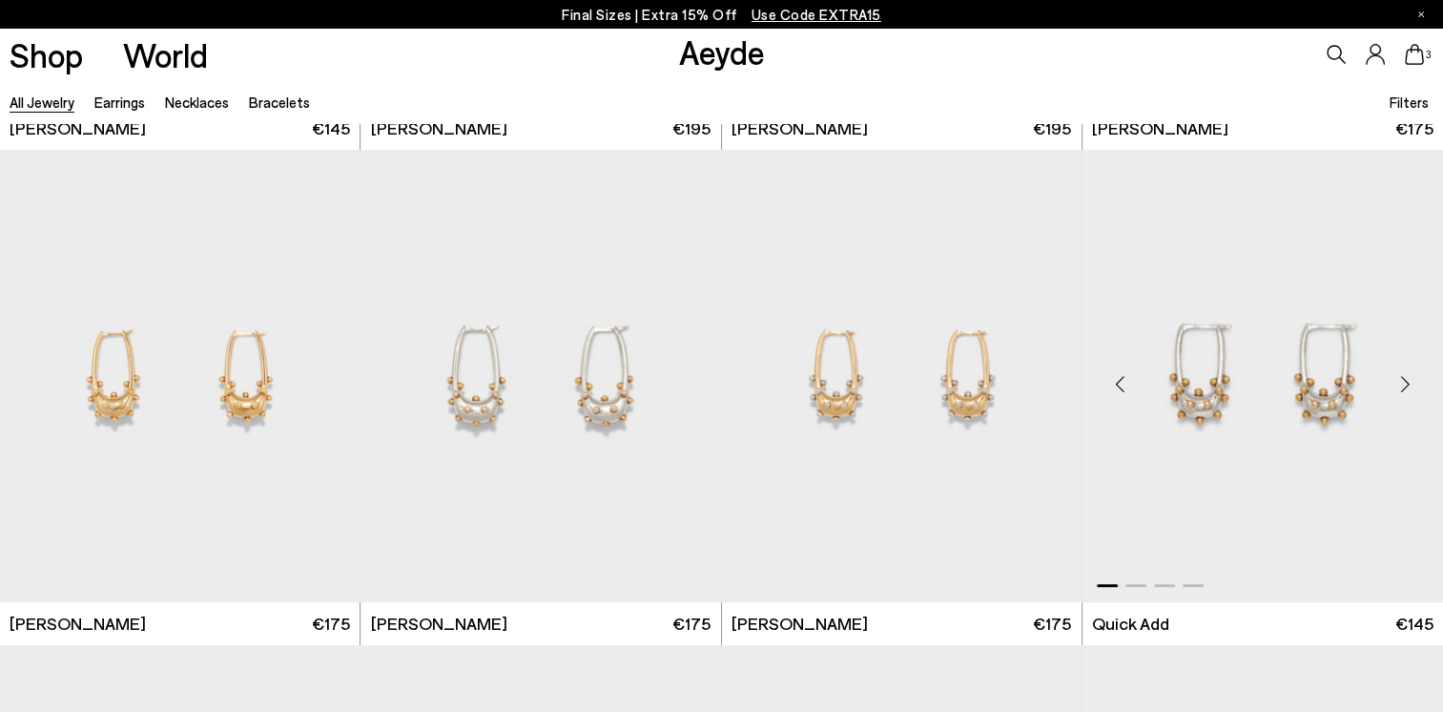
click at [1400, 381] on div "Next slide" at bounding box center [1405, 383] width 57 height 57
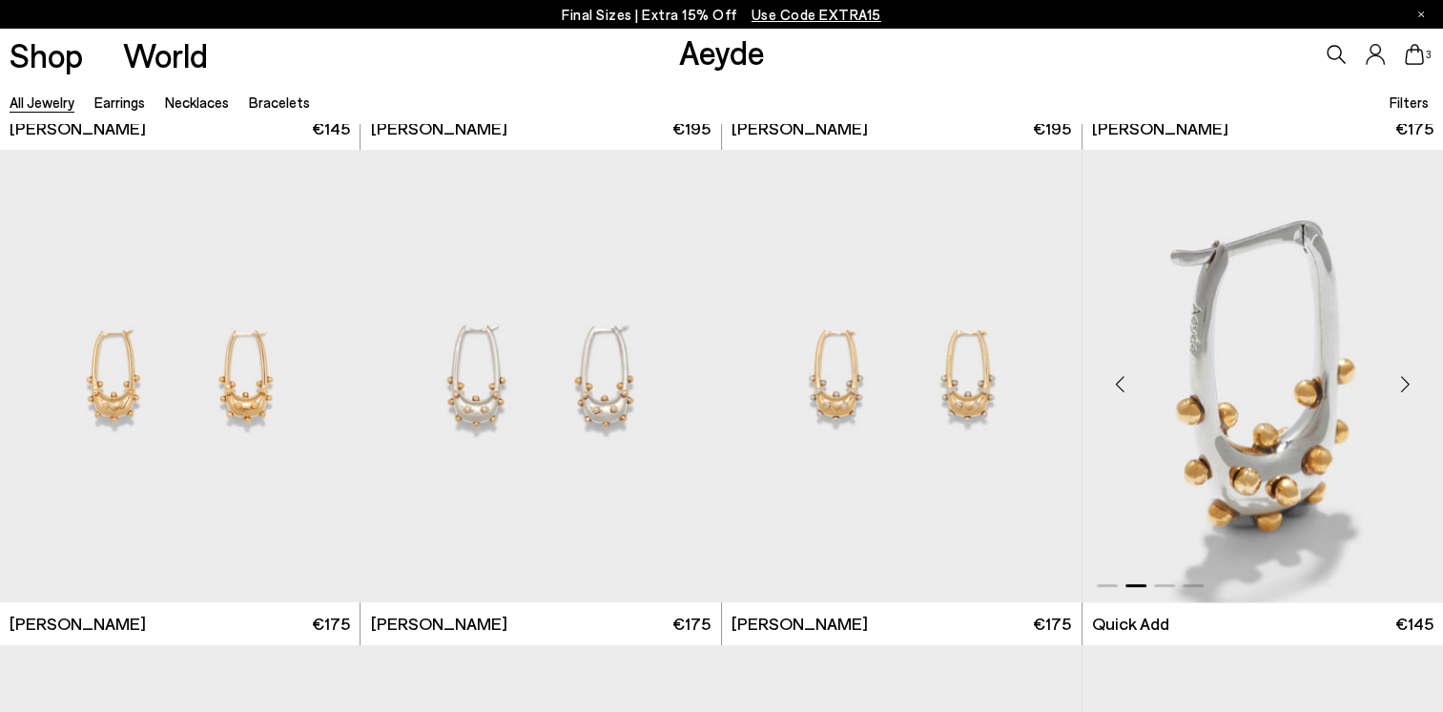
click at [1401, 381] on div "Next slide" at bounding box center [1405, 383] width 57 height 57
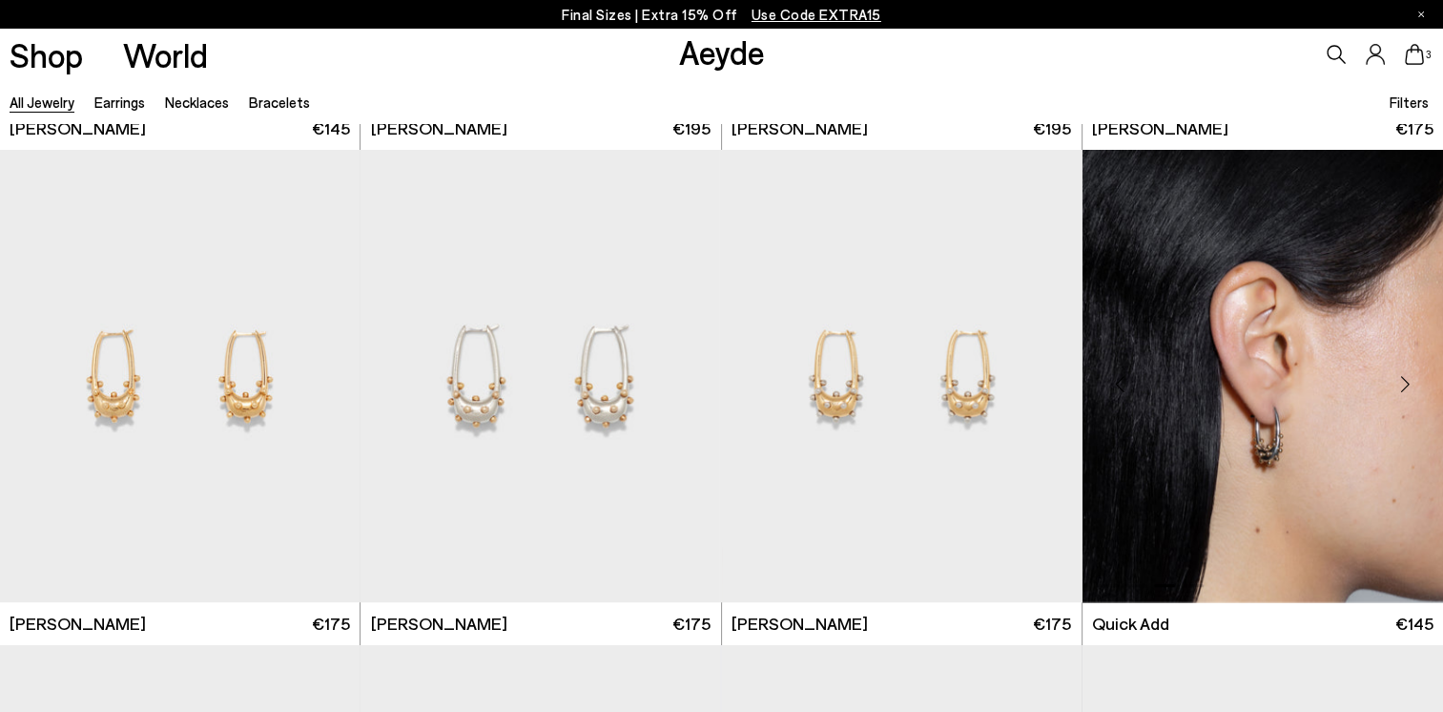
click at [1401, 381] on div "Next slide" at bounding box center [1405, 383] width 57 height 57
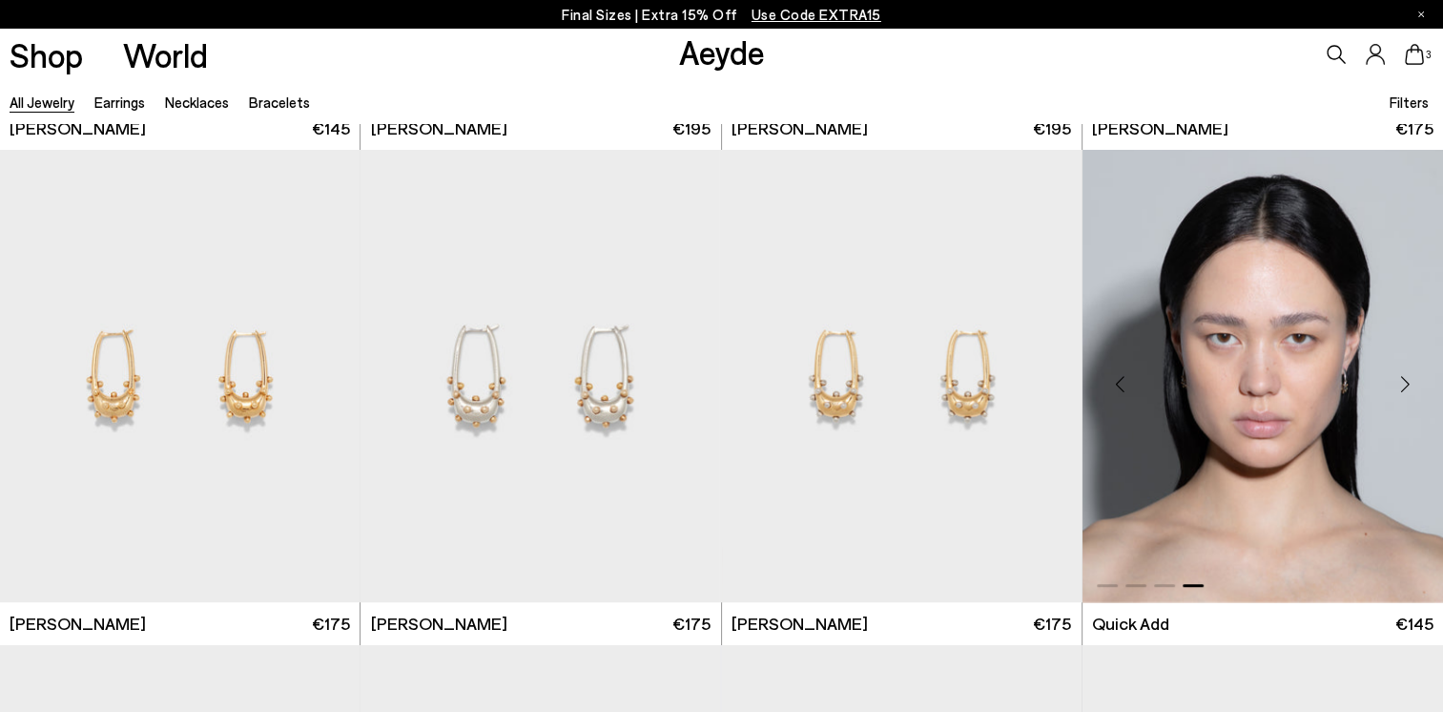
click at [1404, 380] on div "Next slide" at bounding box center [1405, 383] width 57 height 57
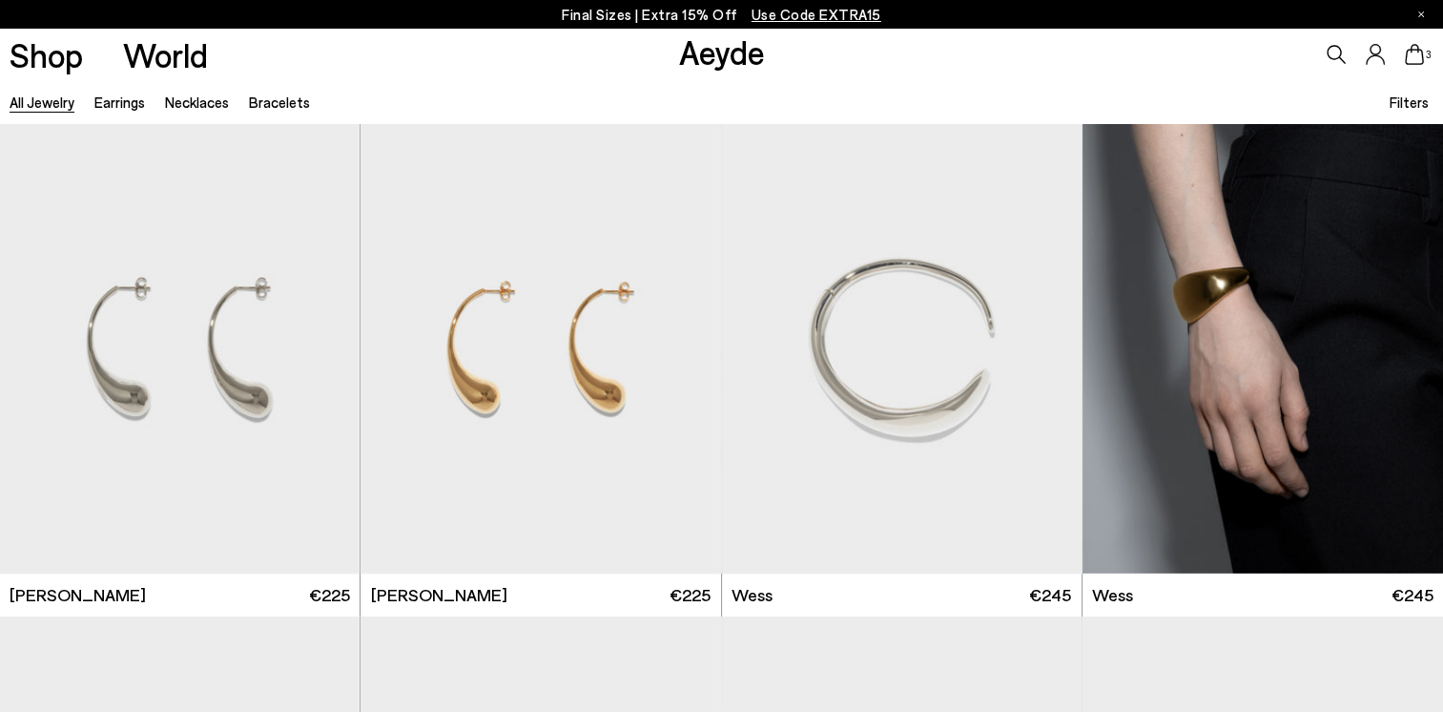
scroll to position [0, 0]
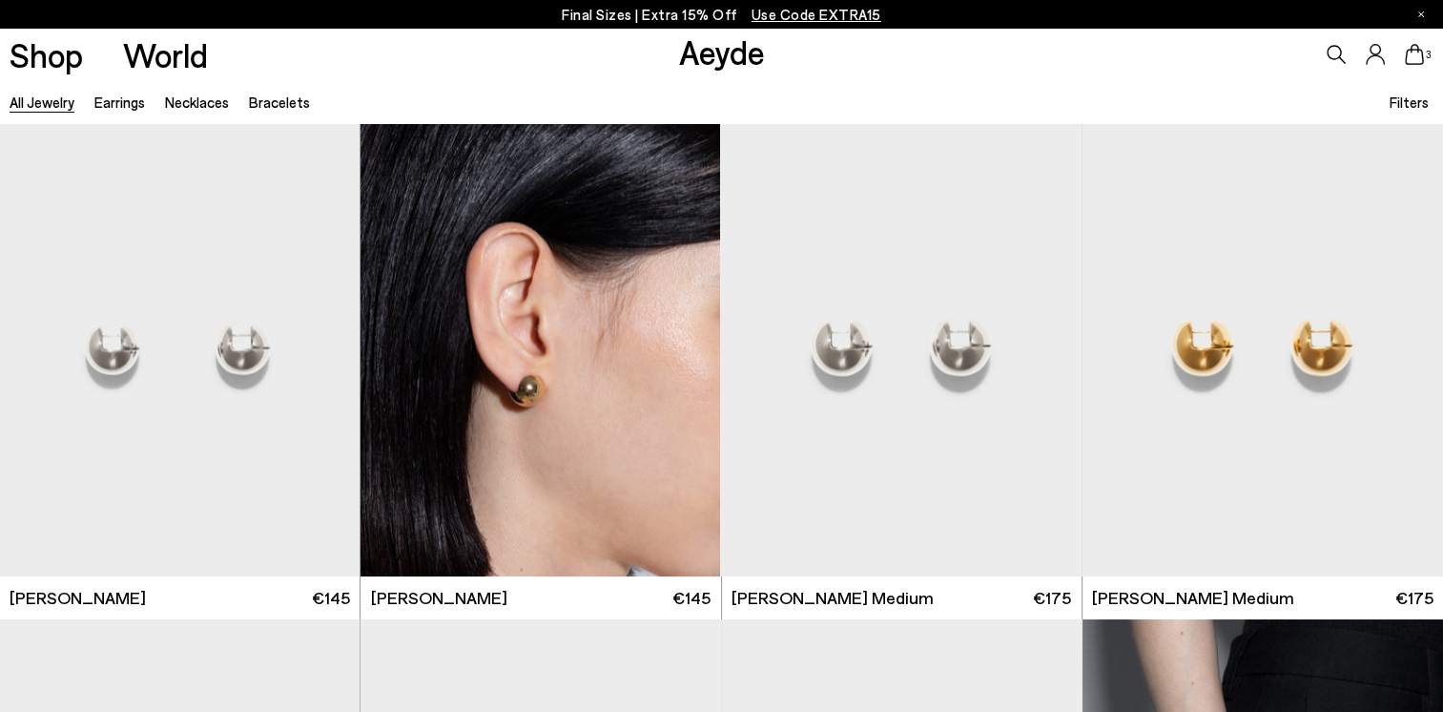
click at [1419, 48] on icon at bounding box center [1414, 54] width 19 height 21
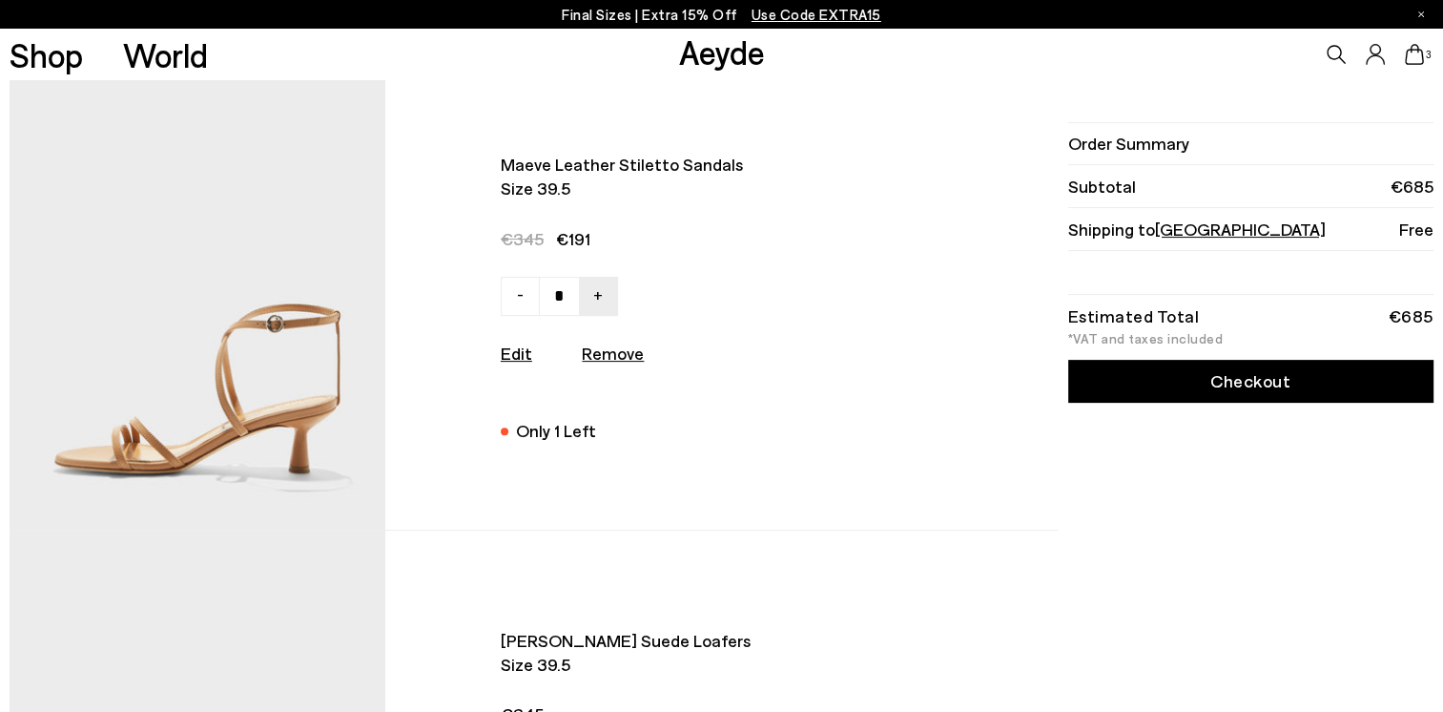
scroll to position [572, 0]
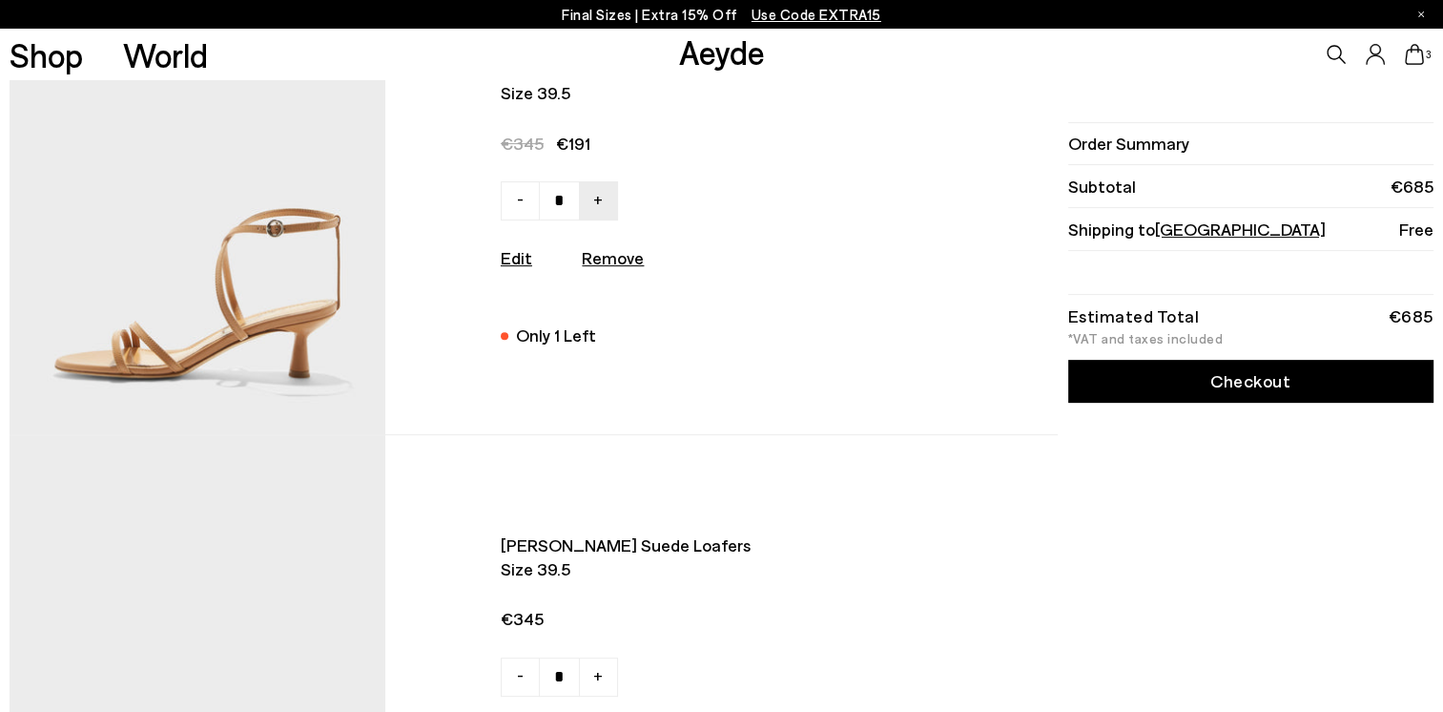
click at [320, 300] on img at bounding box center [197, 202] width 375 height 462
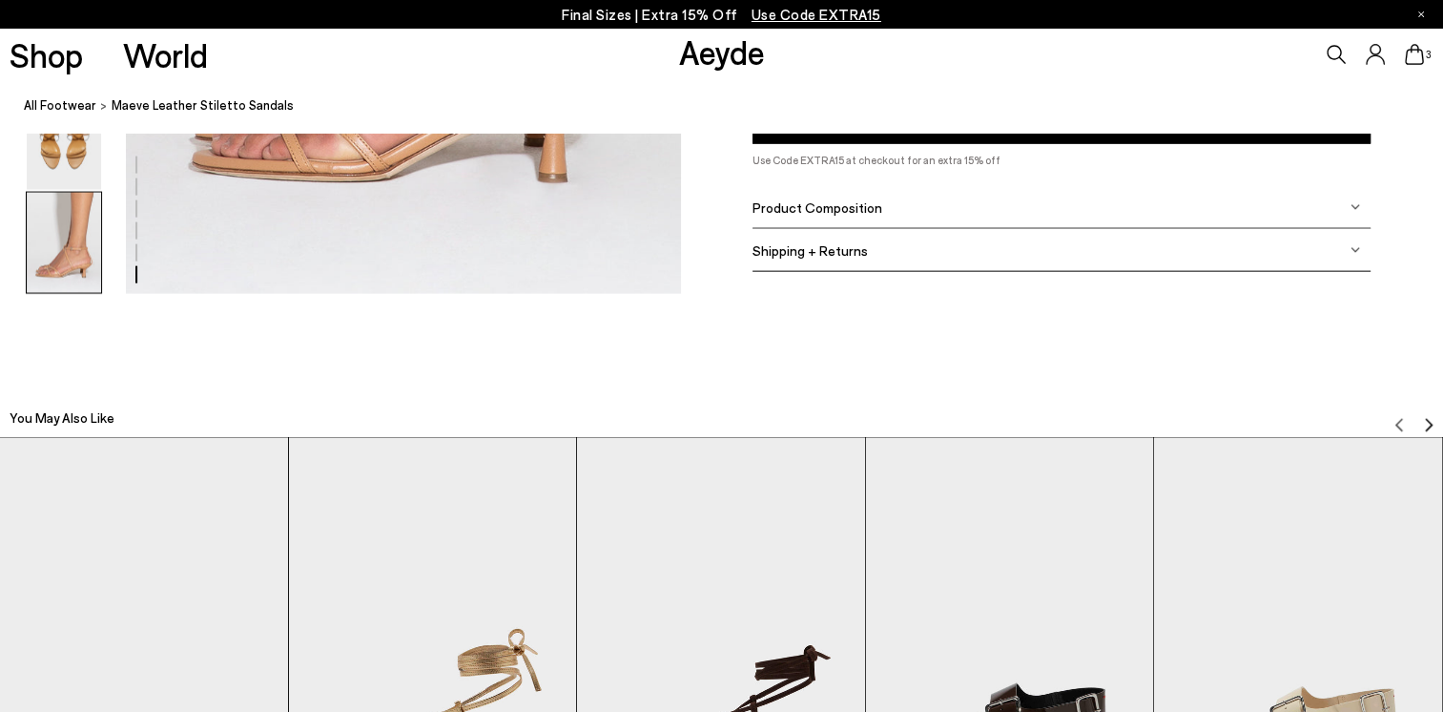
scroll to position [3911, 0]
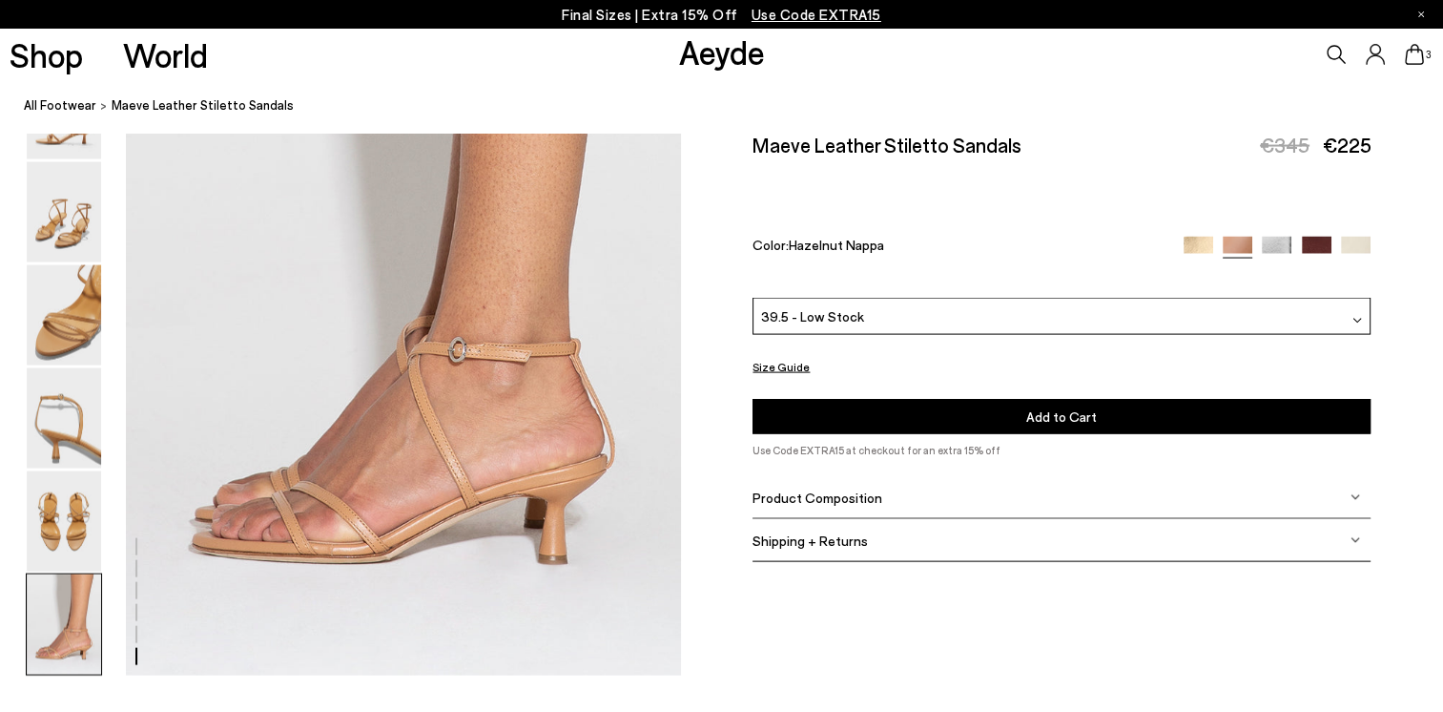
click at [1415, 53] on icon at bounding box center [1414, 54] width 19 height 21
